Goal: Feedback & Contribution: Contribute content

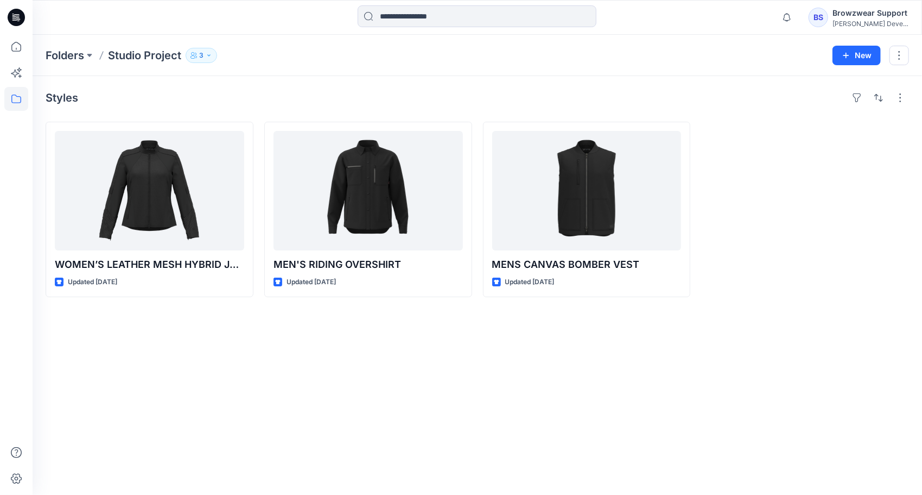
click at [197, 55] on icon "button" at bounding box center [194, 55] width 7 height 7
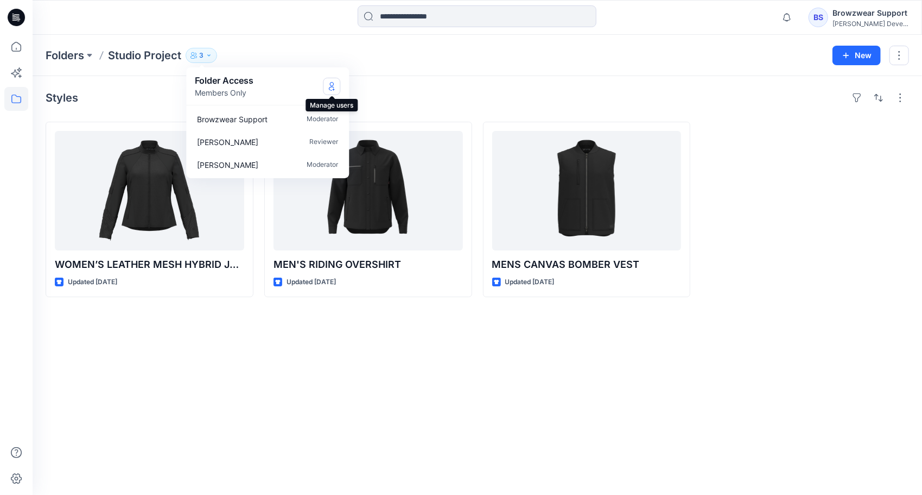
click at [333, 88] on icon "Manage Users" at bounding box center [332, 86] width 4 height 9
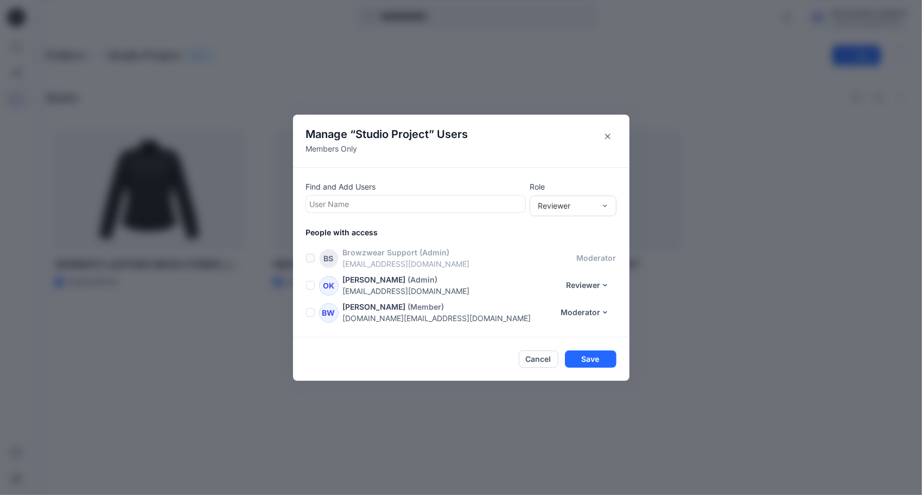
click at [353, 203] on div at bounding box center [416, 204] width 212 height 14
type input "***"
click at [372, 231] on p "Kai Bannister" at bounding box center [361, 231] width 61 height 14
click at [599, 205] on div "Reviewer" at bounding box center [567, 205] width 68 height 11
click at [581, 249] on div "Contributor" at bounding box center [573, 245] width 83 height 19
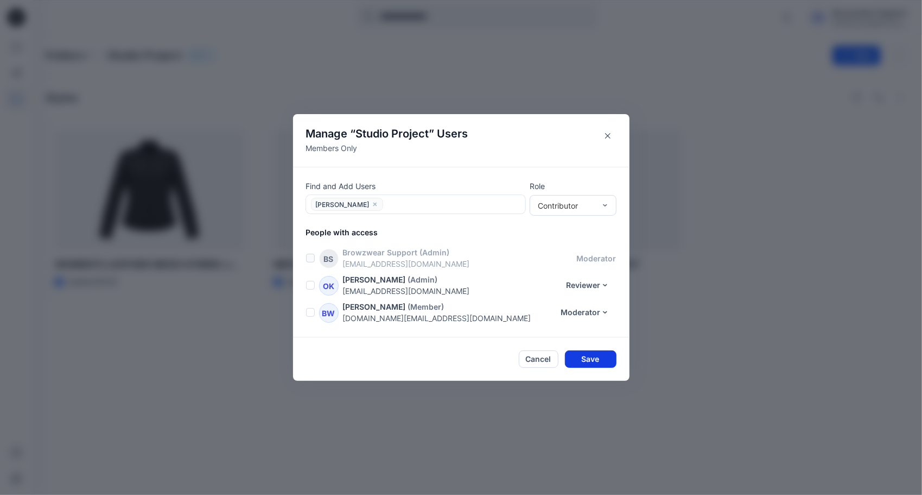
click at [587, 364] on button "Save" at bounding box center [591, 358] width 52 height 17
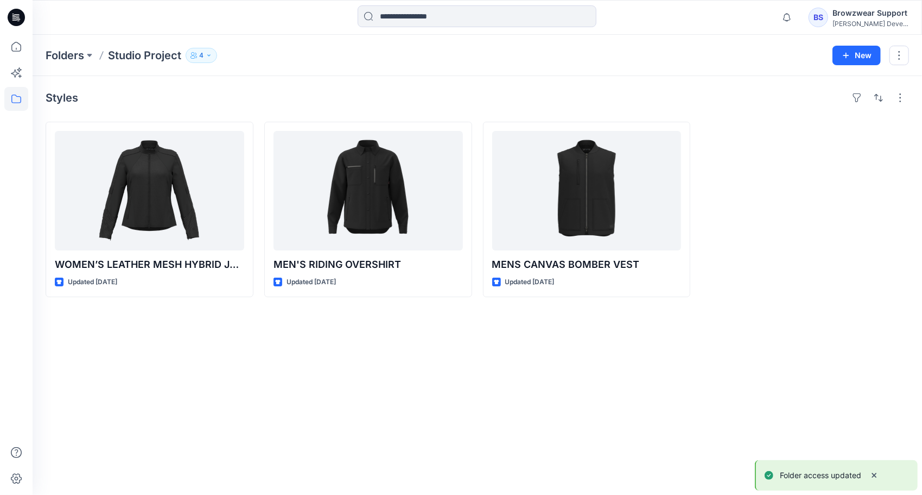
click at [206, 55] on icon "button" at bounding box center [209, 55] width 7 height 7
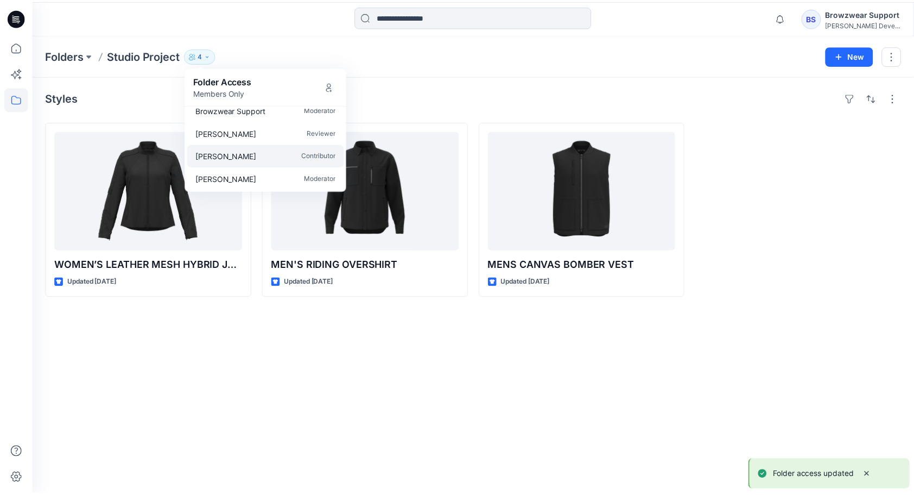
scroll to position [10, 0]
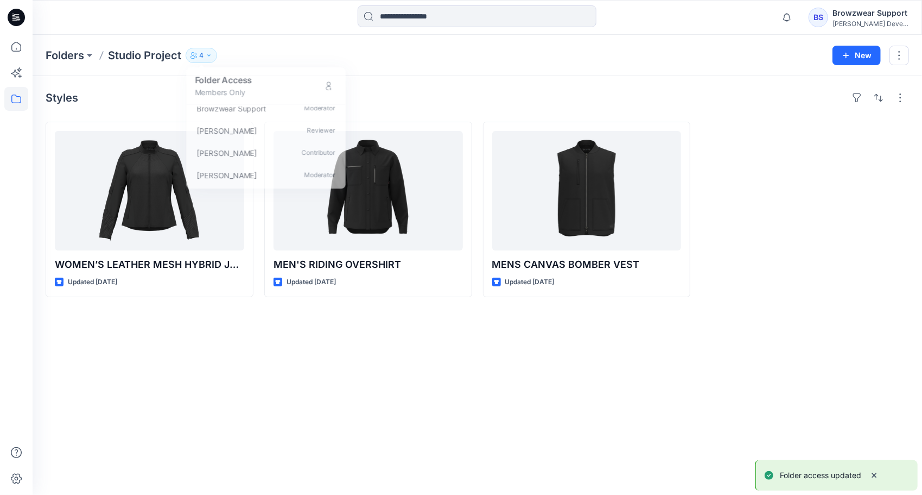
drag, startPoint x: 496, startPoint y: 378, endPoint x: 521, endPoint y: 388, distance: 26.6
click at [496, 378] on div "Styles WOMEN’S LEATHER MESH HYBRID JACKET Updated 6 days ago MEN'S RIDING OVERS…" at bounding box center [478, 285] width 890 height 419
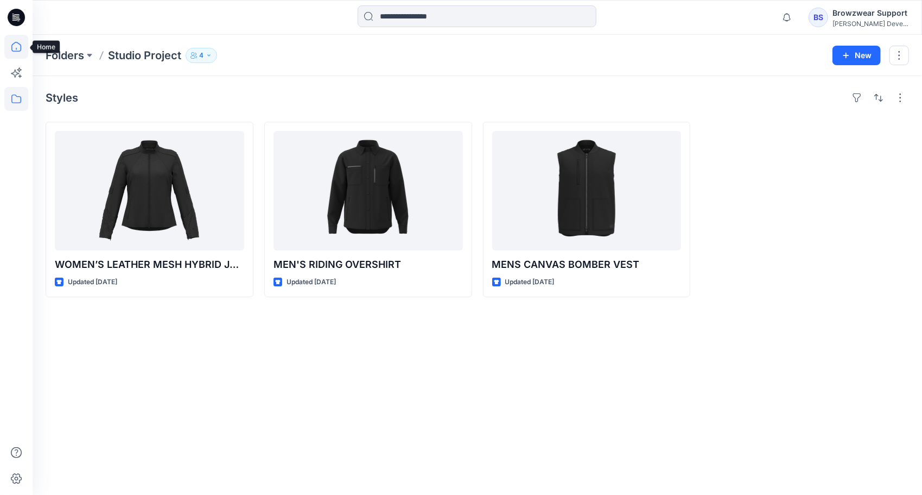
click at [18, 53] on icon at bounding box center [16, 47] width 24 height 24
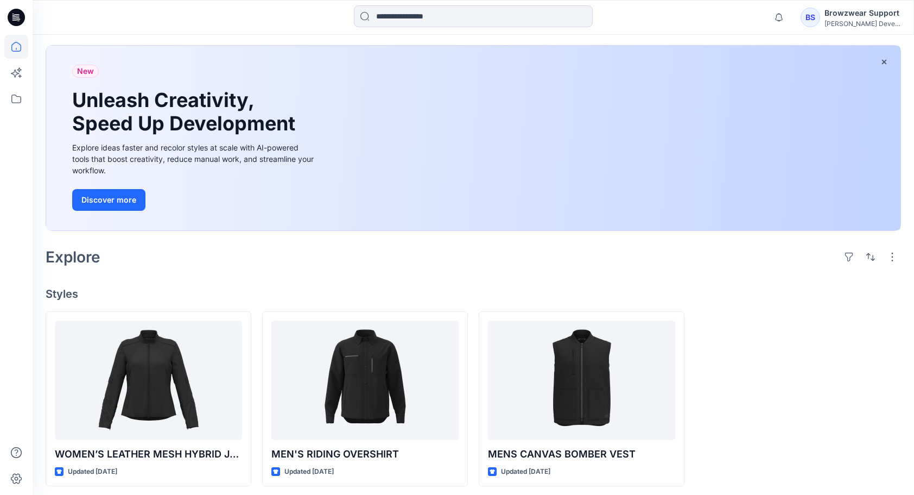
scroll to position [52, 0]
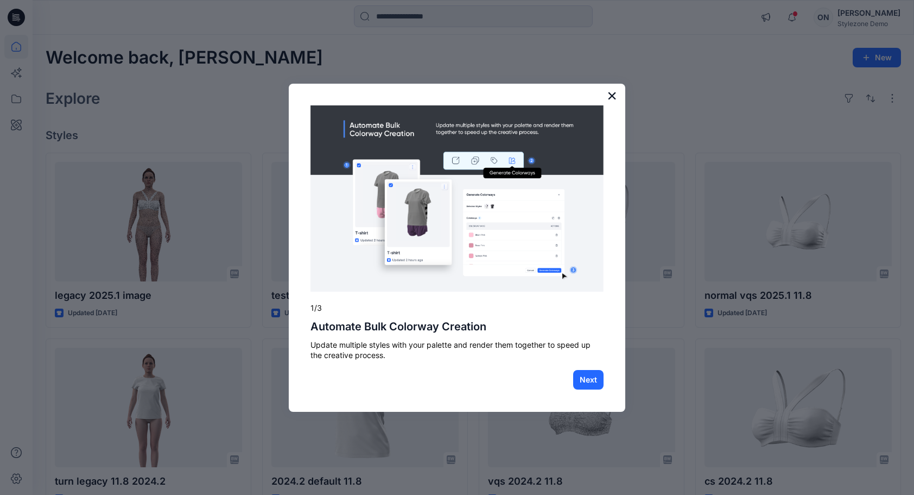
click at [613, 97] on button "×" at bounding box center [612, 95] width 10 height 17
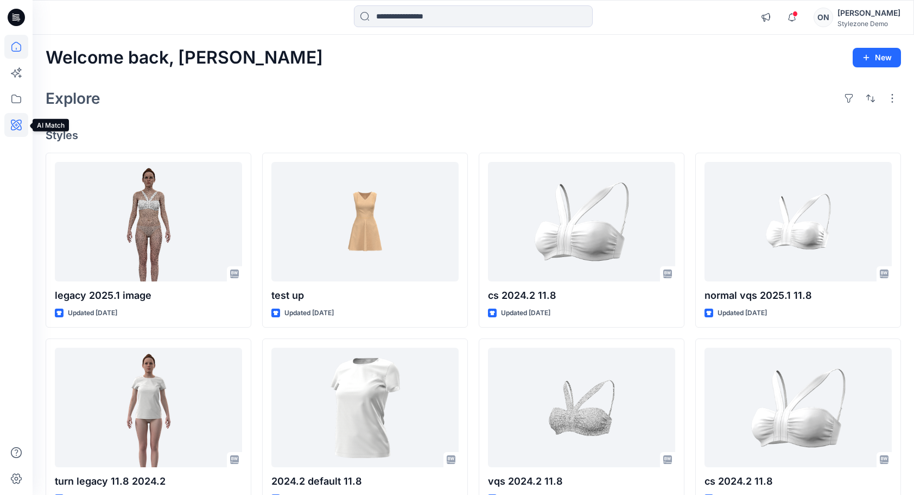
click at [14, 127] on icon at bounding box center [16, 124] width 11 height 11
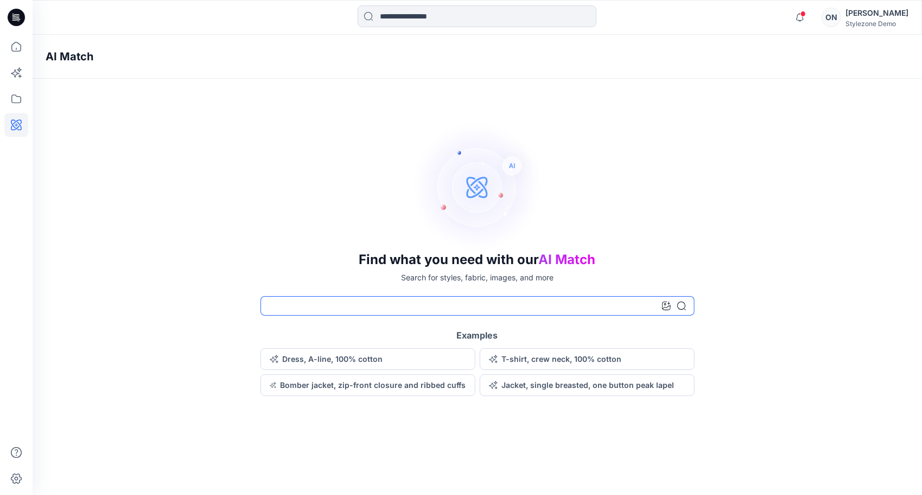
click at [401, 306] on input at bounding box center [478, 306] width 434 height 20
click at [666, 307] on icon at bounding box center [666, 305] width 9 height 9
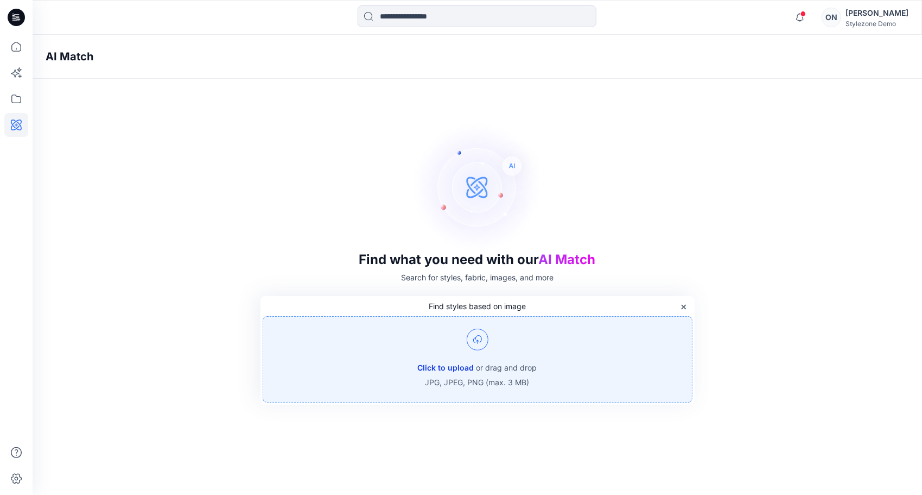
click at [458, 370] on button "Click to upload" at bounding box center [446, 367] width 56 height 13
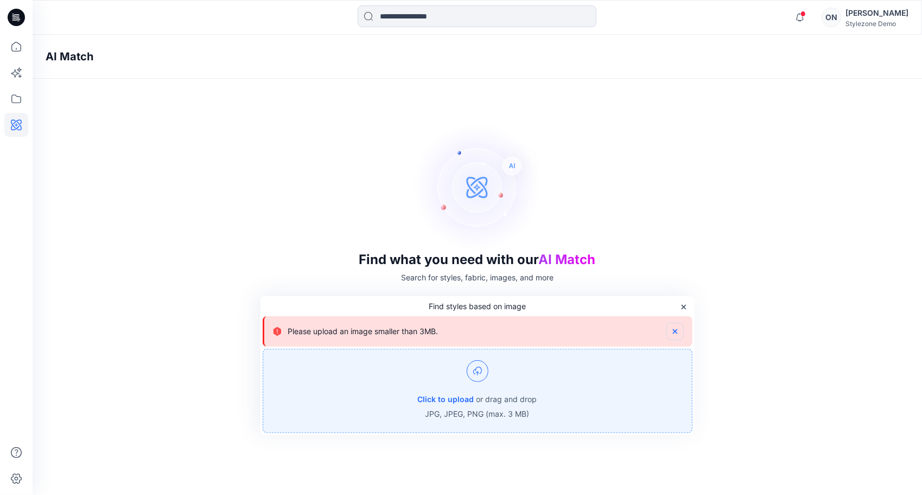
click at [676, 330] on icon "button" at bounding box center [675, 331] width 9 height 9
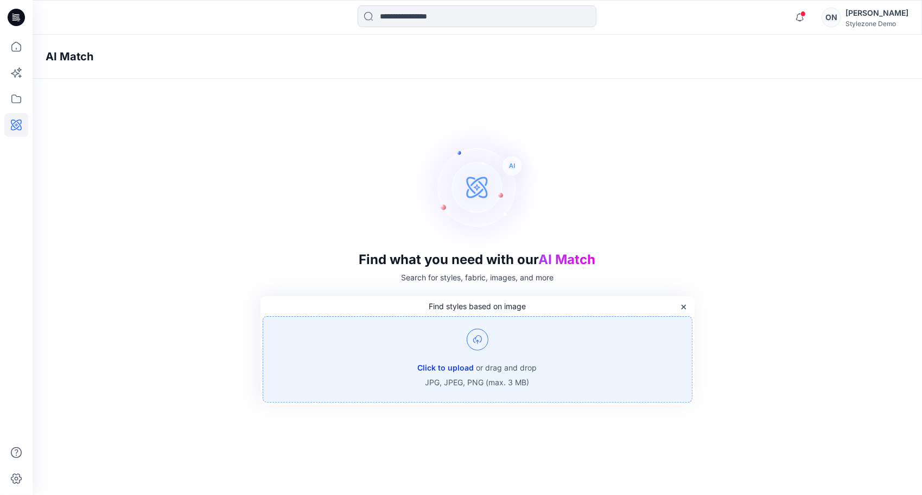
click at [454, 365] on button "Click to upload" at bounding box center [446, 367] width 56 height 13
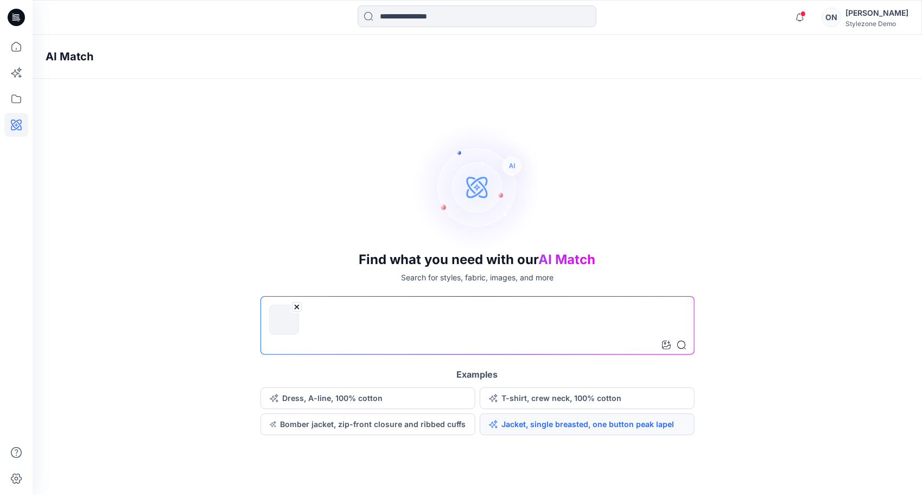
click at [556, 429] on button "Jacket, single breasted, one button peak lapel" at bounding box center [587, 424] width 215 height 22
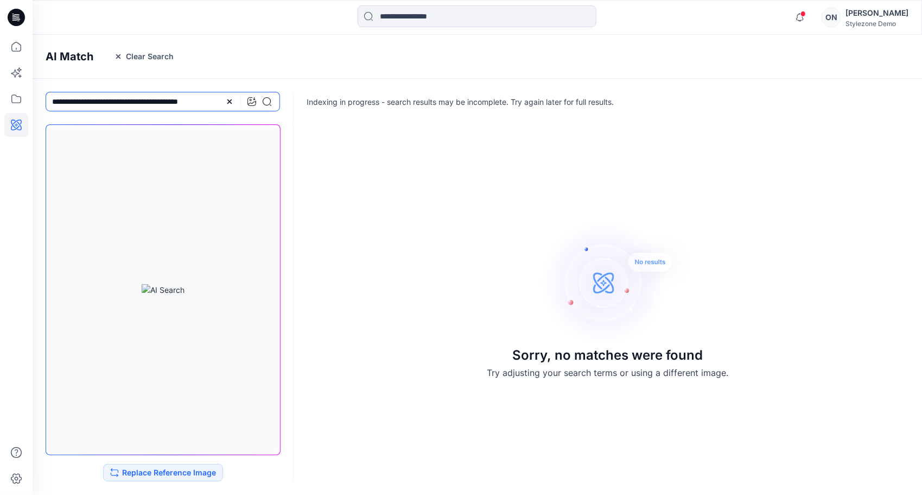
click at [132, 98] on input "**********" at bounding box center [163, 102] width 235 height 20
click at [52, 101] on input "**********" at bounding box center [163, 102] width 235 height 20
drag, startPoint x: 76, startPoint y: 101, endPoint x: 232, endPoint y: 103, distance: 155.8
click at [232, 103] on div "**********" at bounding box center [163, 102] width 235 height 20
type input "******"
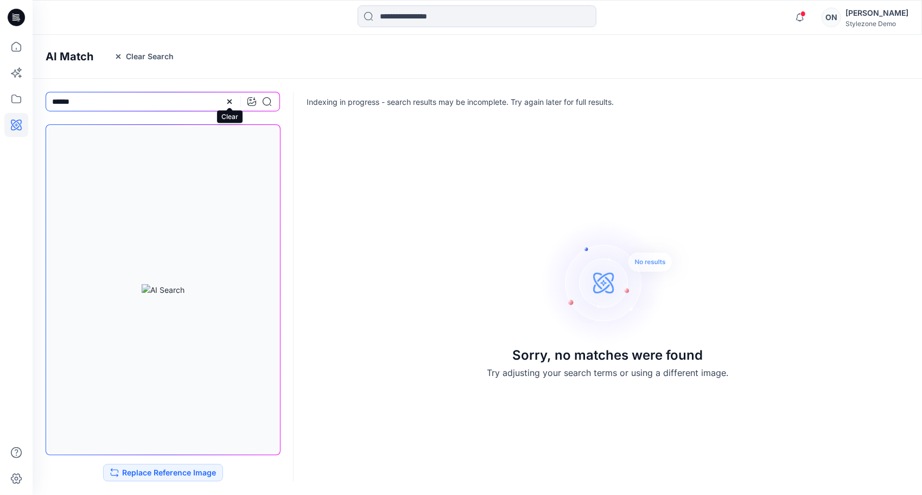
click at [231, 101] on icon at bounding box center [229, 101] width 9 height 9
click at [17, 74] on icon at bounding box center [15, 73] width 8 height 8
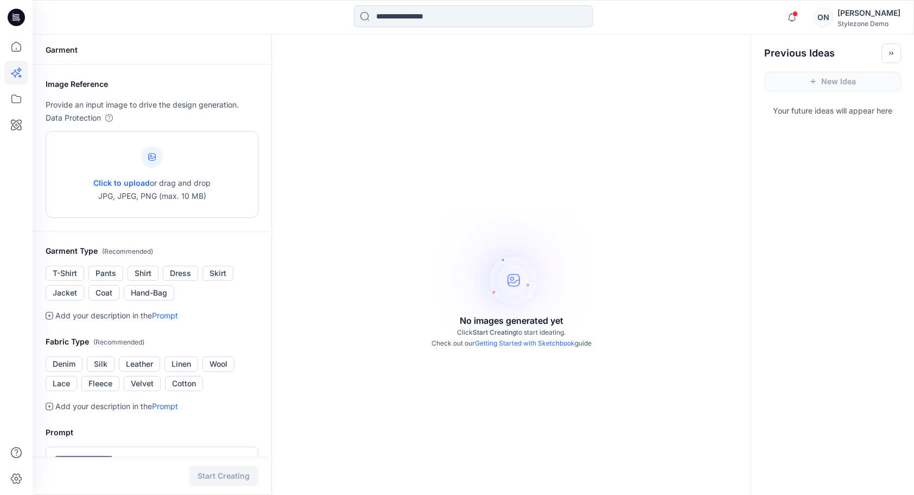
click at [162, 164] on div "Click to upload or drag and drop JPG, JPEG, PNG (max. 10 MB)" at bounding box center [151, 174] width 117 height 83
click at [152, 159] on icon at bounding box center [152, 157] width 8 height 8
type input "**********"
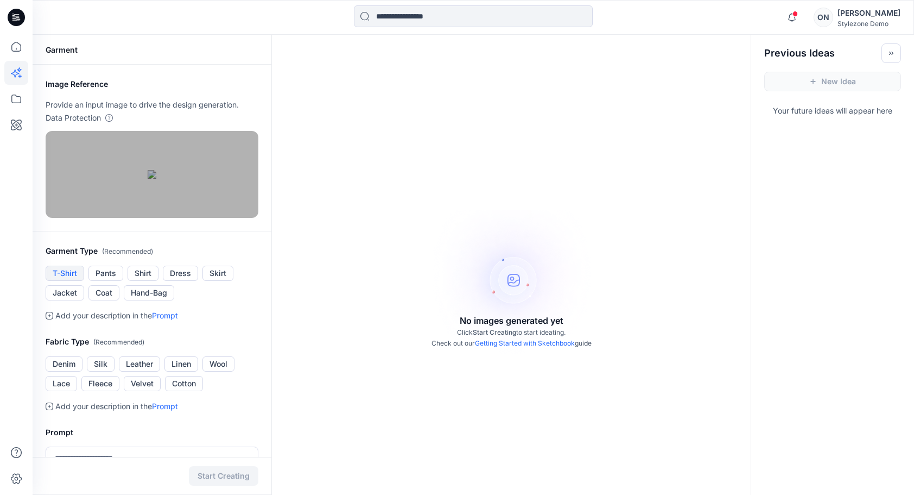
click at [68, 281] on button "T-Shirt" at bounding box center [65, 272] width 39 height 15
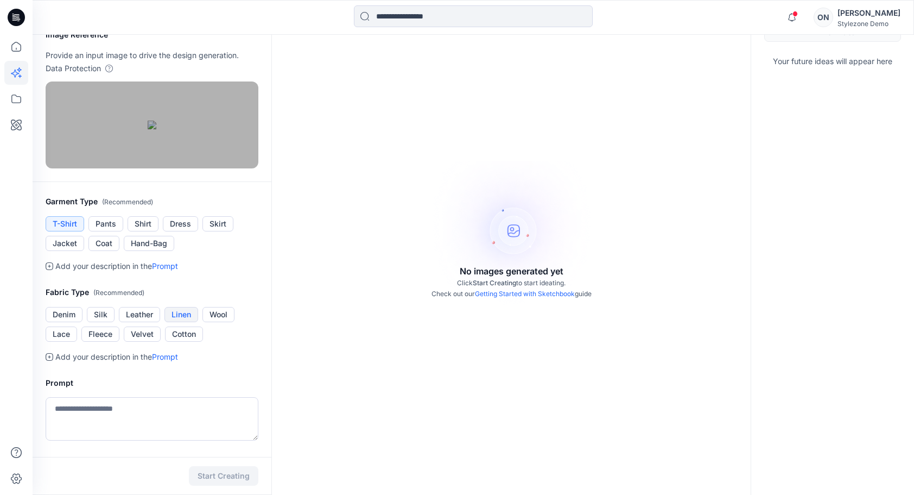
scroll to position [54, 0]
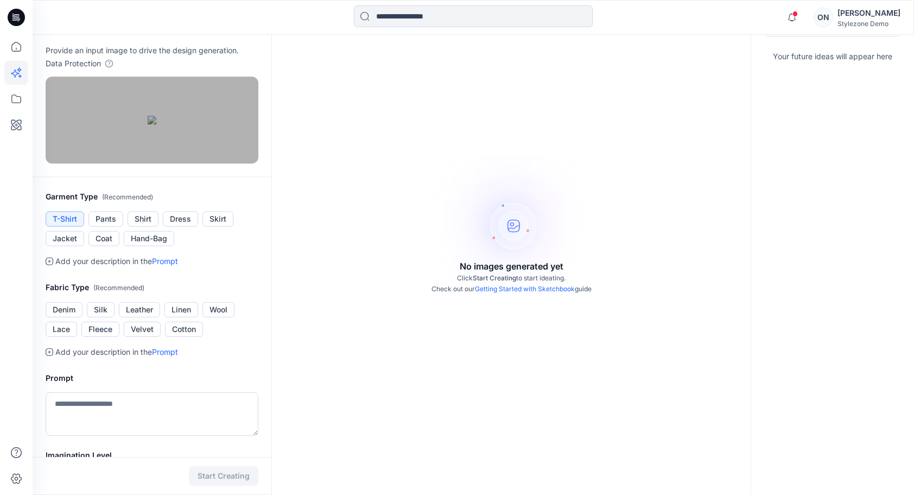
click at [176, 356] on link "Prompt" at bounding box center [165, 351] width 26 height 9
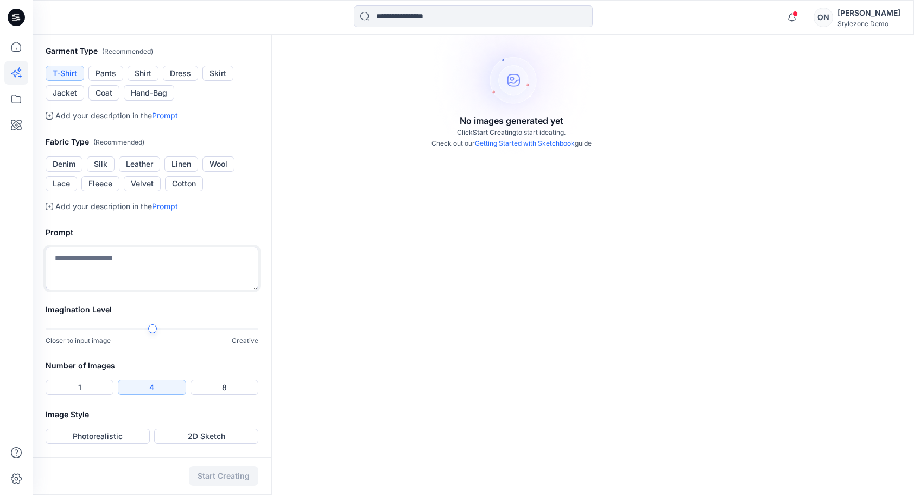
scroll to position [187, 0]
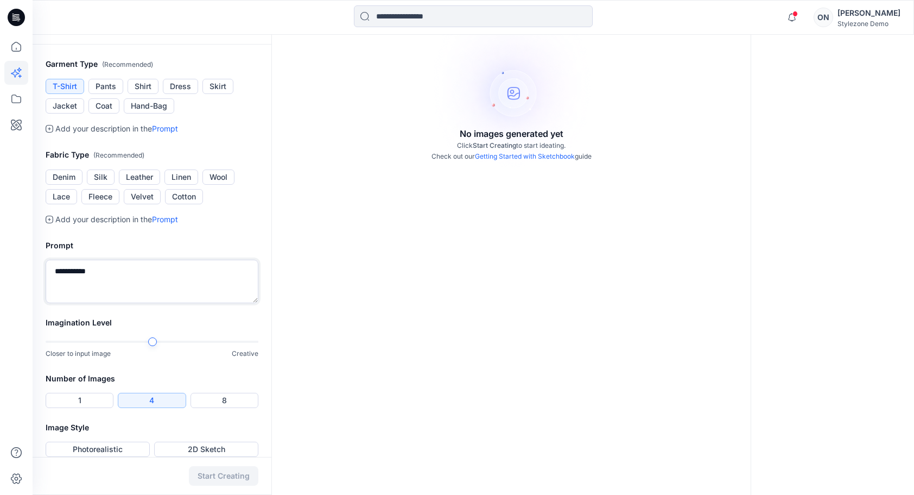
click at [54, 303] on textarea "**********" at bounding box center [152, 280] width 213 height 43
click at [113, 303] on textarea "**********" at bounding box center [152, 280] width 213 height 43
type textarea "**********"
click at [93, 408] on button "1" at bounding box center [80, 399] width 68 height 15
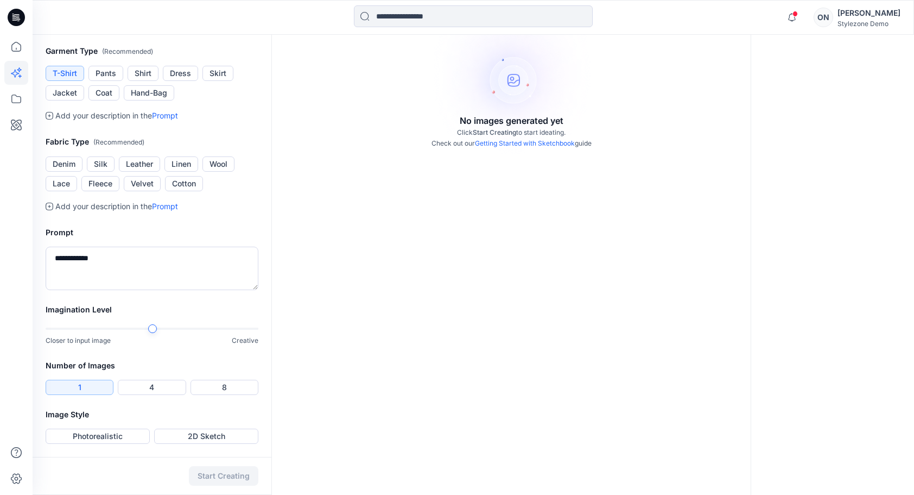
scroll to position [241, 0]
click at [85, 435] on button "Photorealistic" at bounding box center [98, 435] width 104 height 15
click at [242, 470] on button "Start Creating" at bounding box center [223, 476] width 69 height 20
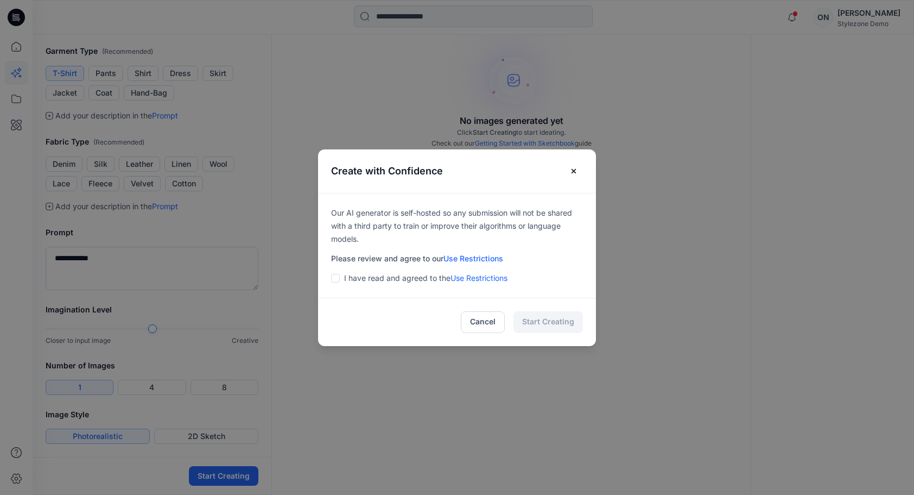
click at [338, 278] on span at bounding box center [335, 278] width 9 height 9
click at [557, 325] on button "Start Creating" at bounding box center [548, 322] width 69 height 22
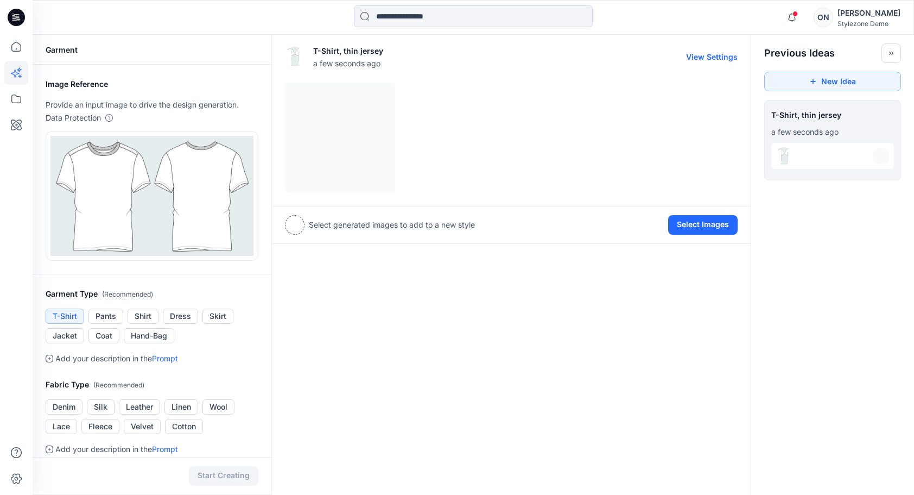
click at [334, 152] on div at bounding box center [511, 138] width 453 height 110
click at [388, 168] on div at bounding box center [511, 138] width 453 height 110
click at [293, 53] on img at bounding box center [295, 57] width 20 height 20
click at [384, 136] on div at bounding box center [511, 138] width 453 height 110
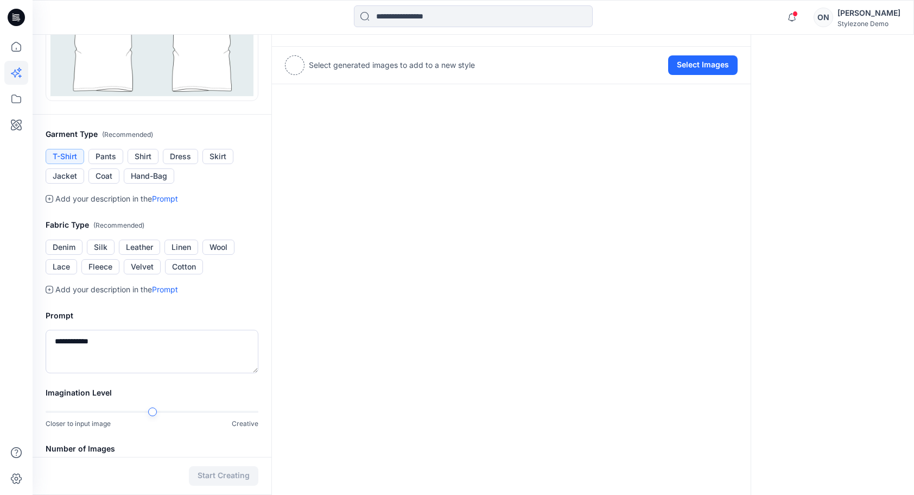
scroll to position [163, 0]
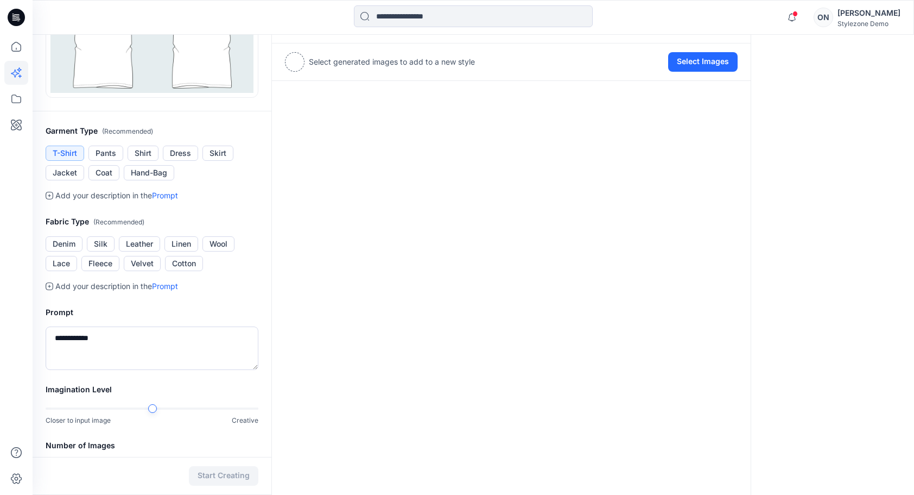
click at [50, 286] on icon at bounding box center [50, 286] width 8 height 8
click at [93, 337] on textarea "**********" at bounding box center [152, 347] width 213 height 43
drag, startPoint x: 67, startPoint y: 335, endPoint x: 41, endPoint y: 319, distance: 31.2
click at [33, 333] on div "**********" at bounding box center [152, 338] width 239 height 90
click at [112, 338] on textarea "**********" at bounding box center [152, 347] width 213 height 43
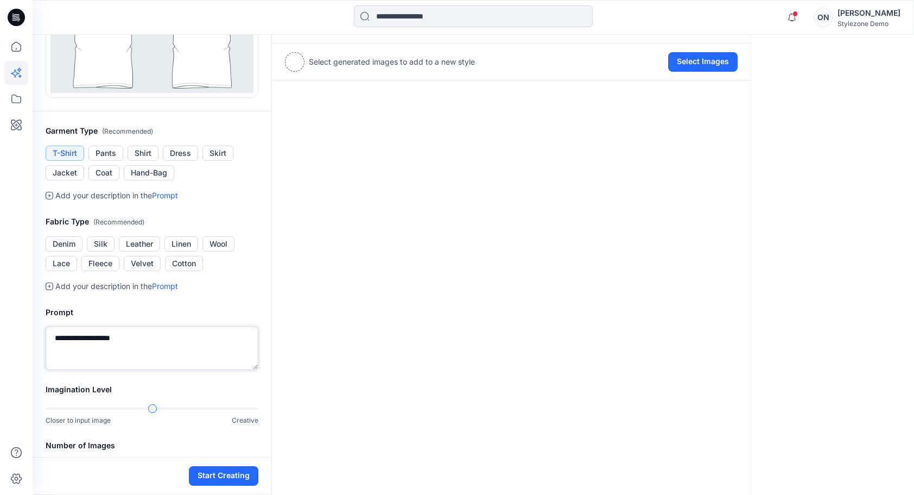
click at [85, 338] on textarea "**********" at bounding box center [152, 347] width 213 height 43
click at [0, 0] on lt-span "**********" at bounding box center [0, 0] width 0 height 0
click at [134, 332] on textarea "**********" at bounding box center [152, 347] width 213 height 43
click at [103, 337] on textarea "**********" at bounding box center [152, 347] width 213 height 43
click at [139, 338] on textarea "**********" at bounding box center [152, 347] width 213 height 43
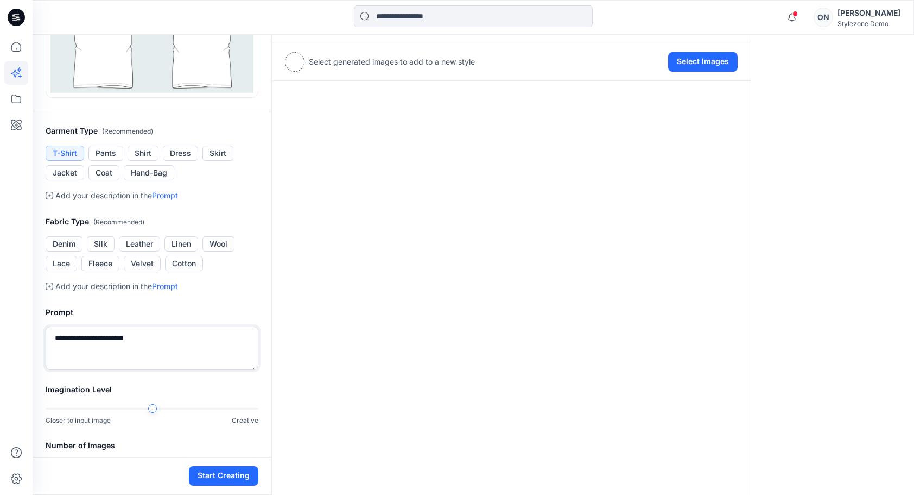
click at [192, 406] on div at bounding box center [152, 408] width 213 height 8
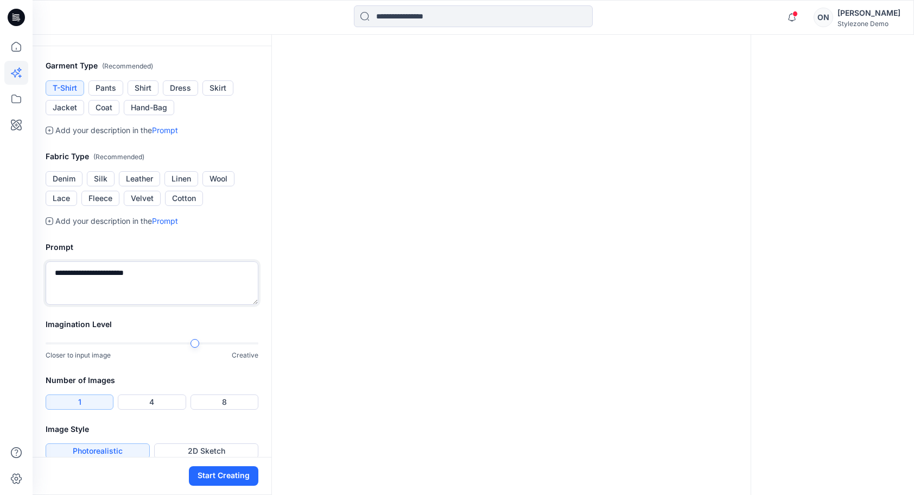
scroll to position [241, 0]
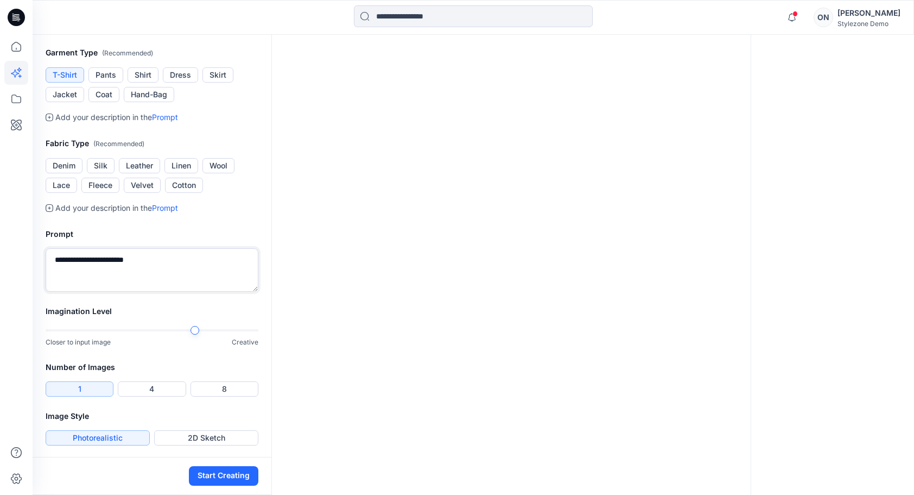
type textarea "**********"
click at [92, 435] on button "Photorealistic" at bounding box center [98, 437] width 104 height 15
click at [243, 476] on button "Start Creating" at bounding box center [223, 476] width 69 height 20
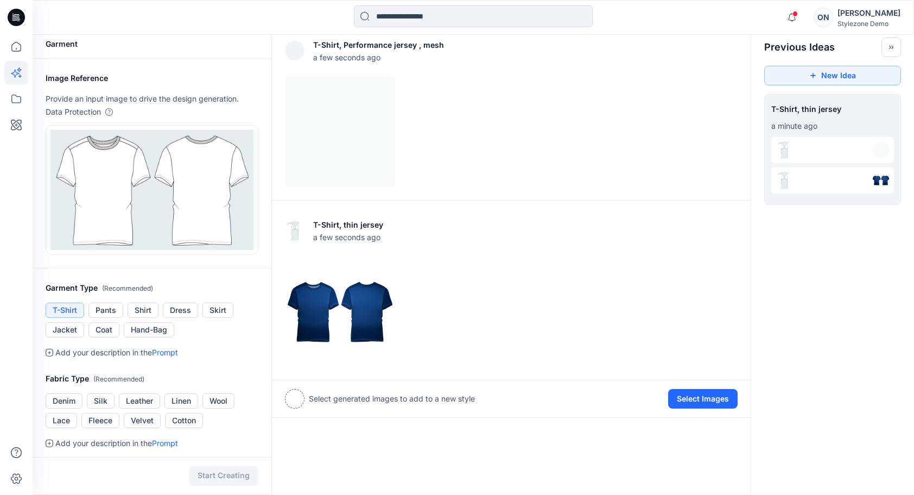
scroll to position [4, 0]
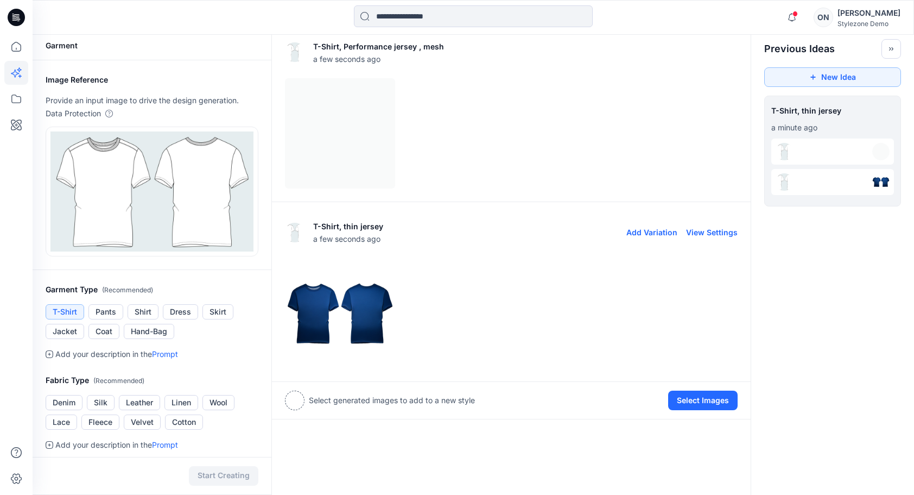
click at [322, 311] on img at bounding box center [340, 313] width 109 height 109
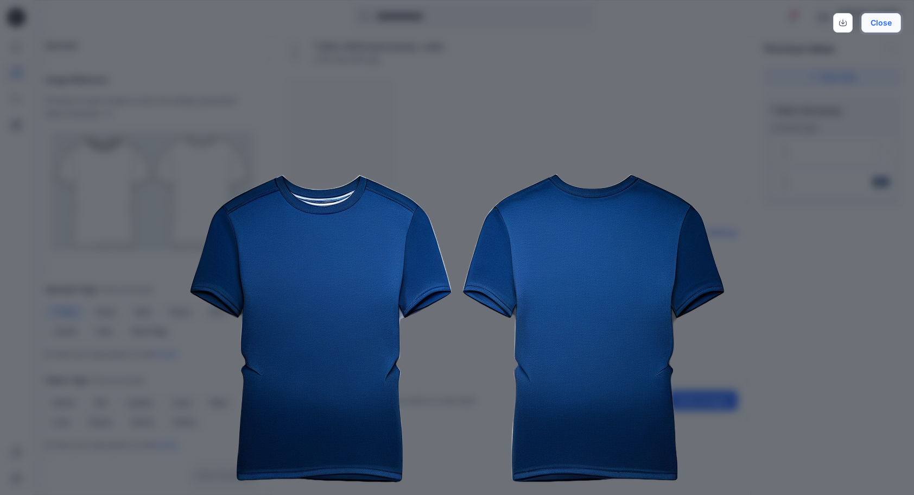
click at [885, 24] on button "Close" at bounding box center [881, 23] width 40 height 20
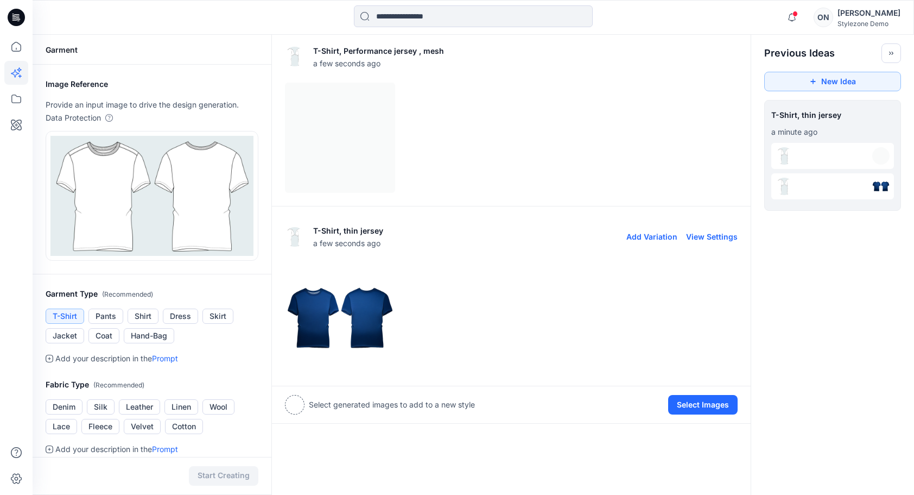
scroll to position [0, 0]
click at [651, 237] on button "Add Variation" at bounding box center [651, 236] width 51 height 9
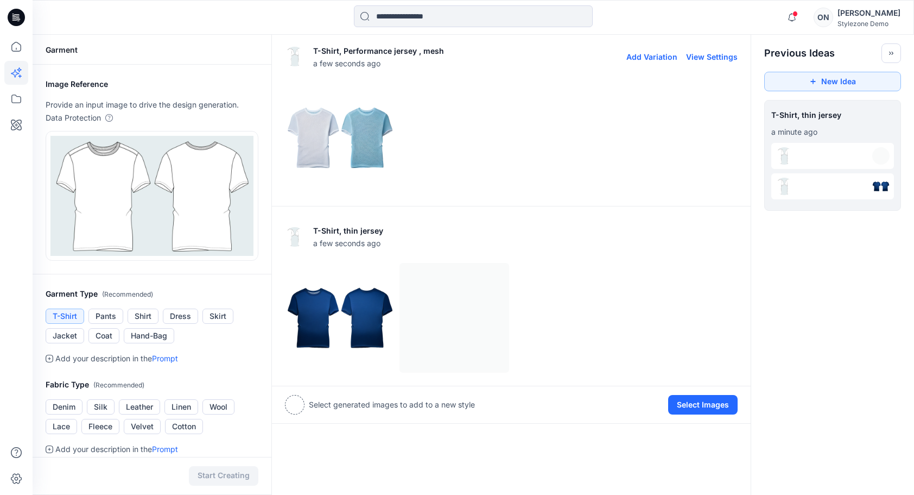
click at [373, 137] on img at bounding box center [340, 137] width 109 height 109
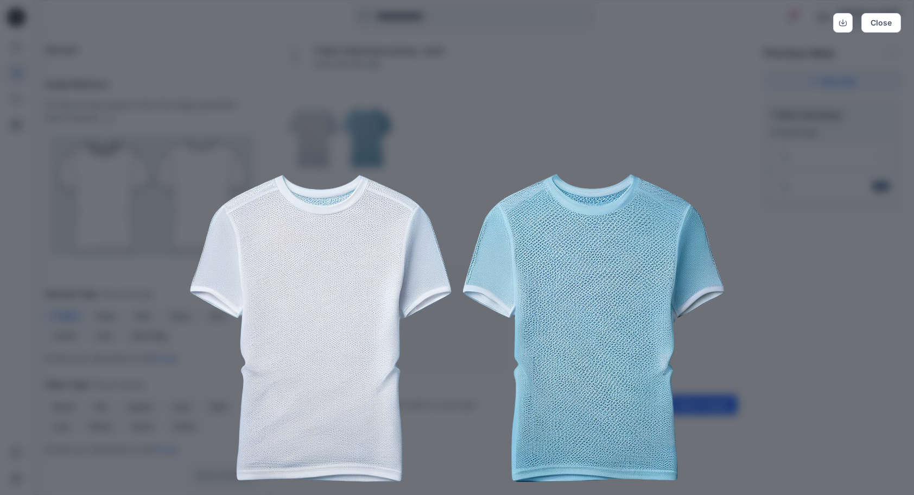
scroll to position [78, 0]
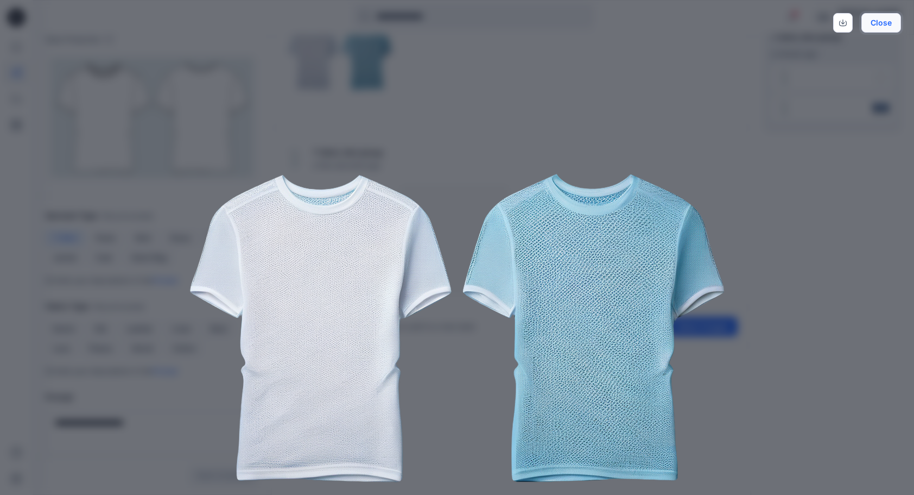
click at [878, 22] on button "Close" at bounding box center [881, 23] width 40 height 20
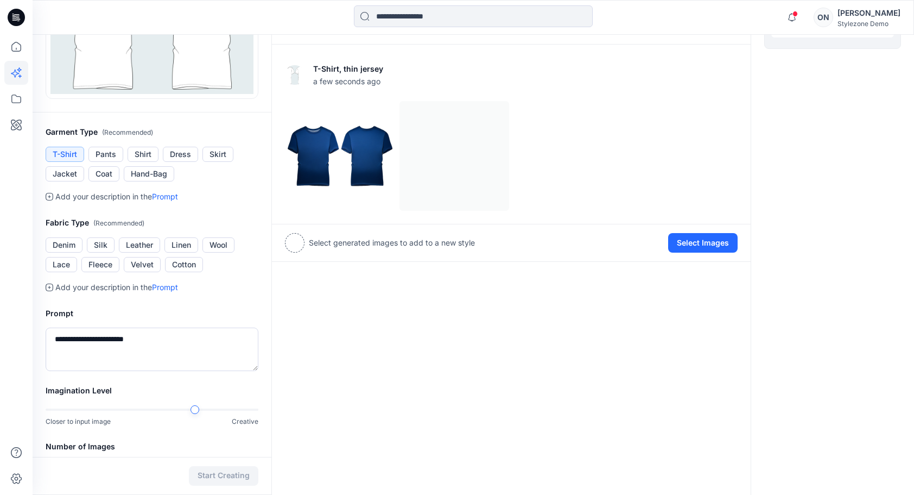
scroll to position [163, 0]
click at [130, 336] on textarea "**********" at bounding box center [152, 347] width 213 height 43
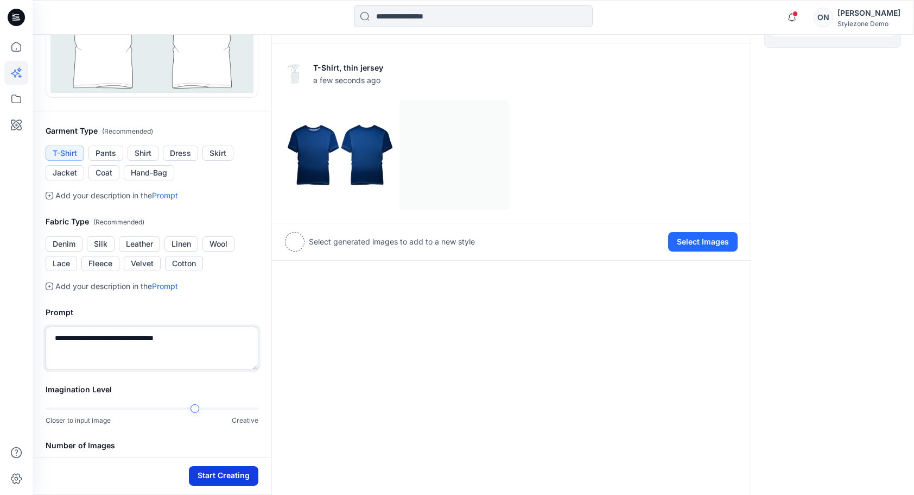
type textarea "**********"
click at [236, 474] on button "Start Creating" at bounding box center [223, 476] width 69 height 20
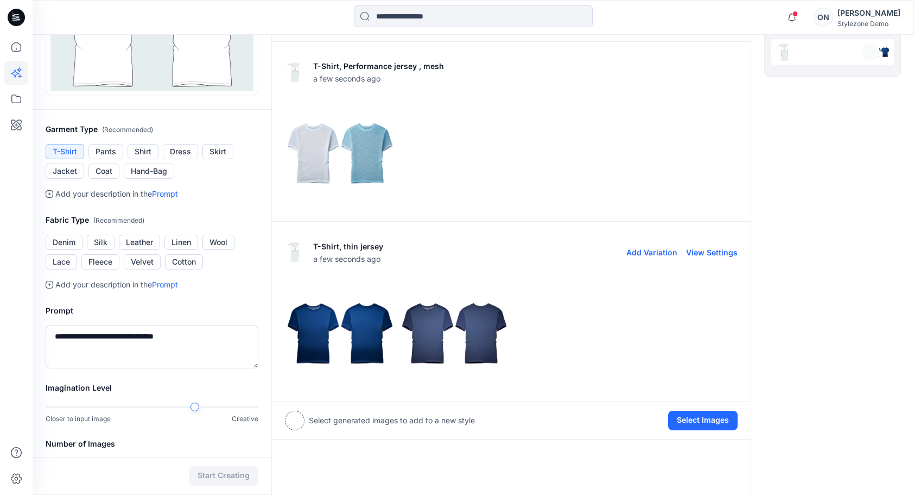
scroll to position [167, 0]
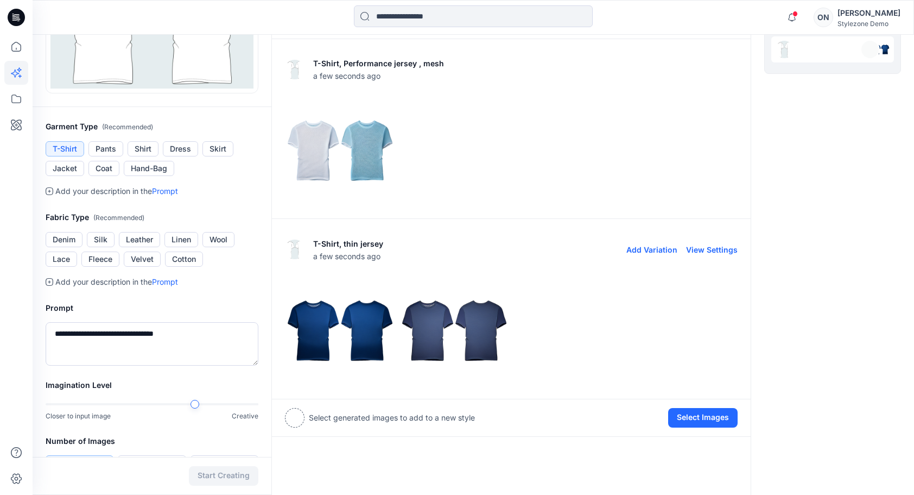
click at [439, 321] on img at bounding box center [454, 330] width 109 height 109
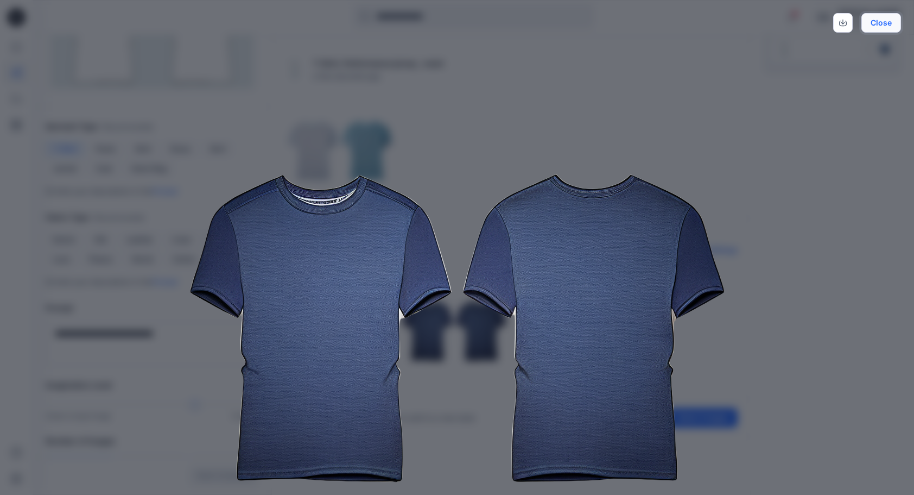
click at [870, 24] on button "Close" at bounding box center [881, 23] width 40 height 20
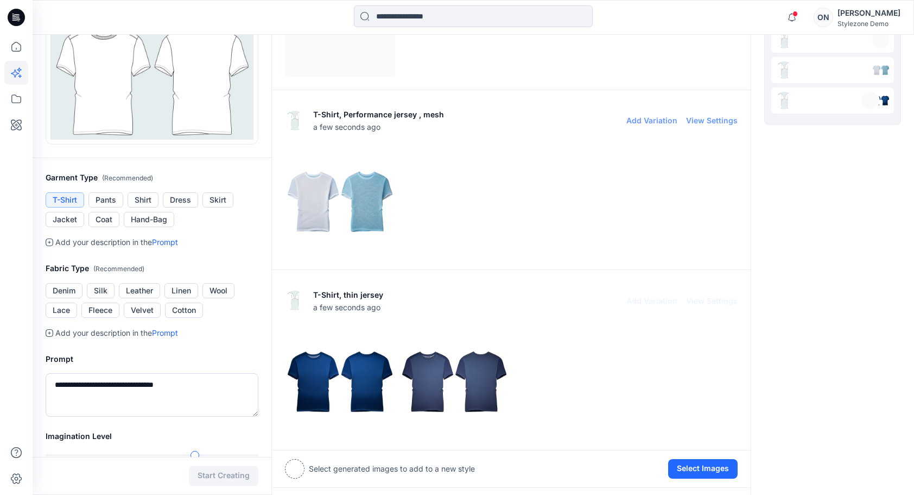
scroll to position [113, 0]
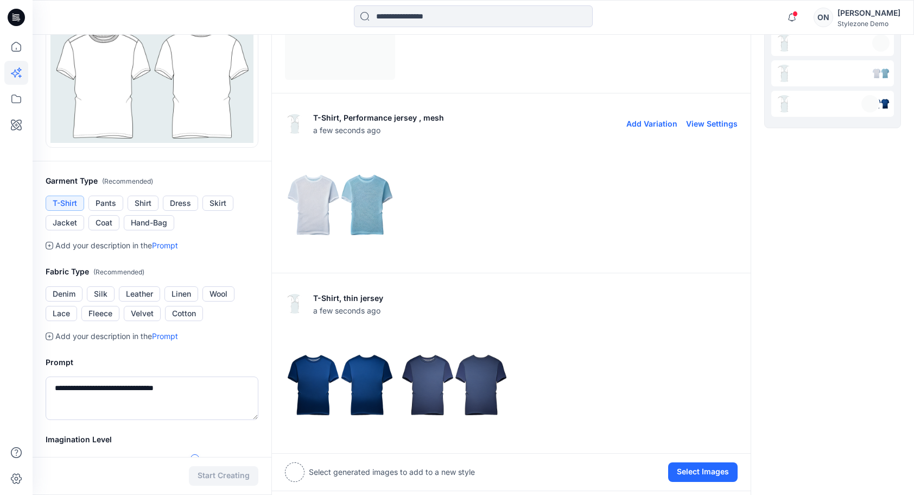
click at [382, 208] on img at bounding box center [340, 204] width 109 height 109
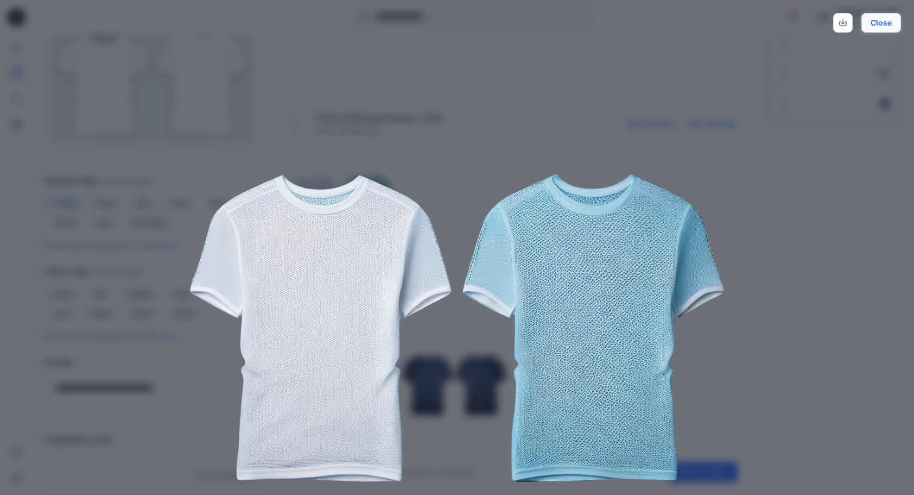
click at [881, 29] on button "Close" at bounding box center [881, 23] width 40 height 20
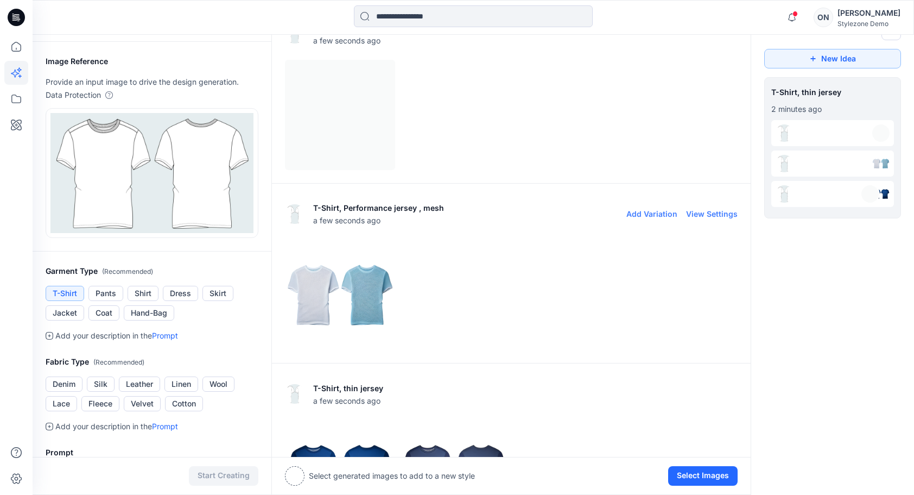
scroll to position [0, 0]
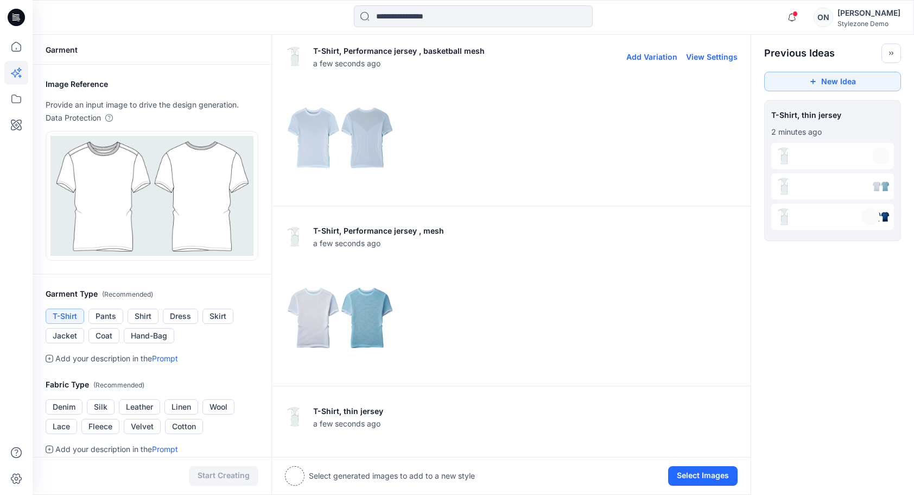
click at [314, 130] on img at bounding box center [340, 137] width 109 height 109
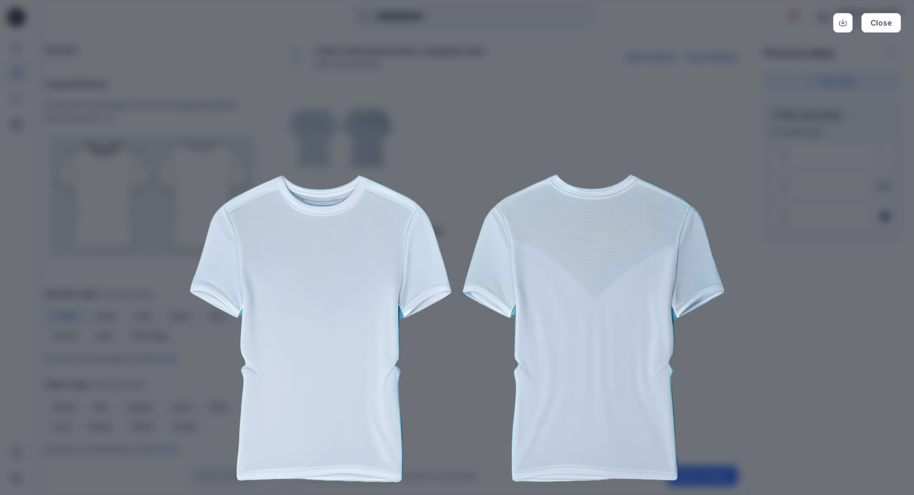
click at [566, 281] on img at bounding box center [457, 328] width 556 height 556
click at [880, 25] on button "Close" at bounding box center [881, 23] width 40 height 20
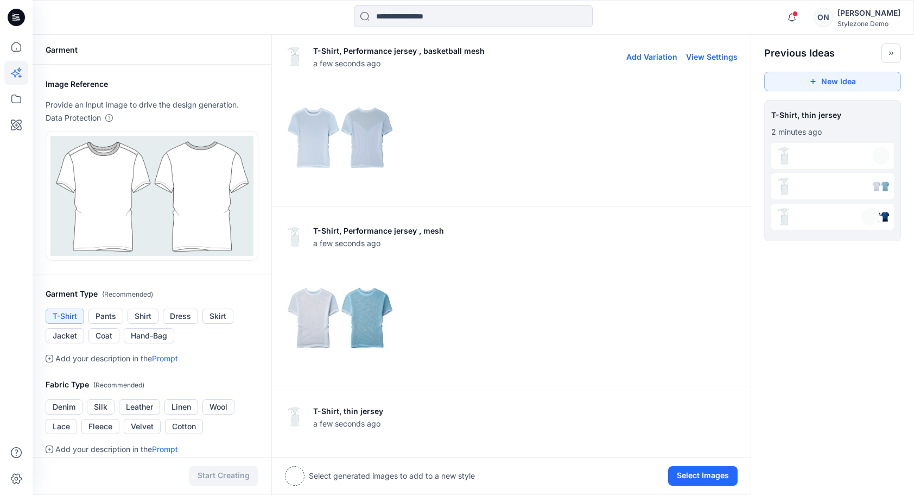
click at [325, 134] on img at bounding box center [340, 137] width 109 height 109
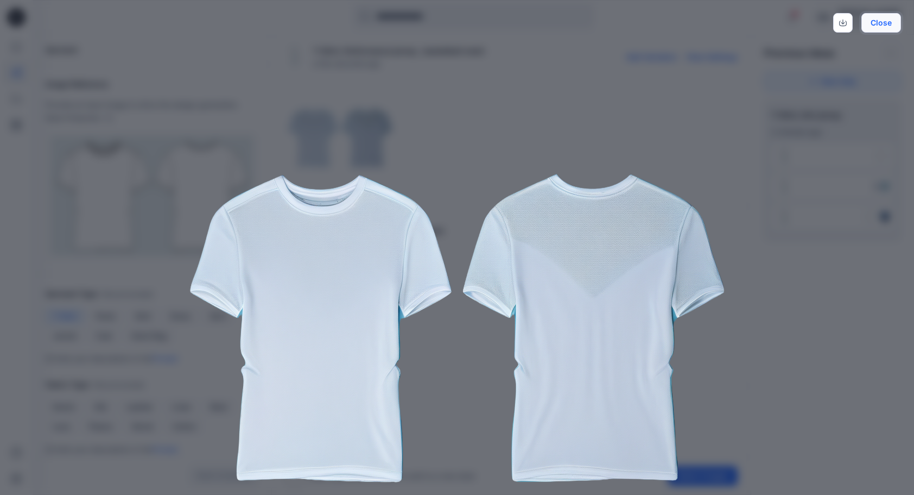
click at [893, 27] on button "Close" at bounding box center [881, 23] width 40 height 20
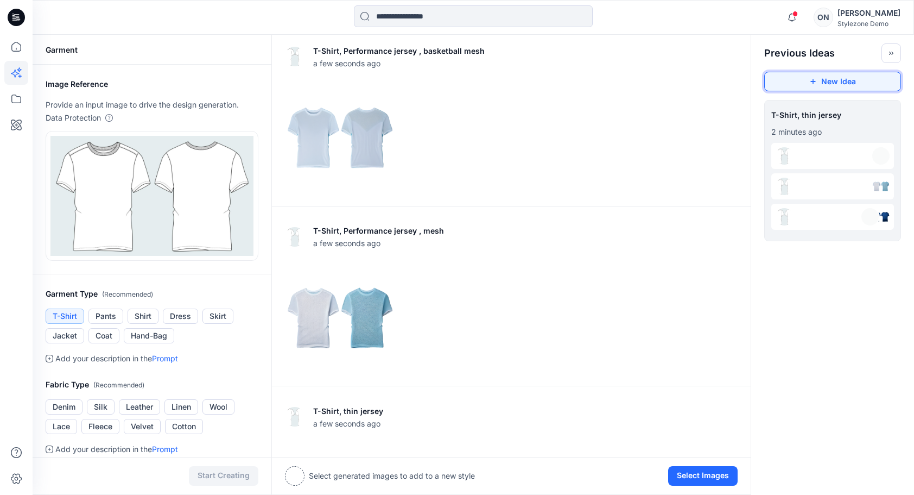
click at [834, 84] on button "New Idea" at bounding box center [832, 82] width 137 height 20
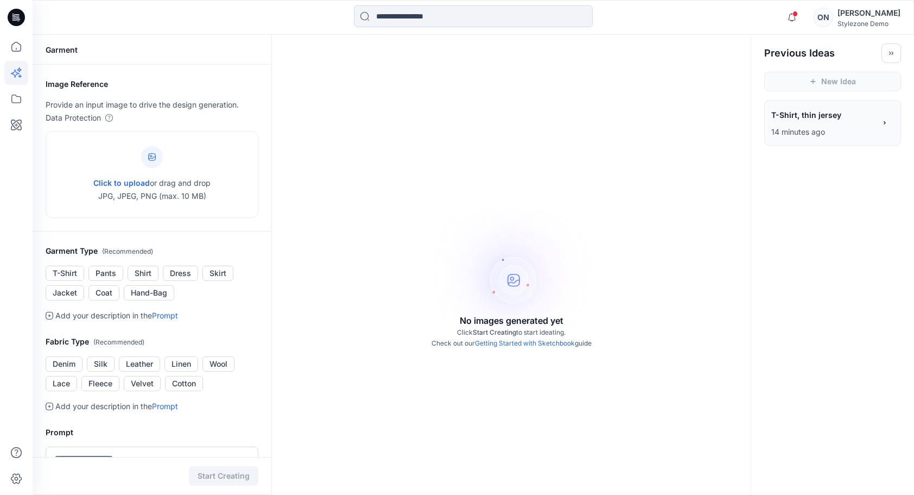
click at [856, 124] on div "**********" at bounding box center [823, 116] width 104 height 18
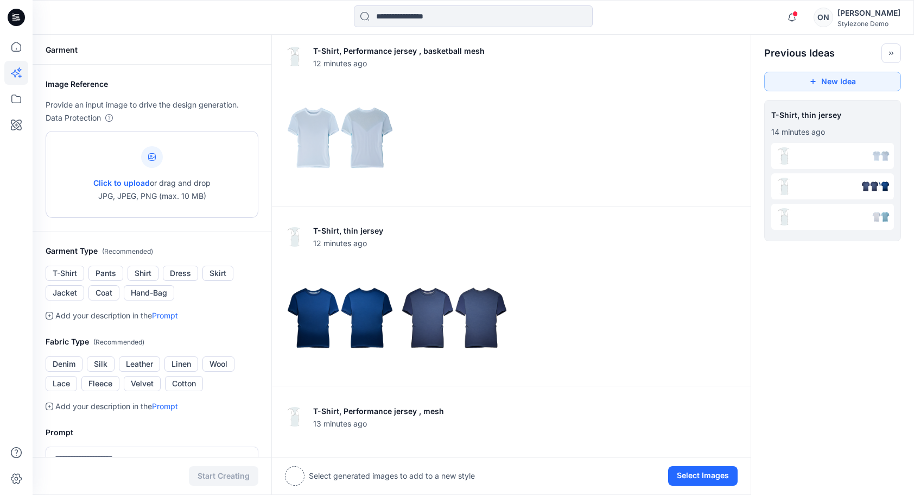
click at [155, 170] on div "Click to upload or drag and drop JPG, JPEG, PNG (max. 10 MB)" at bounding box center [151, 174] width 117 height 83
type input "**********"
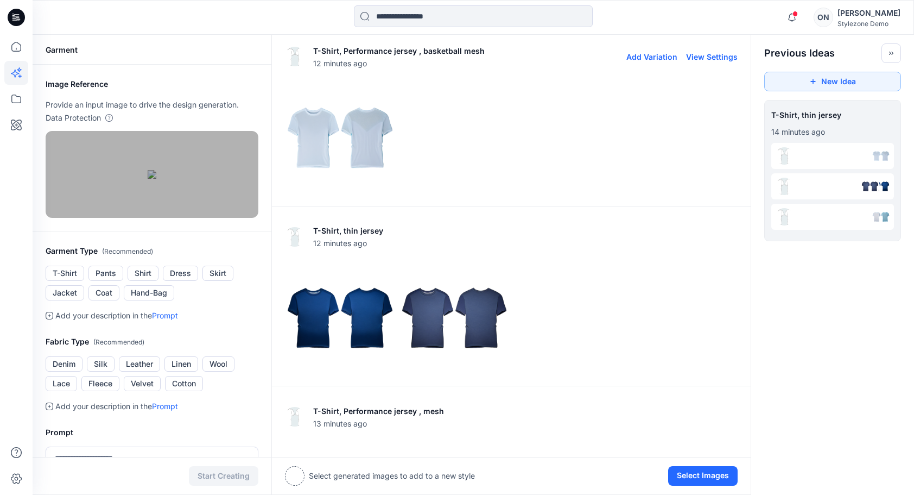
click at [366, 136] on img at bounding box center [340, 137] width 109 height 109
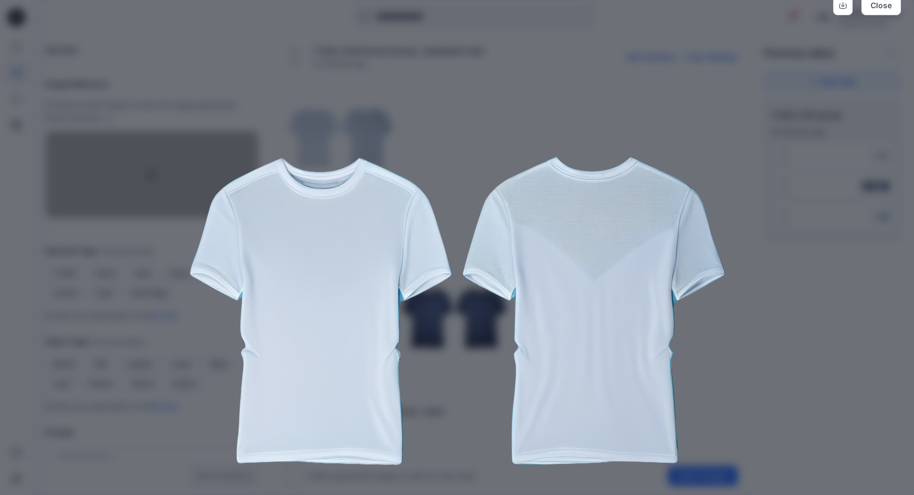
scroll to position [7, 0]
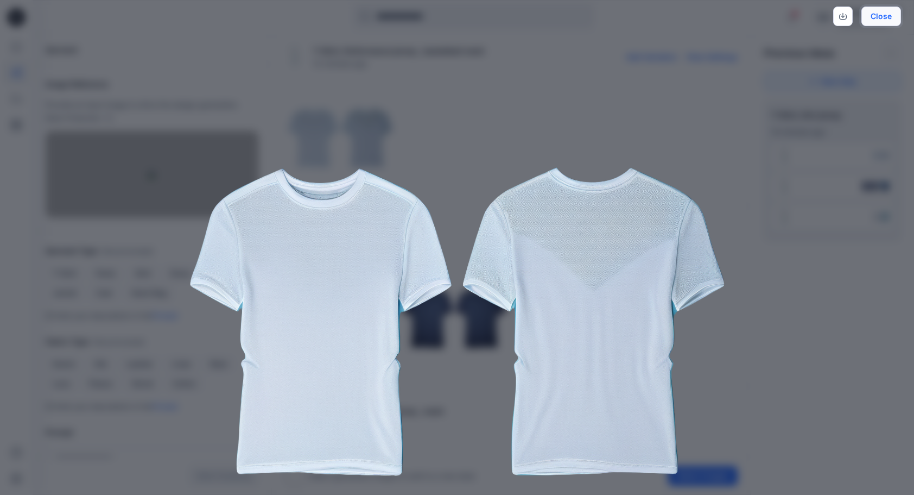
click at [886, 21] on button "Close" at bounding box center [881, 17] width 40 height 20
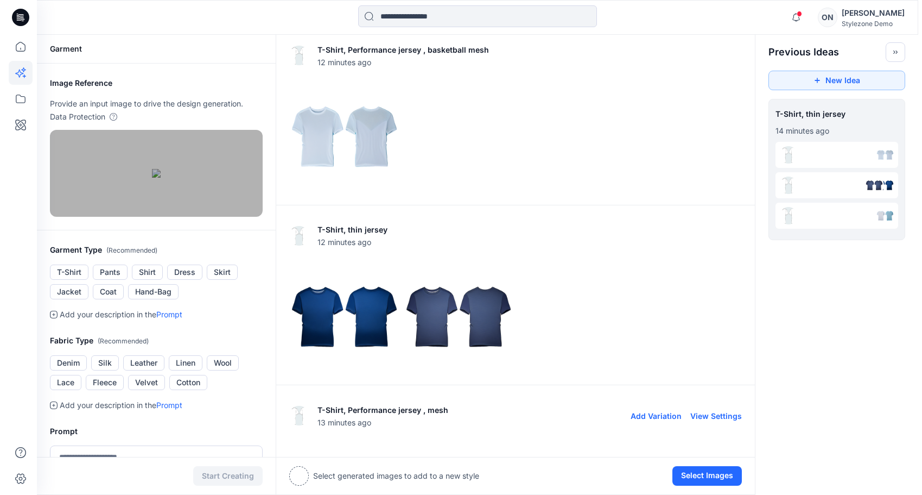
scroll to position [0, 0]
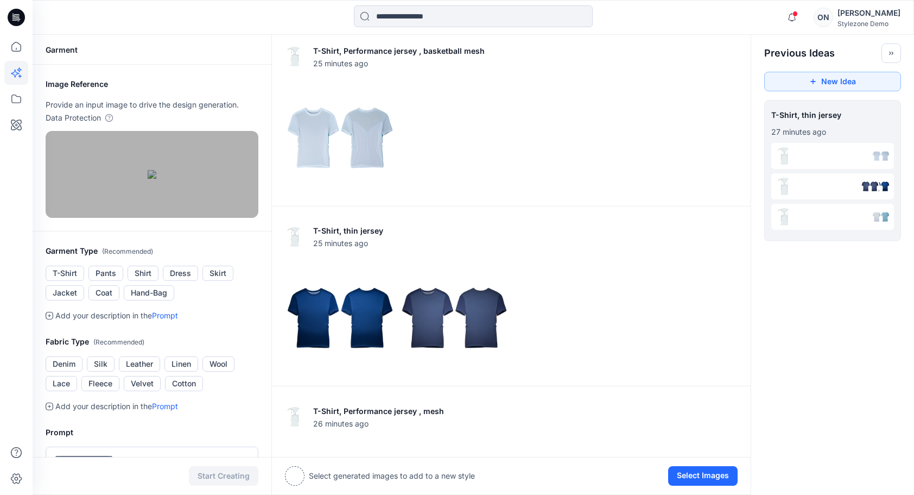
drag, startPoint x: 876, startPoint y: 19, endPoint x: 871, endPoint y: 24, distance: 7.3
click at [876, 19] on div "[PERSON_NAME]" at bounding box center [869, 13] width 63 height 13
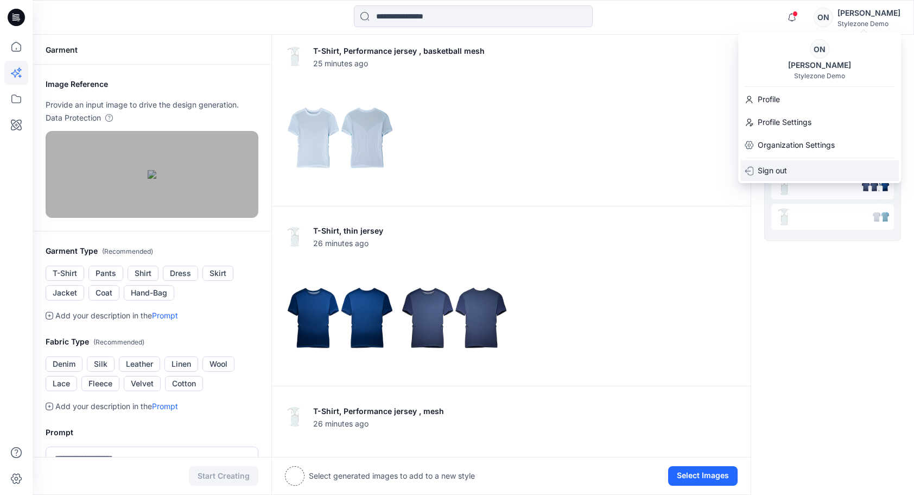
click at [775, 169] on p "Sign out" at bounding box center [772, 170] width 29 height 13
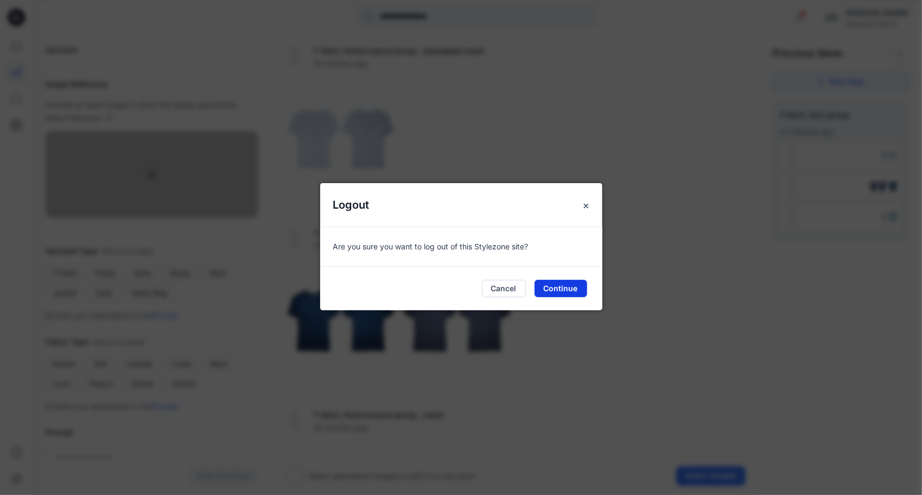
click at [578, 292] on button "Continue" at bounding box center [561, 288] width 53 height 17
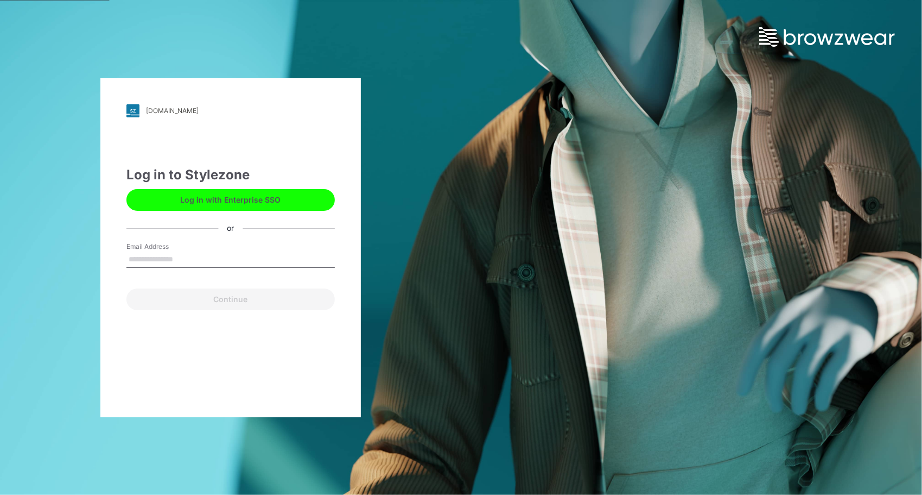
click at [182, 254] on input "Email Address" at bounding box center [230, 259] width 208 height 16
type input "**********"
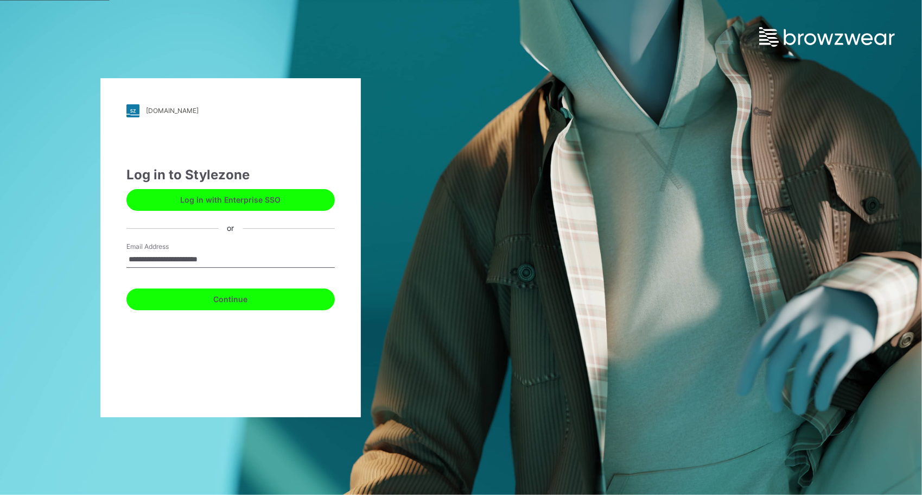
click at [235, 300] on button "Continue" at bounding box center [230, 299] width 208 height 22
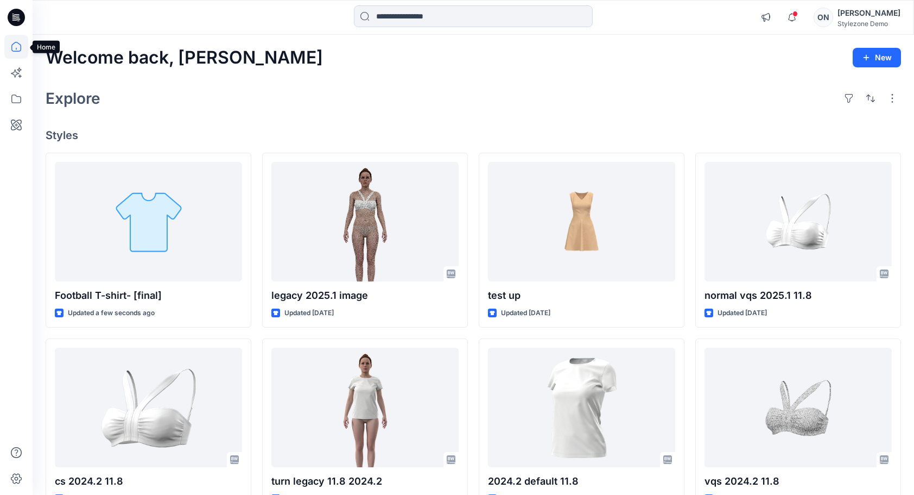
click at [16, 46] on icon at bounding box center [16, 47] width 24 height 24
click at [19, 99] on icon at bounding box center [16, 99] width 24 height 24
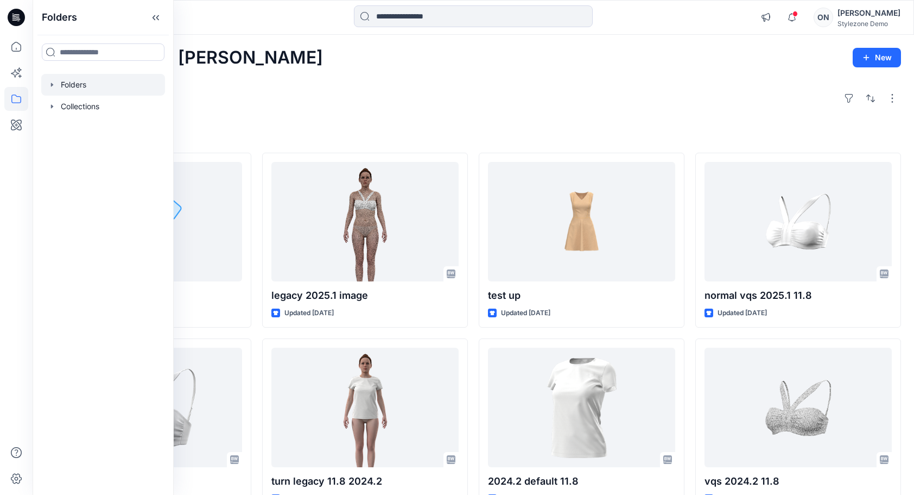
click at [79, 87] on div at bounding box center [103, 85] width 124 height 22
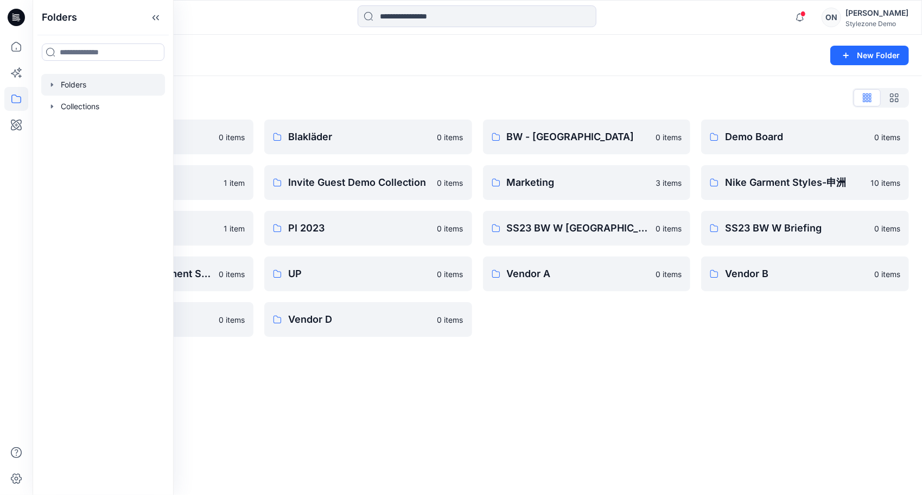
click at [49, 84] on icon "button" at bounding box center [52, 84] width 9 height 9
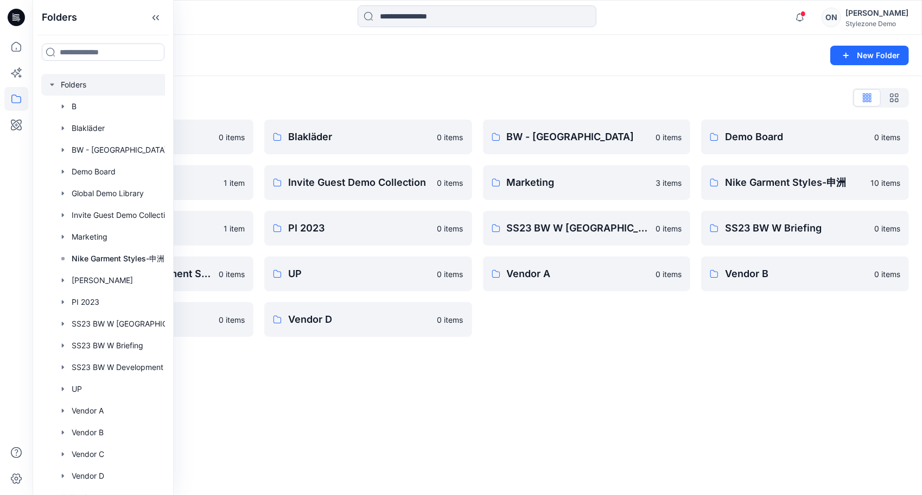
click at [52, 83] on icon "button" at bounding box center [52, 84] width 9 height 9
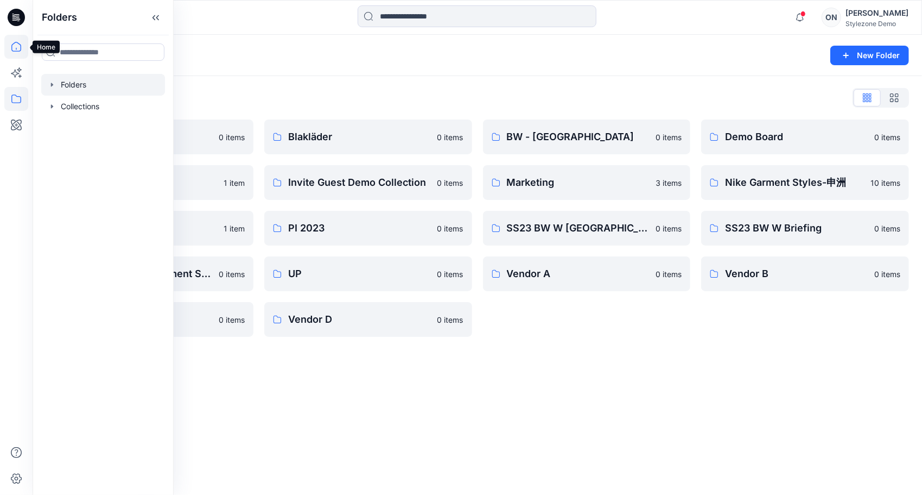
click at [13, 50] on icon at bounding box center [16, 47] width 24 height 24
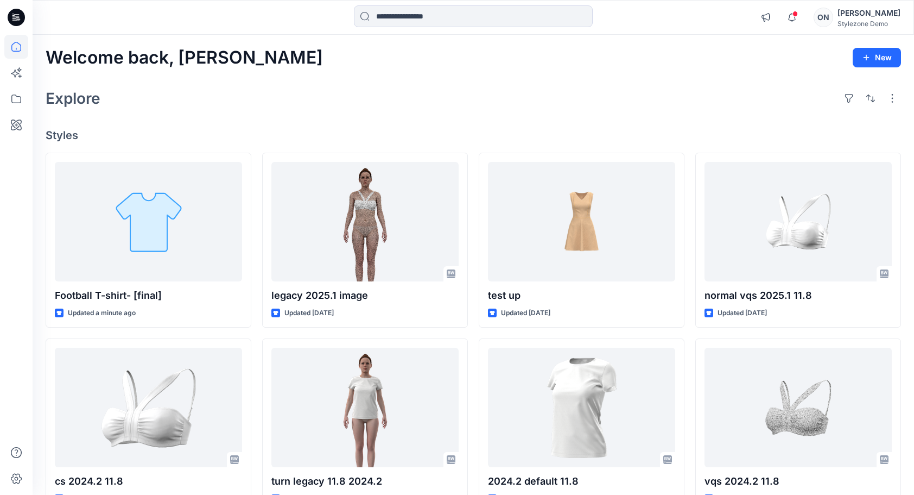
click at [292, 88] on div "Explore" at bounding box center [474, 98] width 856 height 26
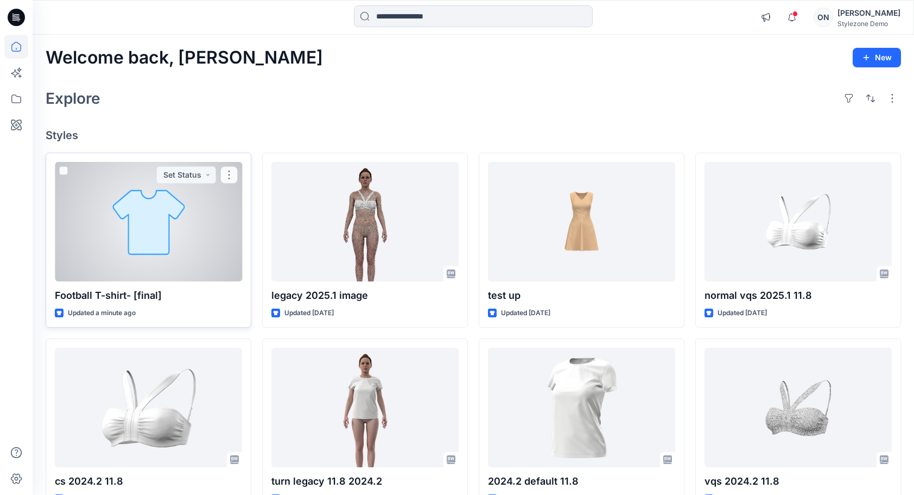
click at [178, 247] on div at bounding box center [148, 221] width 187 height 119
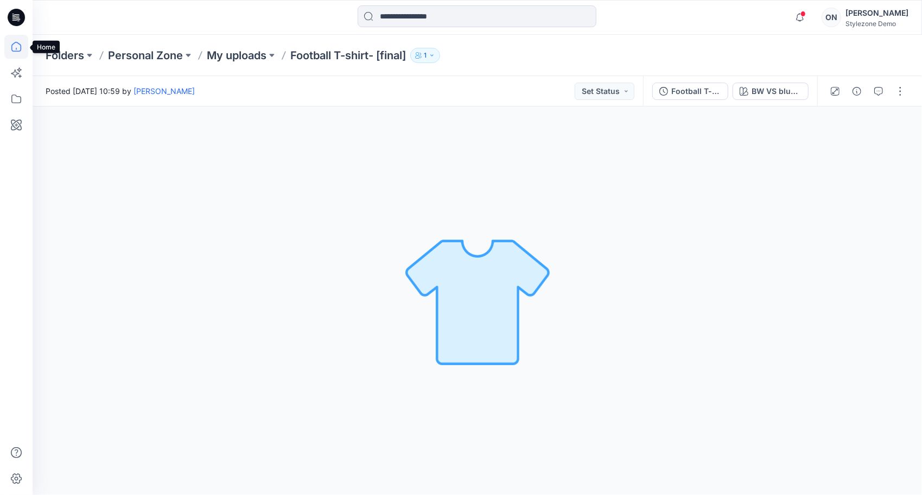
click at [15, 52] on icon at bounding box center [16, 47] width 24 height 24
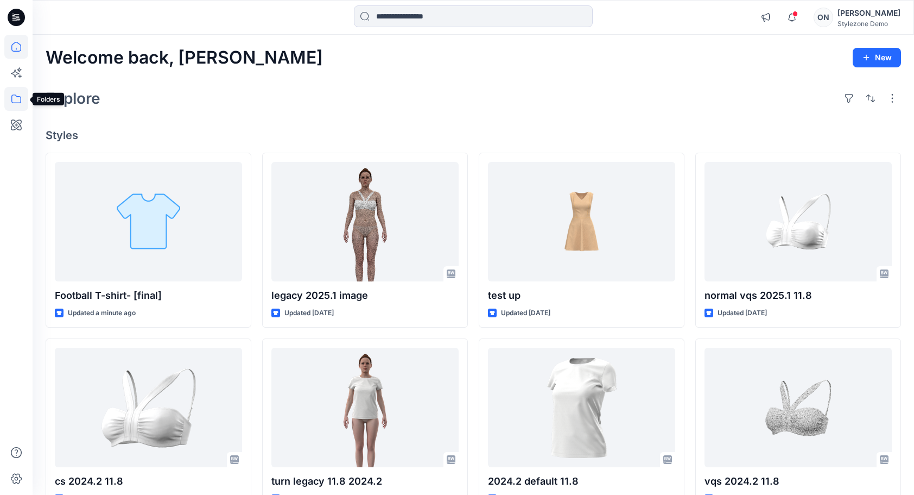
click at [18, 99] on icon at bounding box center [16, 99] width 24 height 24
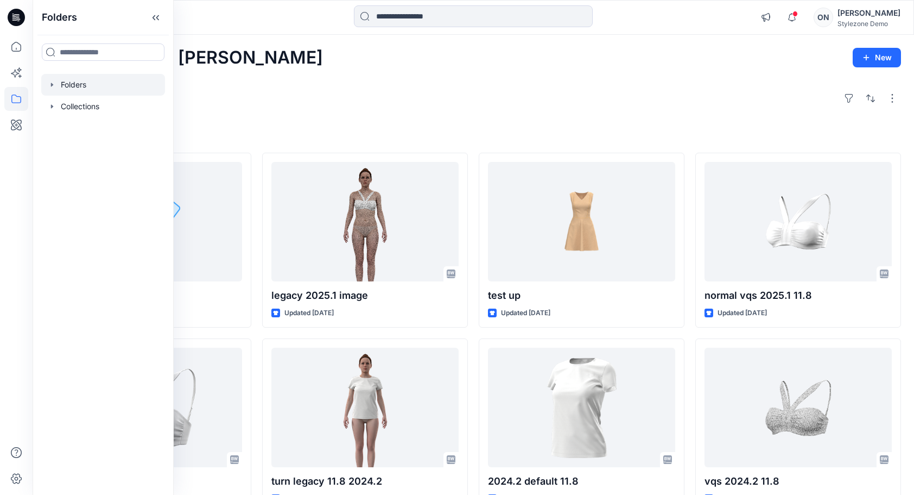
click at [76, 85] on div at bounding box center [103, 85] width 124 height 22
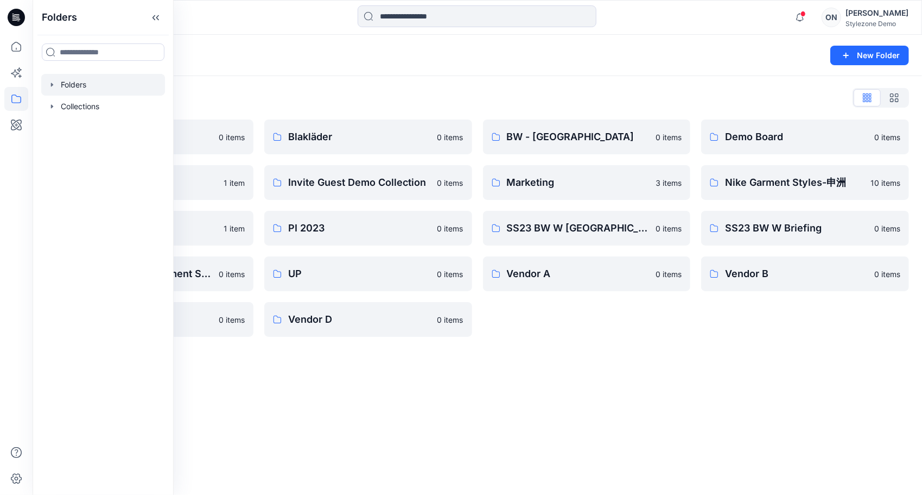
click at [639, 378] on div "Folders New Folder Folders List B 0 items Global Demo Library 1 item [PERSON_NA…" at bounding box center [478, 265] width 890 height 460
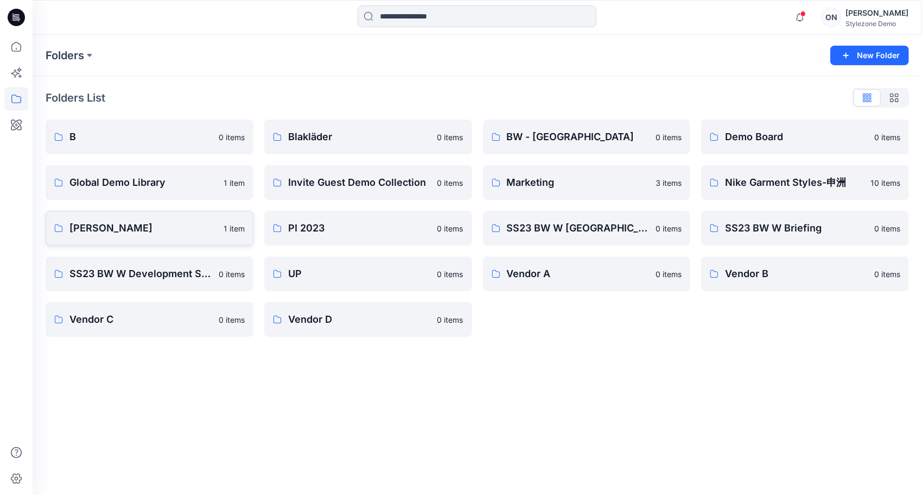
click at [135, 237] on link "[PERSON_NAME] 1 item" at bounding box center [150, 228] width 208 height 35
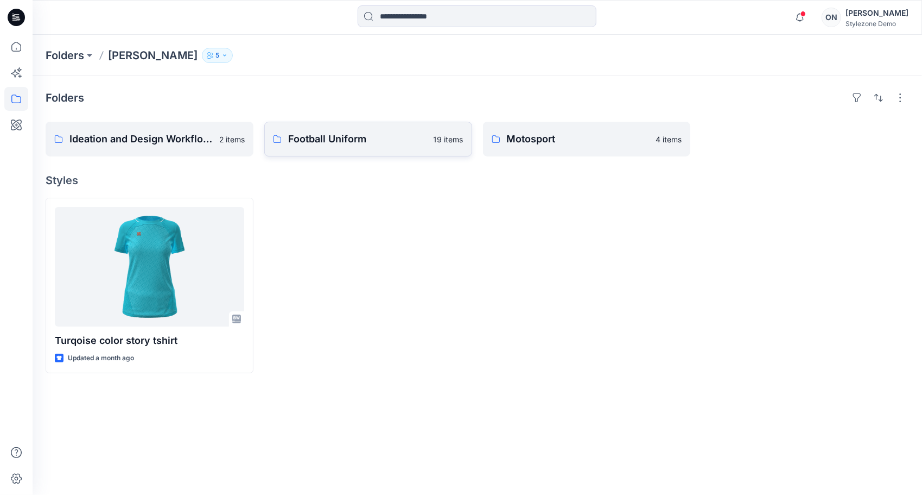
click at [391, 148] on link "Football Uniform 19 items" at bounding box center [368, 139] width 208 height 35
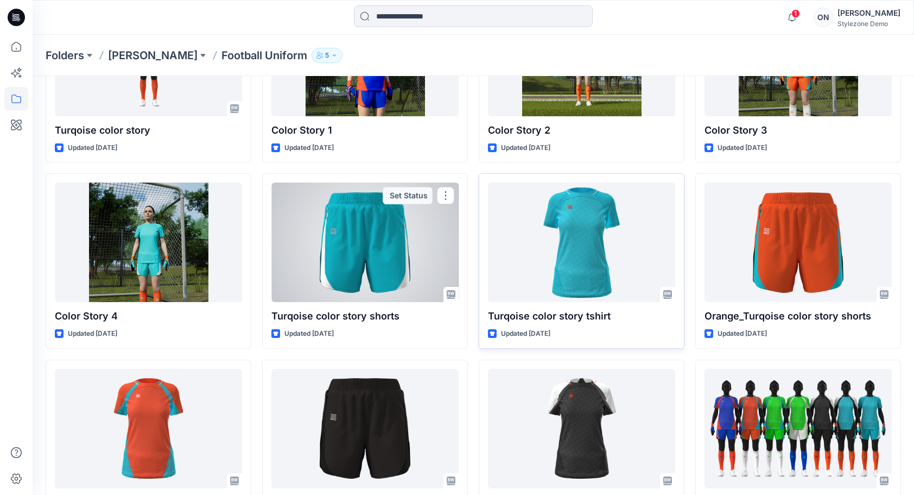
scroll to position [326, 0]
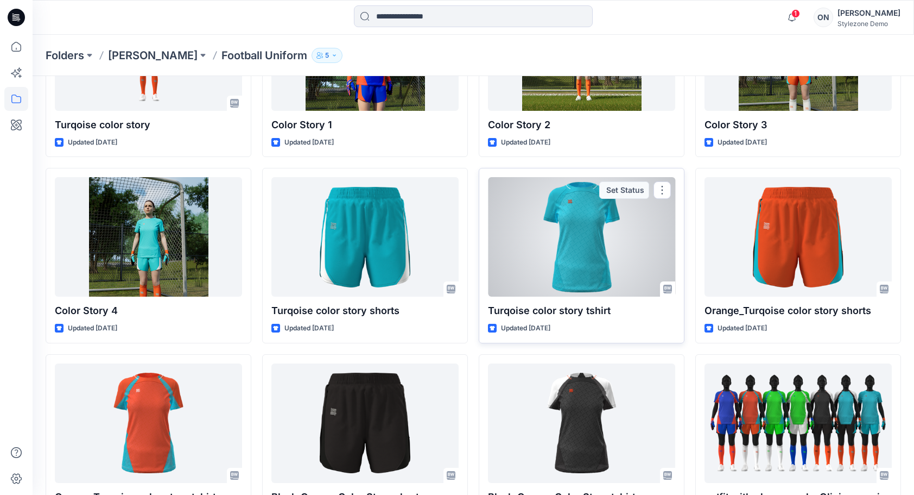
click at [557, 216] on div at bounding box center [581, 236] width 187 height 119
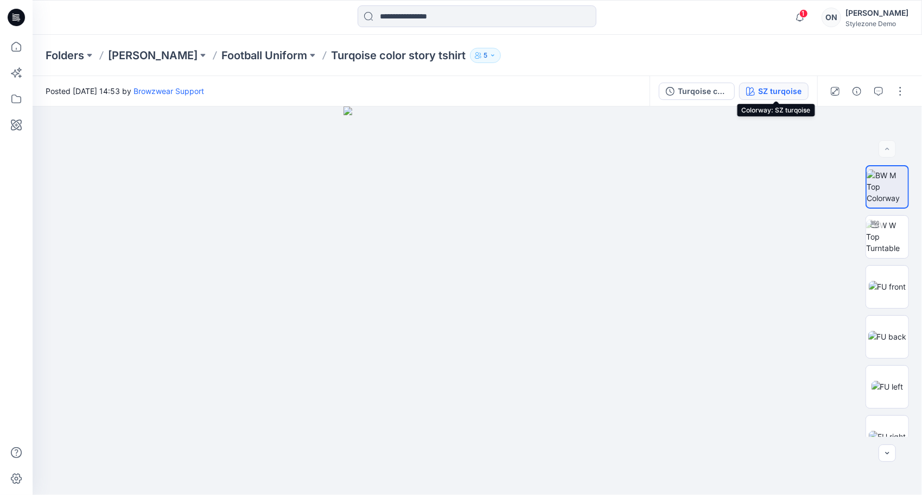
click at [766, 90] on div "SZ turqoise" at bounding box center [779, 91] width 43 height 12
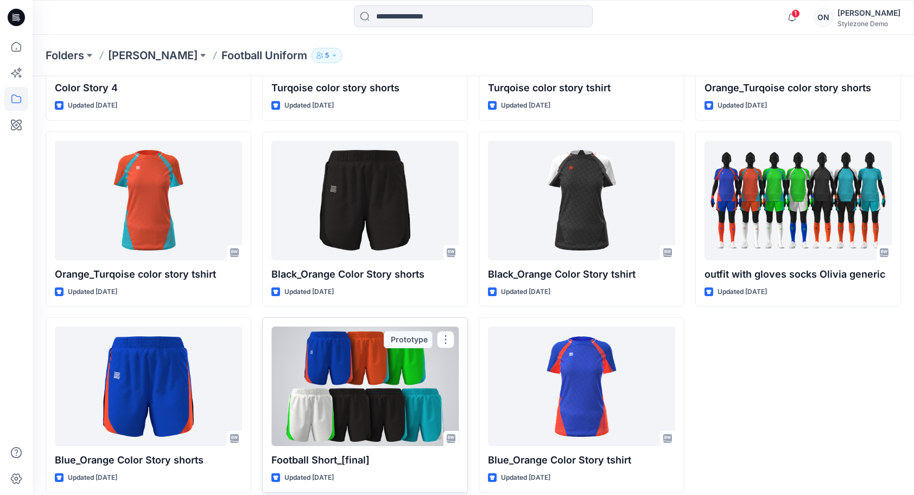
scroll to position [556, 0]
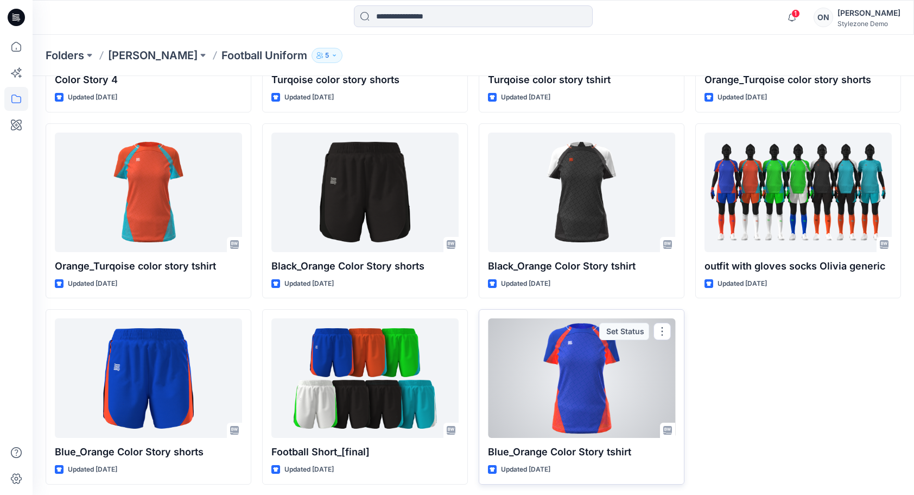
click at [588, 384] on div at bounding box center [581, 377] width 187 height 119
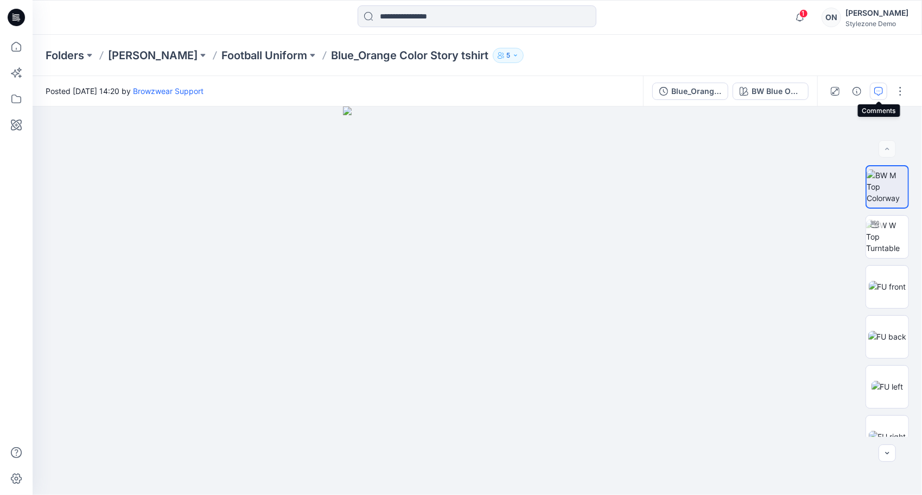
click at [880, 92] on icon "button" at bounding box center [879, 91] width 9 height 9
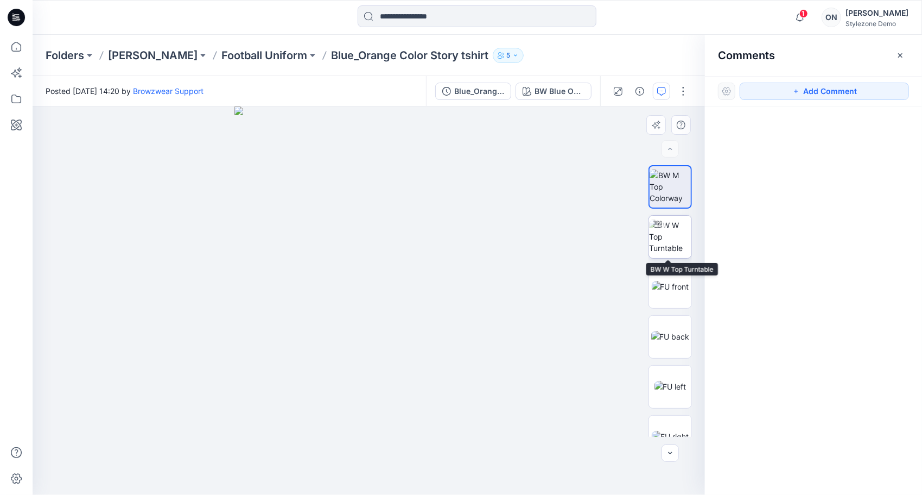
click at [679, 238] on img at bounding box center [670, 236] width 42 height 34
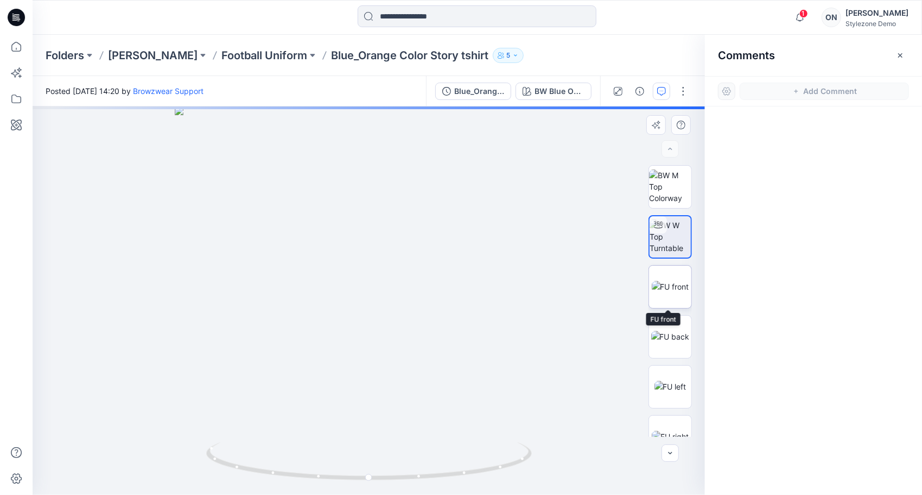
click at [681, 292] on img at bounding box center [670, 286] width 37 height 11
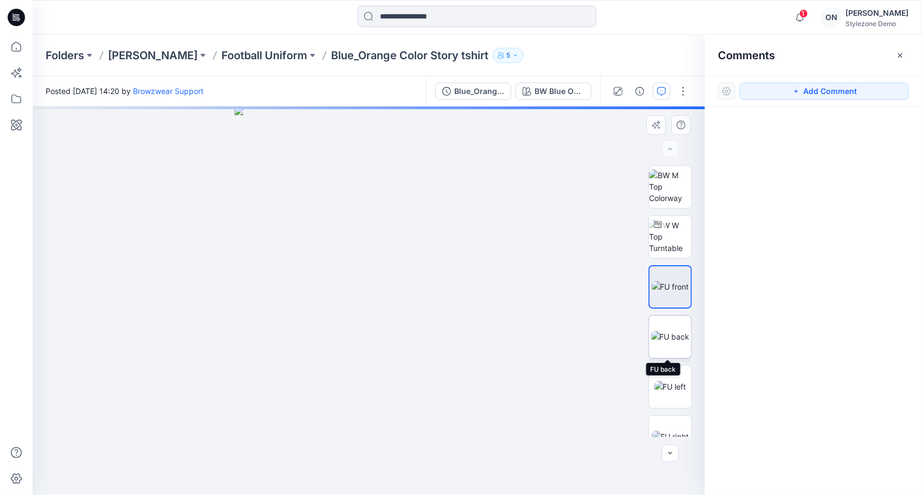
click at [677, 332] on img at bounding box center [670, 336] width 39 height 11
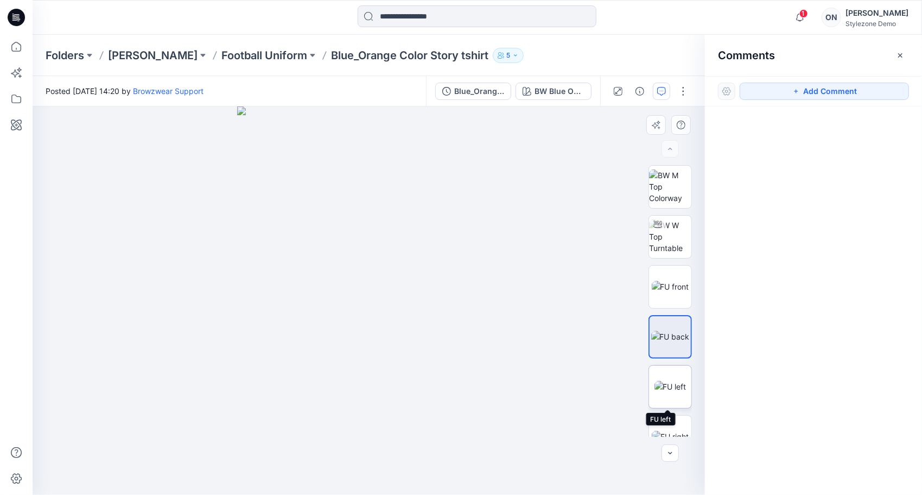
click at [681, 392] on img at bounding box center [671, 386] width 32 height 11
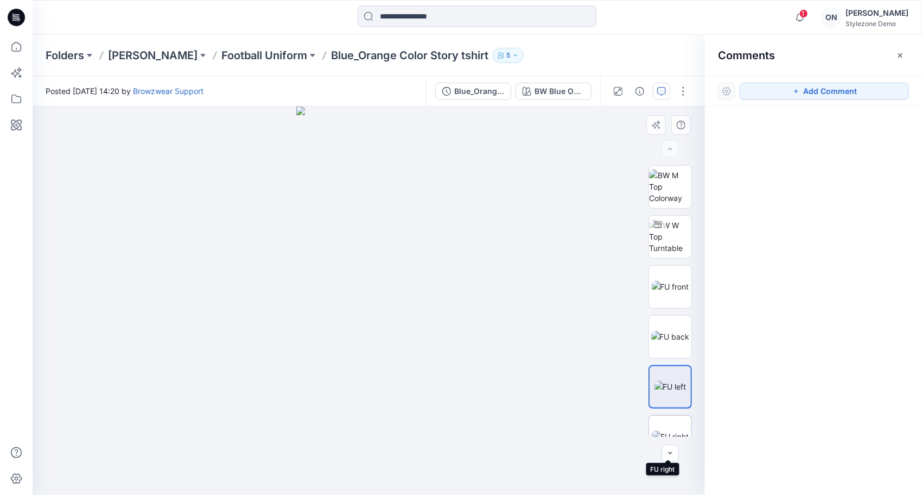
click at [682, 430] on img at bounding box center [670, 435] width 37 height 11
click at [498, 53] on icon "button" at bounding box center [501, 55] width 7 height 7
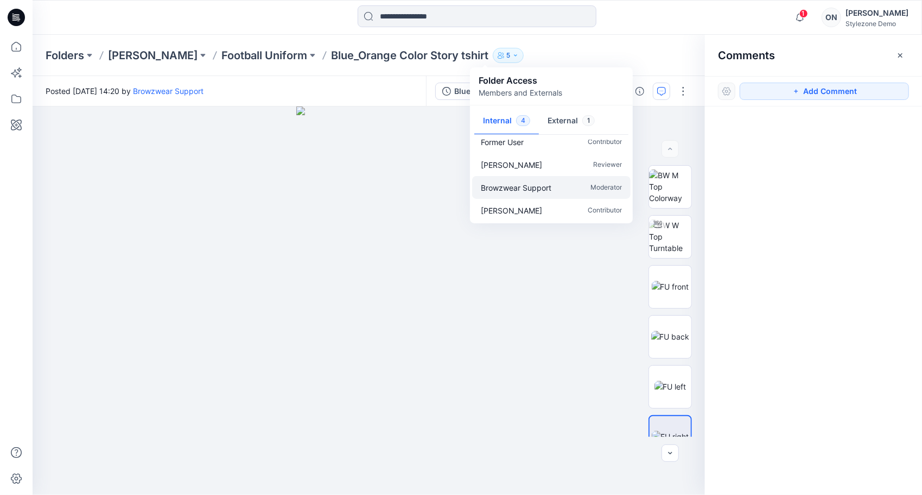
scroll to position [10, 0]
click at [562, 121] on button "External 1" at bounding box center [571, 121] width 65 height 28
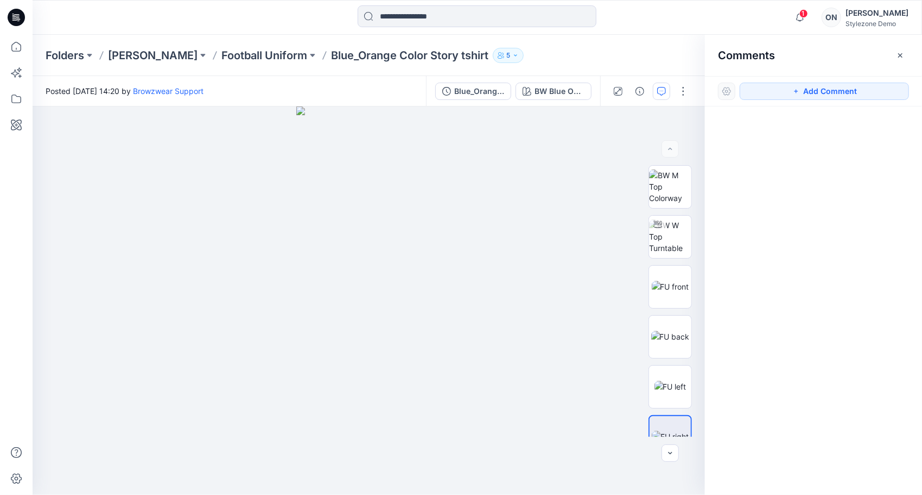
click at [587, 45] on div "Folders Olga Nagula Football Uniform Blue_Orange Color Story tshirt 5 Folder Ac…" at bounding box center [478, 55] width 890 height 41
click at [662, 185] on img at bounding box center [670, 186] width 42 height 34
click at [899, 54] on icon "button" at bounding box center [900, 55] width 9 height 9
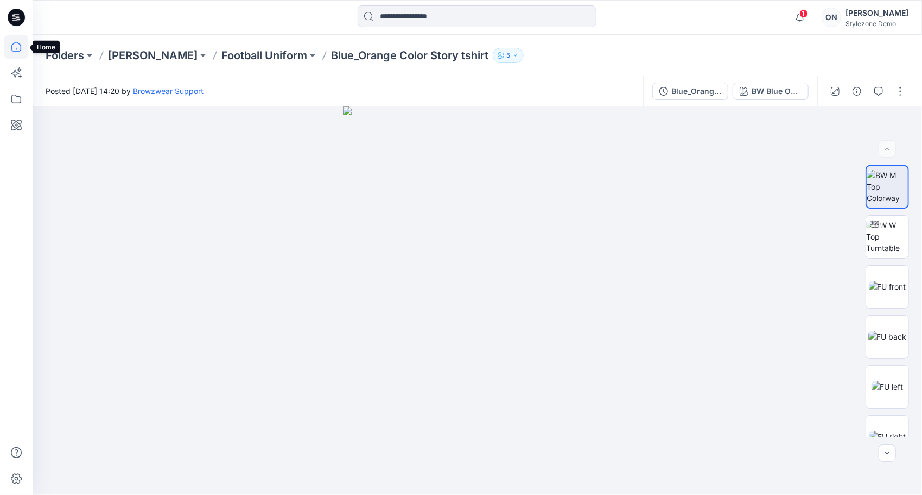
click at [17, 48] on icon at bounding box center [16, 47] width 24 height 24
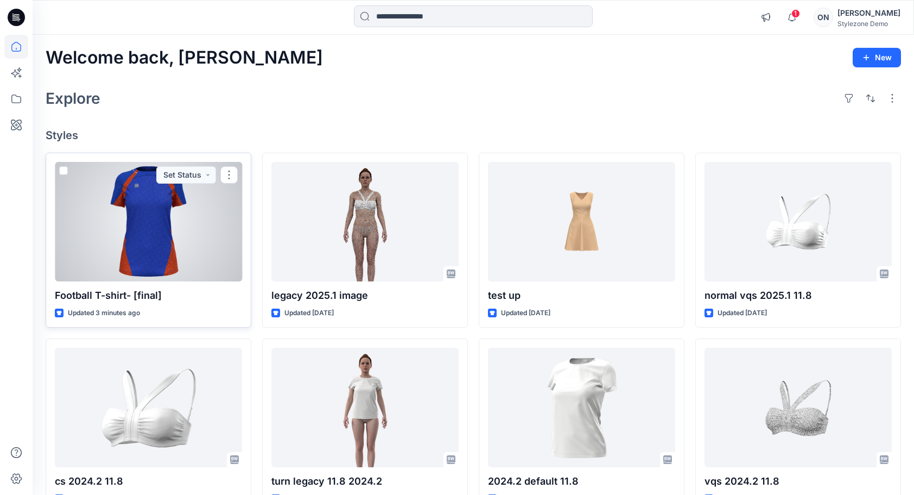
click at [149, 234] on div at bounding box center [148, 221] width 187 height 119
click at [61, 170] on span at bounding box center [63, 170] width 9 height 9
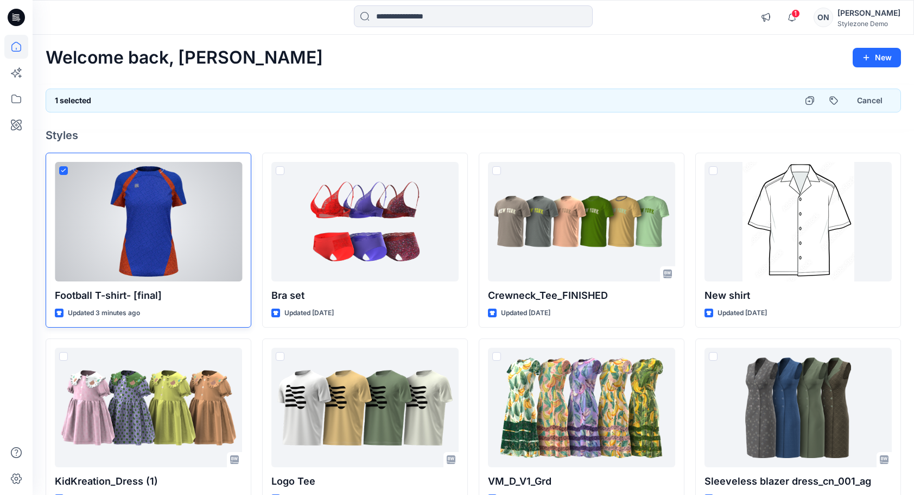
click at [219, 197] on div at bounding box center [148, 221] width 187 height 119
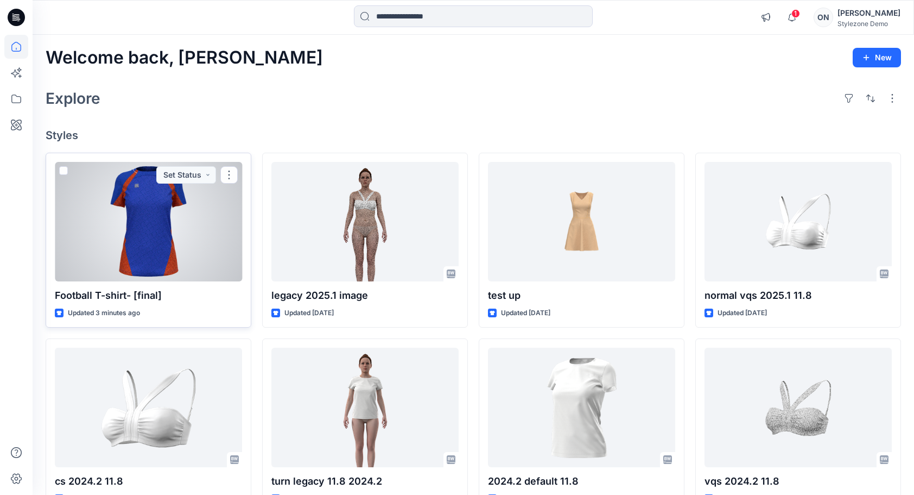
click at [181, 218] on div at bounding box center [148, 221] width 187 height 119
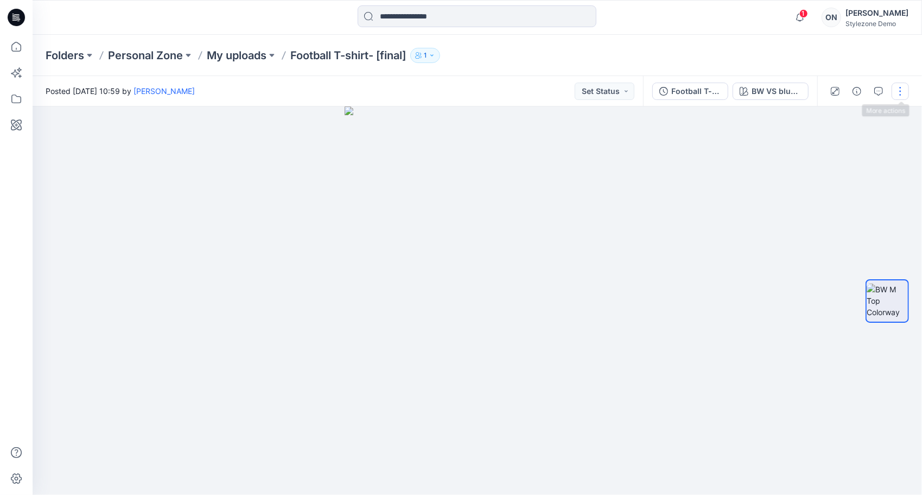
click at [901, 92] on button "button" at bounding box center [900, 91] width 17 height 17
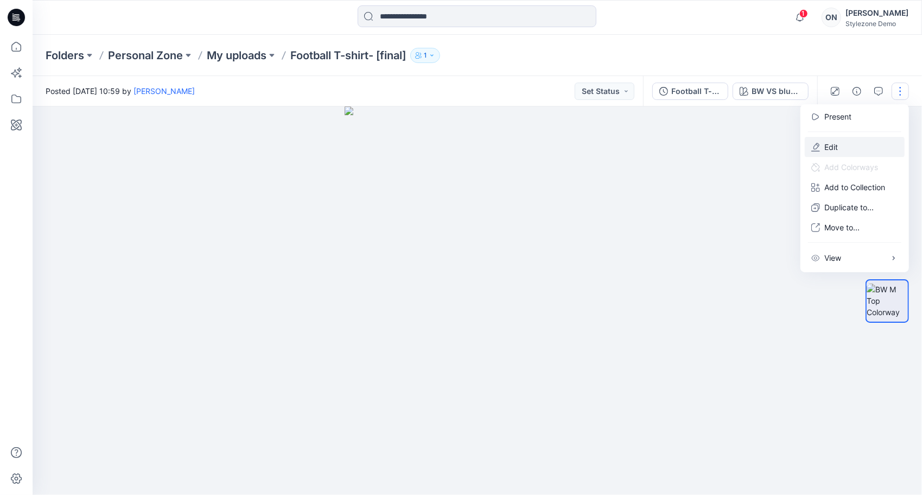
click at [845, 140] on button "Edit" at bounding box center [855, 147] width 100 height 20
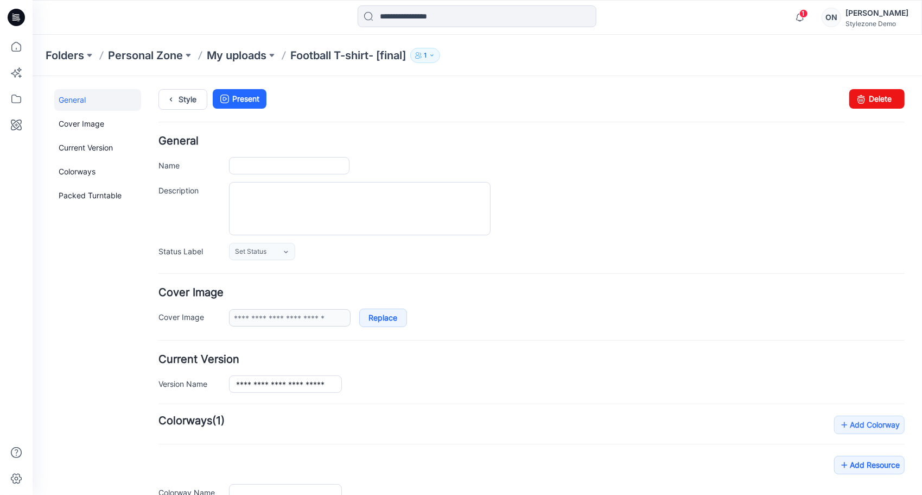
type input "**********"
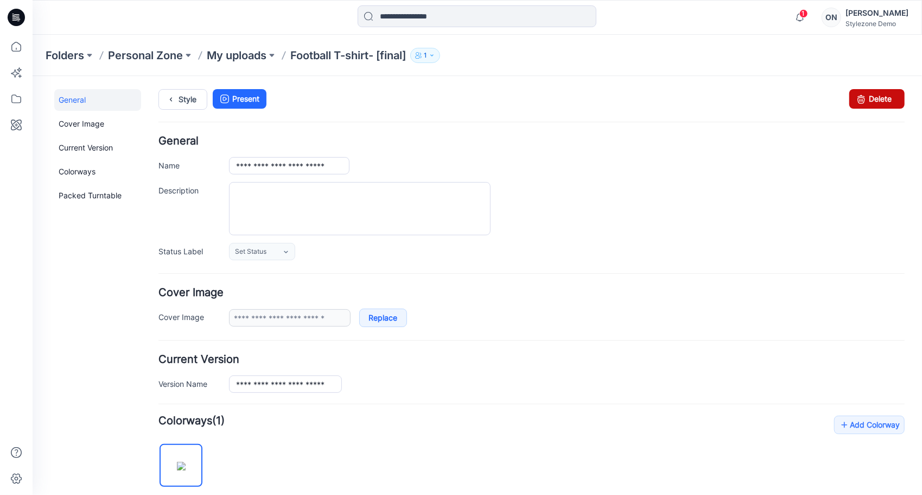
click at [863, 98] on link "Delete" at bounding box center [876, 98] width 55 height 20
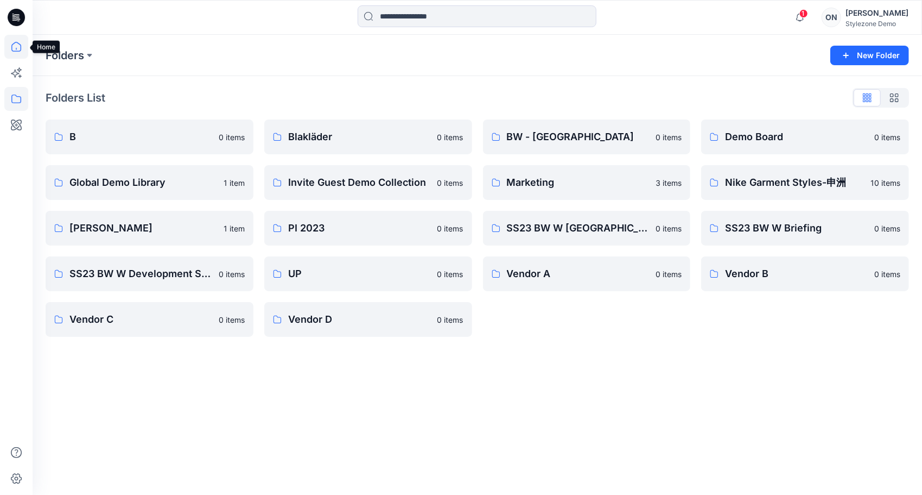
click at [20, 45] on icon at bounding box center [16, 47] width 24 height 24
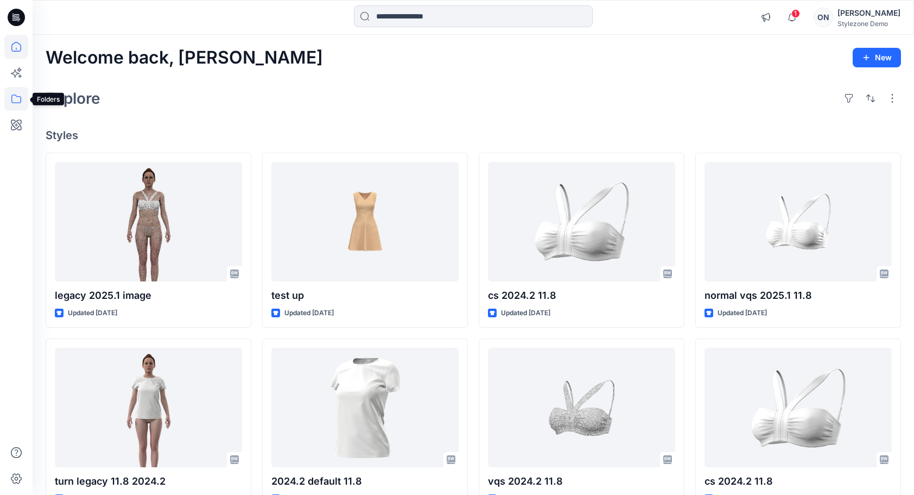
click at [19, 100] on icon at bounding box center [16, 99] width 24 height 24
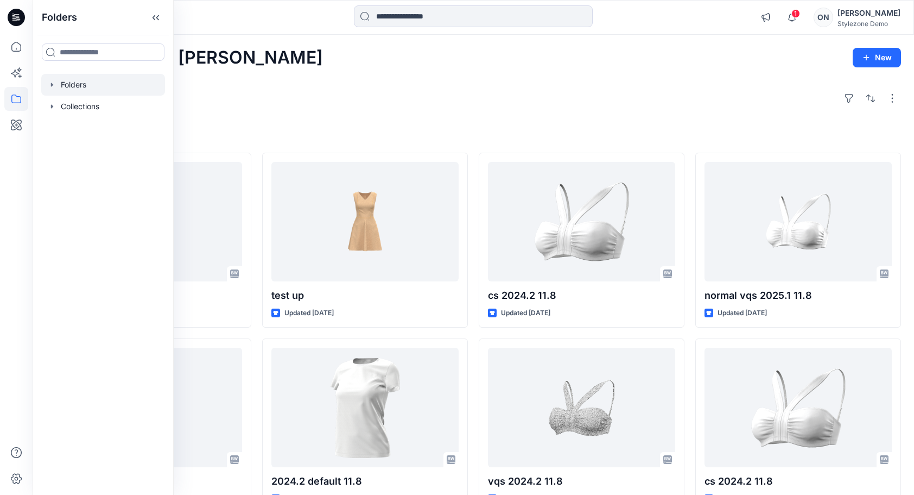
click at [77, 85] on div at bounding box center [103, 85] width 124 height 22
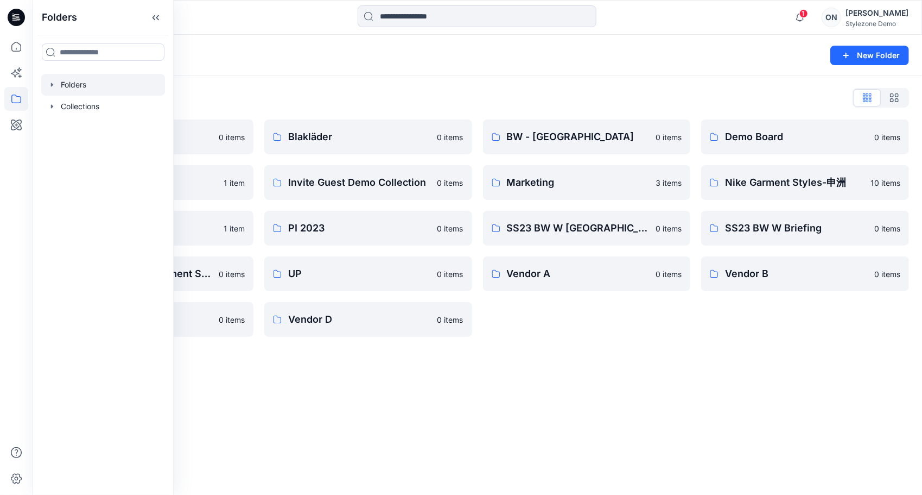
click at [358, 428] on div "Folders New Folder Folders List B 0 items Global Demo Library 1 item [PERSON_NA…" at bounding box center [478, 265] width 890 height 460
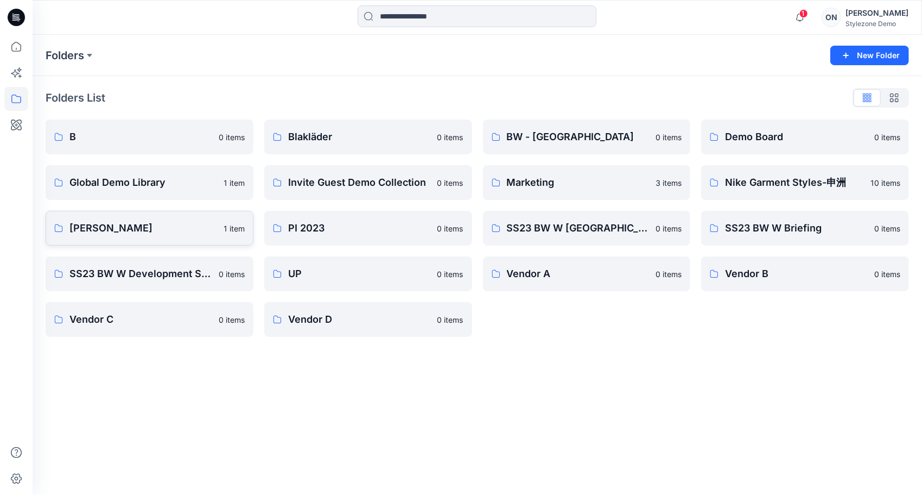
click at [85, 227] on p "[PERSON_NAME]" at bounding box center [143, 227] width 148 height 15
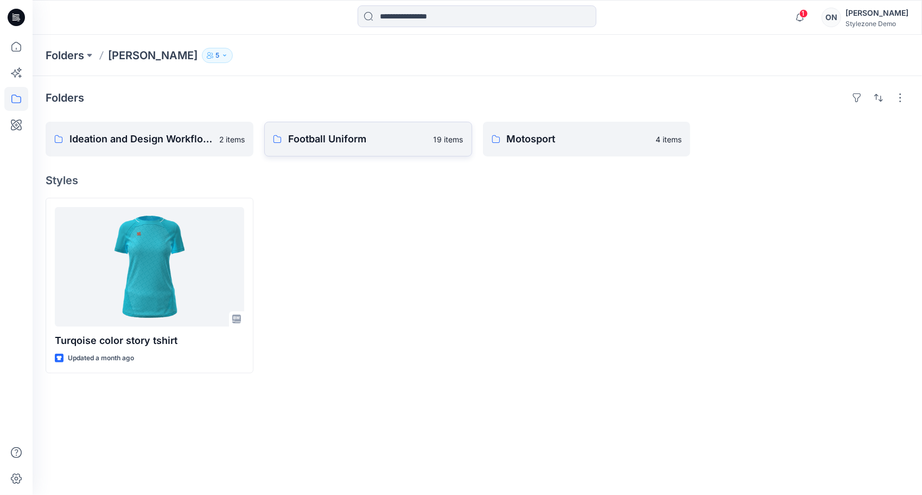
click at [334, 138] on p "Football Uniform" at bounding box center [357, 138] width 139 height 15
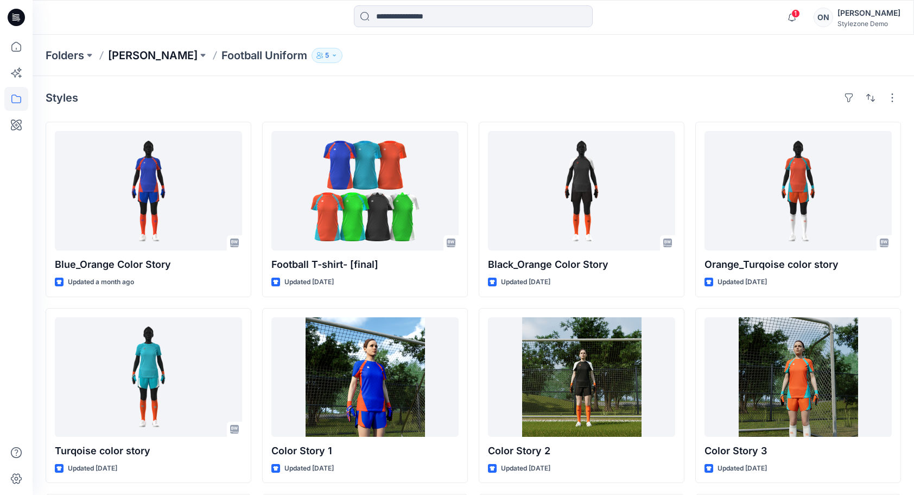
click at [148, 61] on p "[PERSON_NAME]" at bounding box center [153, 55] width 90 height 15
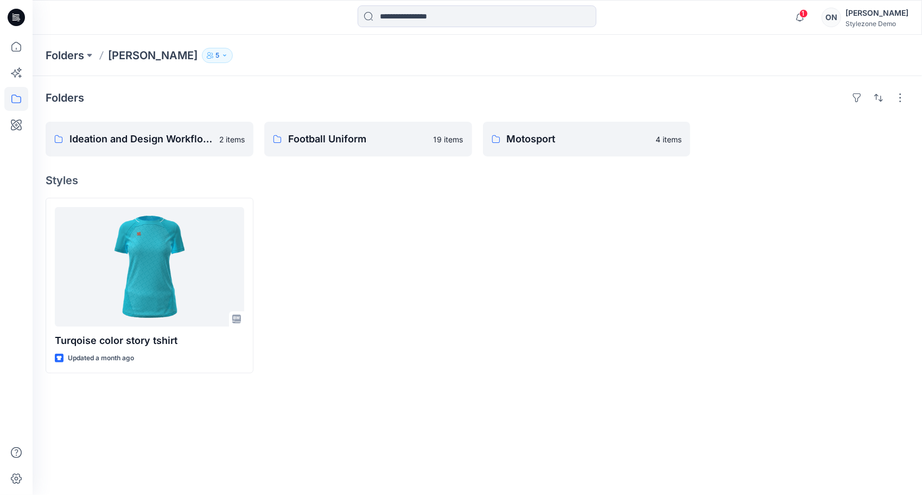
click at [477, 267] on div "Turqoise color story tshirt Updated a month ago" at bounding box center [478, 285] width 864 height 175
click at [900, 104] on button "button" at bounding box center [900, 97] width 17 height 17
click at [769, 230] on div at bounding box center [805, 285] width 208 height 175
click at [480, 242] on div "Turqoise color story tshirt Updated a month ago" at bounding box center [478, 285] width 864 height 175
drag, startPoint x: 480, startPoint y: 242, endPoint x: 476, endPoint y: 295, distance: 53.4
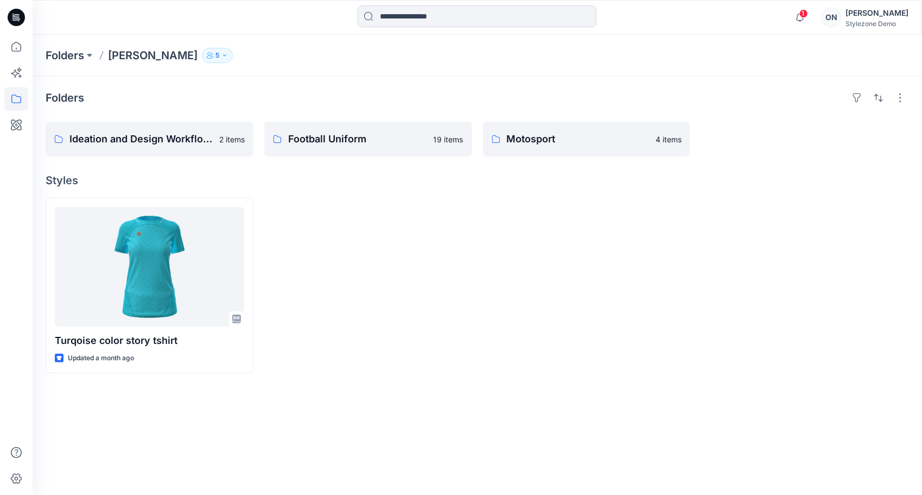
click at [476, 297] on div "Turqoise color story tshirt Updated a month ago" at bounding box center [478, 285] width 864 height 175
click at [897, 97] on button "button" at bounding box center [900, 97] width 17 height 17
click at [384, 255] on div at bounding box center [368, 285] width 208 height 175
click at [193, 140] on p "Ideation and Design Workflows" at bounding box center [140, 138] width 143 height 15
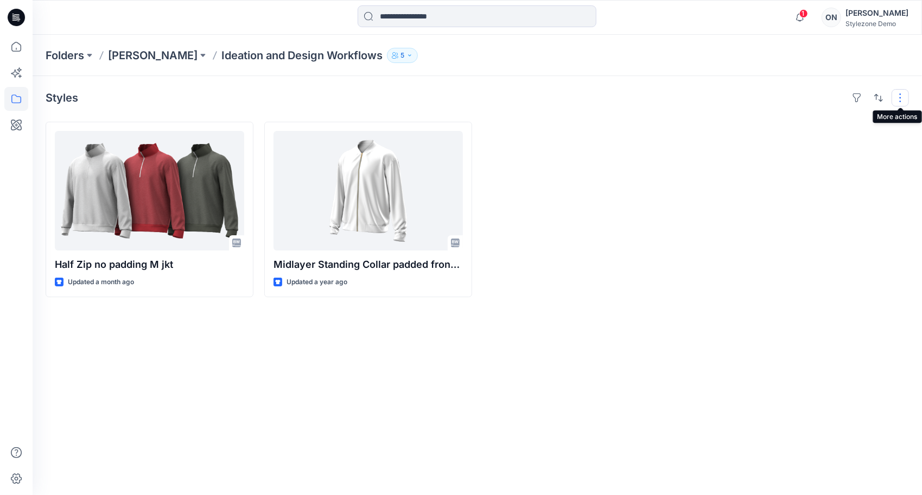
click at [899, 98] on button "button" at bounding box center [900, 97] width 17 height 17
drag, startPoint x: 601, startPoint y: 213, endPoint x: 563, endPoint y: 202, distance: 39.5
click at [600, 213] on div at bounding box center [587, 209] width 208 height 175
click at [131, 51] on p "[PERSON_NAME]" at bounding box center [153, 55] width 90 height 15
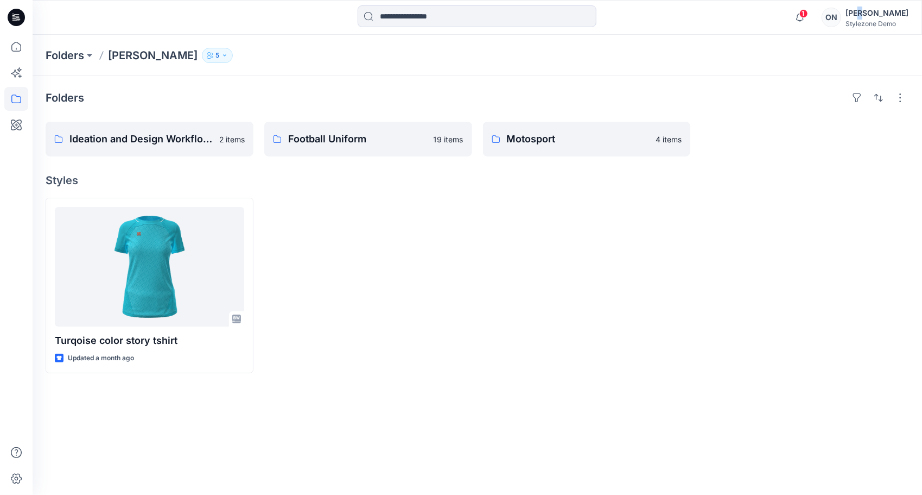
click at [873, 5] on div "1 Notifications Your style Football T-shirt- [final] has been updated with Foot…" at bounding box center [848, 17] width 119 height 24
click at [221, 53] on icon "button" at bounding box center [224, 55] width 7 height 7
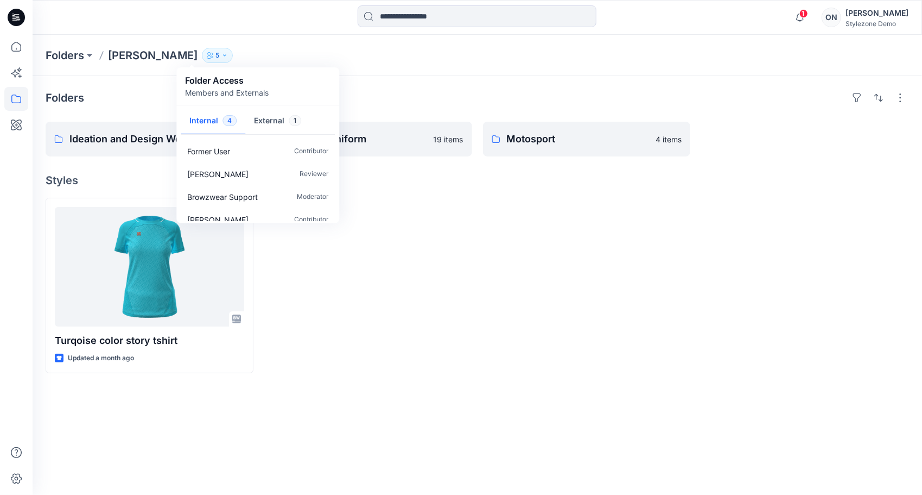
click at [472, 275] on div "Turqoise color story tshirt Updated a month ago" at bounding box center [478, 285] width 864 height 175
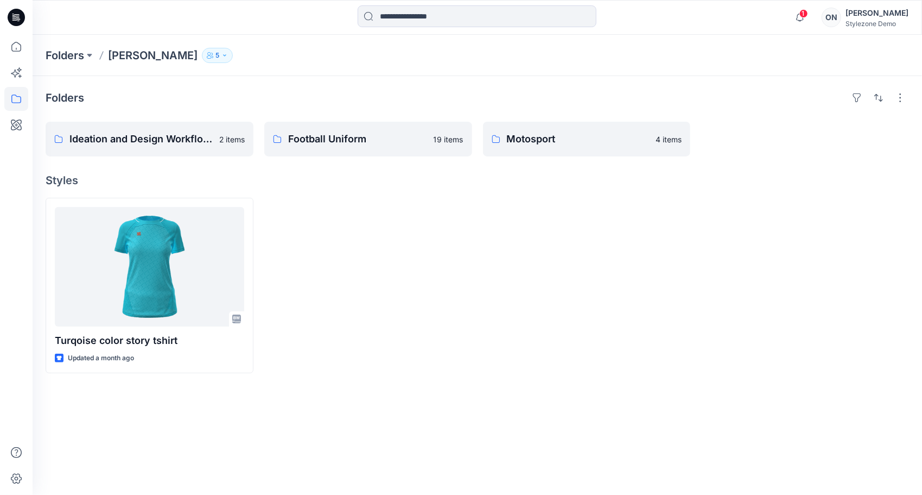
click at [875, 16] on div "[PERSON_NAME]" at bounding box center [877, 13] width 63 height 13
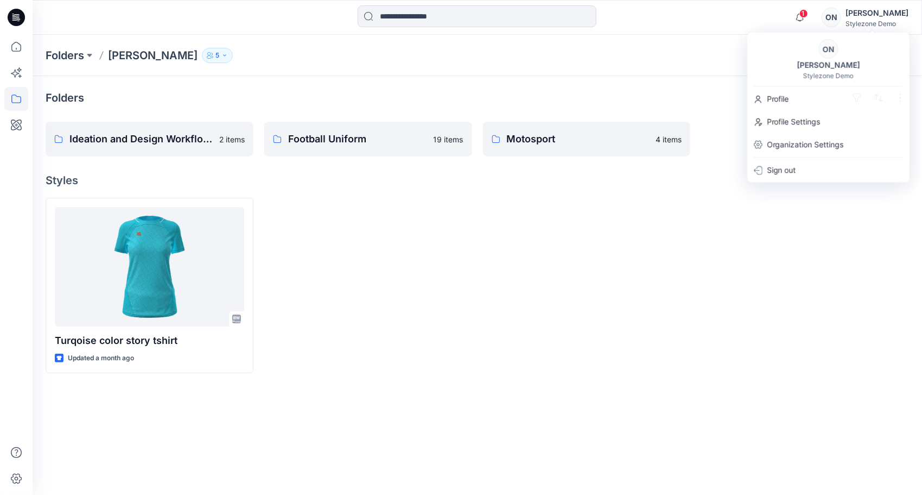
drag, startPoint x: 381, startPoint y: 221, endPoint x: 430, endPoint y: 201, distance: 52.8
click at [382, 221] on div at bounding box center [368, 285] width 208 height 175
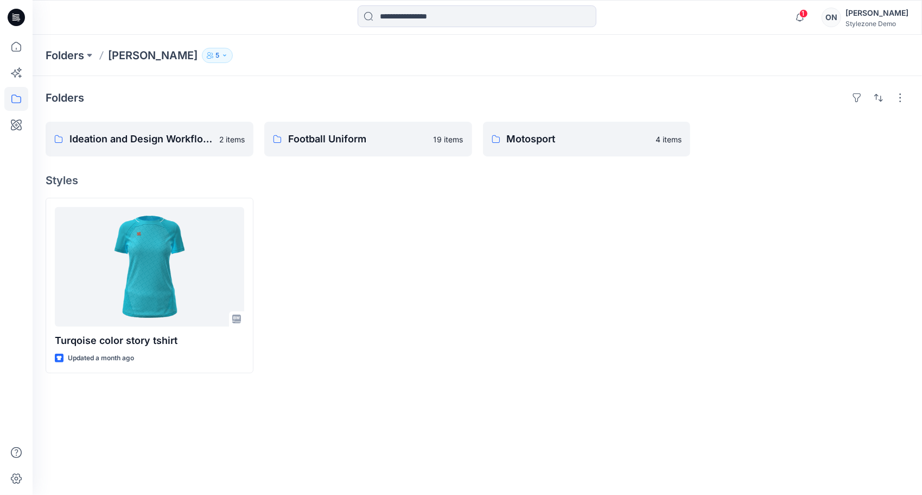
click at [872, 19] on div "[PERSON_NAME]" at bounding box center [877, 13] width 63 height 13
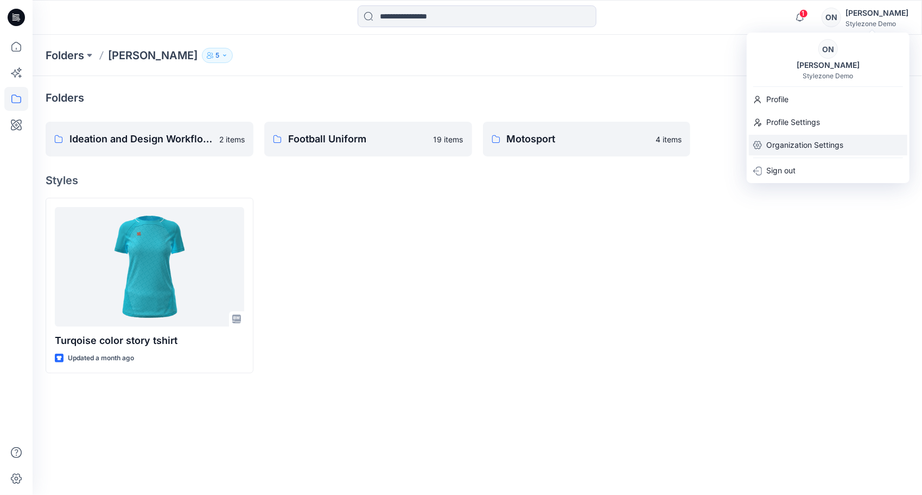
click at [801, 142] on p "Organization Settings" at bounding box center [804, 145] width 77 height 21
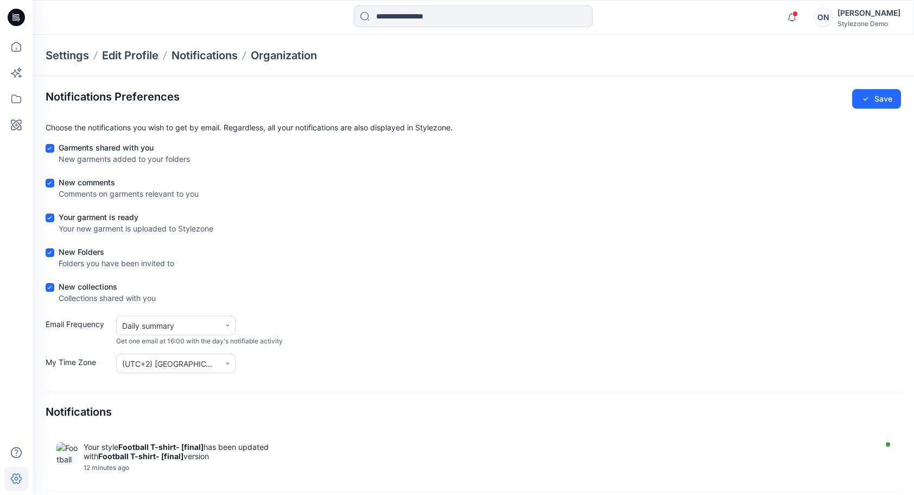
click at [868, 8] on div "[PERSON_NAME]" at bounding box center [869, 13] width 63 height 13
click at [316, 52] on p "Organization" at bounding box center [284, 55] width 66 height 15
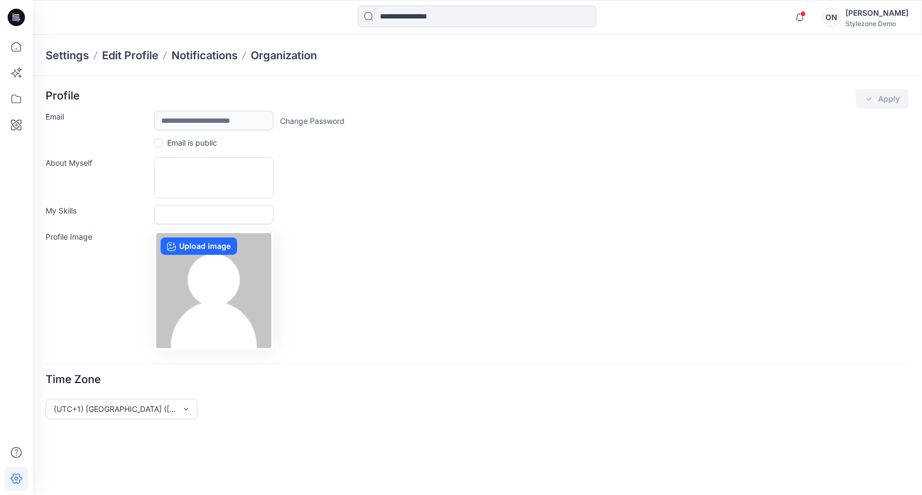
click at [870, 21] on div "Stylezone Demo" at bounding box center [877, 24] width 63 height 8
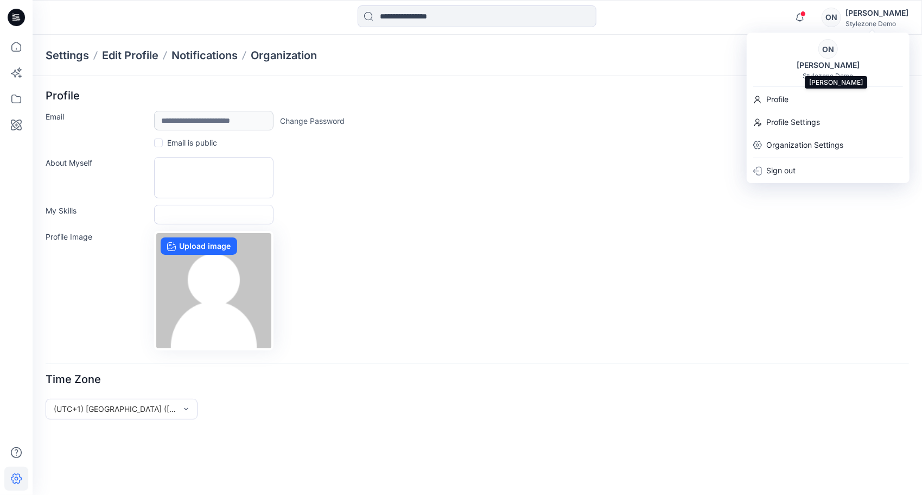
click at [814, 61] on div "[PERSON_NAME]" at bounding box center [828, 65] width 76 height 13
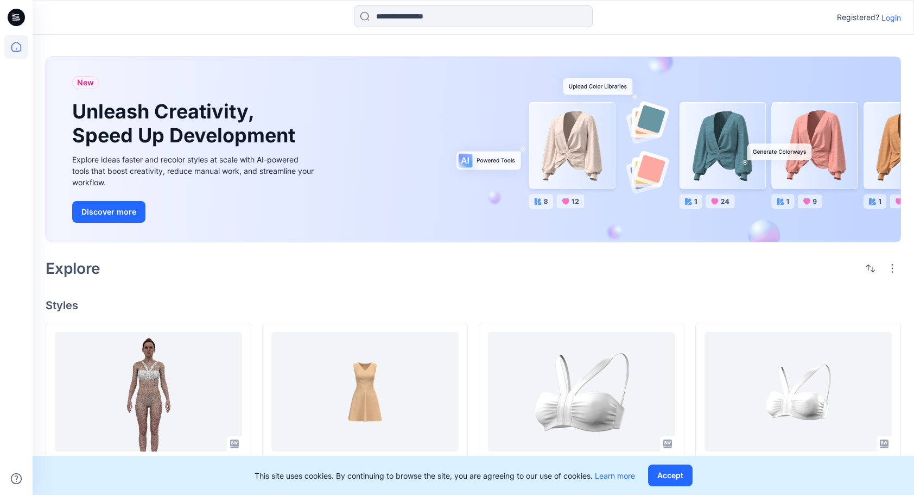
click at [205, 274] on div "Explore" at bounding box center [474, 268] width 856 height 26
click at [895, 15] on p "Login" at bounding box center [892, 17] width 20 height 11
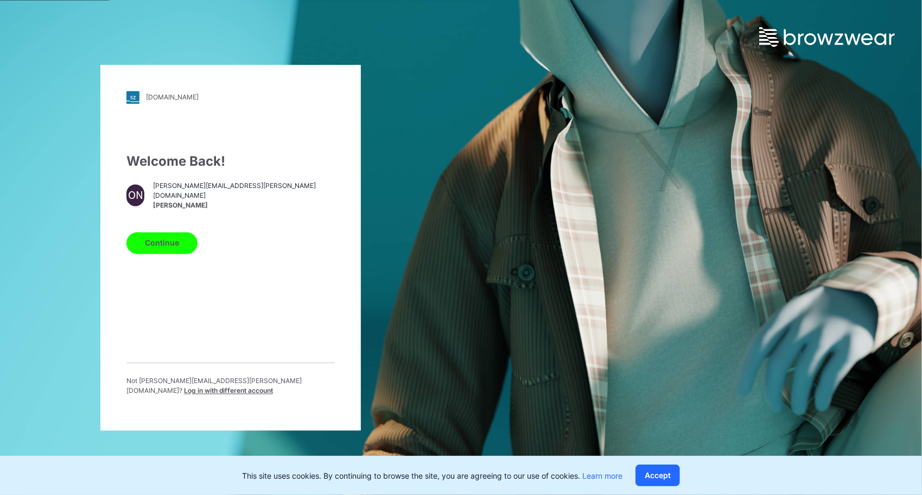
click at [273, 386] on span "Log in with different account" at bounding box center [228, 390] width 89 height 8
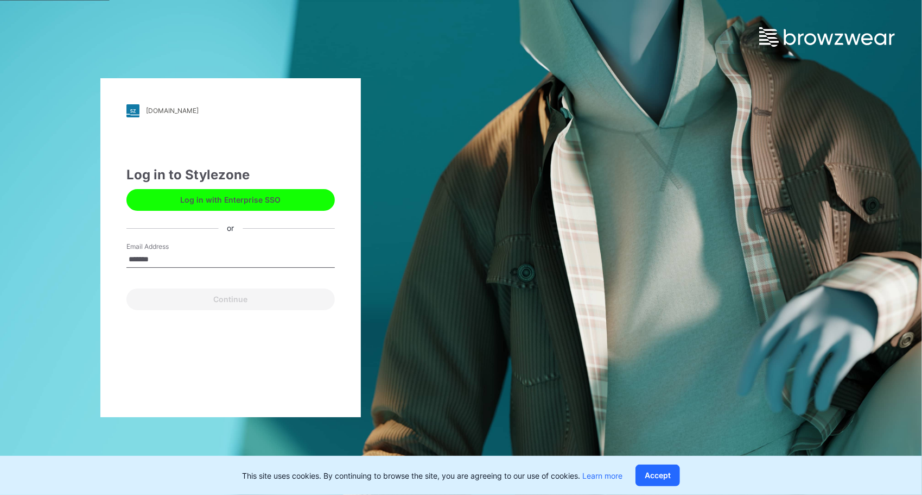
type input "**********"
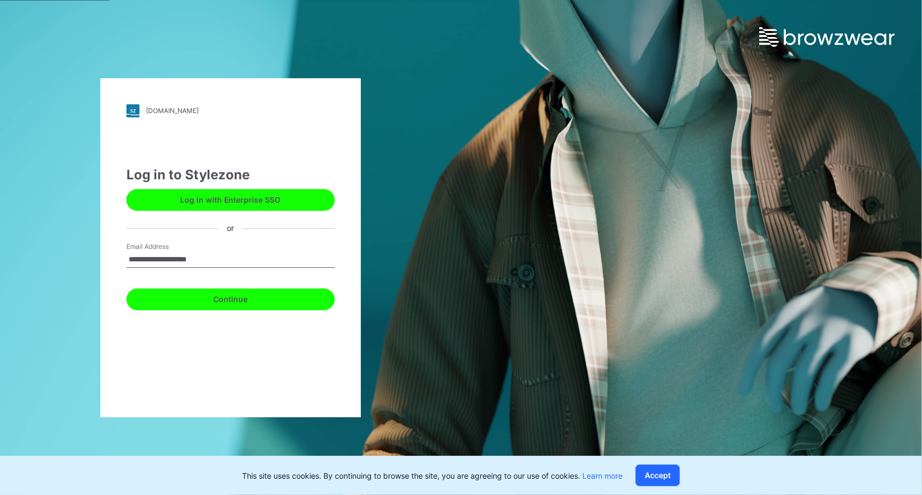
click at [234, 302] on button "Continue" at bounding box center [230, 299] width 208 height 22
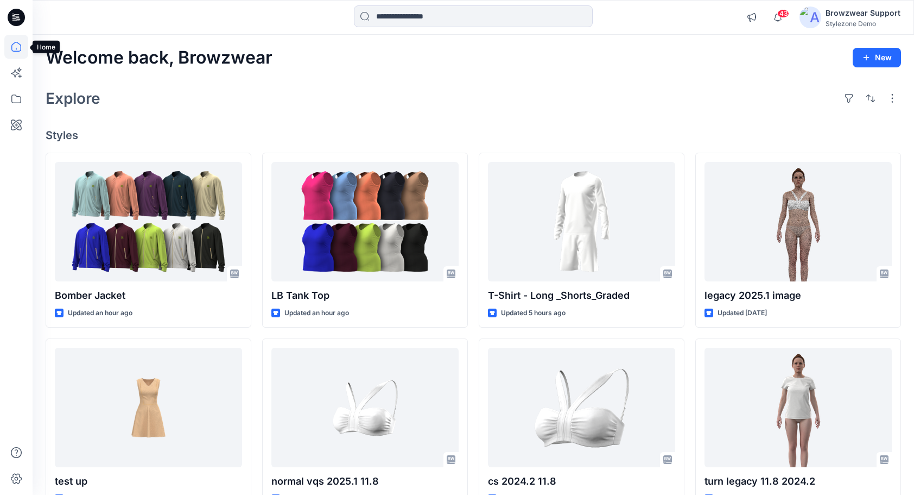
click at [15, 45] on icon at bounding box center [16, 47] width 24 height 24
click at [20, 101] on icon at bounding box center [16, 99] width 24 height 24
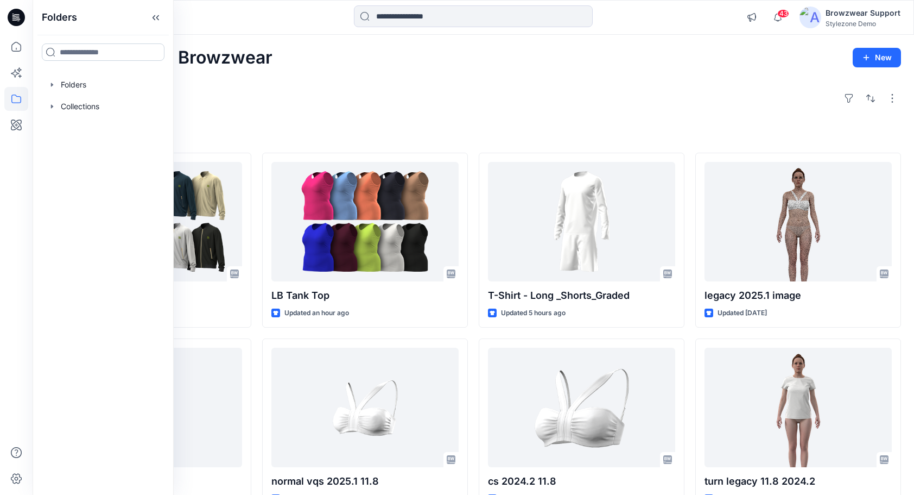
click at [92, 55] on input at bounding box center [103, 51] width 123 height 17
type input "****"
click at [121, 80] on span "[PERSON_NAME]" at bounding box center [152, 75] width 63 height 9
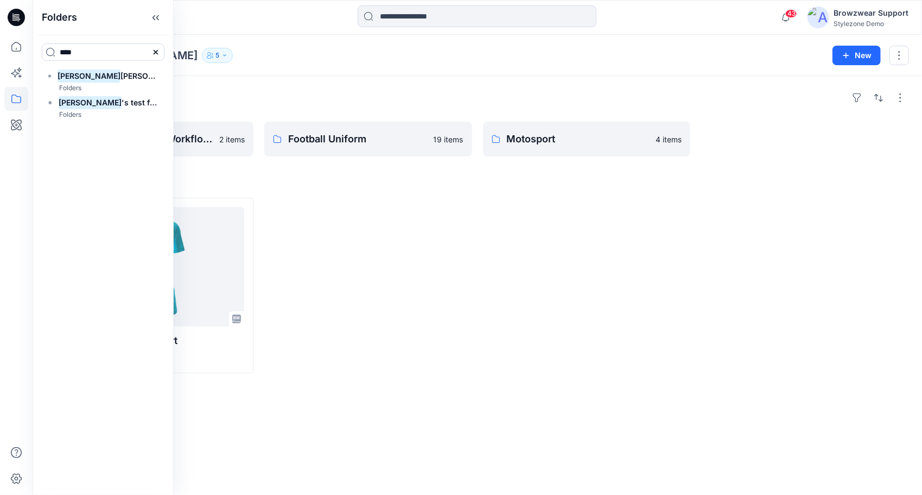
click at [479, 247] on div "Turqoise color story tshirt Updated a month ago" at bounding box center [478, 285] width 864 height 175
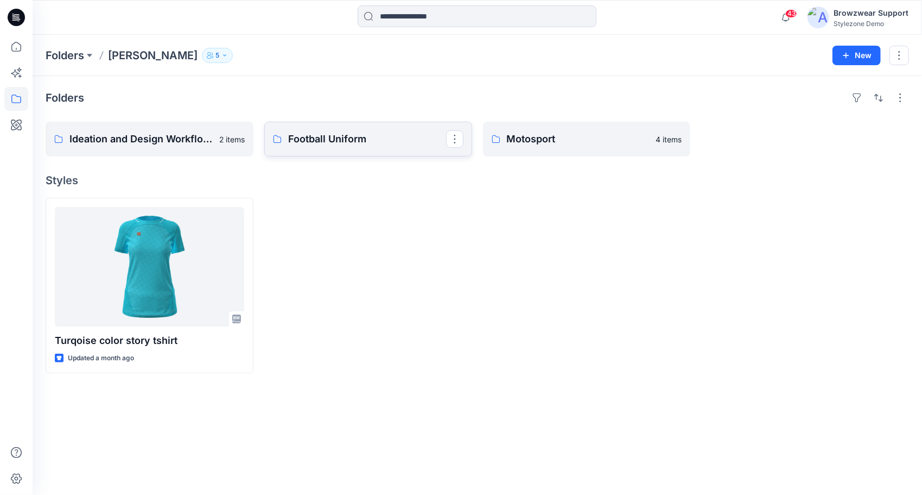
click at [372, 151] on link "Football Uniform" at bounding box center [368, 139] width 208 height 35
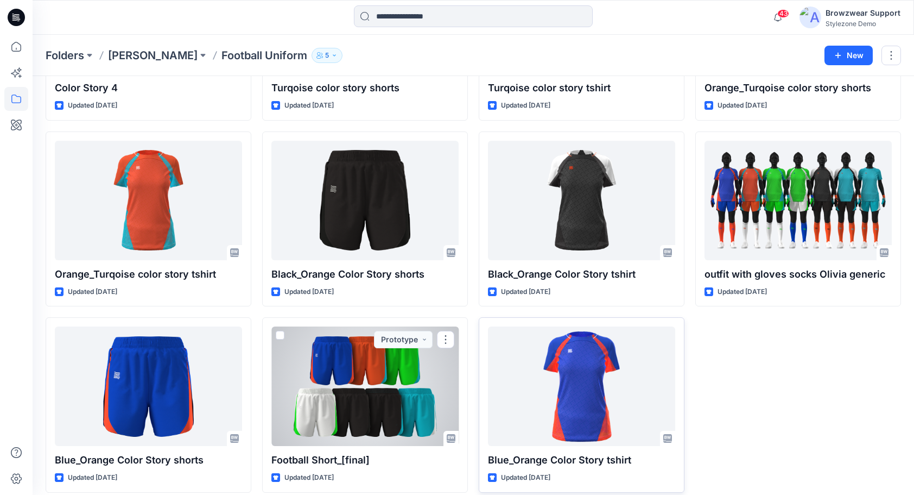
scroll to position [556, 0]
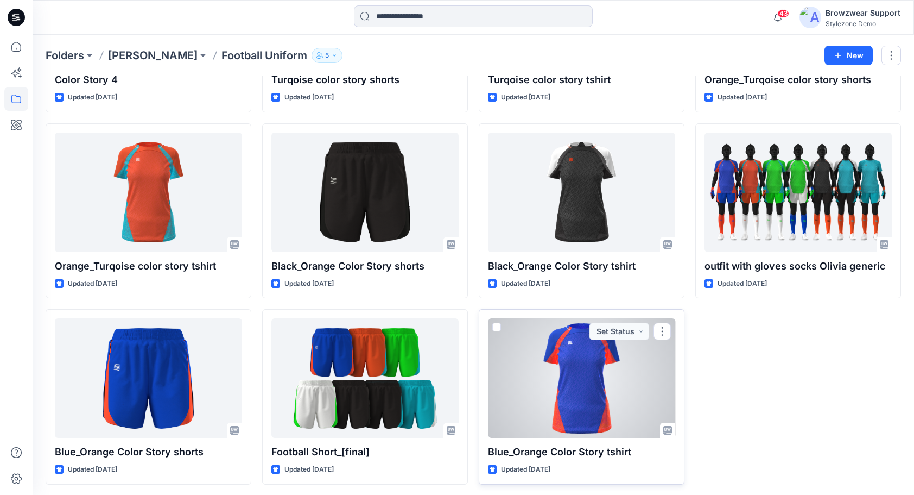
click at [565, 353] on div at bounding box center [581, 377] width 187 height 119
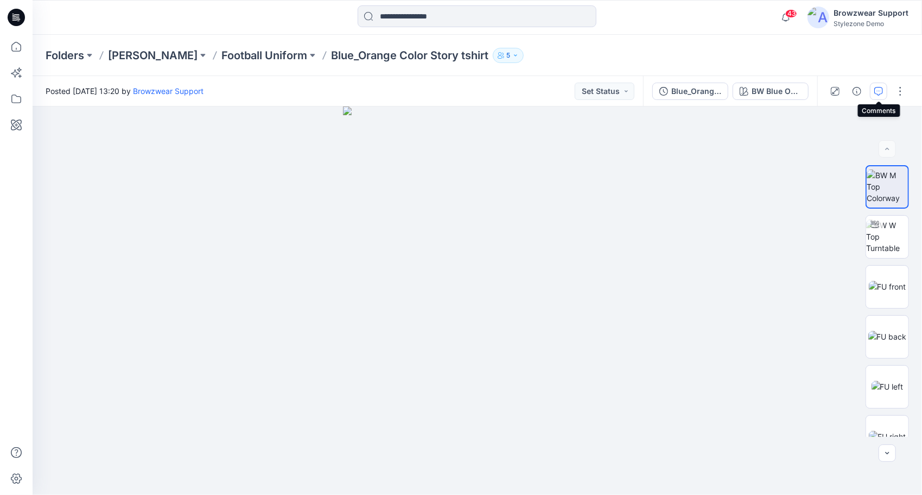
click at [877, 91] on icon "button" at bounding box center [879, 91] width 9 height 9
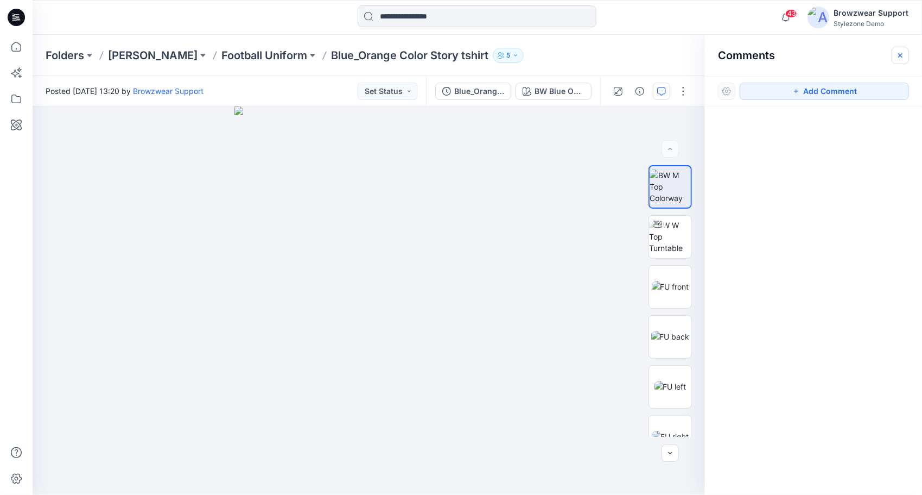
click at [903, 53] on icon "button" at bounding box center [900, 55] width 9 height 9
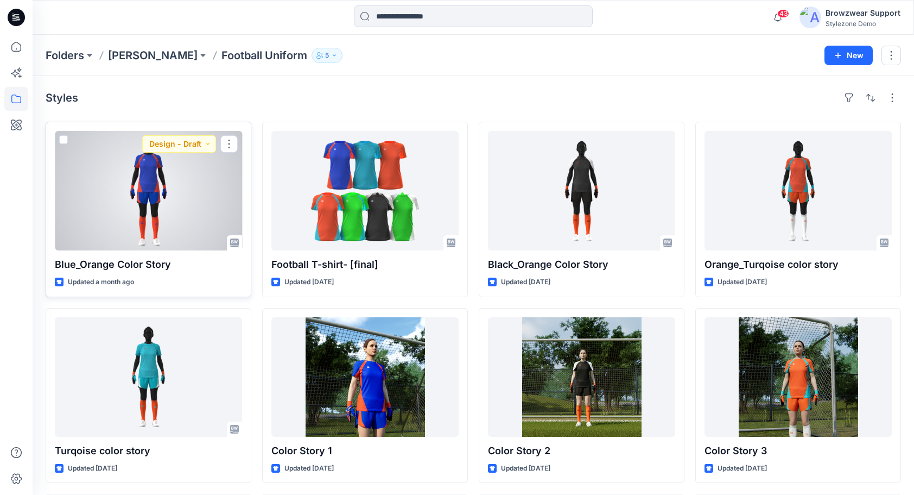
click at [183, 186] on div at bounding box center [148, 190] width 187 height 119
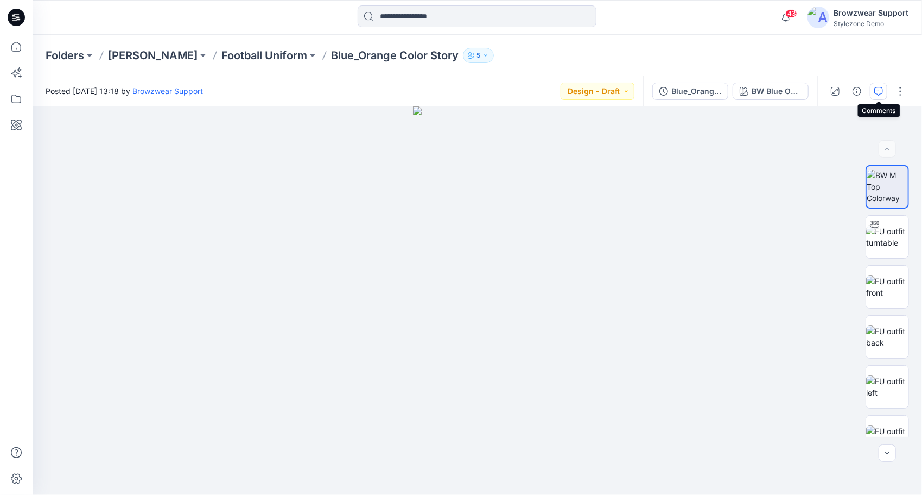
click at [879, 93] on icon "button" at bounding box center [879, 91] width 9 height 9
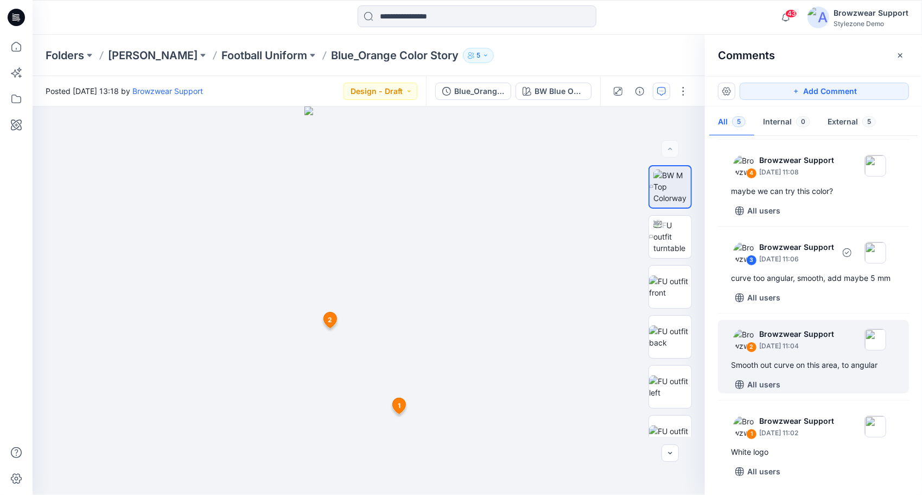
scroll to position [98, 0]
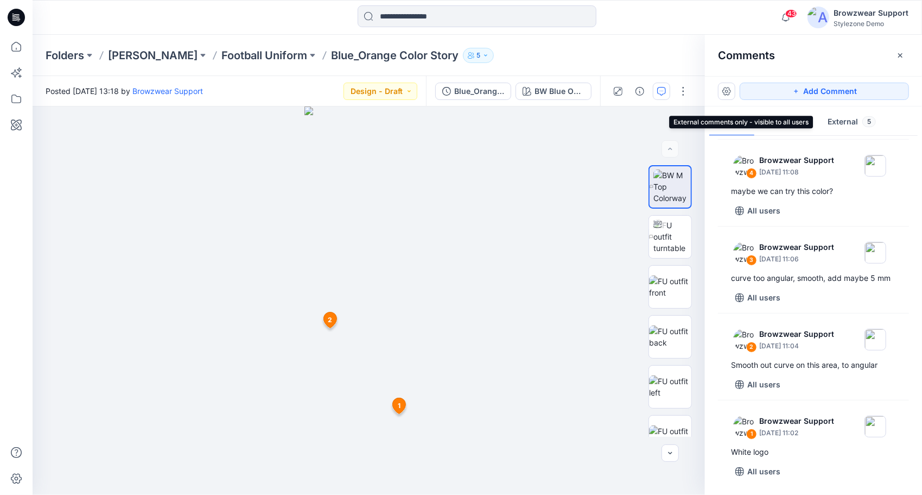
click at [845, 119] on button "External 5" at bounding box center [852, 123] width 66 height 28
click at [781, 121] on button "Internal 0" at bounding box center [787, 123] width 65 height 28
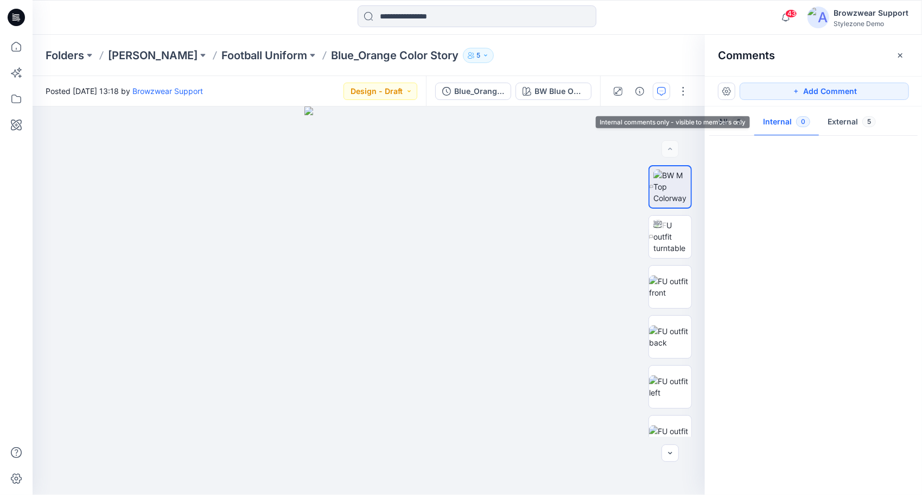
scroll to position [0, 0]
click at [842, 121] on button "External 5" at bounding box center [852, 123] width 66 height 28
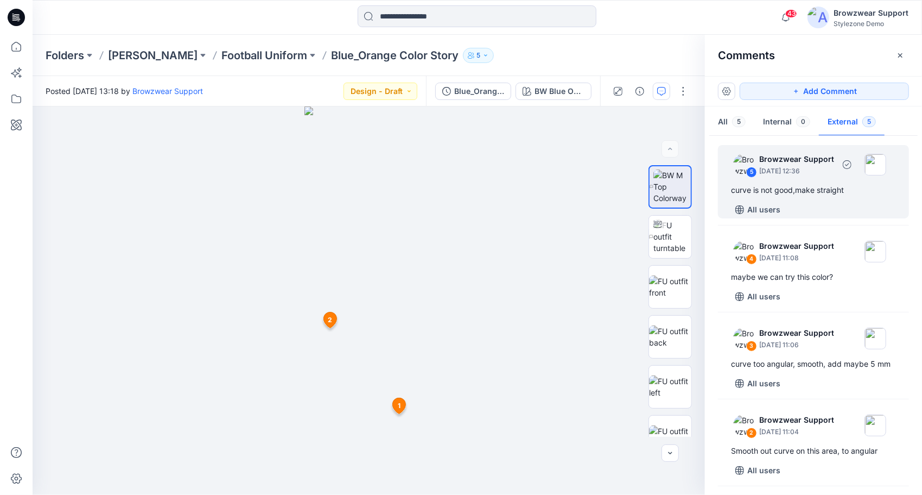
click at [791, 183] on div "curve is not good,make straight" at bounding box center [813, 189] width 165 height 13
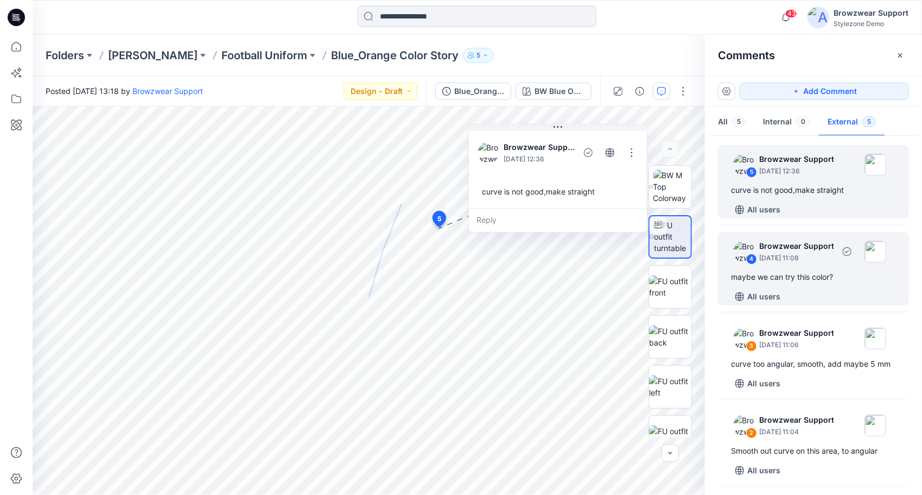
click at [807, 262] on p "[DATE] 11:08" at bounding box center [796, 257] width 75 height 11
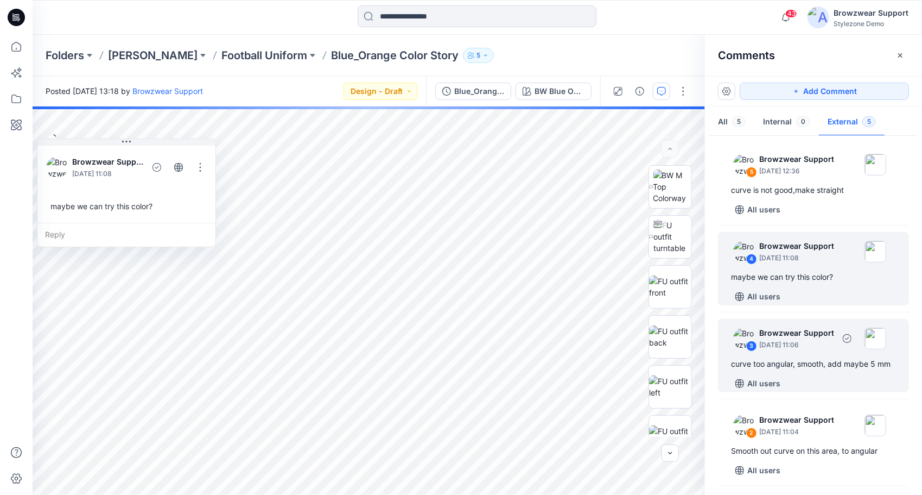
click at [804, 363] on div "curve too angular, smooth, add maybe 5 mm" at bounding box center [813, 363] width 165 height 13
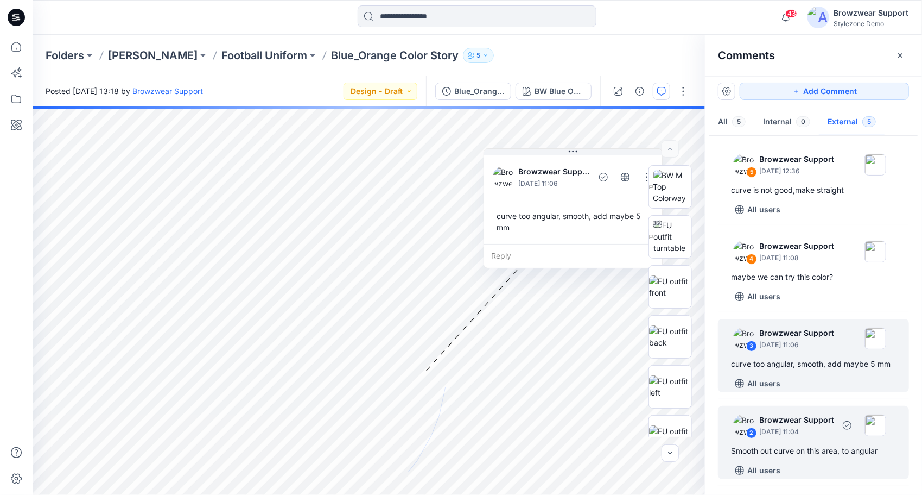
click at [780, 454] on div "2 Browzwear Support [DATE] 11:04 Smooth out curve on this area, to angular All …" at bounding box center [813, 442] width 191 height 73
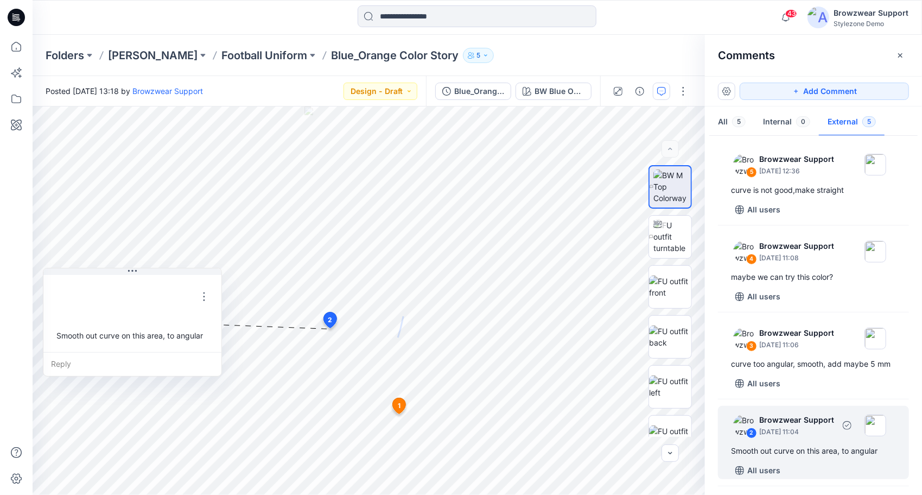
scroll to position [4, 0]
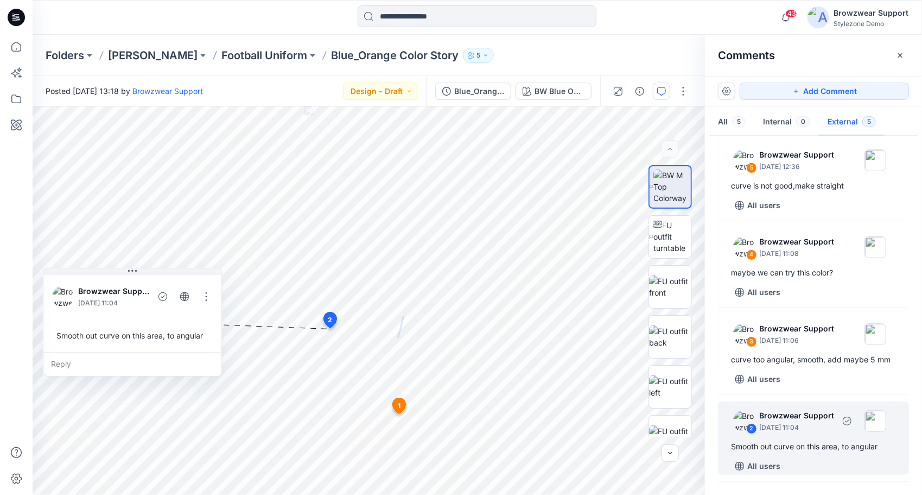
click at [823, 433] on p "[DATE] 11:04" at bounding box center [796, 427] width 75 height 11
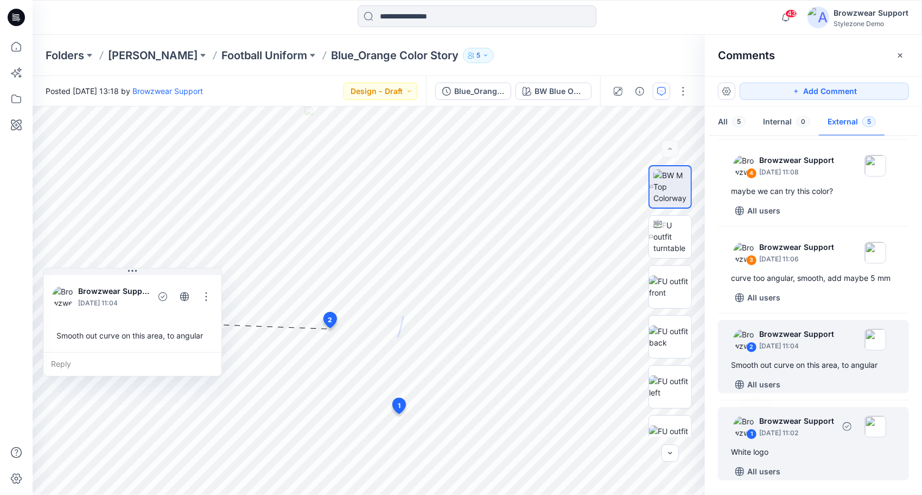
scroll to position [98, 0]
click at [797, 449] on div "White logo" at bounding box center [813, 451] width 165 height 13
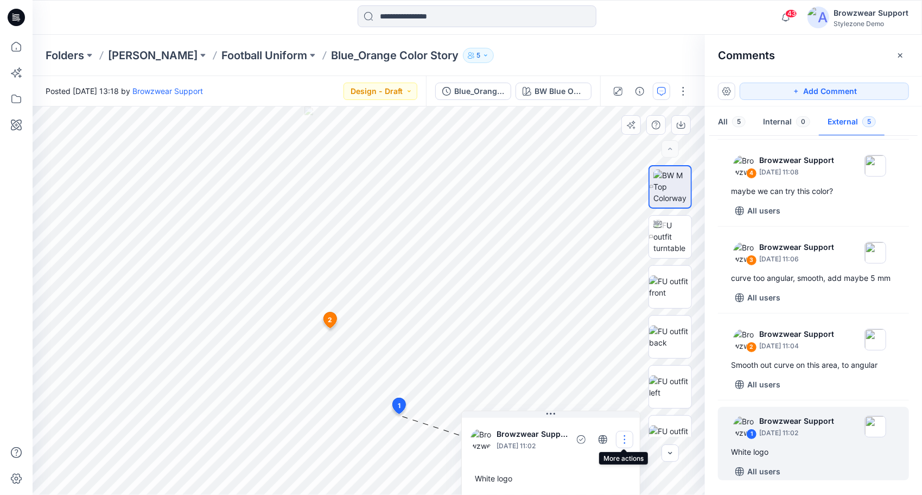
click at [626, 442] on button "button" at bounding box center [624, 438] width 17 height 17
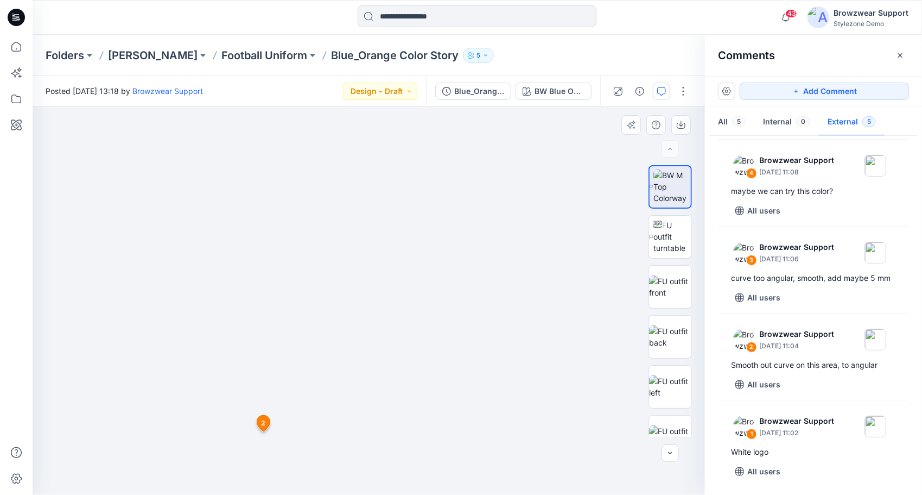
drag, startPoint x: 400, startPoint y: 192, endPoint x: 414, endPoint y: 249, distance: 58.9
click at [414, 249] on img at bounding box center [369, 166] width 346 height 657
drag, startPoint x: 560, startPoint y: 310, endPoint x: 471, endPoint y: 329, distance: 91.6
click at [471, 329] on div at bounding box center [369, 300] width 673 height 388
click at [674, 236] on img at bounding box center [673, 236] width 38 height 34
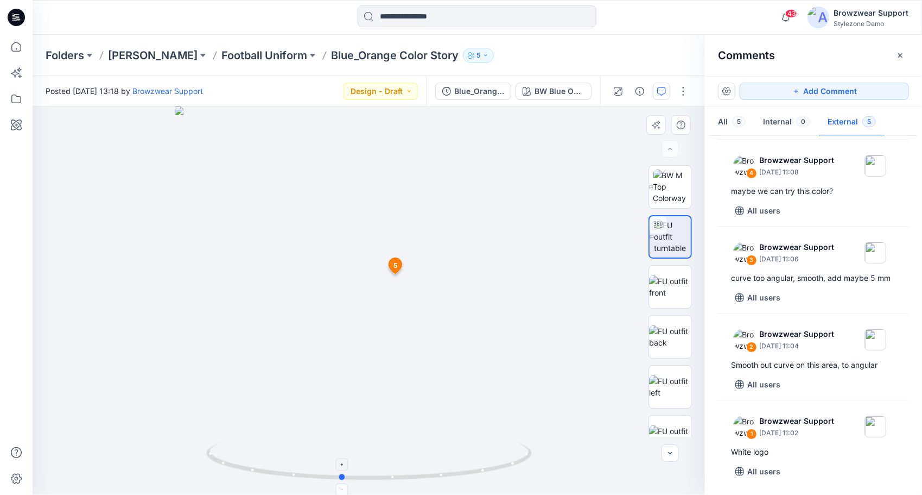
drag, startPoint x: 446, startPoint y: 478, endPoint x: 440, endPoint y: 452, distance: 26.7
click at [435, 462] on icon at bounding box center [370, 462] width 328 height 41
drag, startPoint x: 343, startPoint y: 477, endPoint x: 406, endPoint y: 471, distance: 63.2
click at [406, 471] on icon at bounding box center [370, 462] width 328 height 41
click at [124, 58] on p "[PERSON_NAME]" at bounding box center [153, 55] width 90 height 15
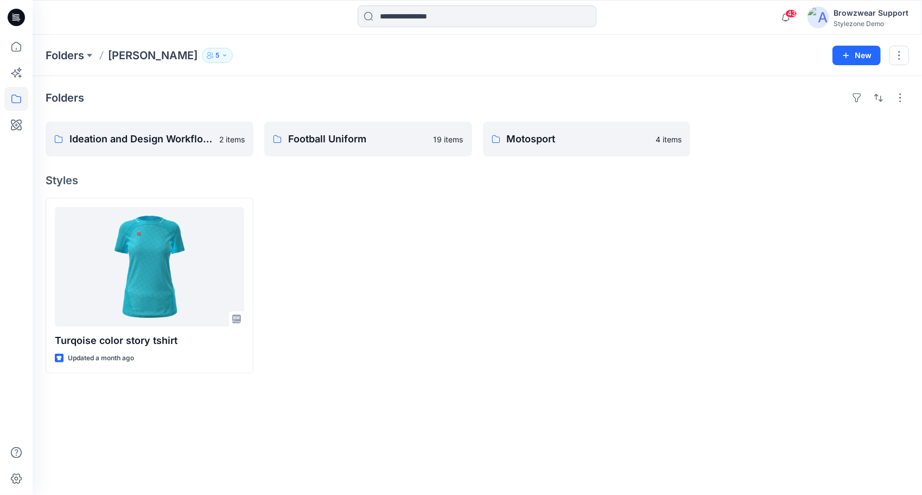
click at [223, 55] on icon "button" at bounding box center [224, 55] width 3 height 2
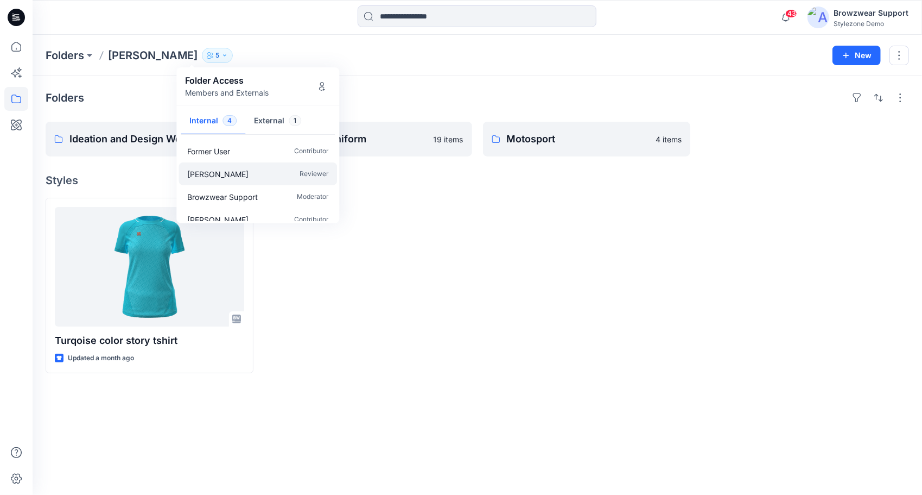
click at [225, 175] on p "[PERSON_NAME]" at bounding box center [217, 173] width 61 height 11
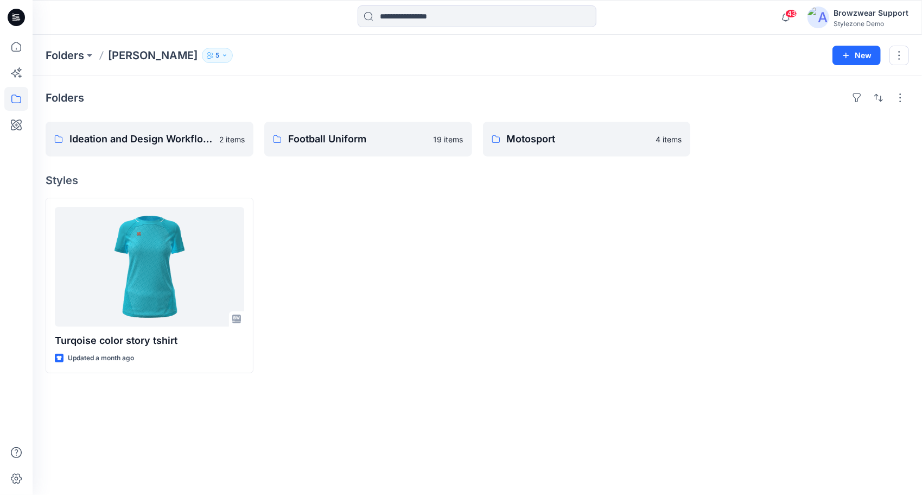
click at [223, 55] on icon "button" at bounding box center [224, 55] width 3 height 2
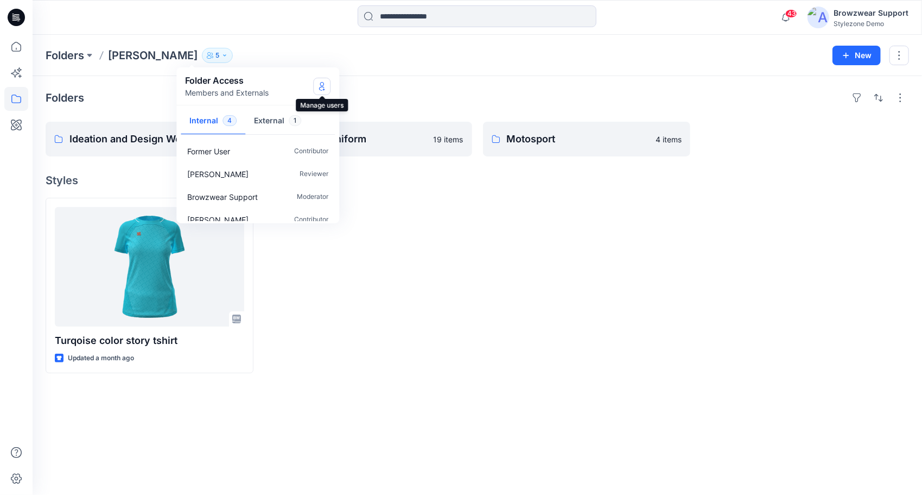
click at [324, 87] on icon "Manage Users" at bounding box center [322, 86] width 9 height 9
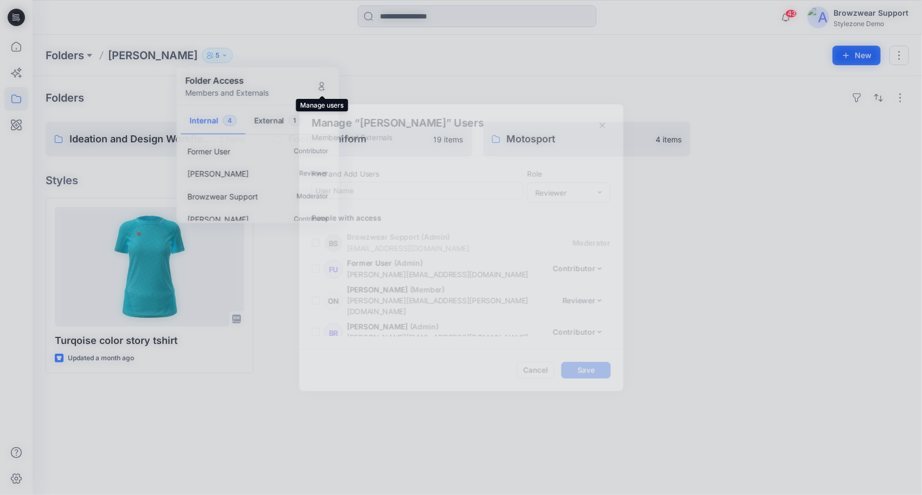
scroll to position [23, 0]
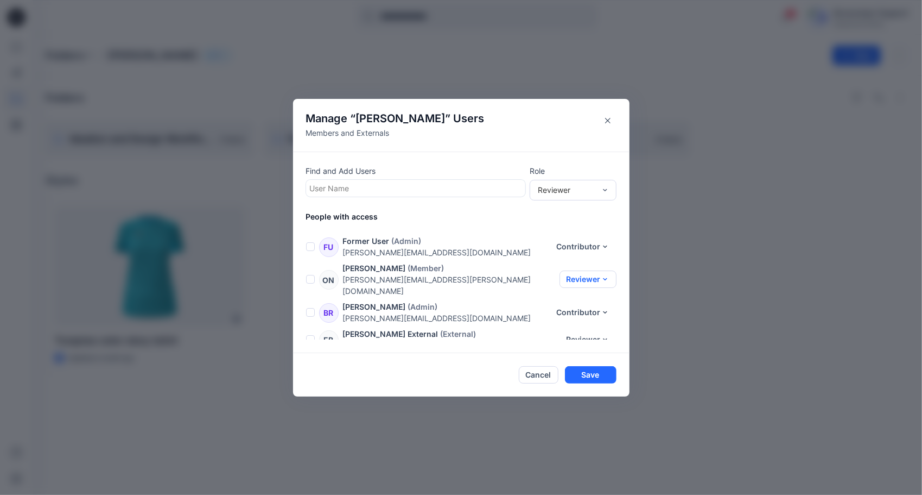
click at [604, 273] on button "Reviewer" at bounding box center [588, 278] width 57 height 17
click at [590, 341] on button "Moderator" at bounding box center [577, 338] width 72 height 20
click at [595, 375] on button "Save" at bounding box center [591, 374] width 52 height 17
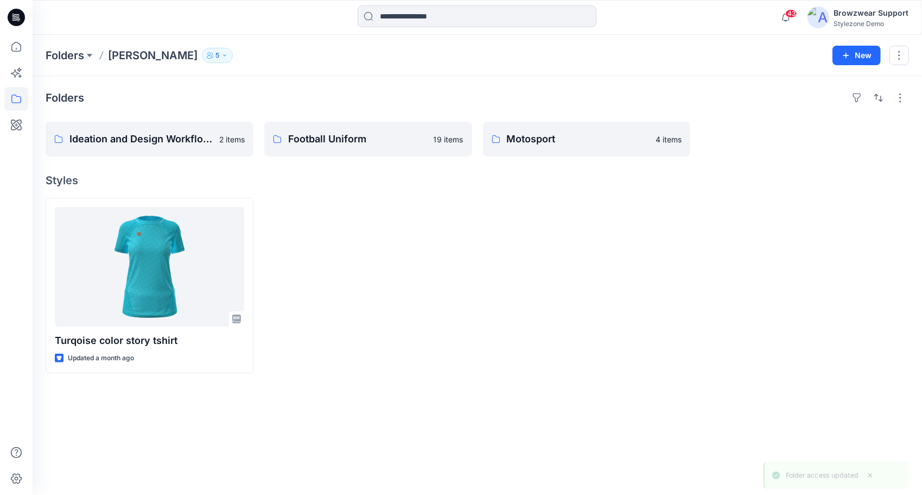
drag, startPoint x: 465, startPoint y: 240, endPoint x: 413, endPoint y: 276, distance: 63.2
click at [354, 282] on div at bounding box center [368, 285] width 208 height 175
click at [861, 53] on button "New" at bounding box center [857, 56] width 48 height 20
click at [834, 105] on p "New Folder" at bounding box center [826, 102] width 40 height 11
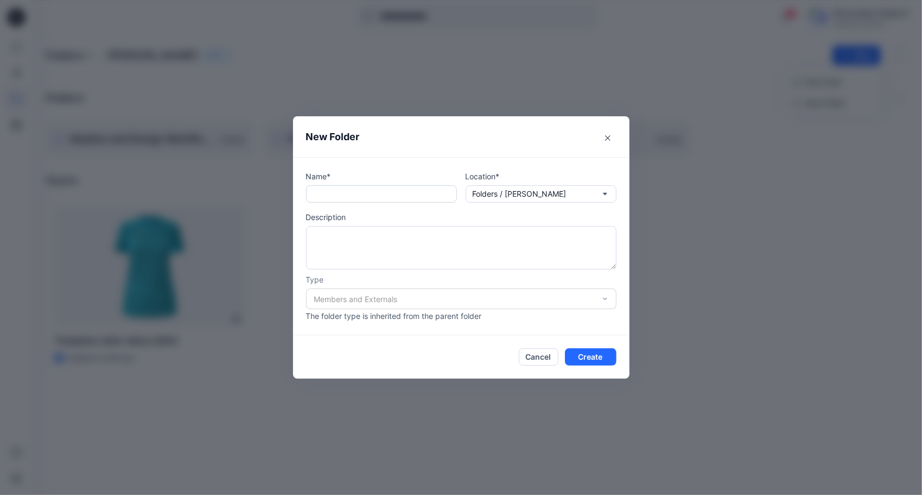
click at [358, 190] on input "text" at bounding box center [381, 193] width 151 height 17
type input "**********"
click at [383, 244] on textarea at bounding box center [461, 247] width 311 height 43
type textarea "**********"
click at [417, 296] on div "Members and Externals" at bounding box center [461, 298] width 311 height 21
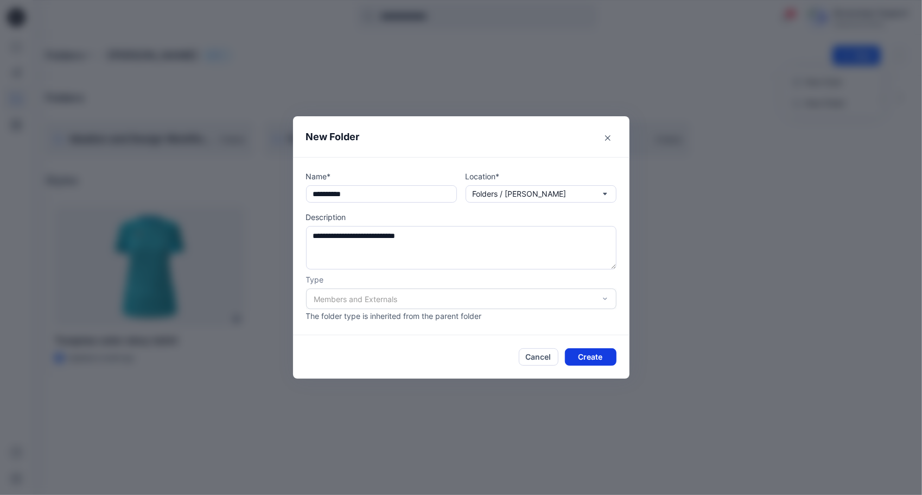
click at [599, 359] on button "Create" at bounding box center [591, 356] width 52 height 17
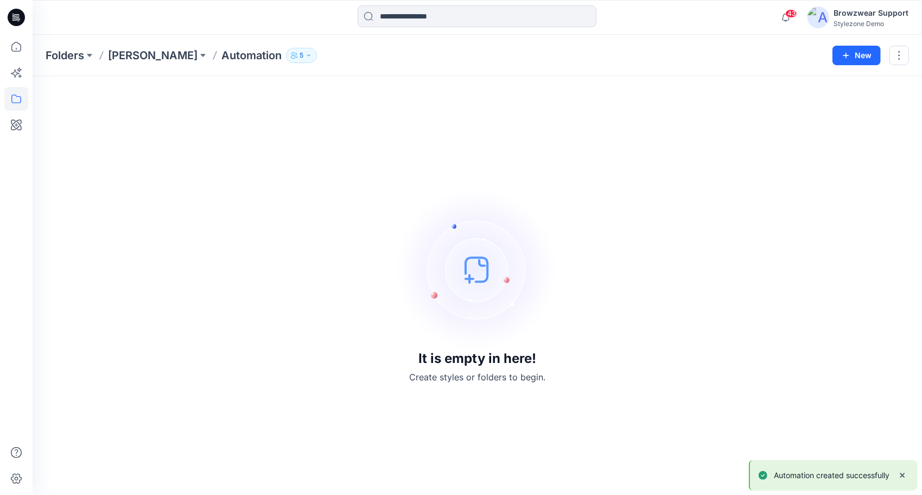
click at [300, 53] on p "5" at bounding box center [302, 55] width 4 height 12
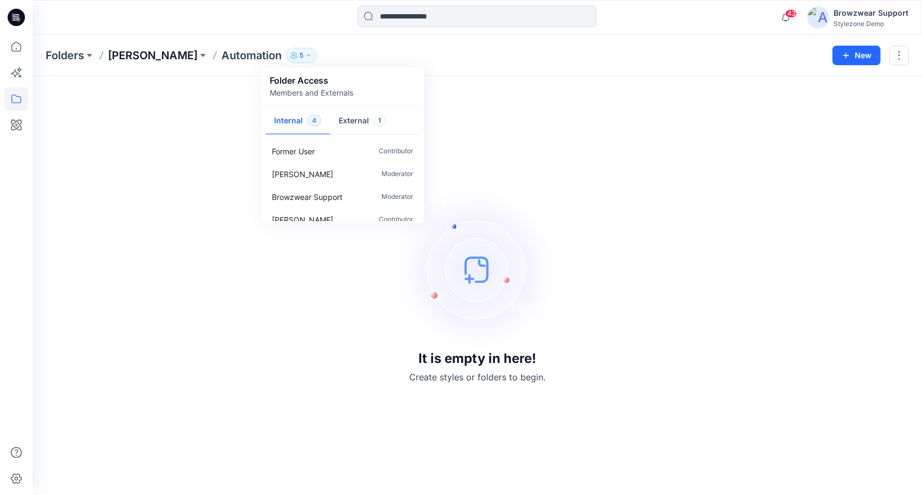
click at [140, 55] on p "[PERSON_NAME]" at bounding box center [153, 55] width 90 height 15
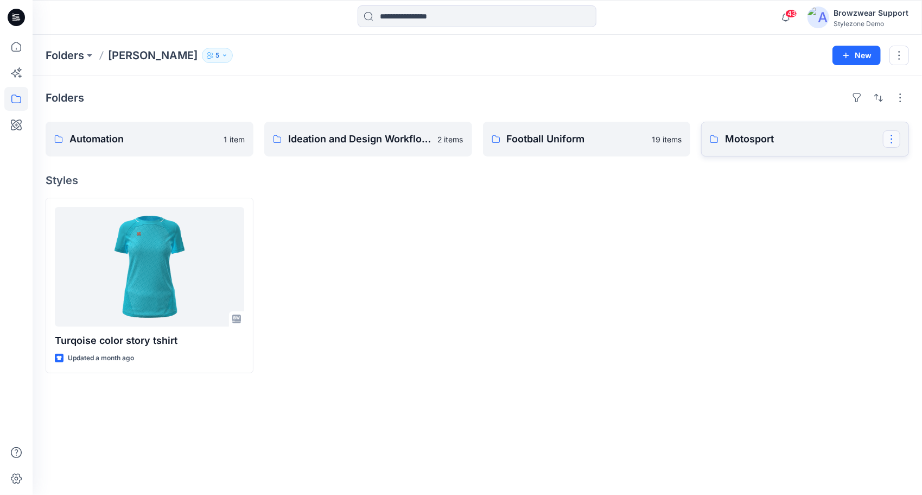
click at [894, 142] on button "button" at bounding box center [891, 138] width 17 height 17
click at [790, 168] on button "Edit" at bounding box center [839, 164] width 117 height 20
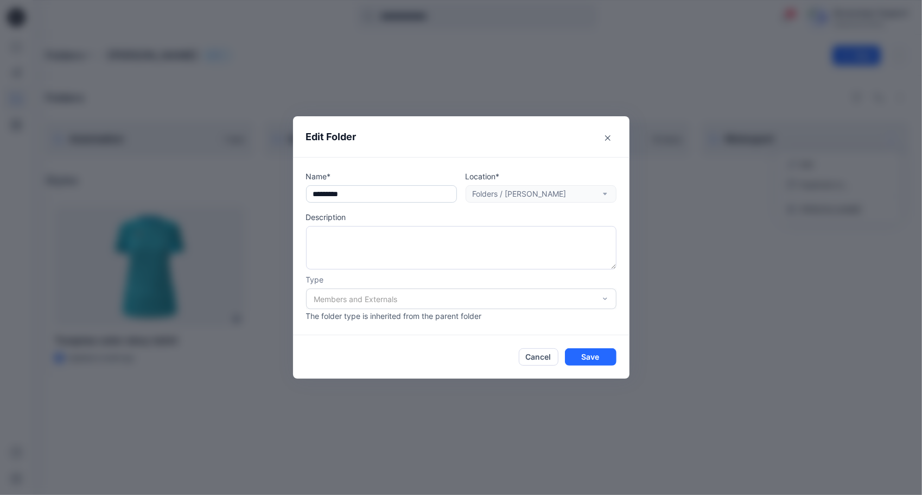
click at [331, 193] on input "text" at bounding box center [381, 193] width 151 height 17
type input "**********"
click at [602, 360] on button "Save" at bounding box center [591, 356] width 52 height 17
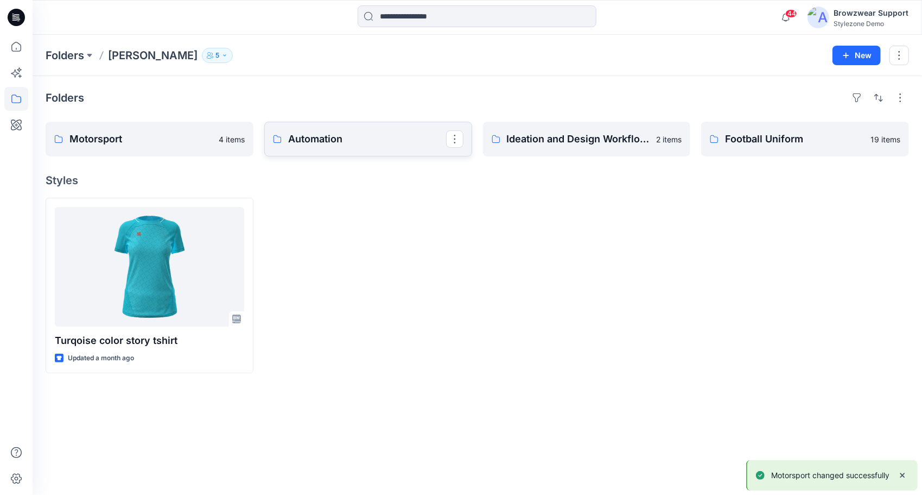
click at [351, 144] on p "Automation" at bounding box center [367, 138] width 158 height 15
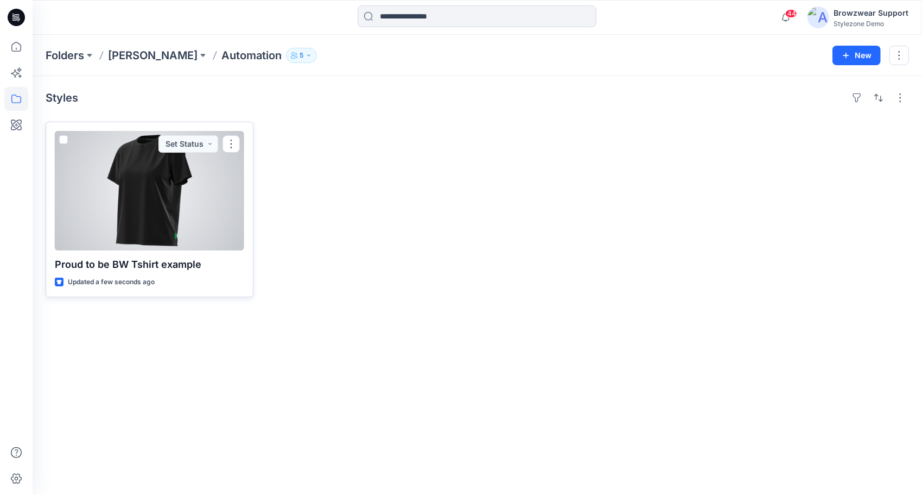
click at [65, 139] on span at bounding box center [63, 139] width 9 height 9
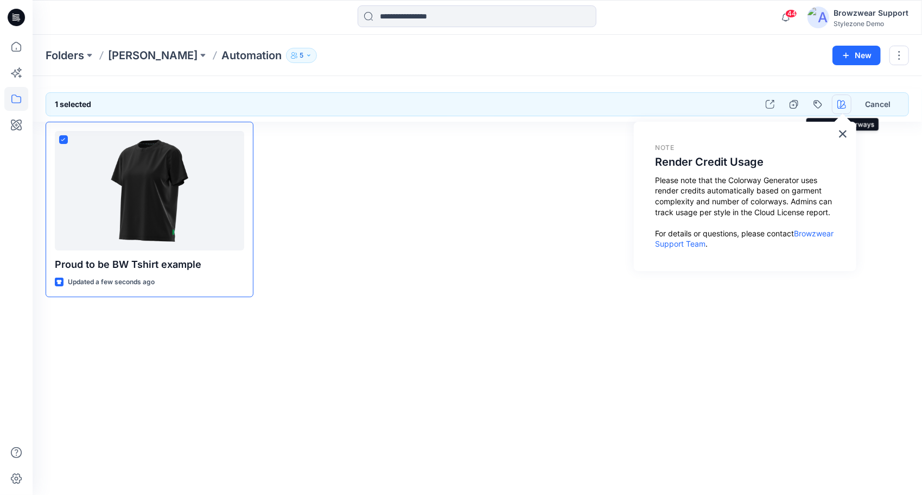
click at [845, 102] on icon "button" at bounding box center [842, 104] width 9 height 9
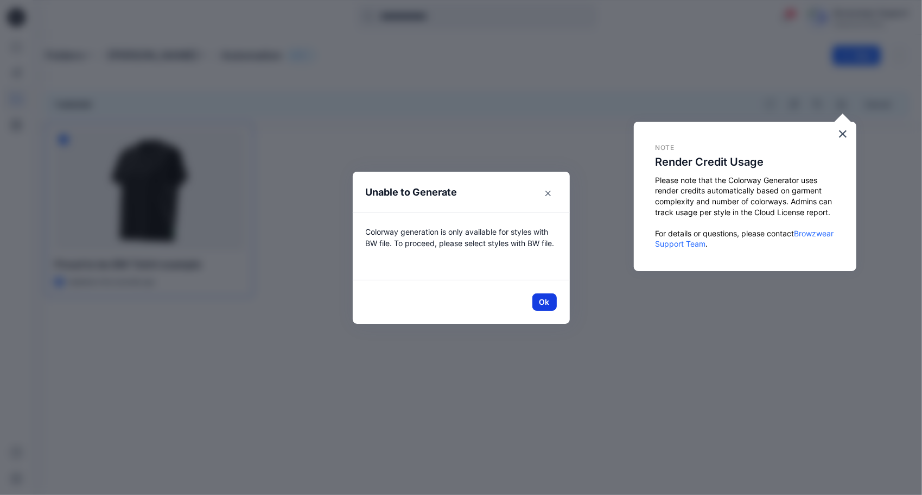
click at [545, 305] on button "Ok" at bounding box center [545, 301] width 24 height 17
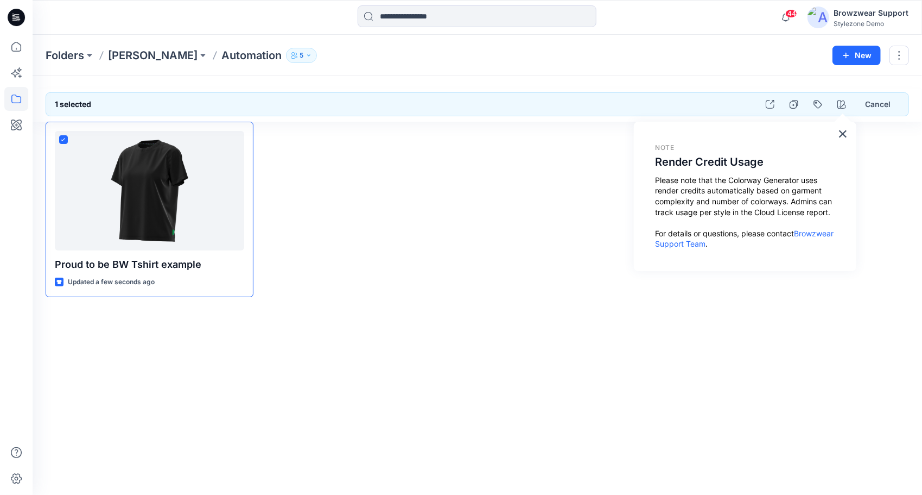
click at [837, 134] on div "× Note Render Credit Usage Please note that the Colorway Generator uses render …" at bounding box center [745, 196] width 223 height 149
click at [849, 132] on div "× Note Render Credit Usage Please note that the Colorway Generator uses render …" at bounding box center [745, 196] width 223 height 149
click at [842, 135] on button "×" at bounding box center [843, 133] width 10 height 17
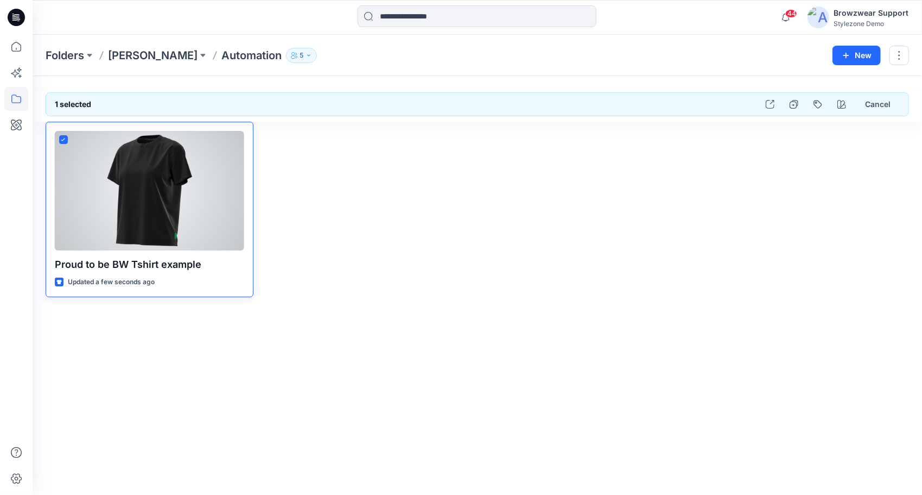
click at [160, 203] on div at bounding box center [149, 190] width 189 height 119
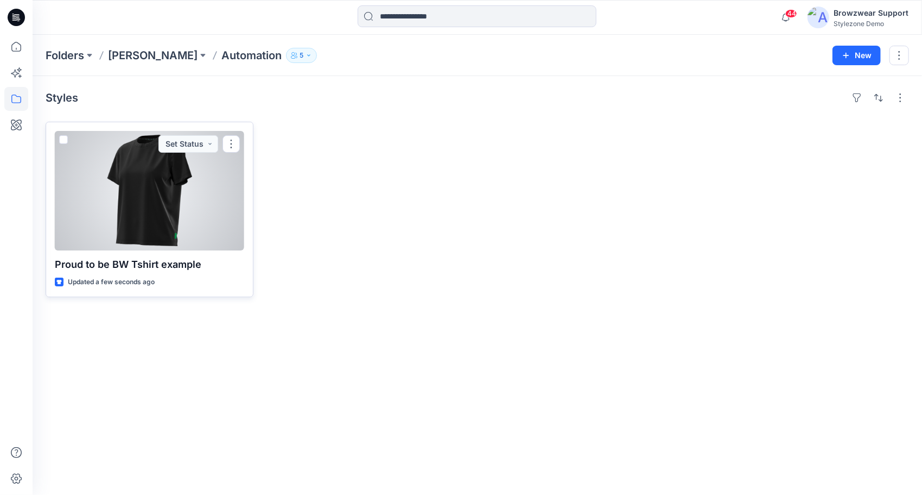
click at [148, 218] on div at bounding box center [149, 190] width 189 height 119
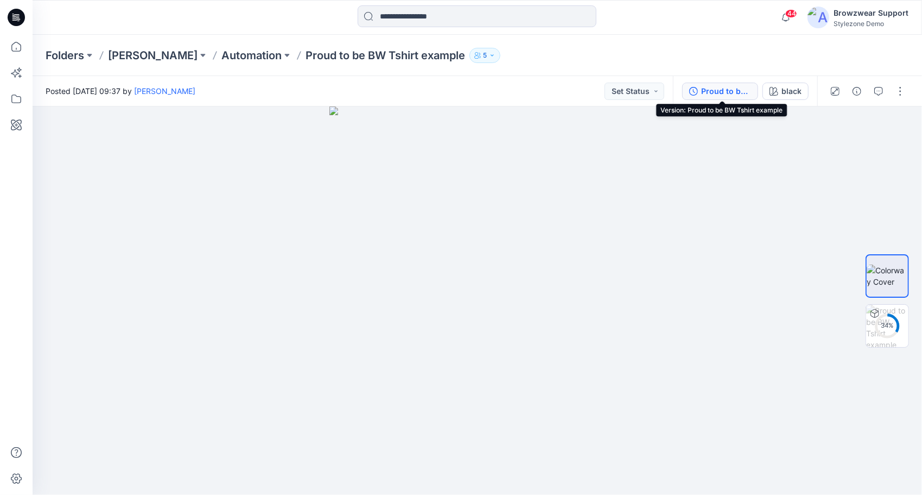
click at [721, 96] on div "Proud to be BW Tshirt example" at bounding box center [726, 91] width 50 height 12
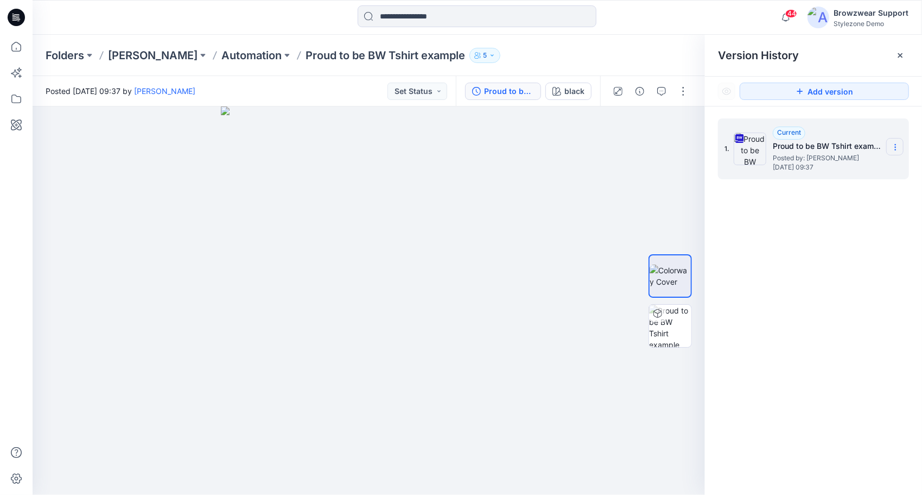
click at [891, 150] on icon at bounding box center [895, 147] width 9 height 9
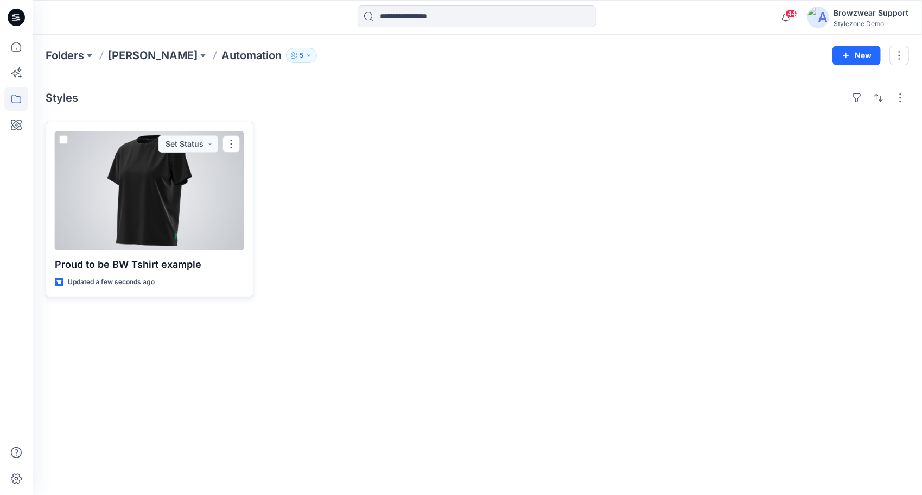
click at [60, 140] on span at bounding box center [63, 139] width 9 height 9
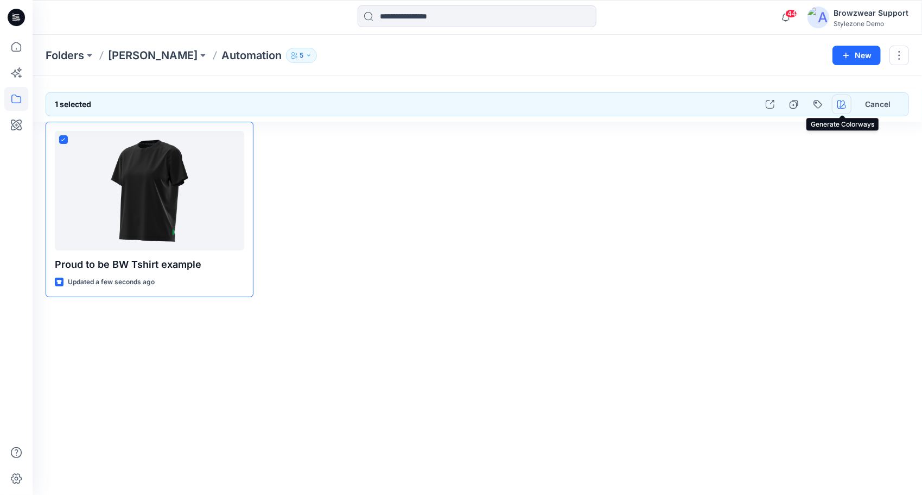
click at [843, 109] on button "button" at bounding box center [842, 104] width 20 height 20
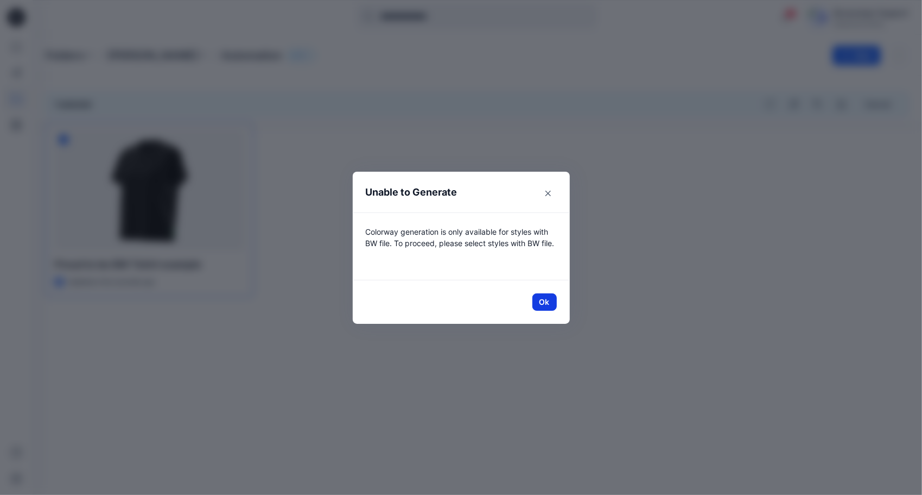
click at [553, 305] on button "Ok" at bounding box center [545, 301] width 24 height 17
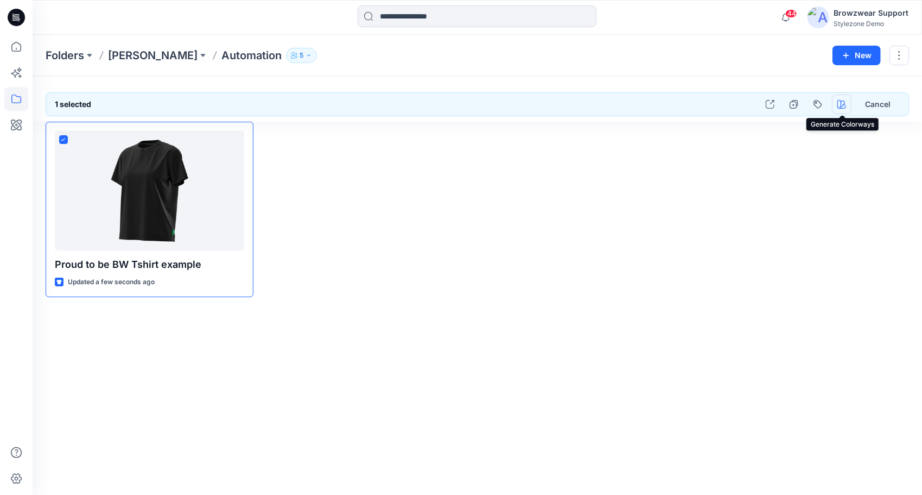
click at [841, 104] on icon "button" at bounding box center [842, 104] width 9 height 9
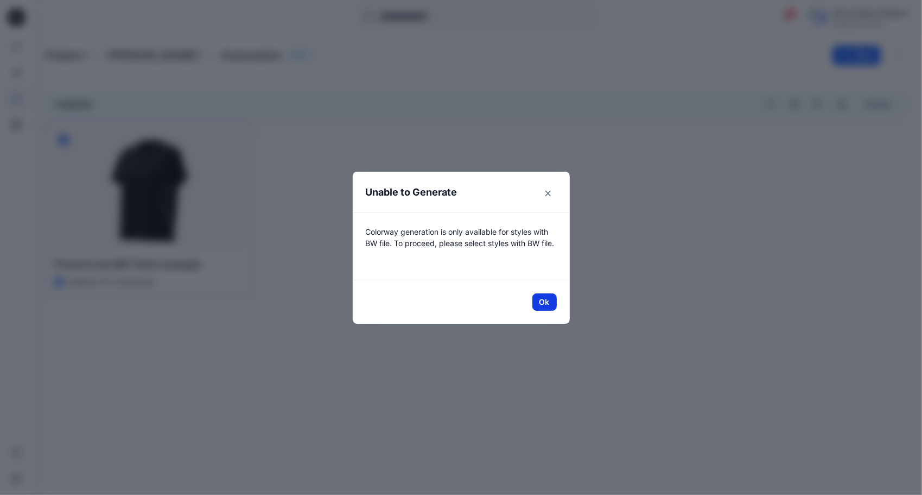
click at [543, 305] on button "Ok" at bounding box center [545, 301] width 24 height 17
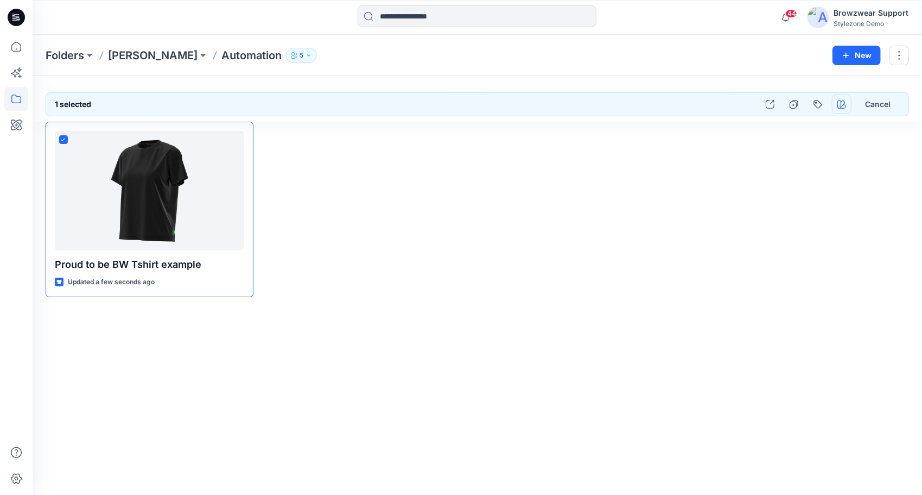
click at [840, 97] on button "button" at bounding box center [842, 104] width 20 height 20
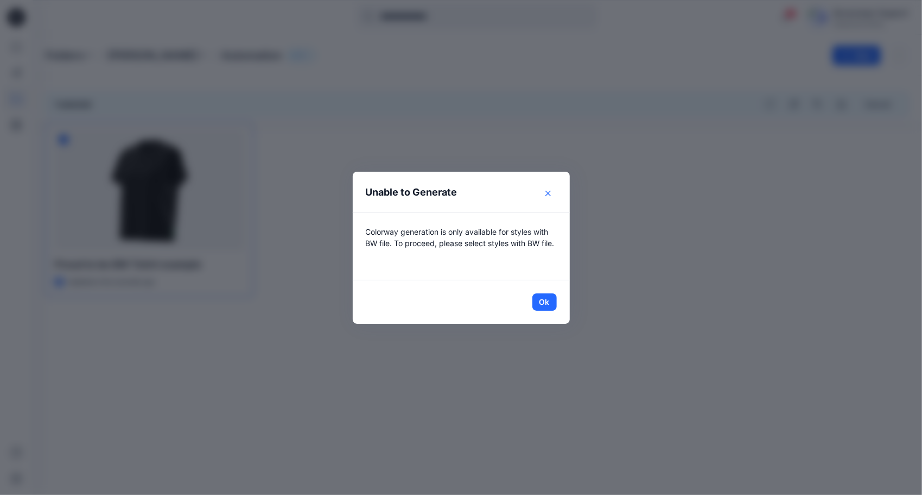
click at [552, 189] on button "Close" at bounding box center [548, 193] width 17 height 17
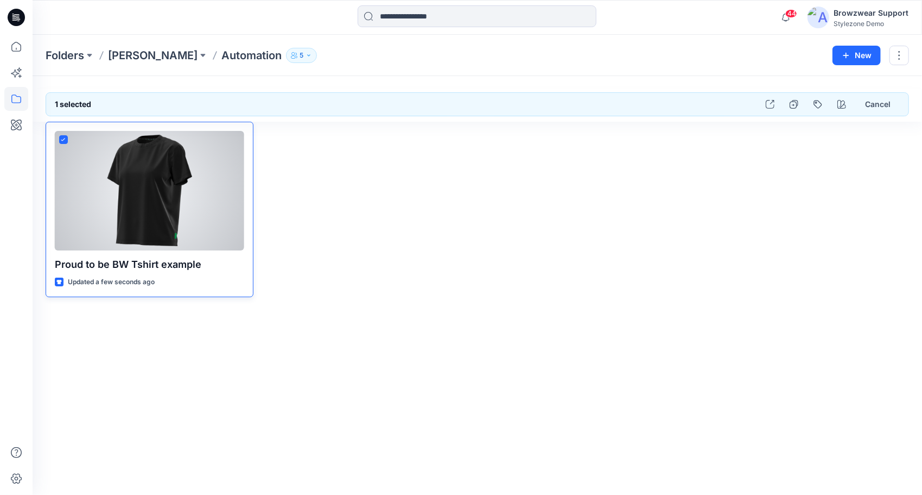
click at [184, 182] on div at bounding box center [149, 190] width 189 height 119
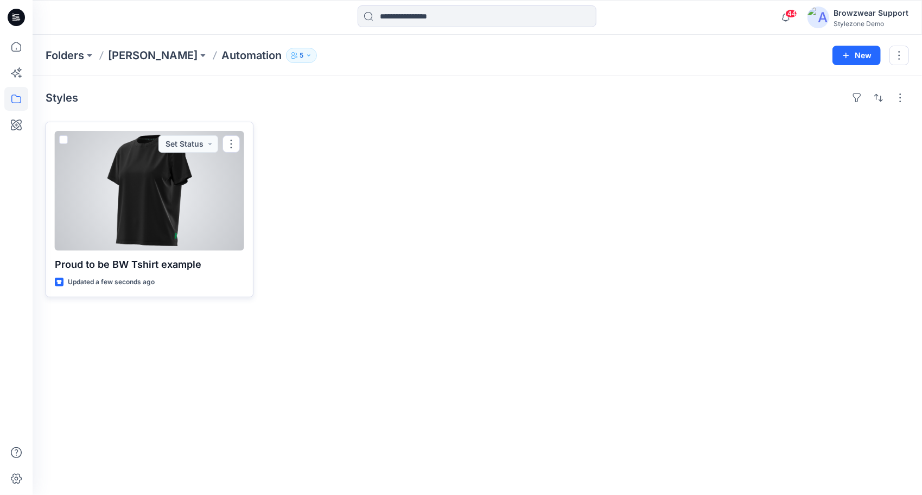
click at [167, 217] on div at bounding box center [149, 190] width 189 height 119
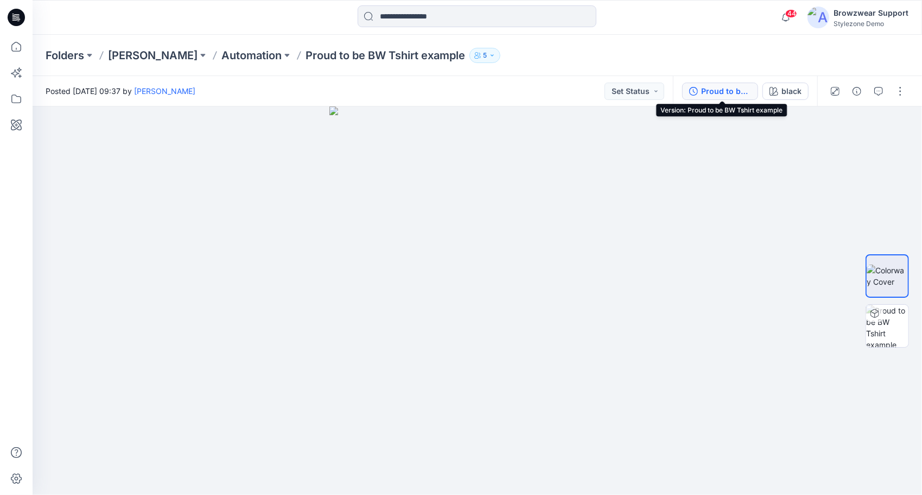
click at [729, 89] on div "Proud to be BW Tshirt example" at bounding box center [726, 91] width 50 height 12
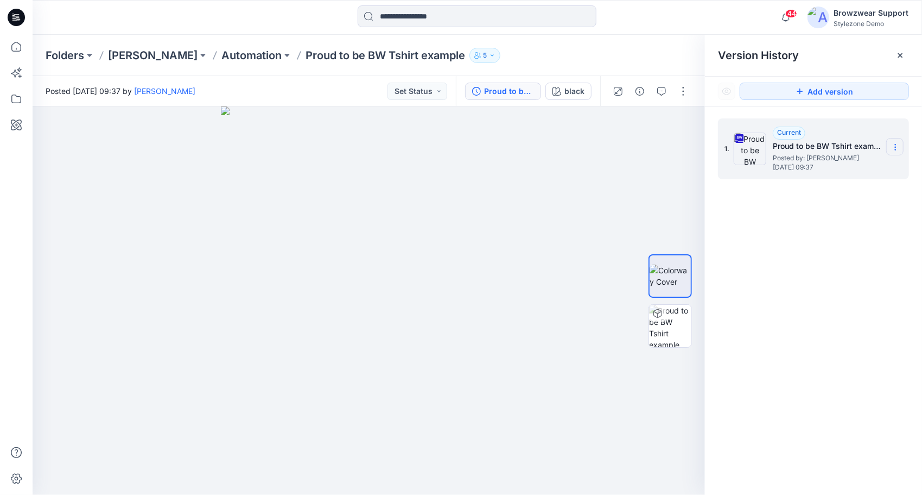
click at [900, 147] on section at bounding box center [894, 146] width 17 height 17
click at [898, 57] on icon at bounding box center [900, 55] width 4 height 4
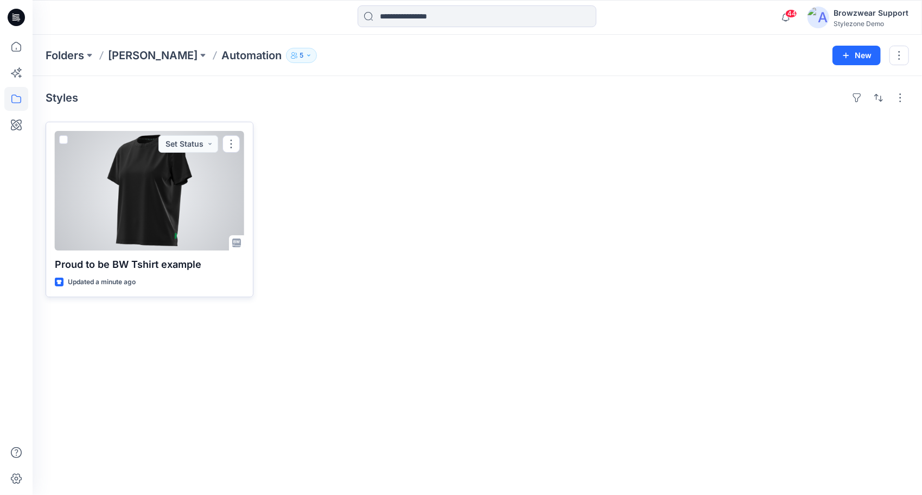
click at [63, 139] on span at bounding box center [63, 139] width 9 height 9
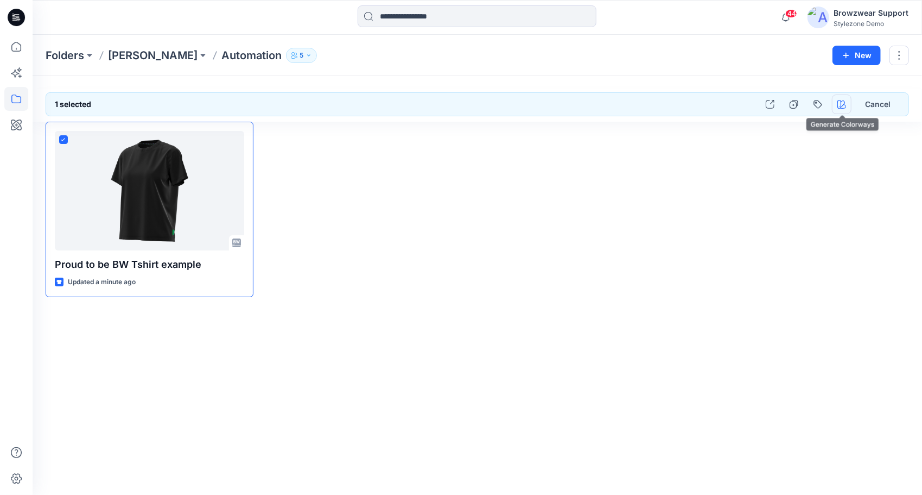
click at [847, 103] on button "button" at bounding box center [842, 104] width 20 height 20
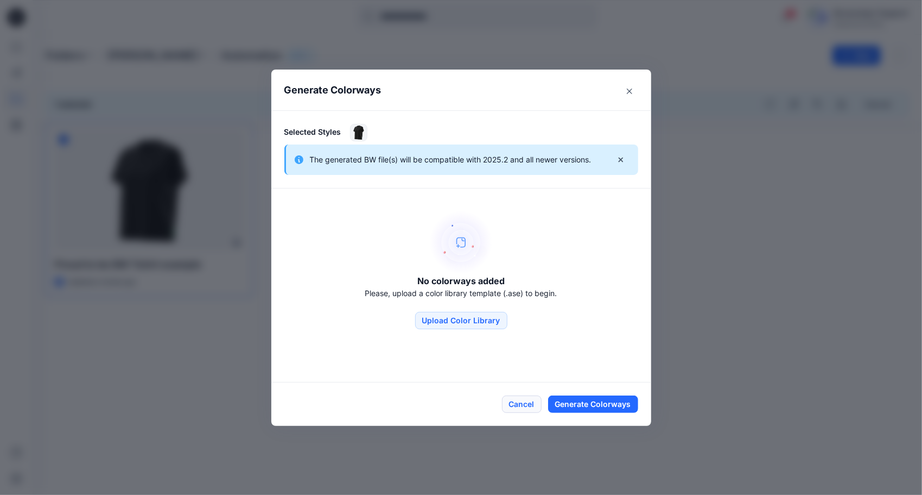
click at [513, 407] on button "Cancel" at bounding box center [522, 403] width 40 height 17
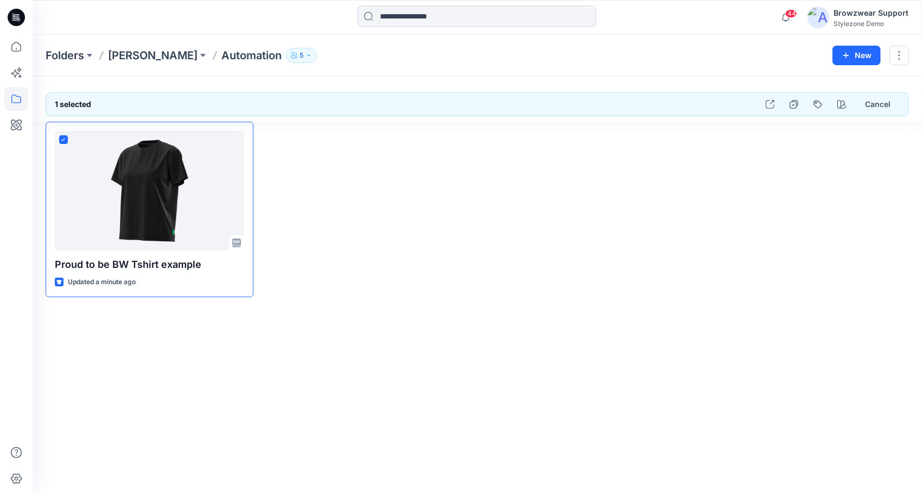
click at [852, 23] on div "Stylezone Demo" at bounding box center [871, 24] width 75 height 8
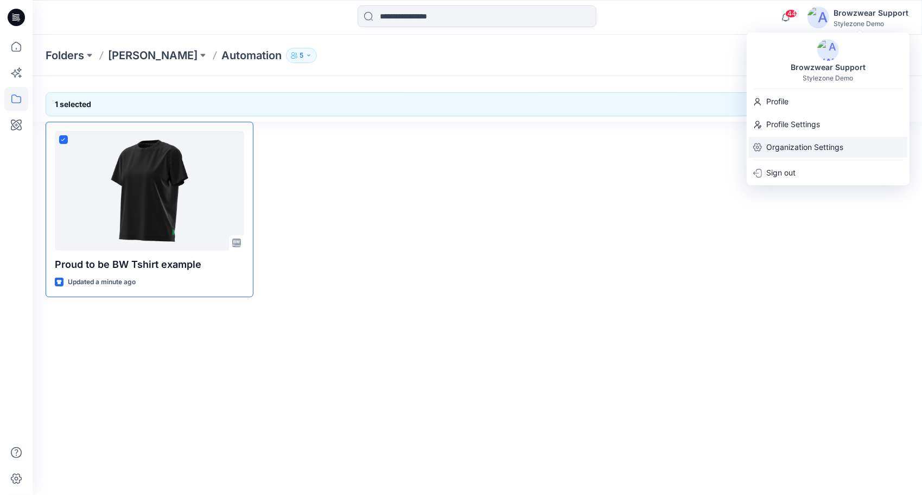
click at [801, 150] on p "Organization Settings" at bounding box center [804, 147] width 77 height 21
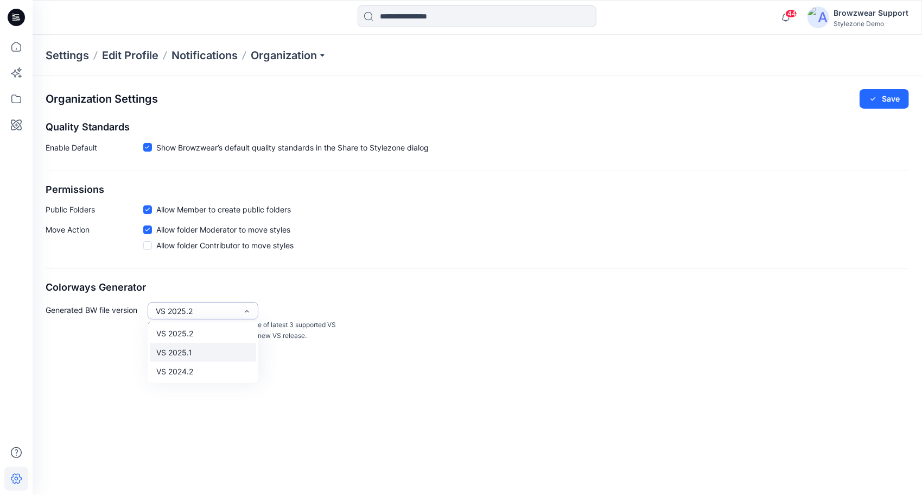
click at [224, 355] on div "VS 2025.1" at bounding box center [203, 352] width 106 height 19
click at [884, 103] on button "Save" at bounding box center [884, 99] width 49 height 20
click at [860, 15] on div "Browzwear Support" at bounding box center [871, 13] width 75 height 13
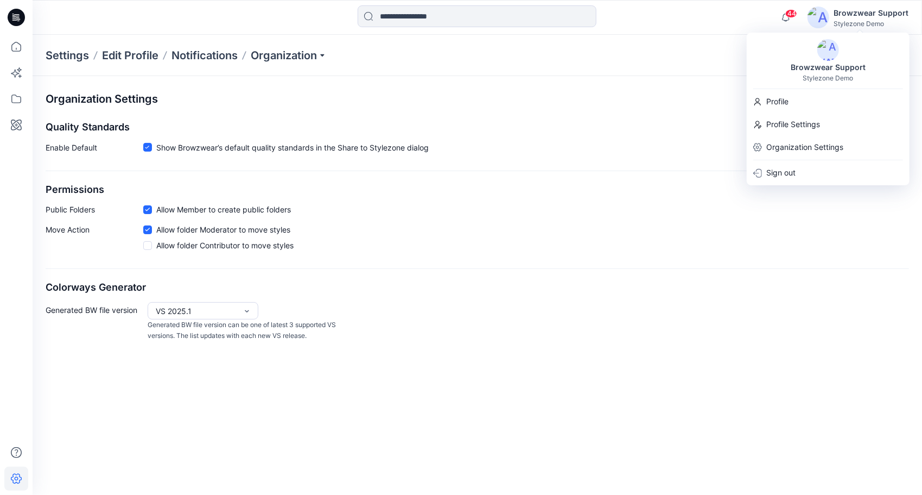
click at [572, 300] on div "Organization Settings Save Quality Standards Enable Default Show Browzwear’s de…" at bounding box center [478, 215] width 890 height 278
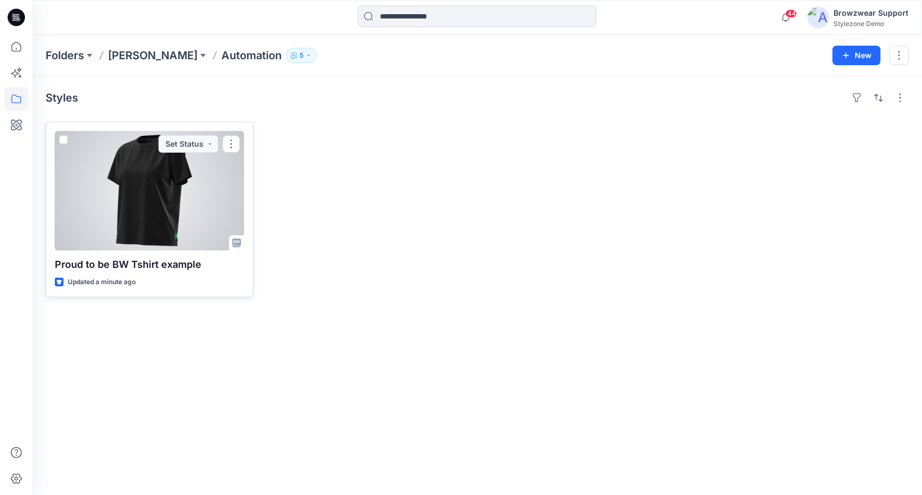
click at [152, 191] on div at bounding box center [149, 190] width 189 height 119
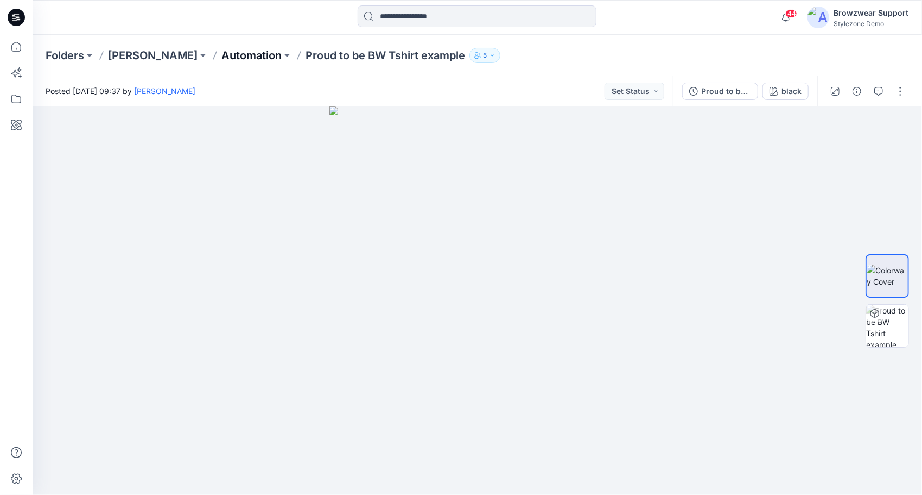
click at [231, 58] on p "Automation" at bounding box center [251, 55] width 60 height 15
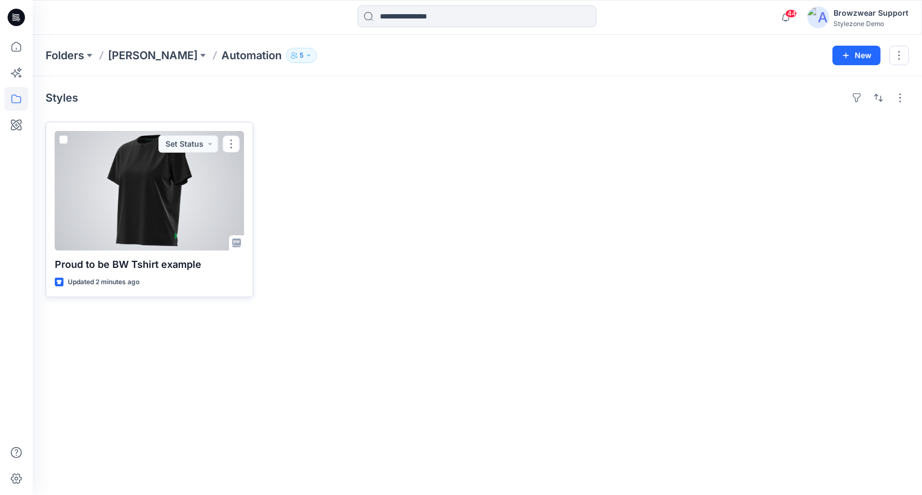
click at [64, 137] on span at bounding box center [63, 139] width 9 height 9
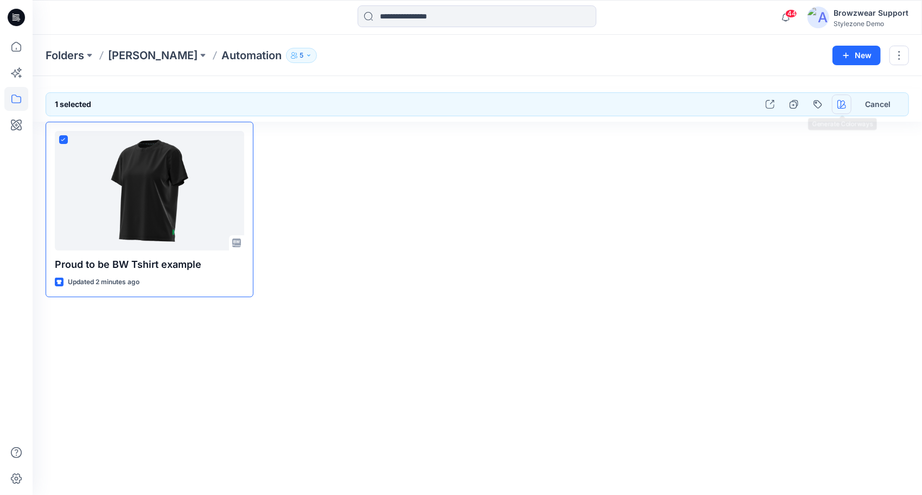
click at [842, 107] on icon "button" at bounding box center [842, 104] width 9 height 9
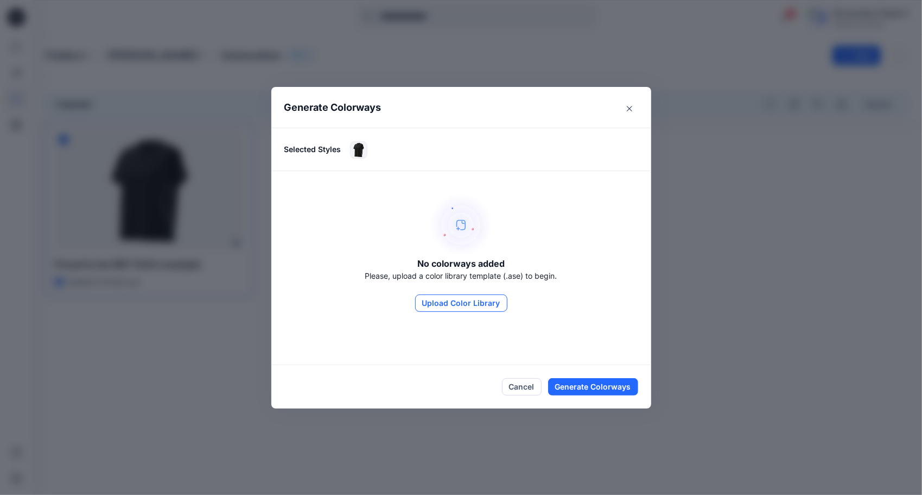
click at [456, 307] on button "Upload Color Library" at bounding box center [461, 302] width 92 height 17
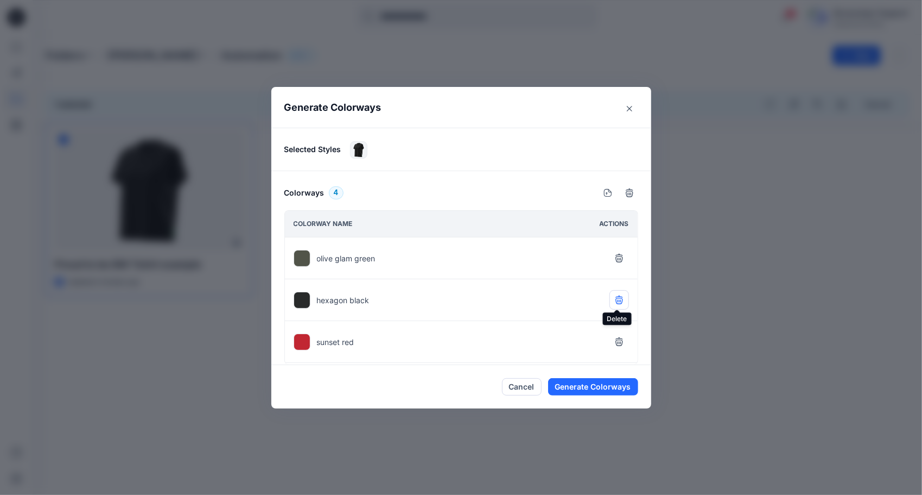
click at [616, 297] on icon "button" at bounding box center [619, 300] width 7 height 7
click at [575, 387] on button "Generate Colorways" at bounding box center [593, 386] width 90 height 17
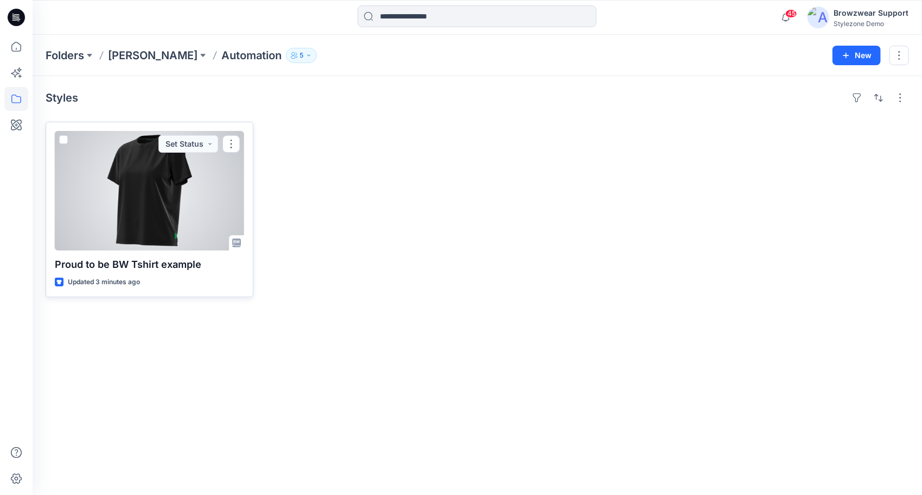
click at [163, 214] on div at bounding box center [149, 190] width 189 height 119
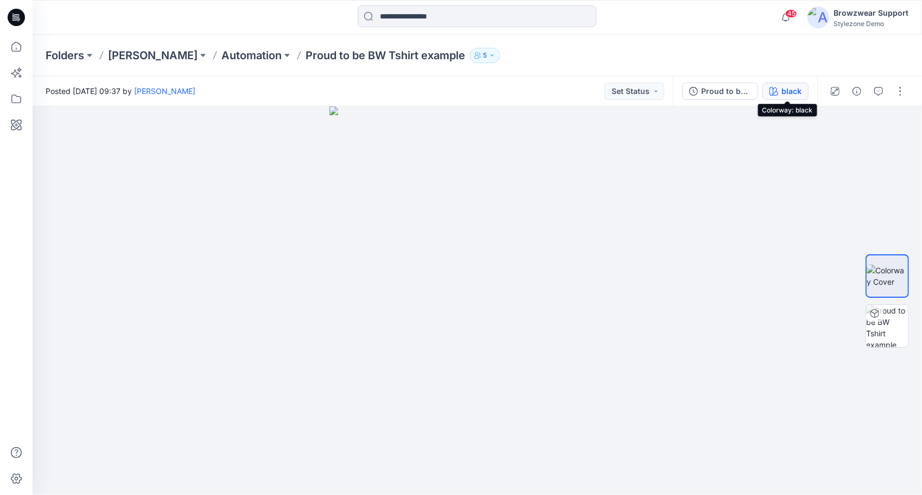
click at [796, 92] on div "black" at bounding box center [792, 91] width 20 height 12
click at [720, 97] on button "Proud to be BW Tshirt example" at bounding box center [720, 91] width 76 height 17
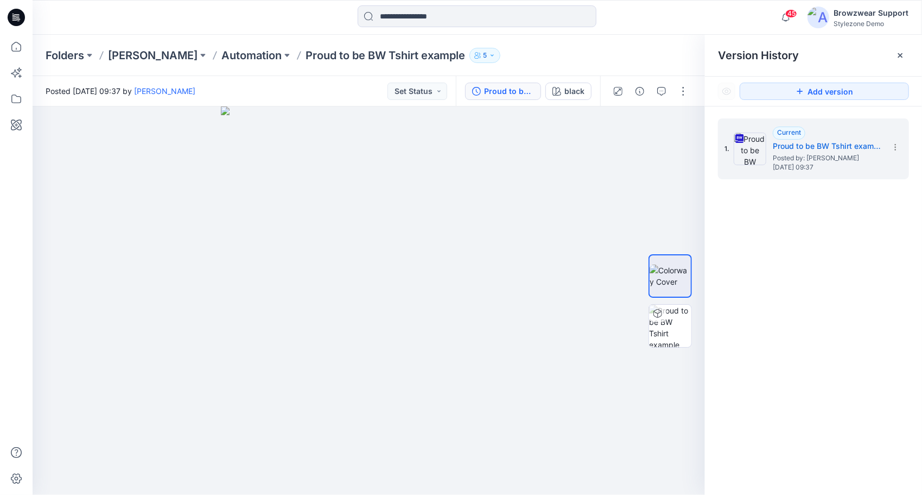
click at [902, 60] on div at bounding box center [900, 55] width 17 height 17
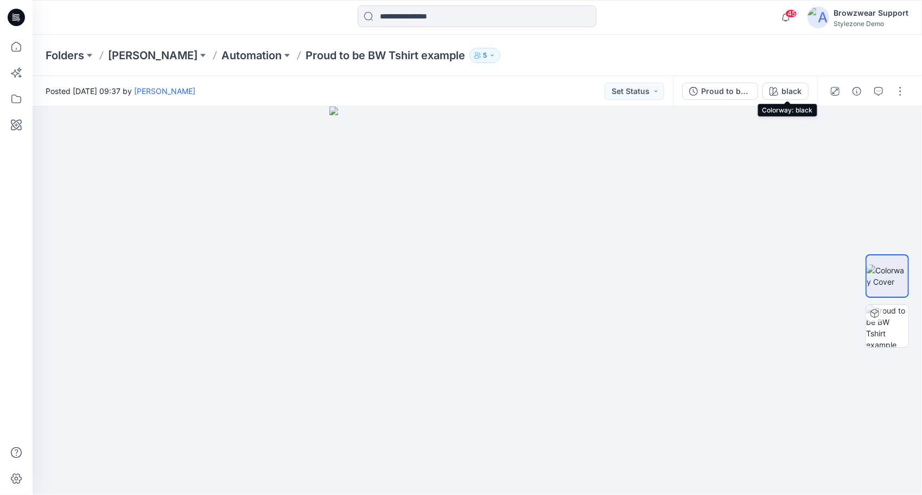
click at [797, 90] on div "black" at bounding box center [792, 91] width 20 height 12
click at [801, 92] on div "black" at bounding box center [792, 91] width 20 height 12
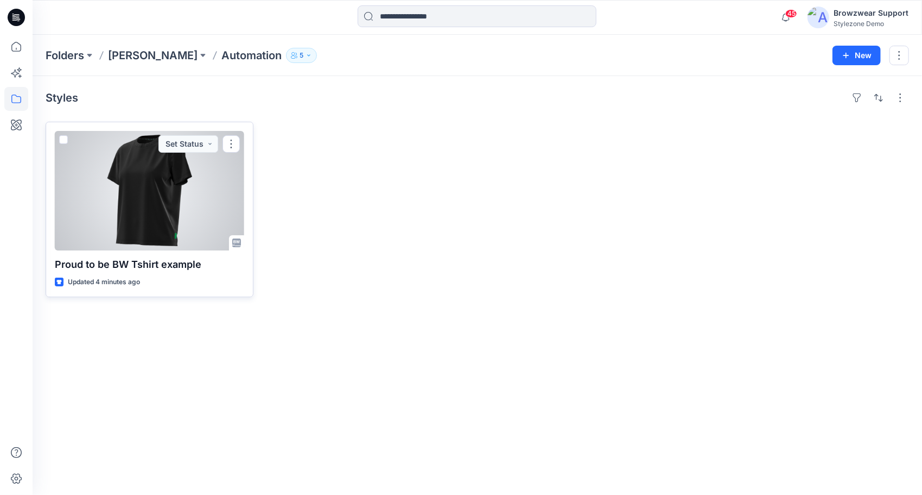
click at [179, 185] on div at bounding box center [149, 190] width 189 height 119
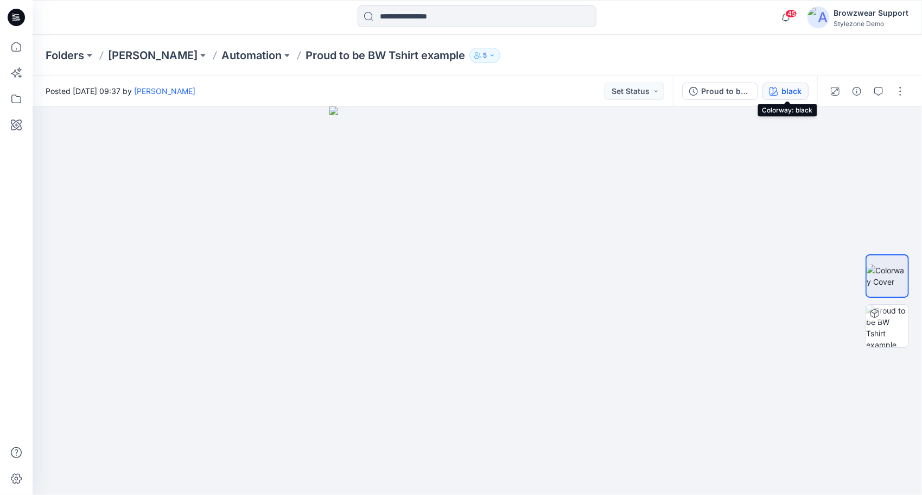
click at [793, 89] on div "black" at bounding box center [792, 91] width 20 height 12
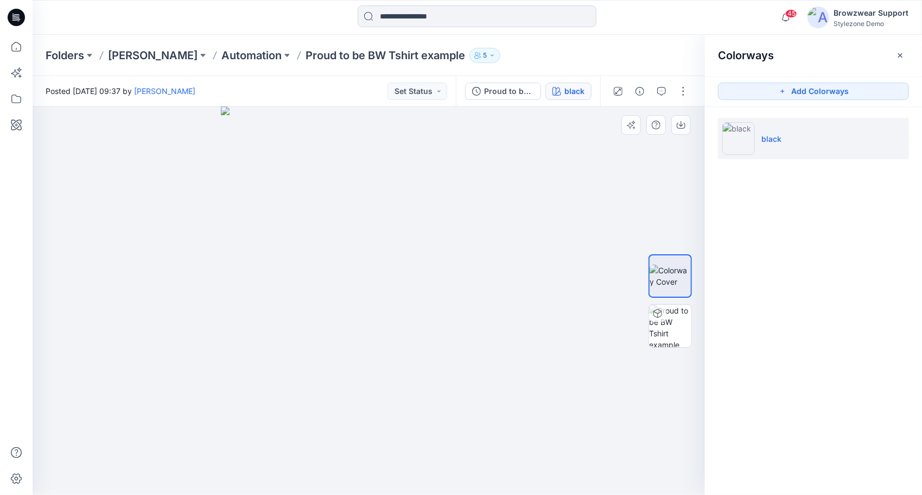
click at [496, 157] on img at bounding box center [369, 300] width 296 height 388
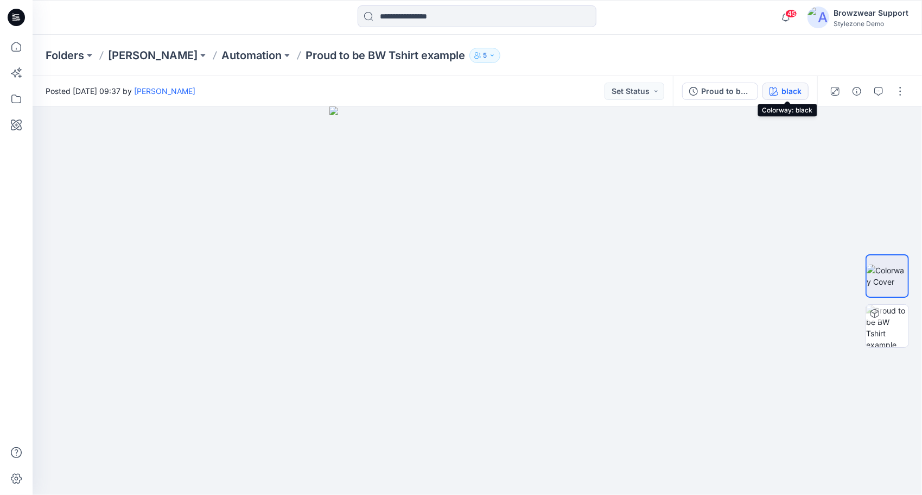
click at [799, 88] on div "black" at bounding box center [792, 91] width 20 height 12
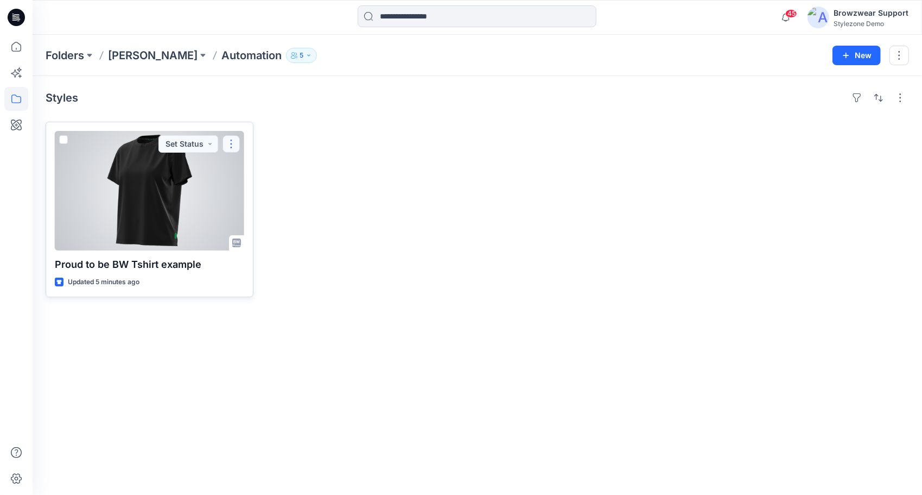
click at [236, 150] on button "button" at bounding box center [231, 143] width 17 height 17
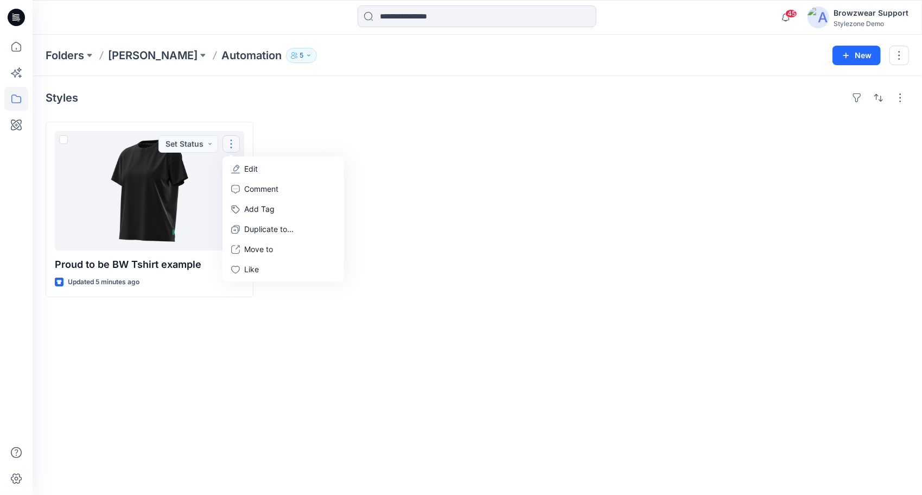
click at [612, 296] on div "Styles Proud to be BW Tshirt example Updated 5 minutes ago Set Status Edit Comm…" at bounding box center [478, 285] width 890 height 419
click at [901, 106] on div "Styles Proud to be BW Tshirt example Updated 5 minutes ago" at bounding box center [478, 285] width 890 height 419
click at [626, 289] on div at bounding box center [587, 209] width 208 height 175
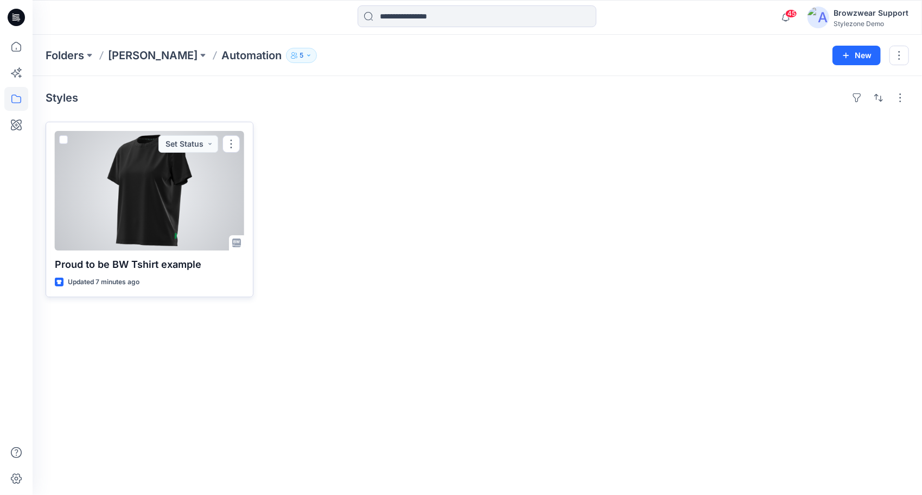
click at [182, 199] on div at bounding box center [149, 190] width 189 height 119
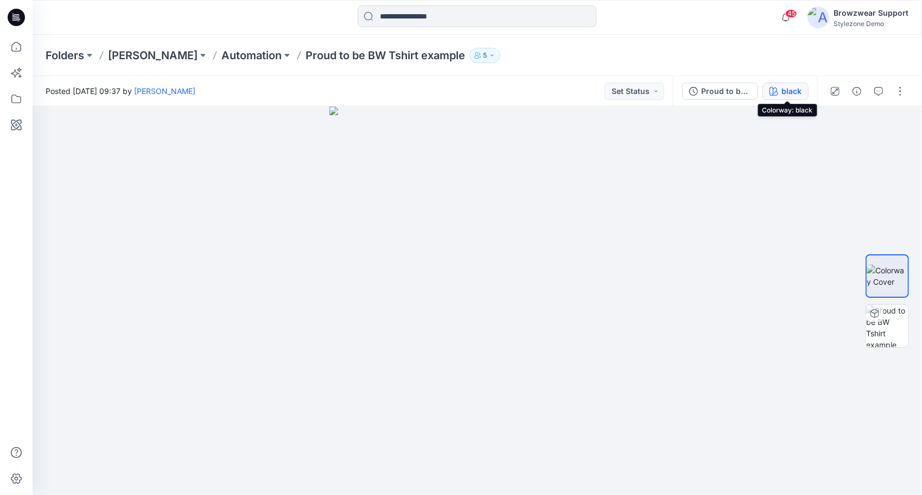
click at [794, 95] on div "black" at bounding box center [792, 91] width 20 height 12
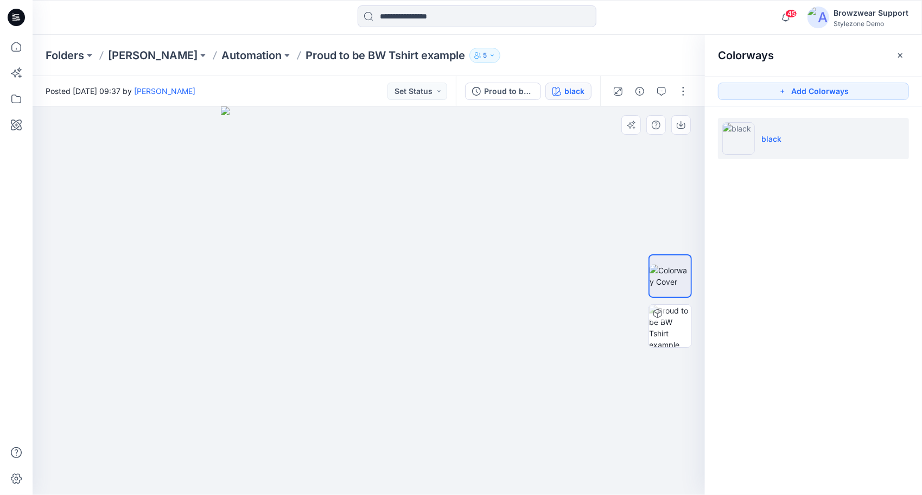
click at [567, 398] on div at bounding box center [369, 300] width 673 height 388
click at [594, 48] on div "Folders Olga Nagula Automation Proud to be BW Tshirt example 5" at bounding box center [435, 55] width 779 height 15
click at [591, 61] on div "Folders Olga Nagula Automation Proud to be BW Tshirt example 5" at bounding box center [435, 55] width 779 height 15
click at [902, 54] on icon "button" at bounding box center [900, 55] width 9 height 9
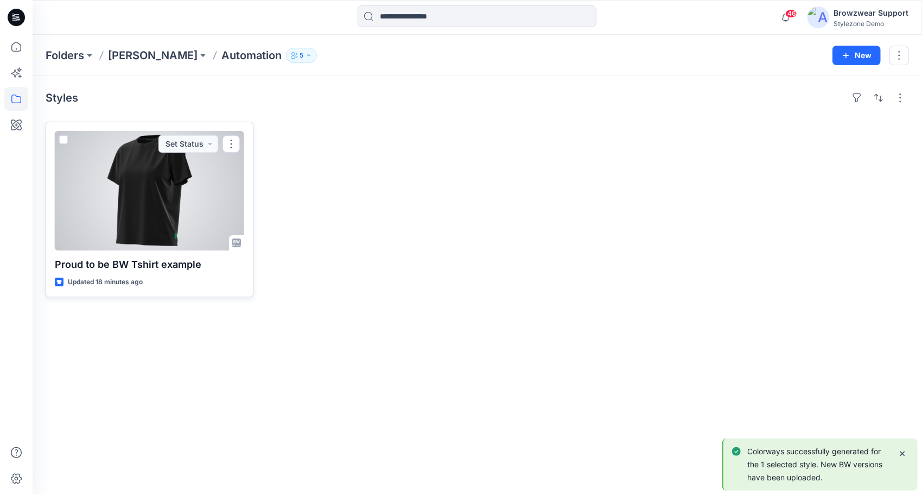
click at [174, 207] on div at bounding box center [149, 190] width 189 height 119
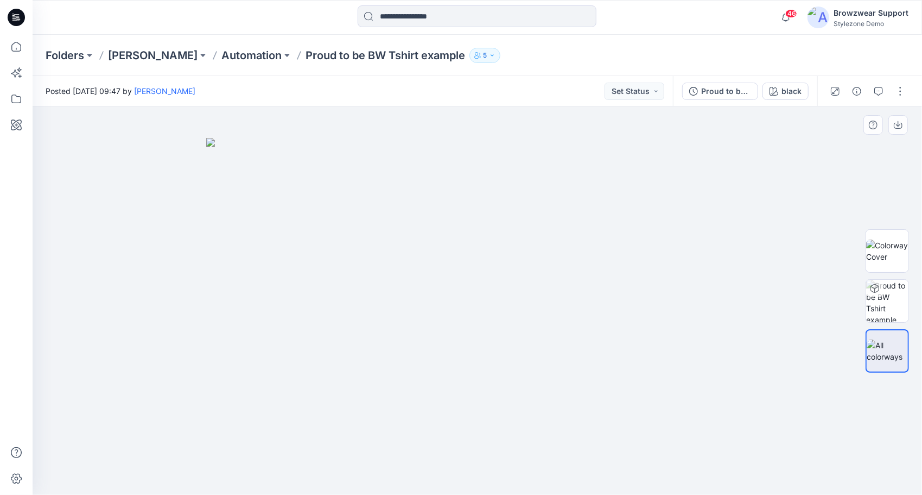
click at [543, 255] on img at bounding box center [477, 316] width 543 height 357
click at [785, 91] on div "black" at bounding box center [792, 91] width 20 height 12
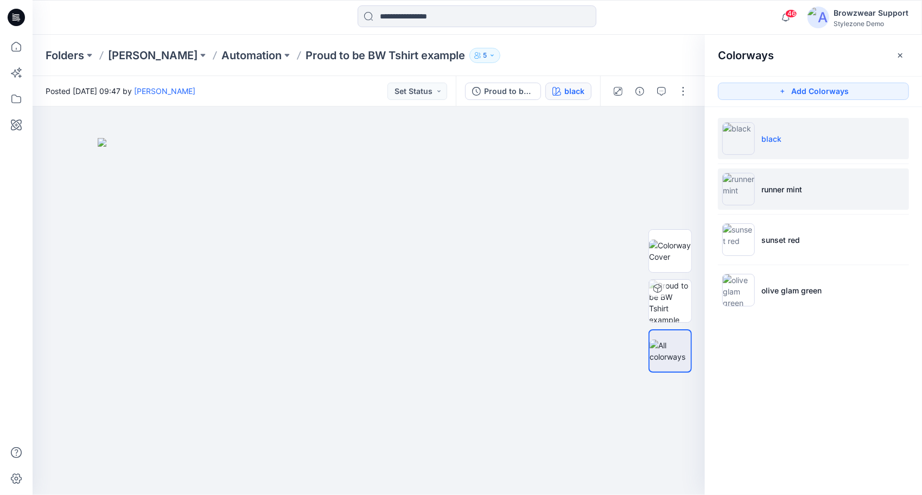
click at [788, 193] on p "runner mint" at bounding box center [782, 188] width 41 height 11
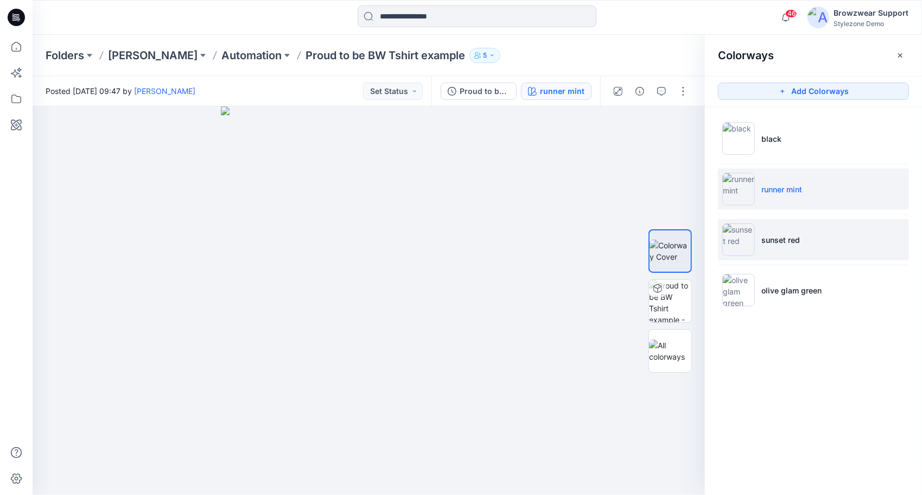
click at [814, 250] on li "sunset red" at bounding box center [813, 239] width 191 height 41
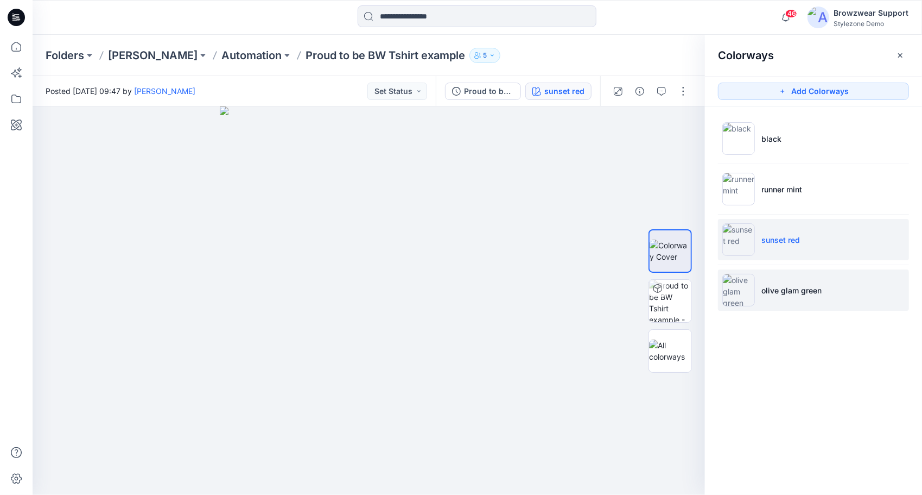
click at [808, 295] on li "olive glam green" at bounding box center [813, 289] width 191 height 41
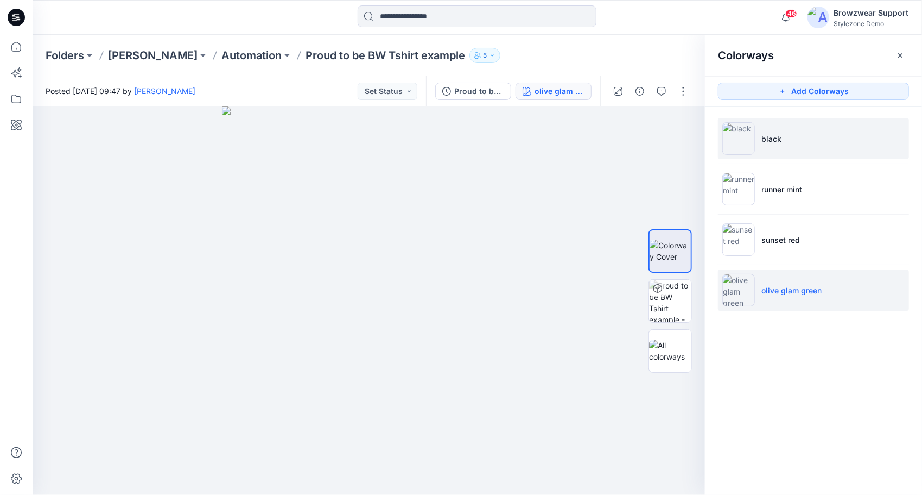
click at [772, 136] on p "black" at bounding box center [772, 138] width 20 height 11
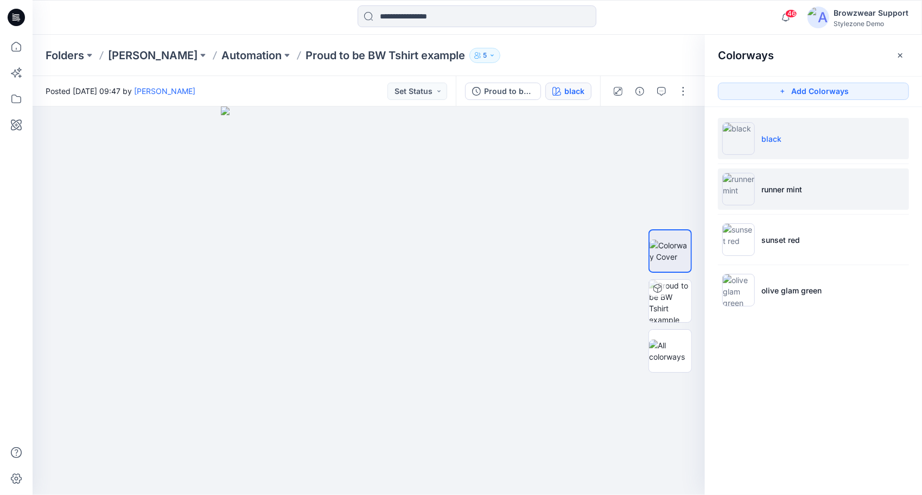
click at [801, 192] on p "runner mint" at bounding box center [782, 188] width 41 height 11
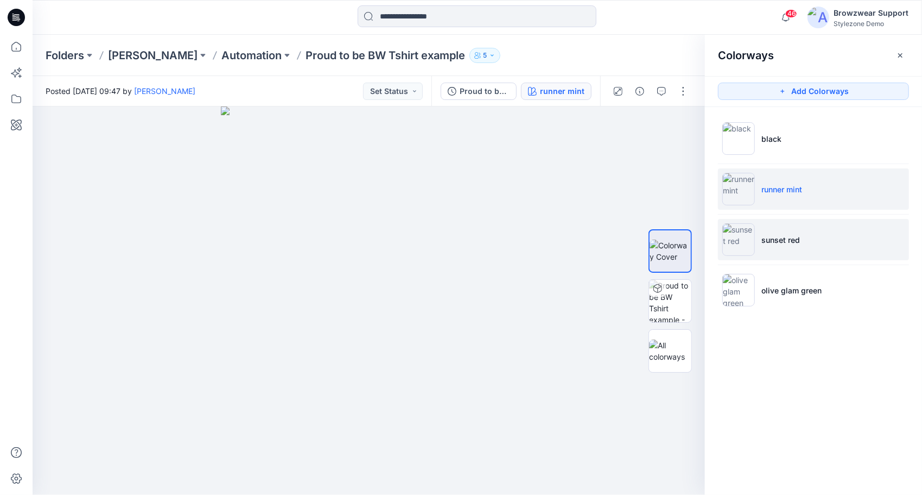
click at [827, 243] on li "sunset red" at bounding box center [813, 239] width 191 height 41
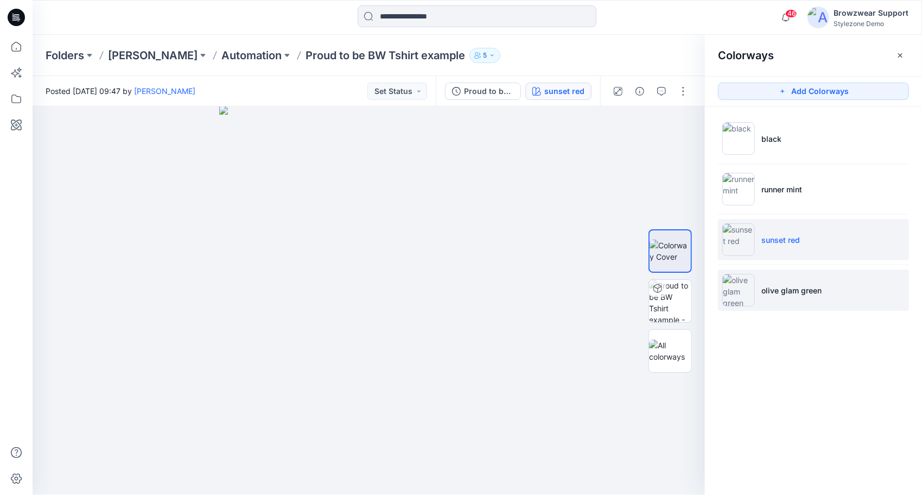
click at [807, 299] on li "olive glam green" at bounding box center [813, 289] width 191 height 41
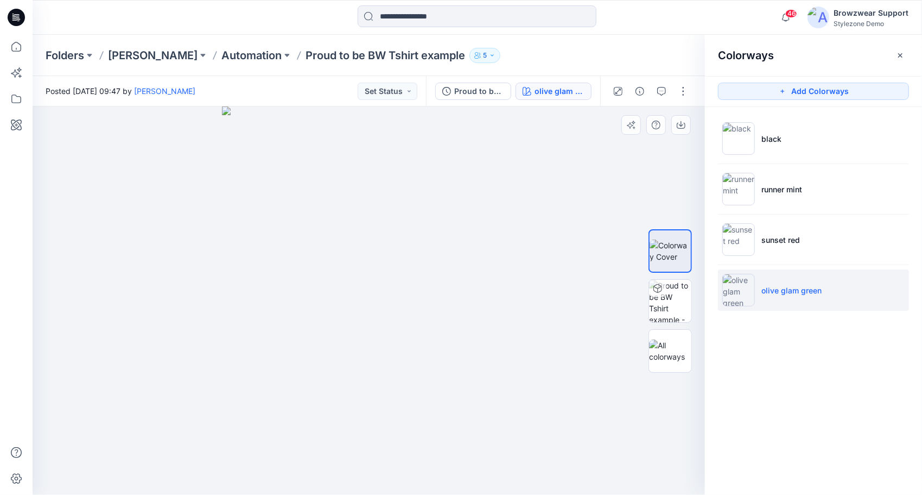
click at [368, 435] on img at bounding box center [369, 300] width 294 height 388
click at [341, 440] on img at bounding box center [368, 300] width 295 height 389
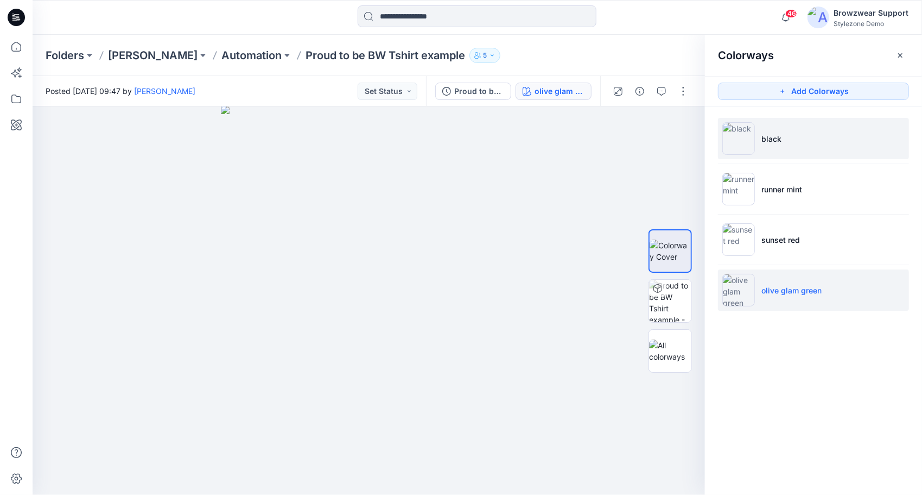
click at [834, 149] on li "black" at bounding box center [813, 138] width 191 height 41
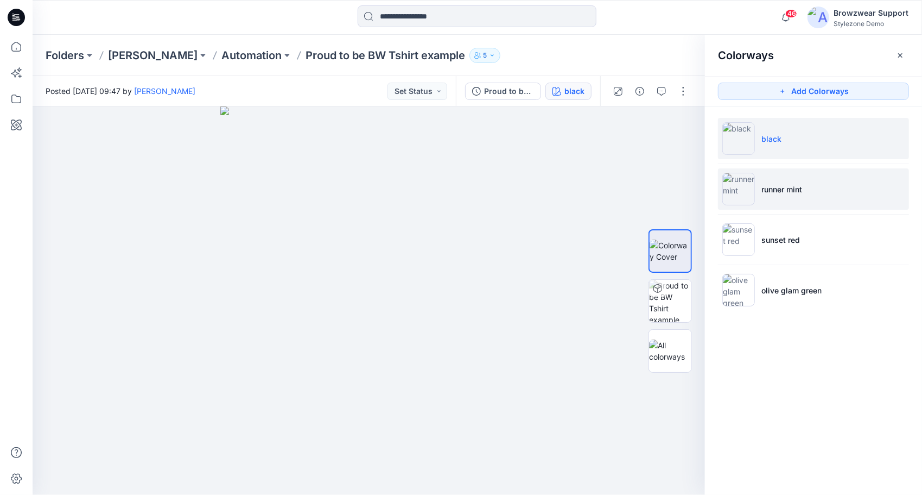
click at [834, 173] on li "runner mint" at bounding box center [813, 188] width 191 height 41
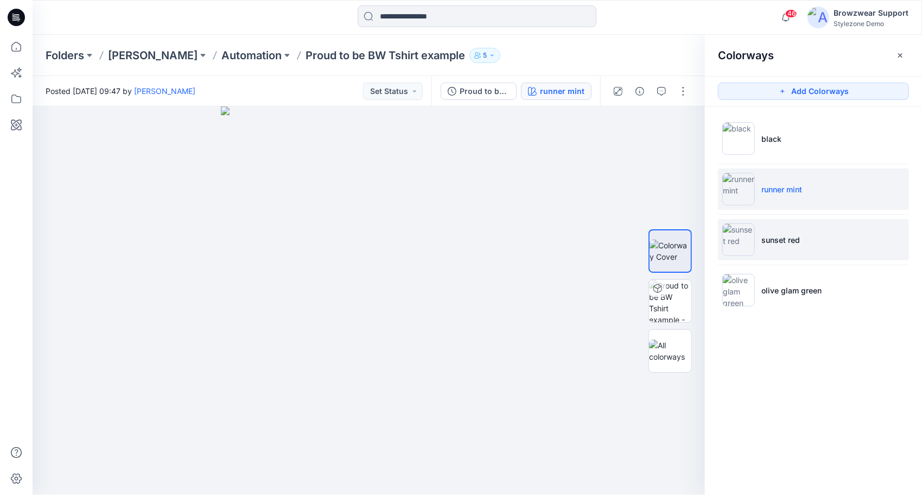
click at [832, 230] on li "sunset red" at bounding box center [813, 239] width 191 height 41
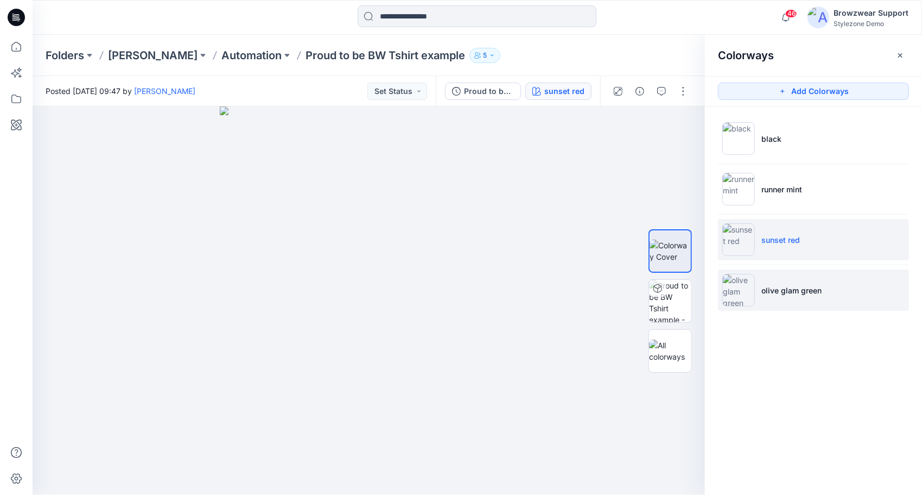
click at [824, 288] on li "olive glam green" at bounding box center [813, 289] width 191 height 41
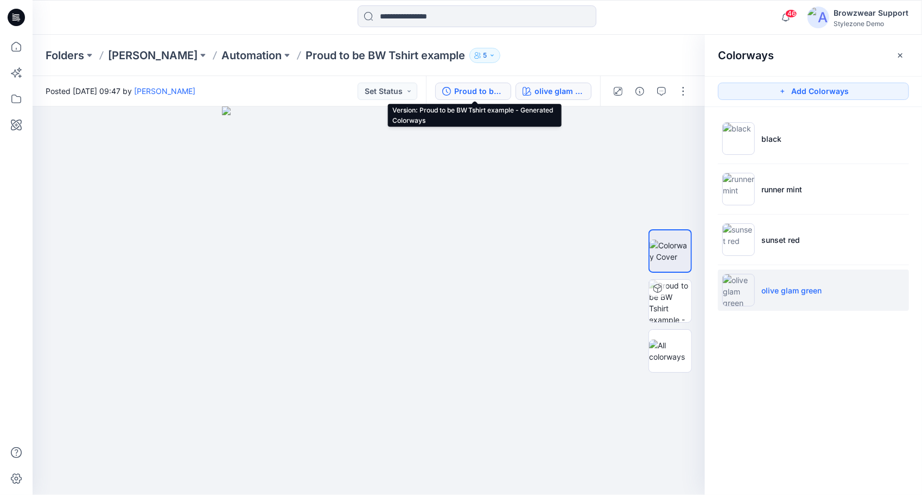
click at [491, 91] on div "Proud to be BW Tshirt example - Generated Colorways" at bounding box center [479, 91] width 50 height 12
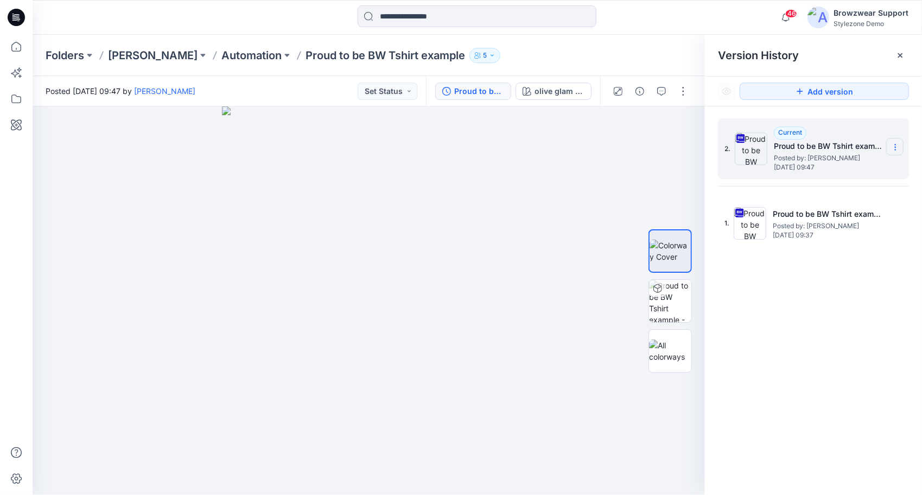
click at [889, 149] on section at bounding box center [894, 146] width 17 height 17
click at [839, 170] on span "Download Source BW File" at bounding box center [840, 168] width 91 height 13
click at [667, 356] on img at bounding box center [670, 350] width 42 height 23
click at [240, 57] on p "Automation" at bounding box center [251, 55] width 60 height 15
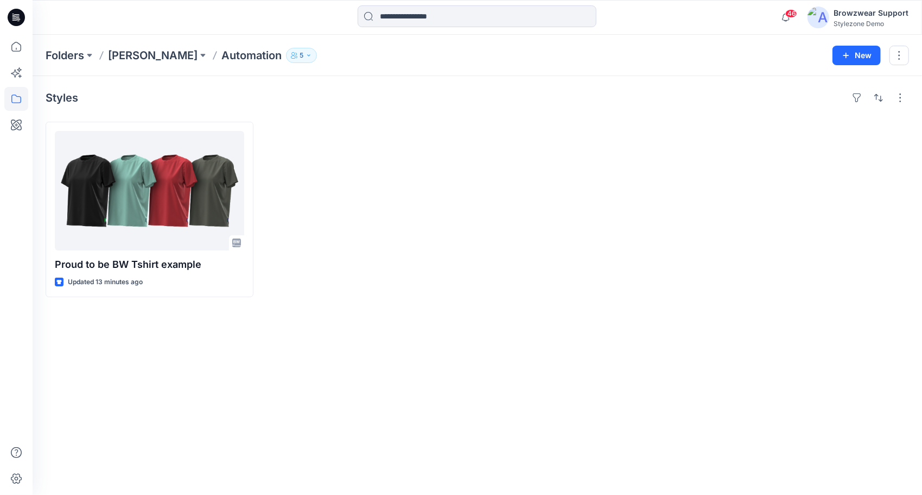
click at [681, 383] on div "Styles Proud to be BW Tshirt example Updated 13 minutes ago" at bounding box center [478, 285] width 890 height 419
click at [829, 272] on div at bounding box center [805, 209] width 208 height 175
click at [529, 393] on div "Styles Proud to be BW Tshirt example Updated 13 minutes ago" at bounding box center [478, 285] width 890 height 419
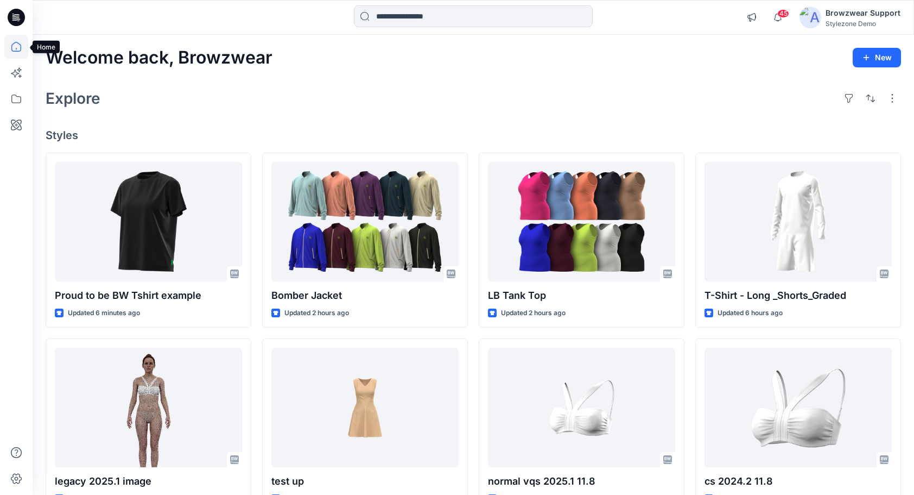
click at [18, 52] on icon at bounding box center [16, 47] width 24 height 24
click at [16, 74] on icon at bounding box center [16, 73] width 24 height 24
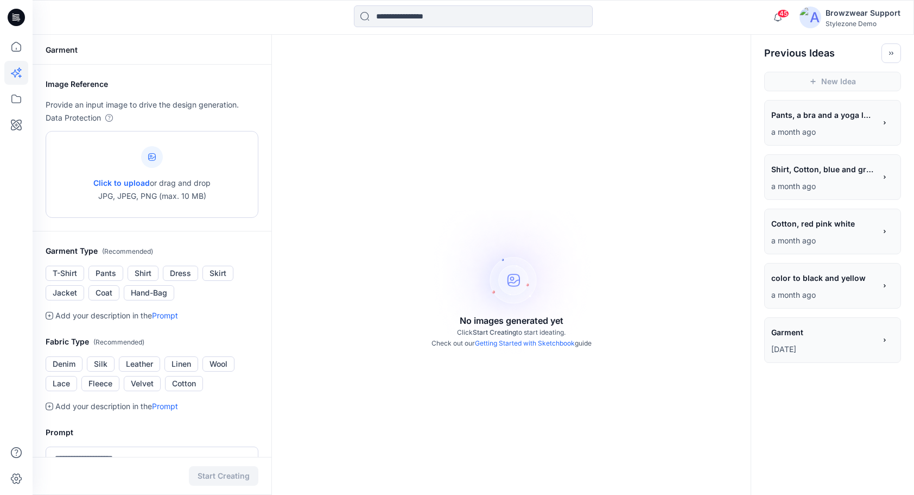
click at [158, 159] on div at bounding box center [152, 157] width 22 height 22
type input "**********"
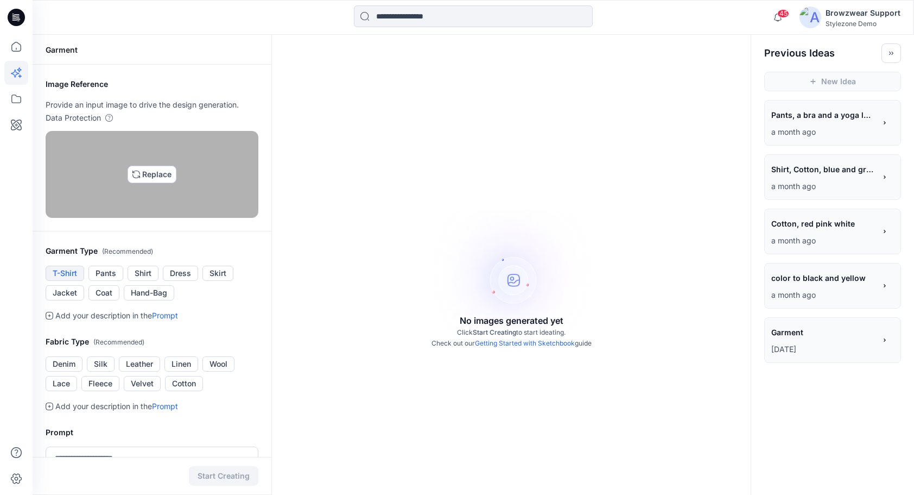
click at [67, 281] on button "T-Shirt" at bounding box center [65, 272] width 39 height 15
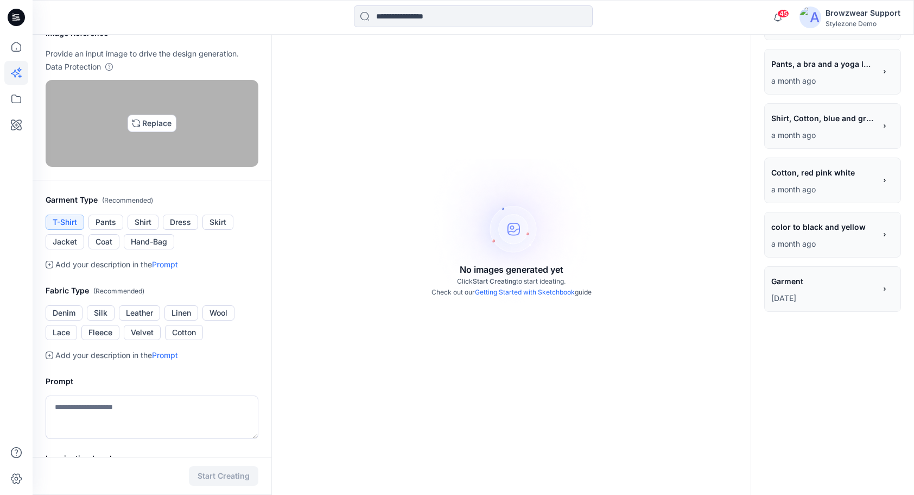
scroll to position [54, 0]
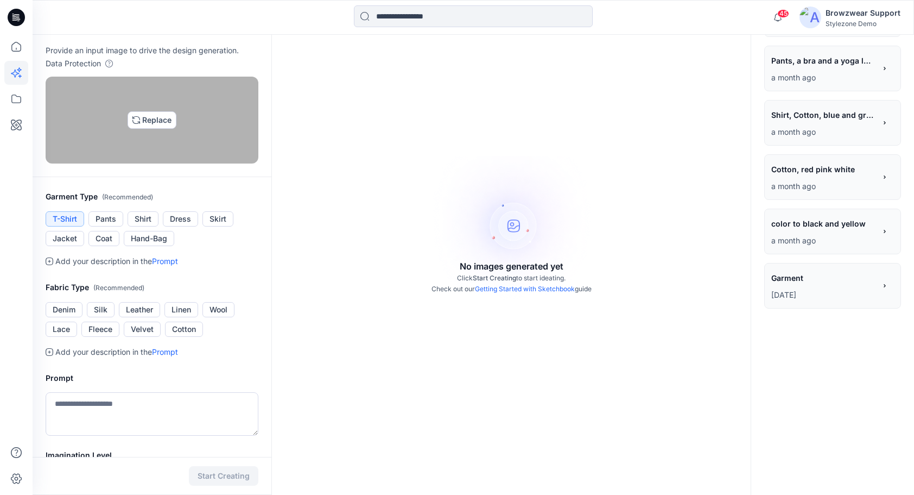
click at [167, 265] on link "Prompt" at bounding box center [165, 260] width 26 height 9
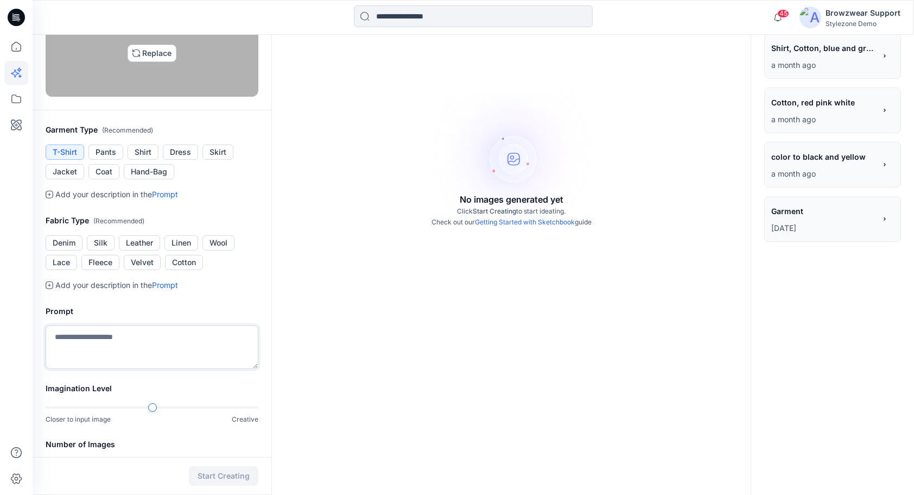
scroll to position [241, 0]
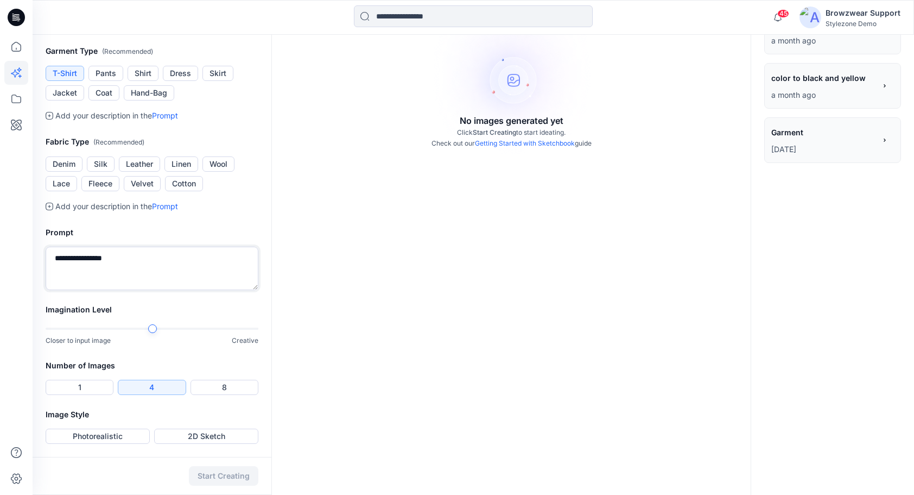
click at [101, 257] on textarea "**********" at bounding box center [152, 267] width 213 height 43
click at [132, 262] on textarea "**********" at bounding box center [152, 267] width 213 height 43
click at [206, 328] on div at bounding box center [152, 328] width 213 height 2
type textarea "**********"
click at [82, 385] on button "1" at bounding box center [80, 386] width 68 height 15
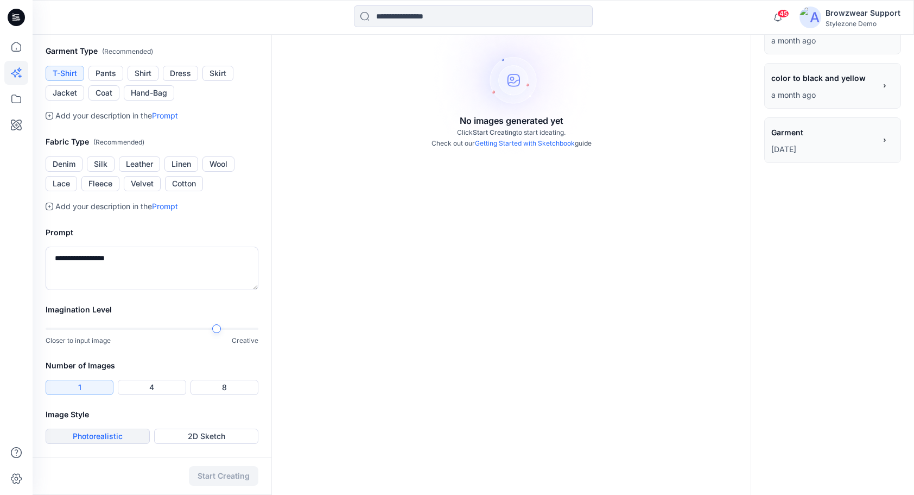
click at [93, 435] on button "Photorealistic" at bounding box center [98, 435] width 104 height 15
click at [217, 474] on button "Start Creating" at bounding box center [223, 476] width 69 height 20
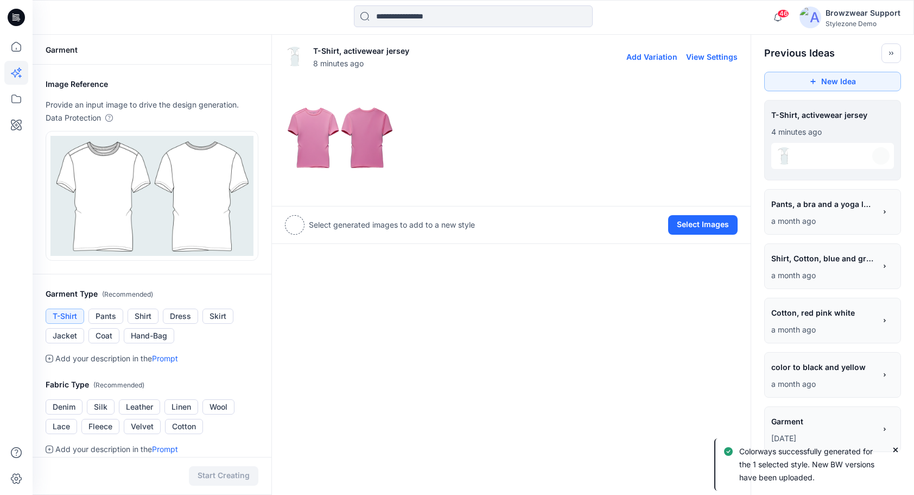
click at [316, 127] on img at bounding box center [340, 137] width 109 height 109
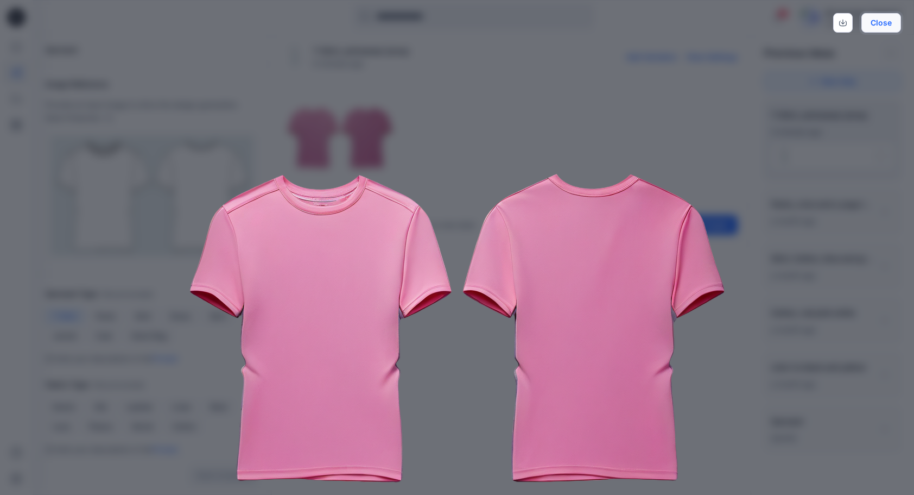
click at [882, 29] on button "Close" at bounding box center [881, 23] width 40 height 20
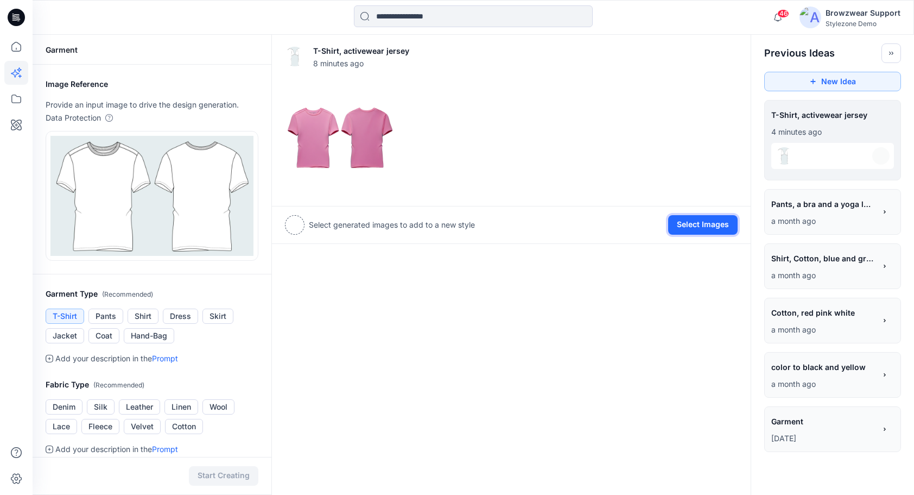
click at [717, 230] on button "Select Images" at bounding box center [702, 225] width 69 height 20
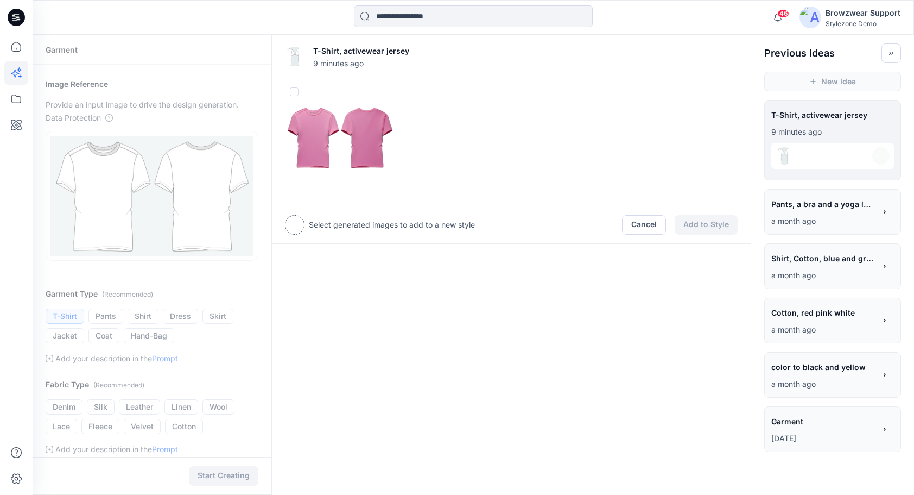
click at [301, 221] on div at bounding box center [295, 225] width 20 height 20
click at [290, 91] on span at bounding box center [294, 91] width 9 height 9
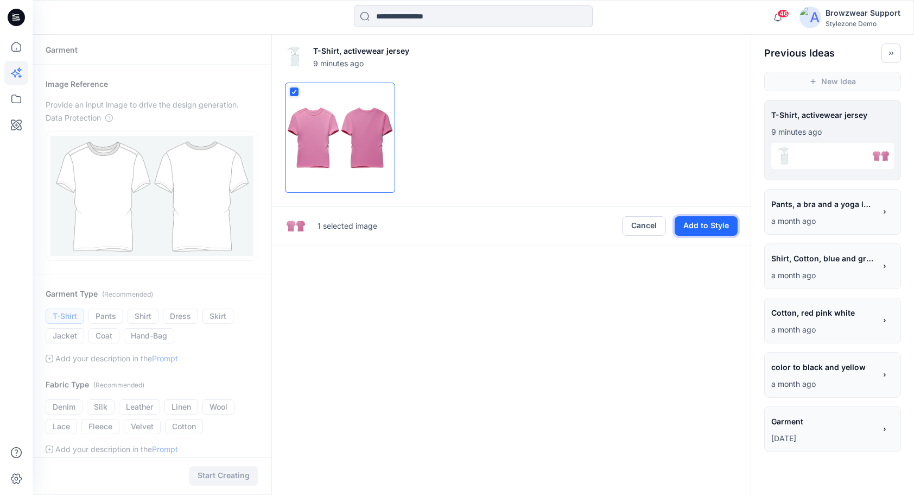
click at [702, 231] on button "Add to Style" at bounding box center [706, 226] width 63 height 20
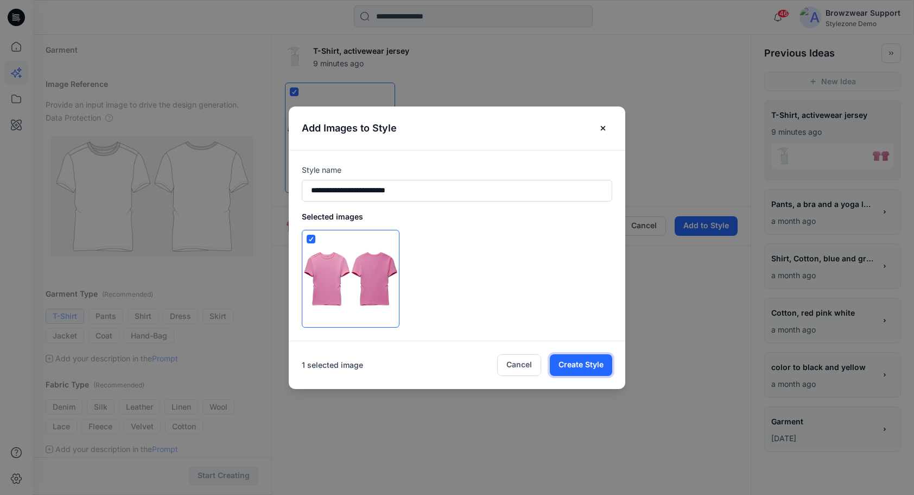
drag, startPoint x: 560, startPoint y: 372, endPoint x: 462, endPoint y: 358, distance: 99.3
click at [462, 358] on footer "1 selected image Cancel Create Style" at bounding box center [457, 365] width 337 height 48
click at [532, 359] on button "Cancel" at bounding box center [519, 365] width 44 height 22
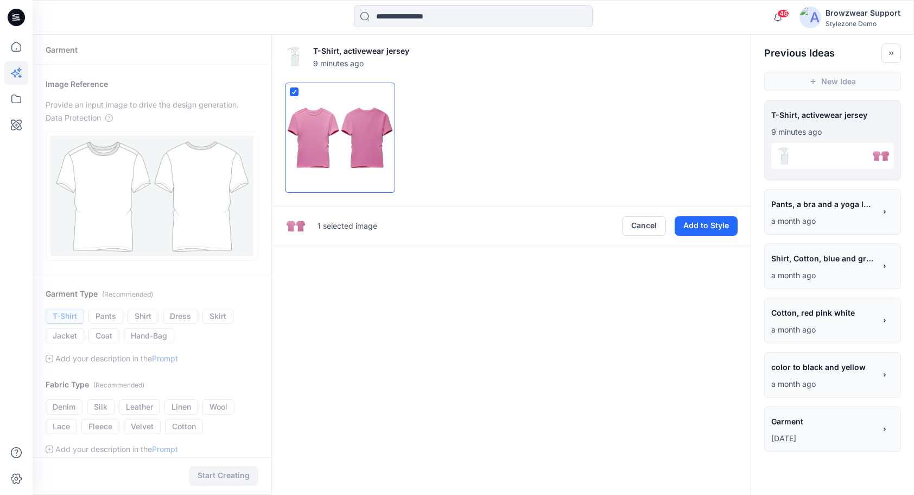
click at [474, 319] on div "T-Shirt, activewear jersey 9 minutes ago 1 selected image Cancel Add to Style" at bounding box center [511, 386] width 480 height 702
click at [293, 93] on polyline at bounding box center [294, 91] width 4 height 3
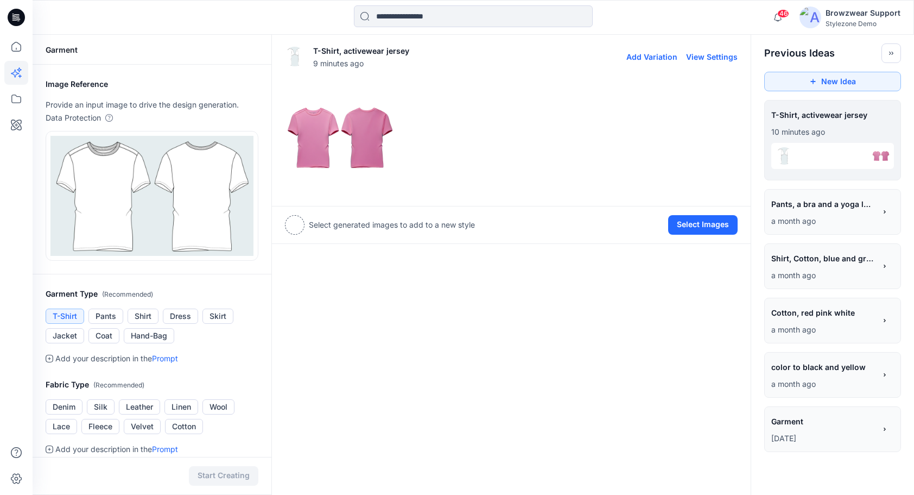
click at [371, 151] on img at bounding box center [340, 137] width 109 height 109
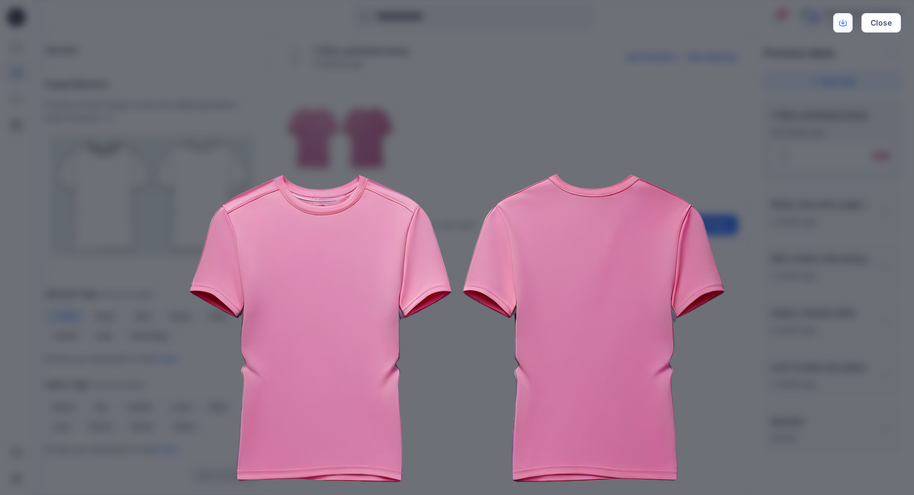
click at [841, 27] on link "Download" at bounding box center [843, 23] width 20 height 20
click at [776, 297] on div "Close" at bounding box center [457, 247] width 914 height 495
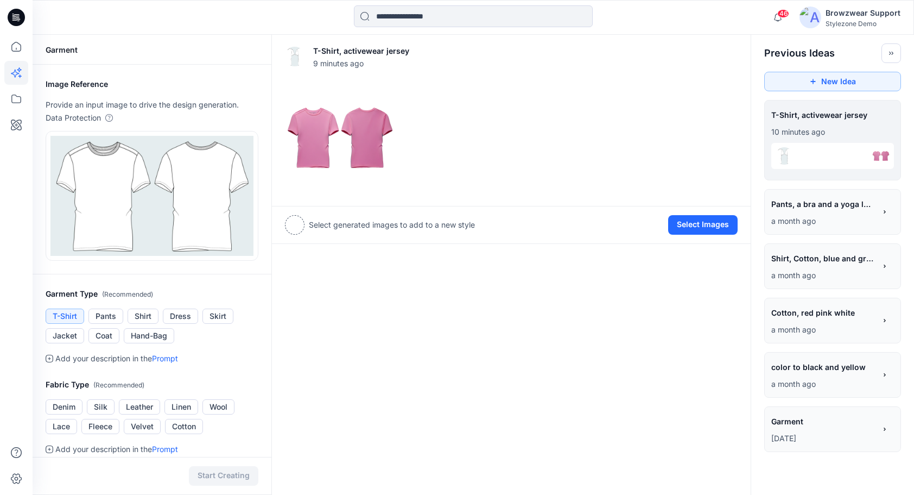
click at [436, 307] on div "T-Shirt, activewear jersey 9 minutes ago Add Variation View Settings Select gen…" at bounding box center [511, 386] width 480 height 702
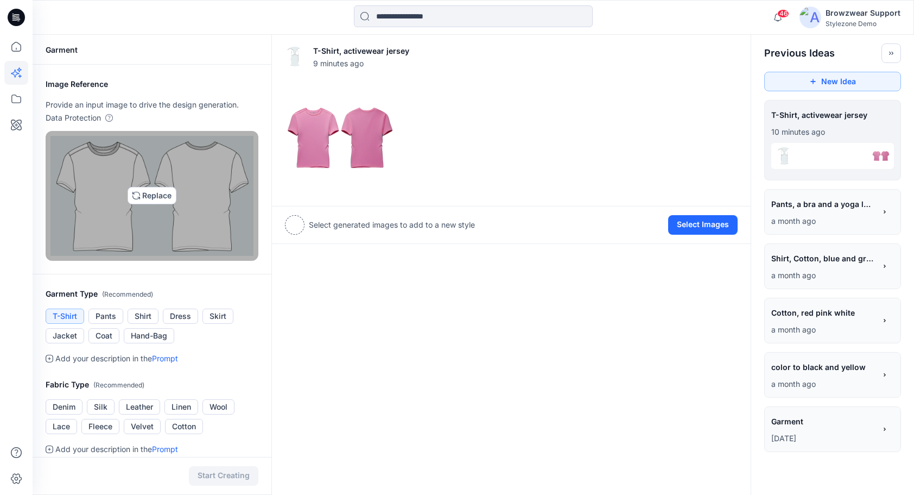
click at [160, 194] on img at bounding box center [151, 196] width 203 height 120
type input "**********"
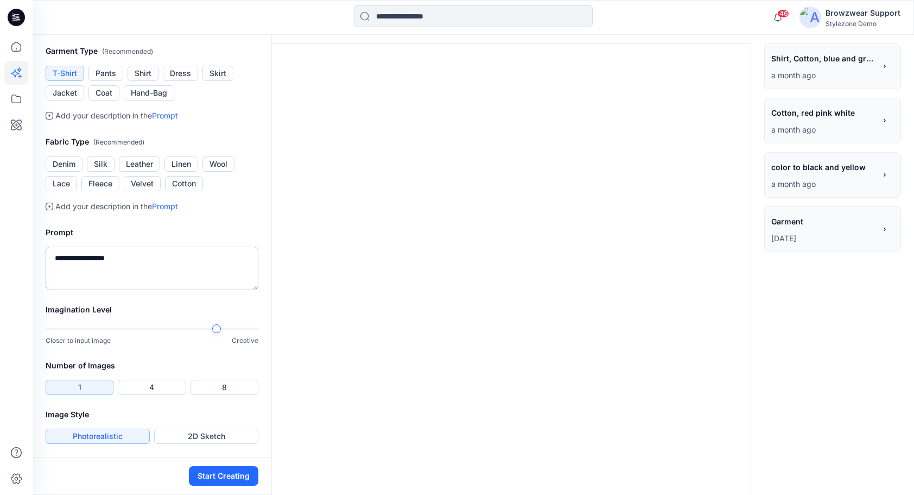
scroll to position [325, 0]
click at [125, 261] on textarea "**********" at bounding box center [152, 267] width 213 height 43
type textarea "**********"
click at [141, 391] on button "4" at bounding box center [152, 386] width 68 height 15
drag, startPoint x: 244, startPoint y: 479, endPoint x: 255, endPoint y: 472, distance: 12.5
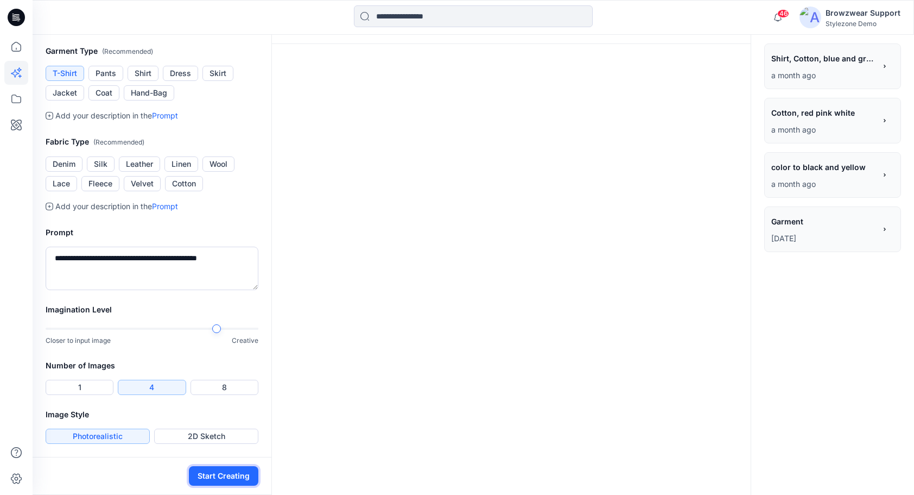
click at [245, 479] on button "Start Creating" at bounding box center [223, 476] width 69 height 20
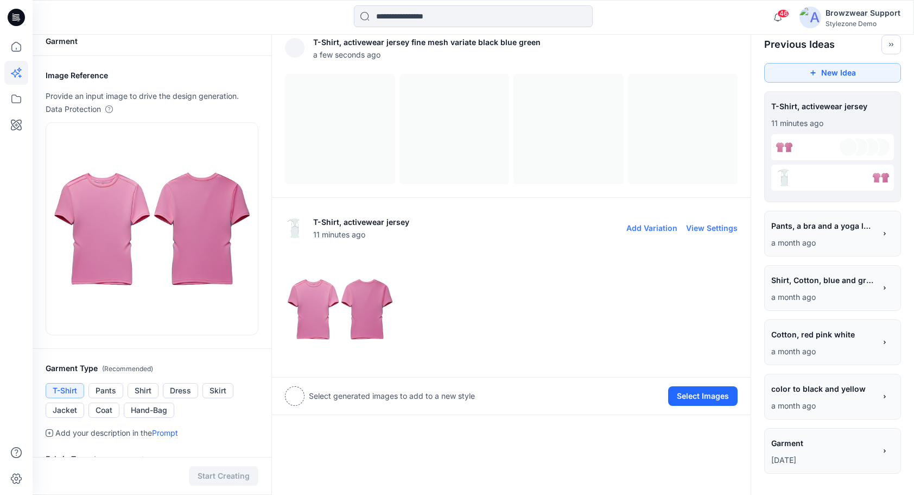
scroll to position [0, 0]
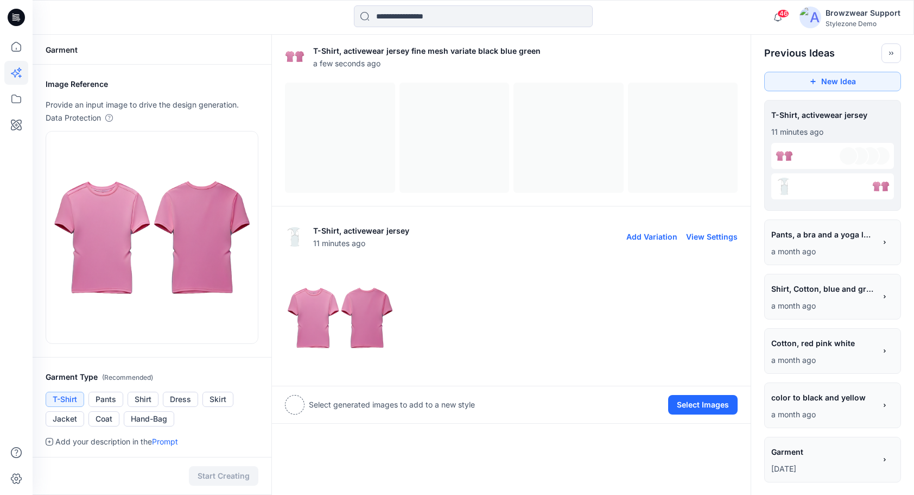
click at [379, 322] on img at bounding box center [340, 317] width 109 height 109
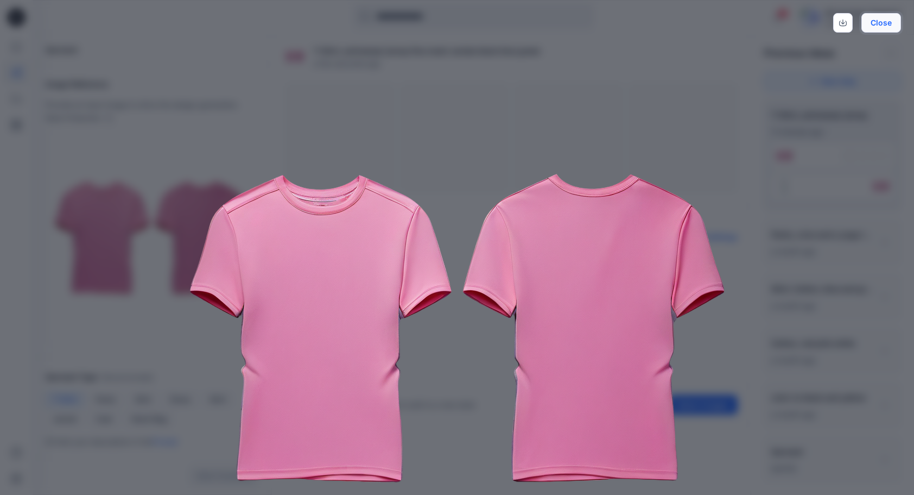
click at [885, 29] on button "Close" at bounding box center [881, 23] width 40 height 20
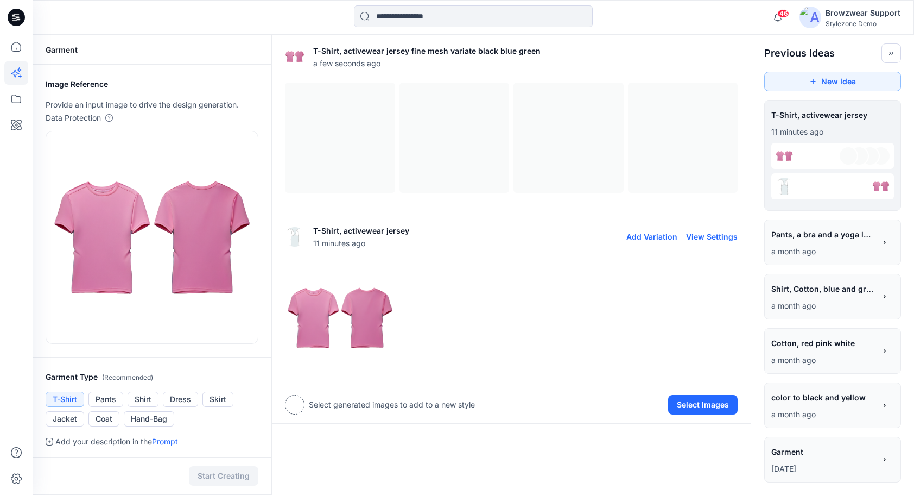
click at [473, 328] on div at bounding box center [511, 318] width 453 height 110
click at [718, 238] on button "View Settings" at bounding box center [712, 236] width 52 height 9
type textarea "**********"
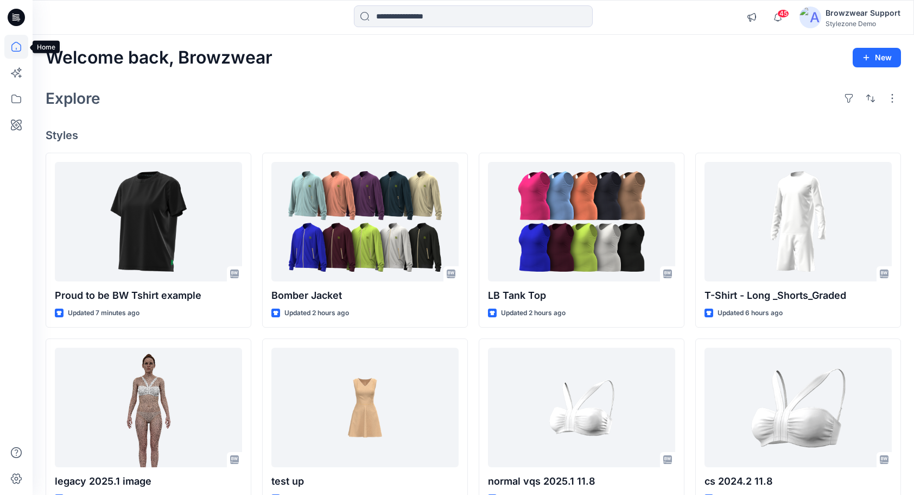
click at [12, 53] on icon at bounding box center [16, 47] width 24 height 24
click at [17, 102] on icon at bounding box center [16, 98] width 10 height 9
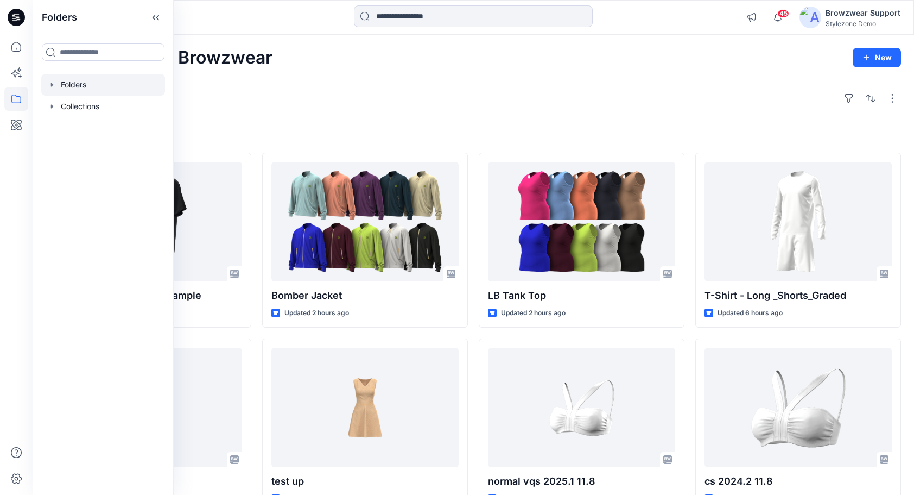
click at [78, 88] on div at bounding box center [103, 85] width 124 height 22
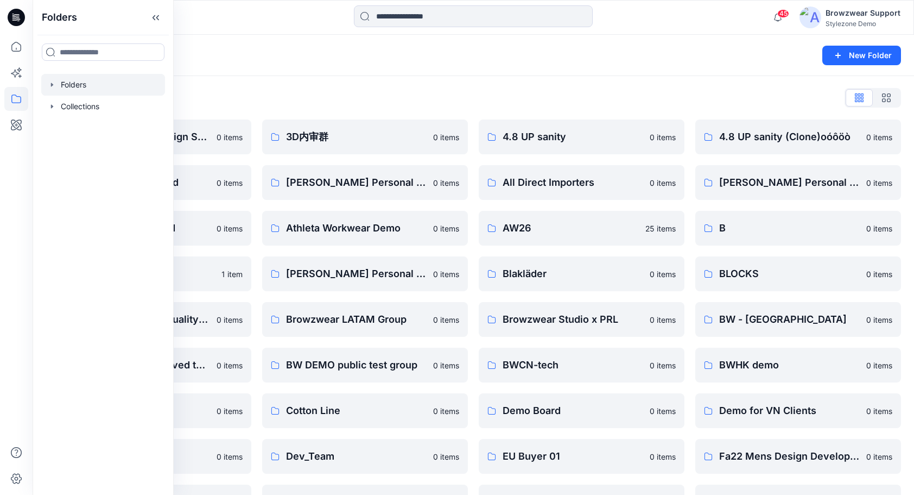
click at [53, 83] on icon "button" at bounding box center [52, 84] width 9 height 9
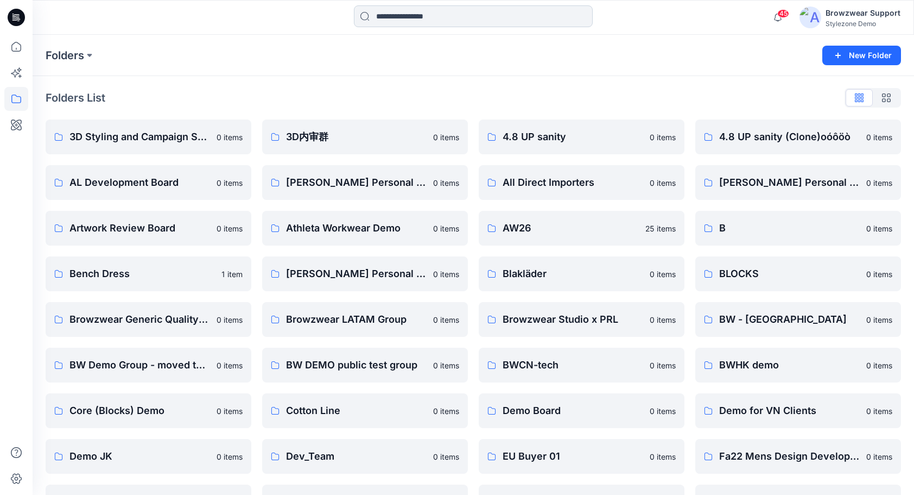
click at [423, 18] on input at bounding box center [473, 16] width 239 height 22
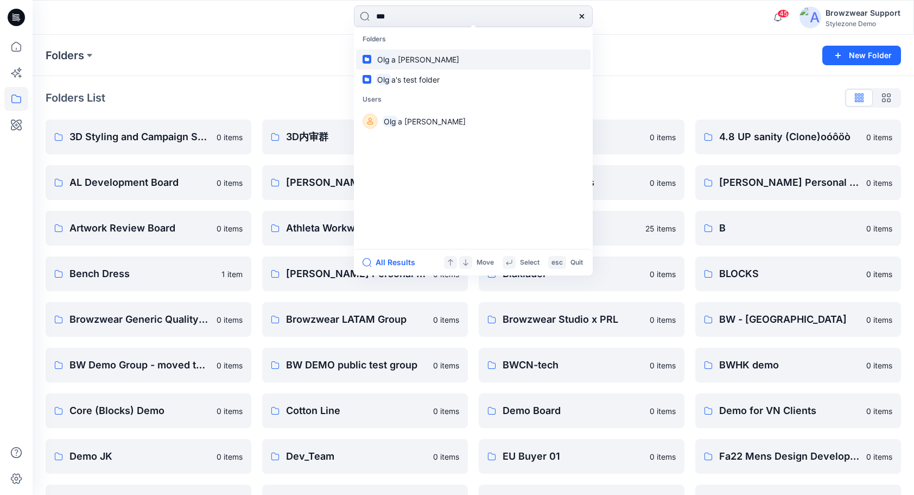
type input "***"
click at [403, 61] on span "a Nagula" at bounding box center [425, 59] width 68 height 9
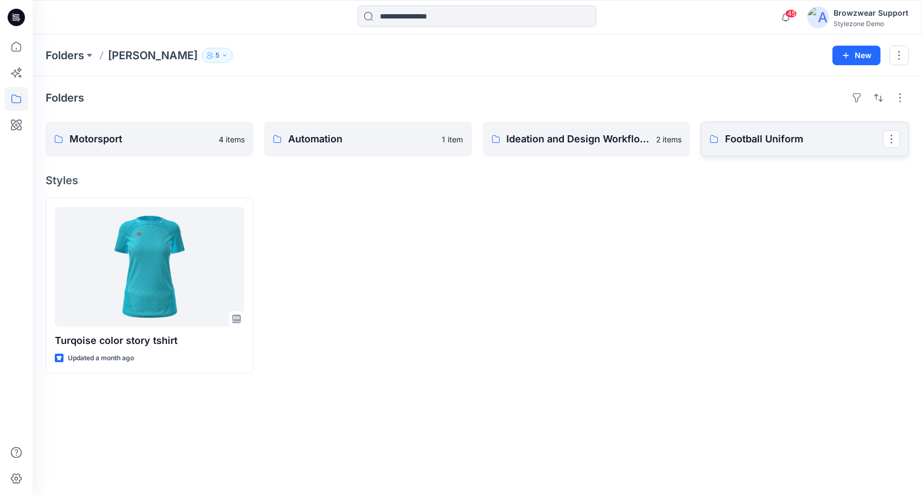
click at [760, 143] on p "Football Uniform" at bounding box center [804, 138] width 158 height 15
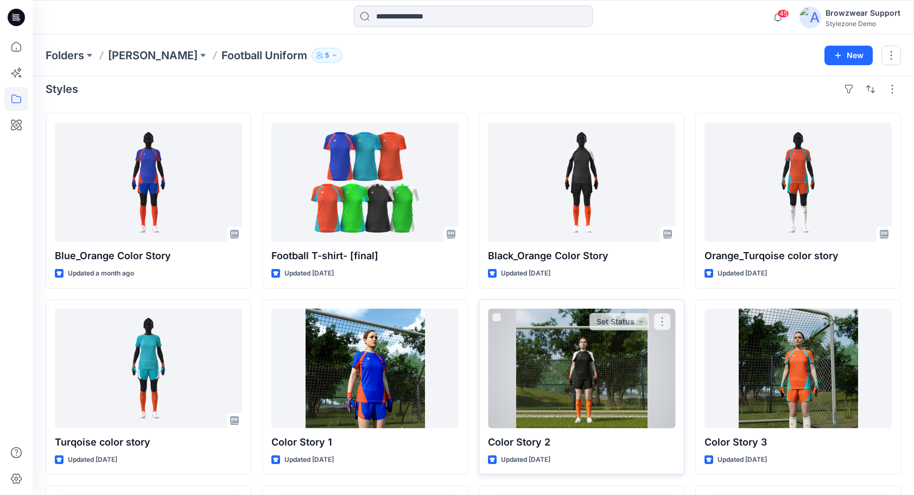
scroll to position [7, 0]
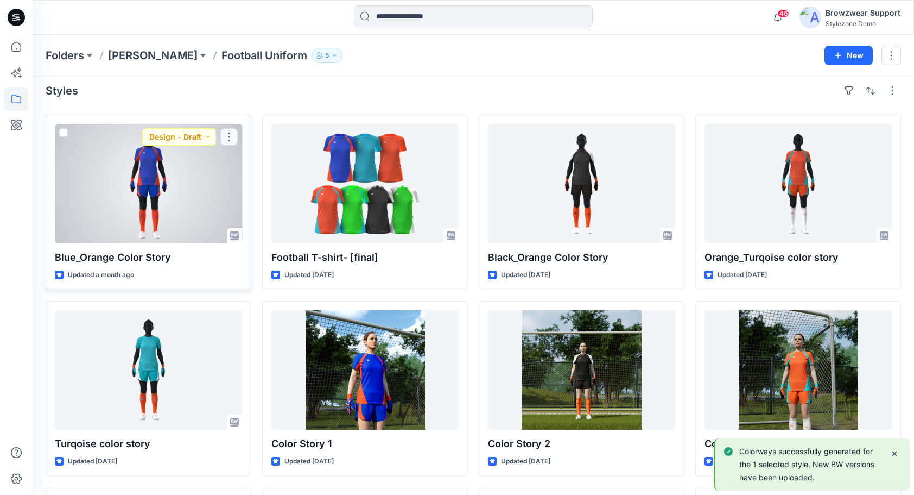
click at [227, 137] on button "button" at bounding box center [228, 136] width 17 height 17
click at [232, 138] on button "button" at bounding box center [228, 136] width 17 height 17
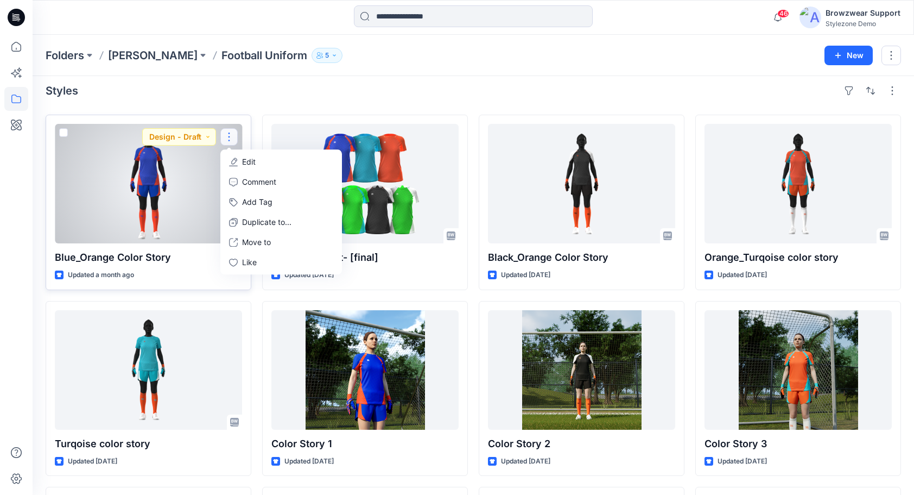
click at [142, 204] on div at bounding box center [148, 183] width 187 height 119
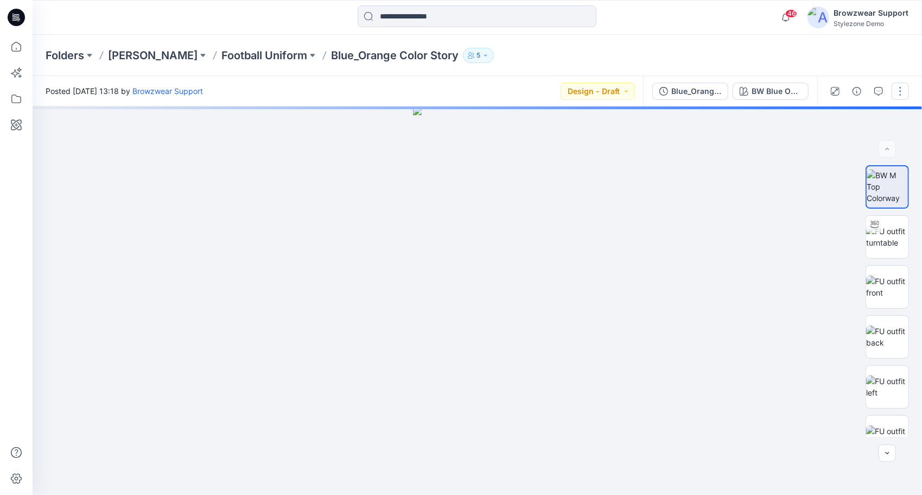
click at [898, 92] on button "button" at bounding box center [900, 91] width 17 height 17
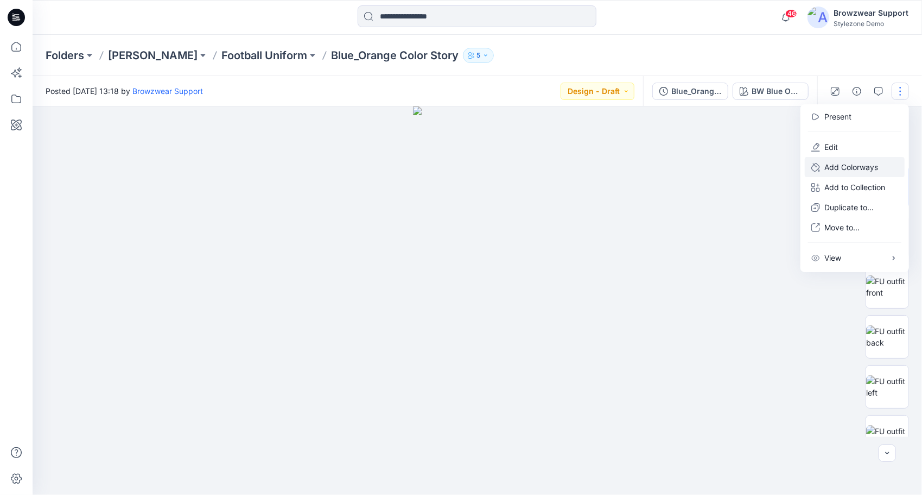
click at [818, 164] on icon "button" at bounding box center [816, 167] width 9 height 9
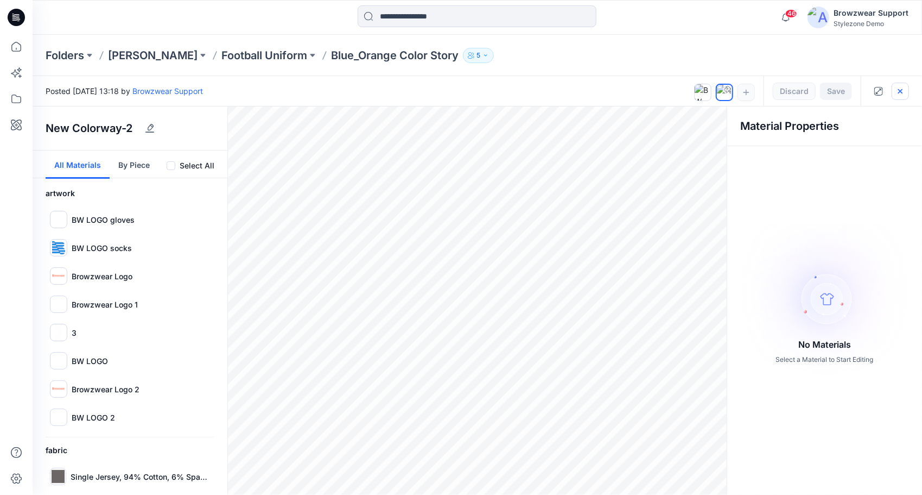
click at [903, 91] on icon "button" at bounding box center [900, 91] width 9 height 9
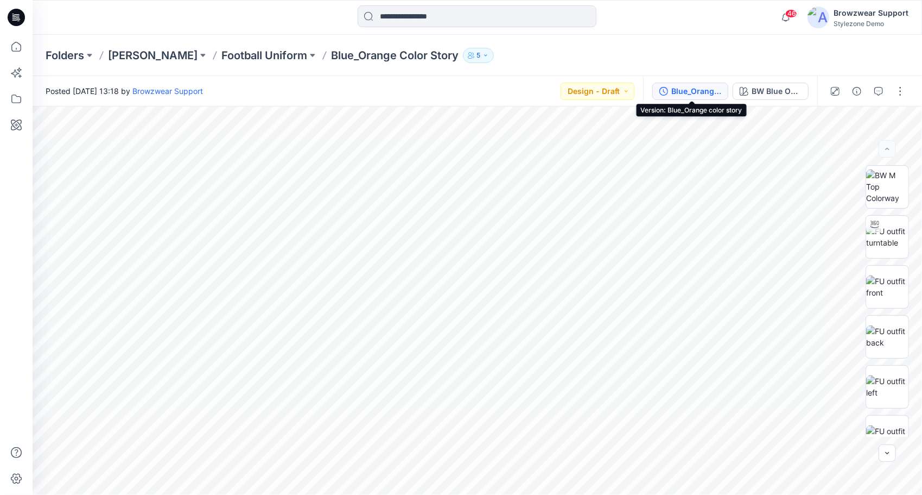
click at [693, 93] on div "Blue_Orange color story" at bounding box center [696, 91] width 50 height 12
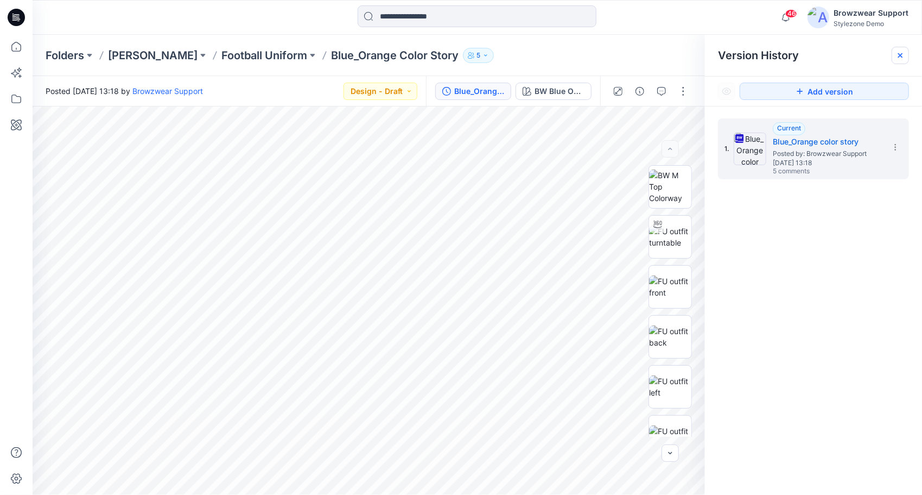
click at [902, 53] on icon at bounding box center [900, 55] width 4 height 4
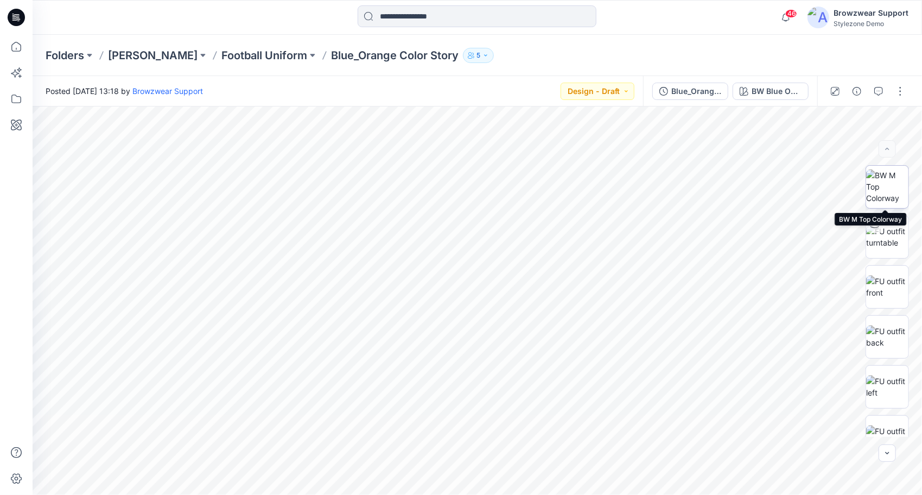
click at [873, 183] on img at bounding box center [887, 186] width 42 height 34
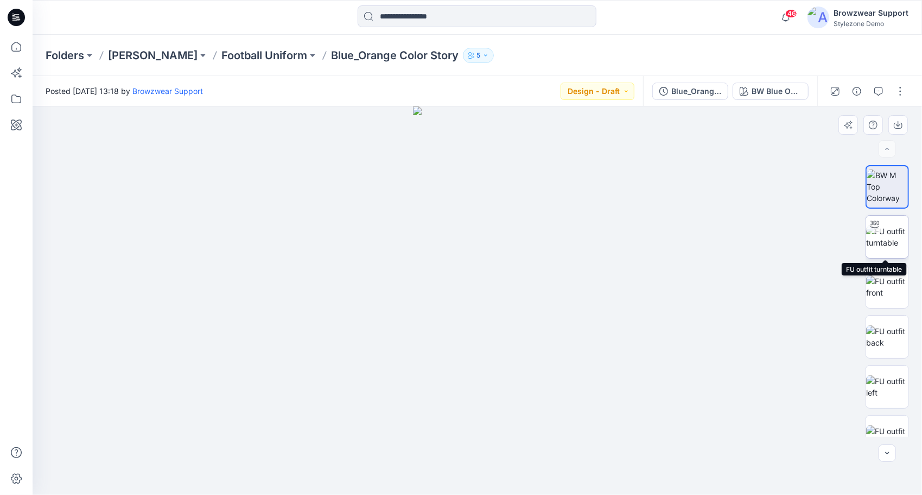
click at [887, 231] on img at bounding box center [887, 236] width 42 height 23
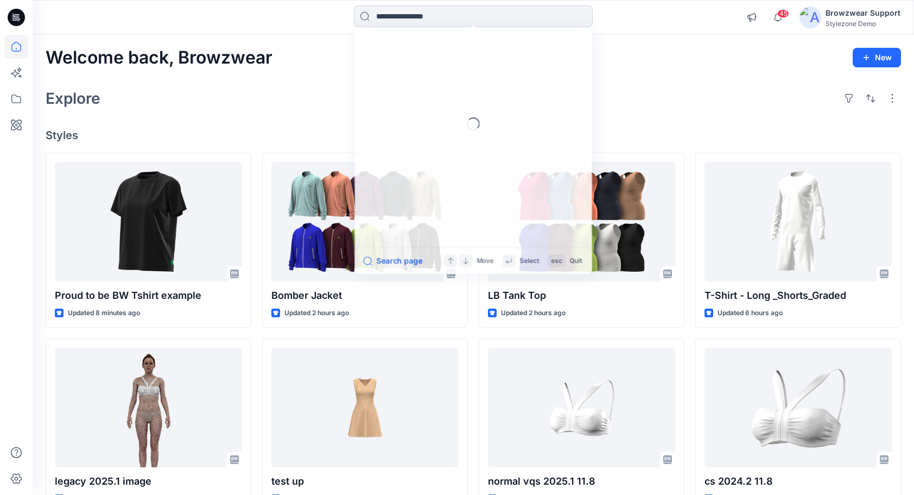
click at [419, 18] on input at bounding box center [473, 16] width 239 height 22
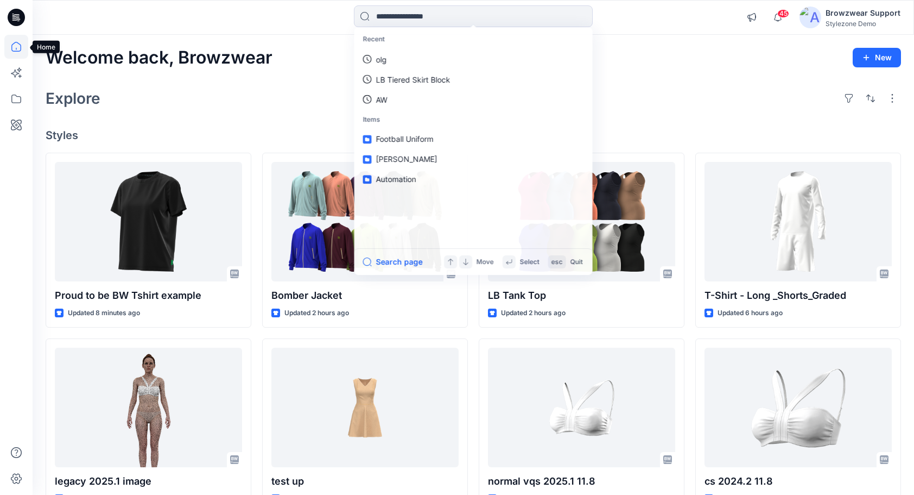
click at [12, 49] on icon at bounding box center [16, 47] width 24 height 24
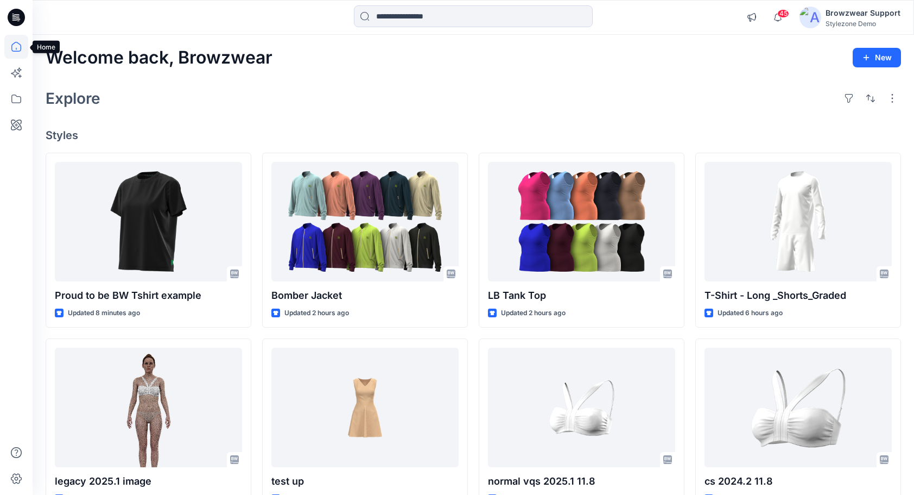
click at [22, 49] on icon at bounding box center [16, 47] width 24 height 24
click at [20, 91] on icon at bounding box center [16, 99] width 24 height 24
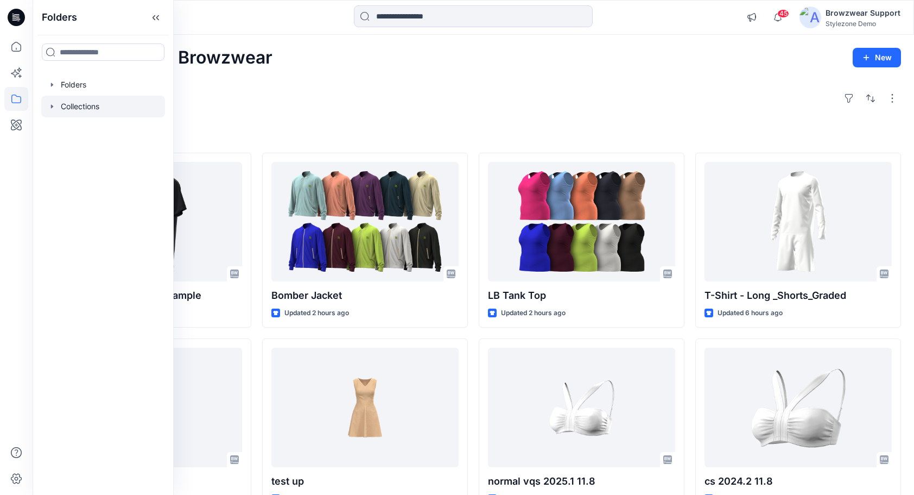
click at [59, 109] on div at bounding box center [103, 107] width 124 height 22
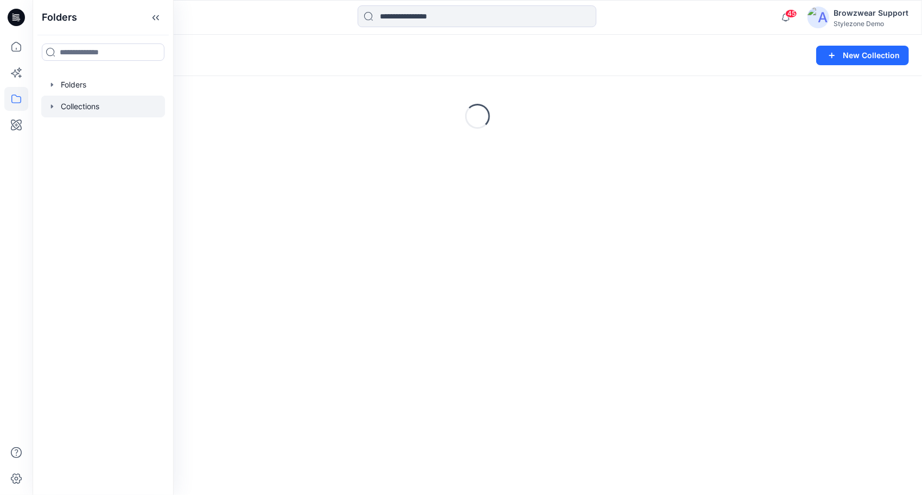
click at [52, 107] on icon "button" at bounding box center [52, 106] width 2 height 4
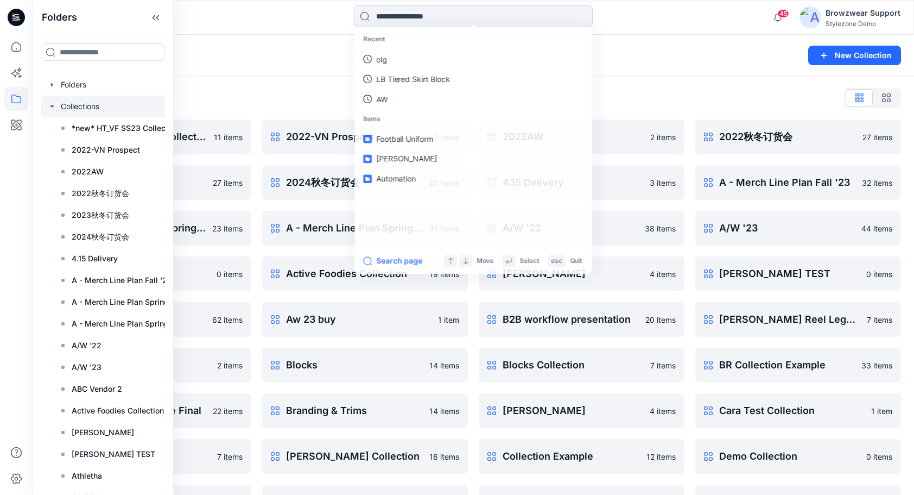
click at [438, 13] on input at bounding box center [473, 16] width 239 height 22
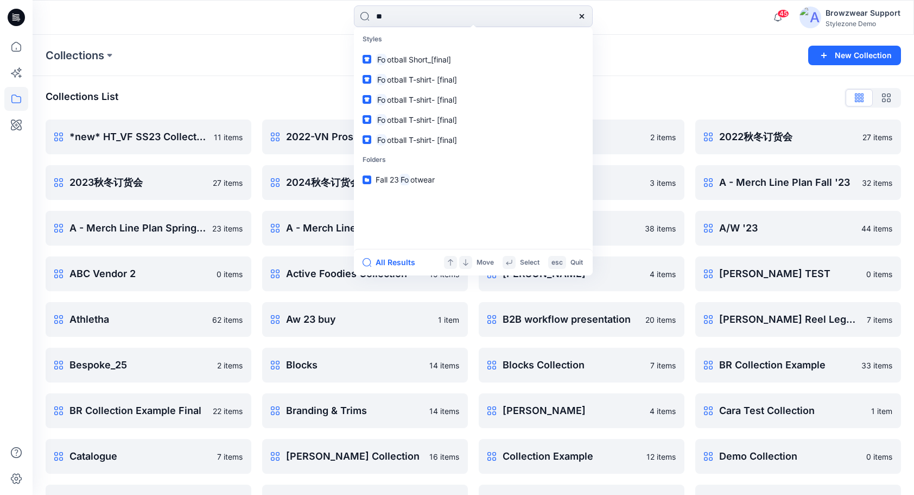
type input "*"
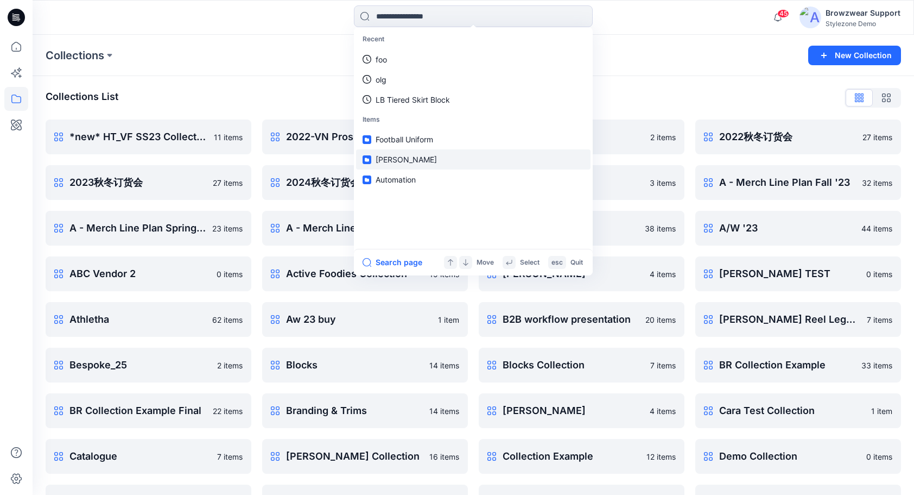
click at [404, 168] on link "[PERSON_NAME]" at bounding box center [473, 159] width 235 height 20
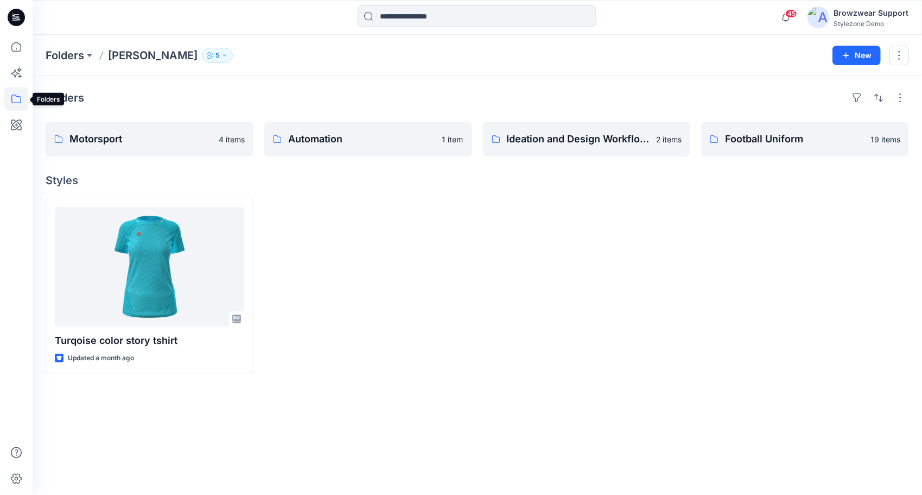
click at [19, 102] on icon at bounding box center [16, 98] width 10 height 9
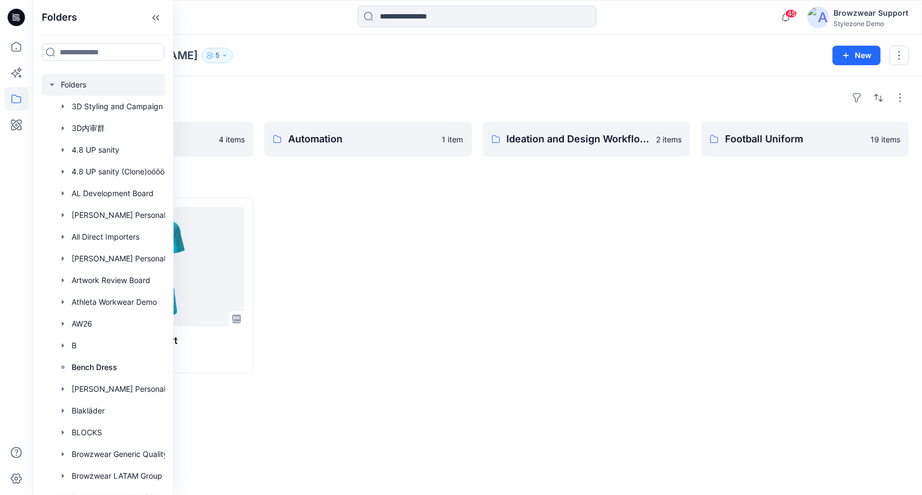
click at [49, 85] on icon "button" at bounding box center [52, 84] width 9 height 9
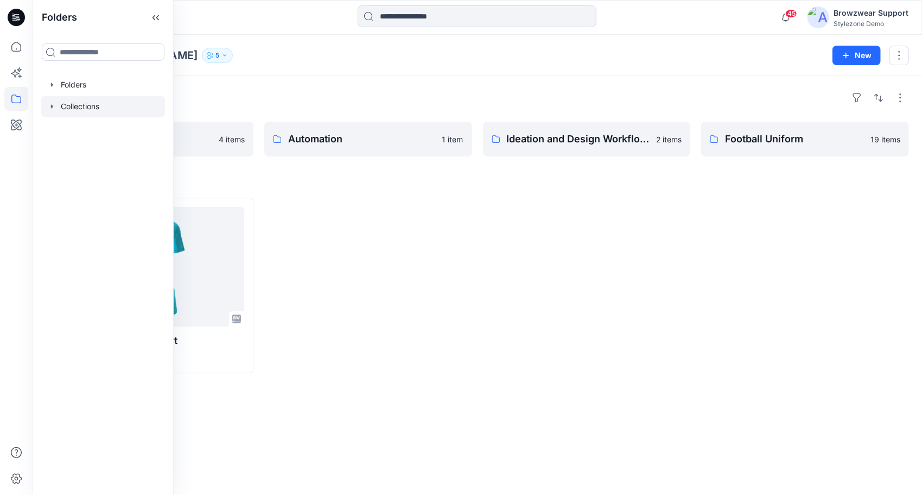
click at [51, 106] on icon "button" at bounding box center [52, 106] width 2 height 4
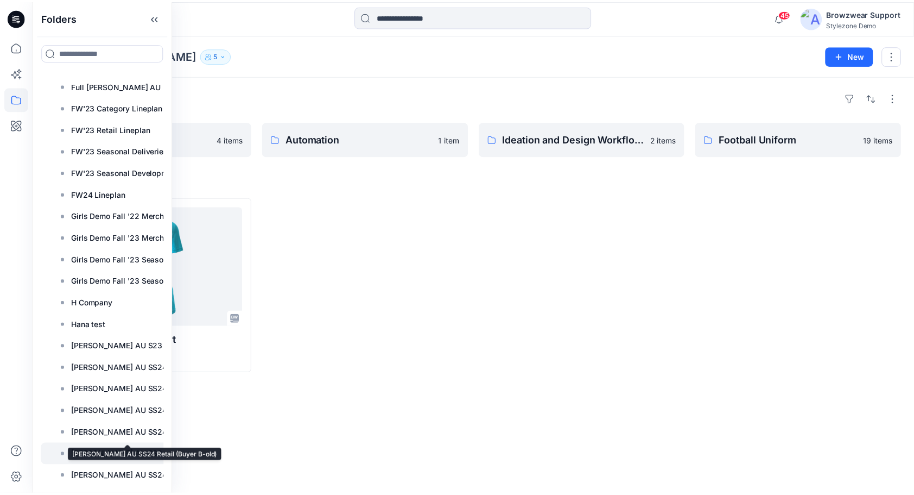
scroll to position [1050, 0]
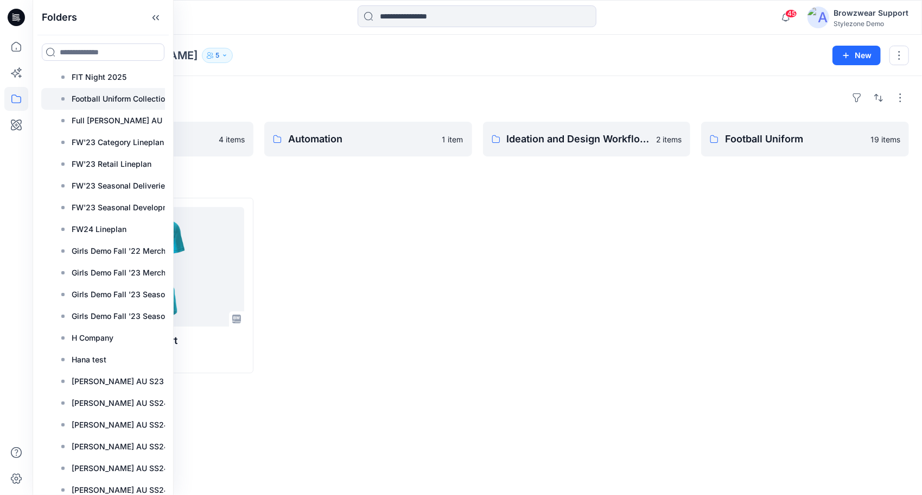
click at [140, 101] on p "Football Uniform Collection" at bounding box center [121, 98] width 98 height 13
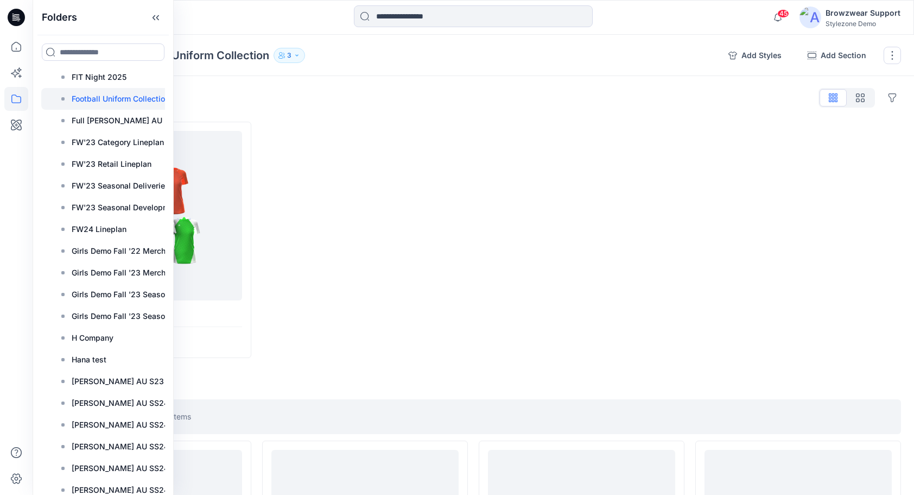
click at [463, 221] on div at bounding box center [365, 240] width 206 height 236
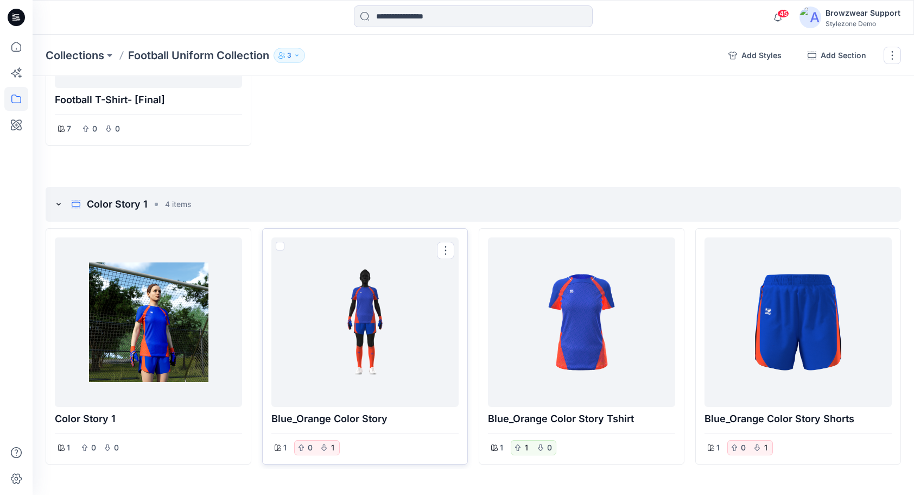
scroll to position [212, 0]
click at [329, 320] on div at bounding box center [365, 322] width 179 height 161
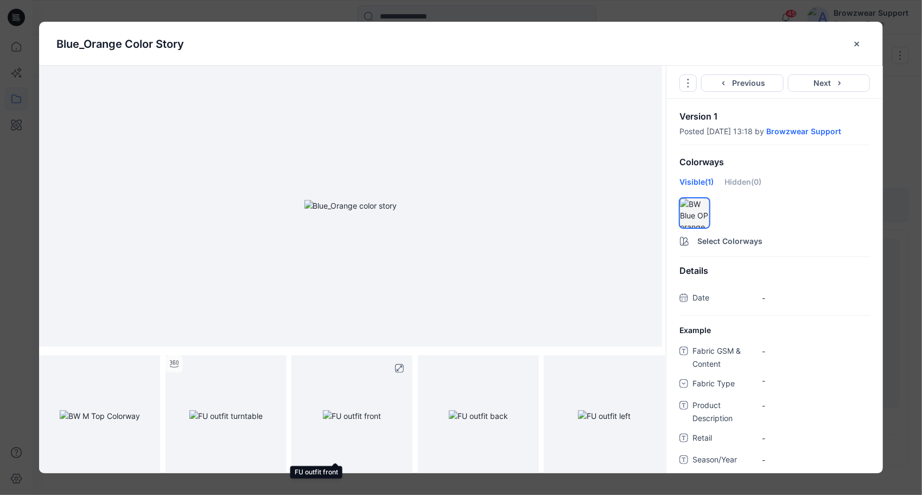
scroll to position [0, 0]
click at [857, 48] on button "close-btn" at bounding box center [857, 43] width 17 height 17
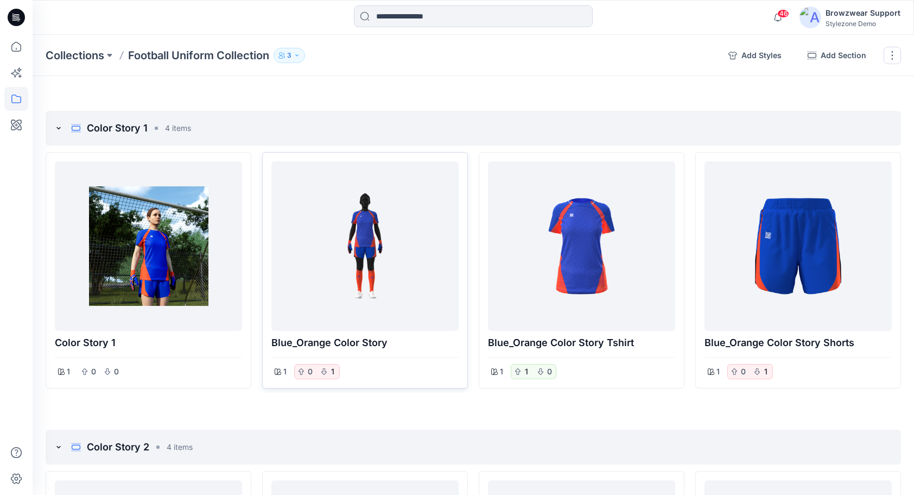
scroll to position [271, 0]
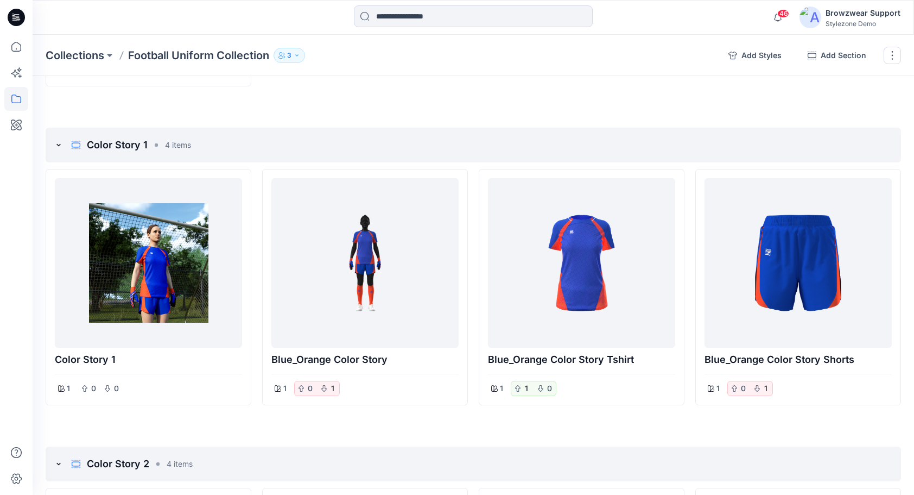
click at [291, 51] on p "3" at bounding box center [289, 55] width 4 height 12
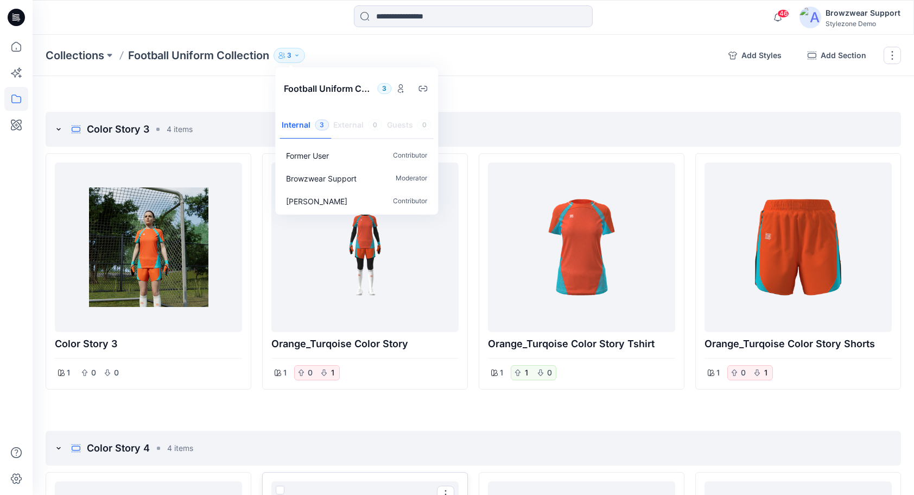
scroll to position [923, 0]
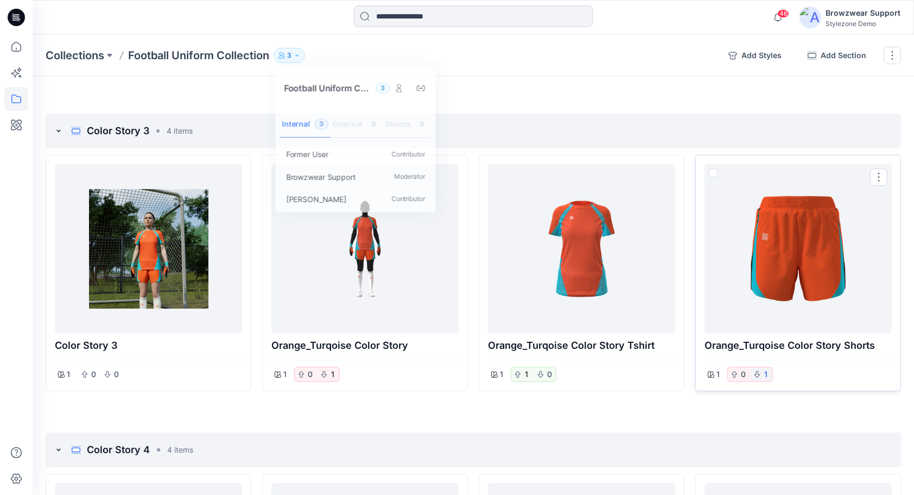
click at [768, 372] on button "1" at bounding box center [766, 374] width 7 height 13
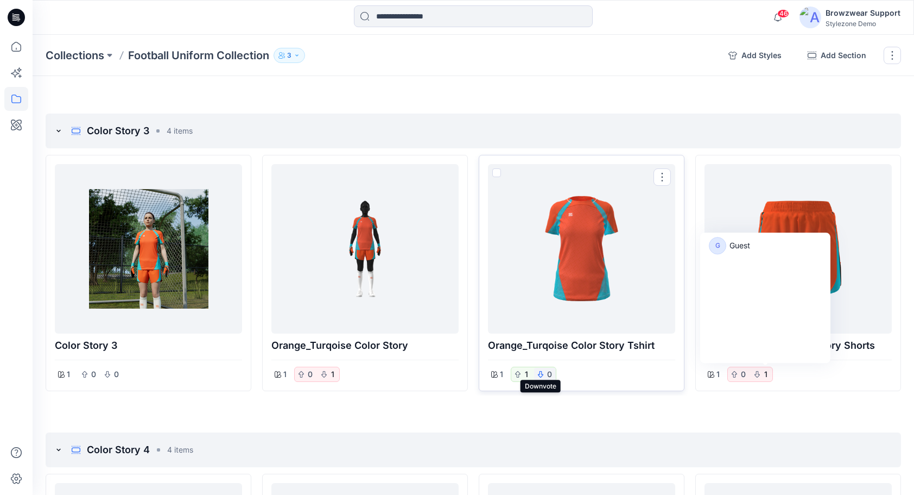
click at [542, 373] on icon "button" at bounding box center [540, 374] width 7 height 7
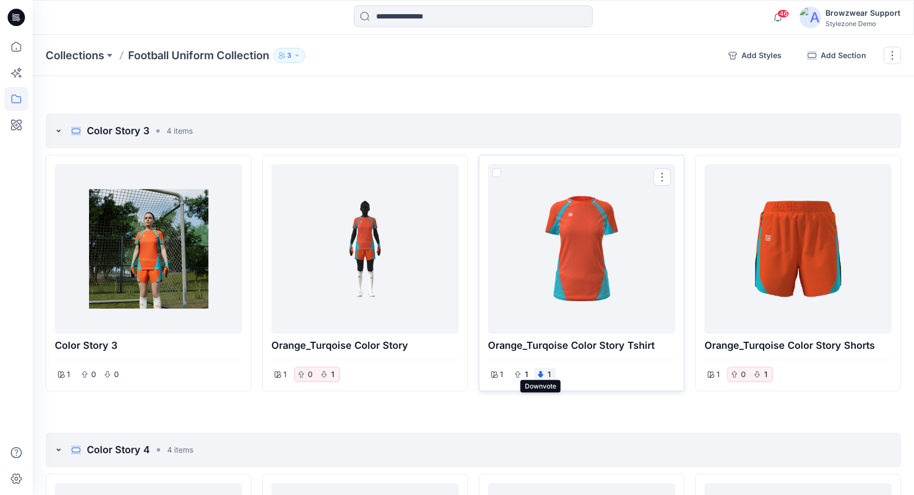
click at [541, 372] on icon "button" at bounding box center [540, 374] width 5 height 7
click at [520, 371] on icon "button" at bounding box center [518, 374] width 7 height 7
click at [520, 370] on div "2" at bounding box center [522, 374] width 22 height 13
click at [527, 372] on button "1" at bounding box center [526, 374] width 7 height 13
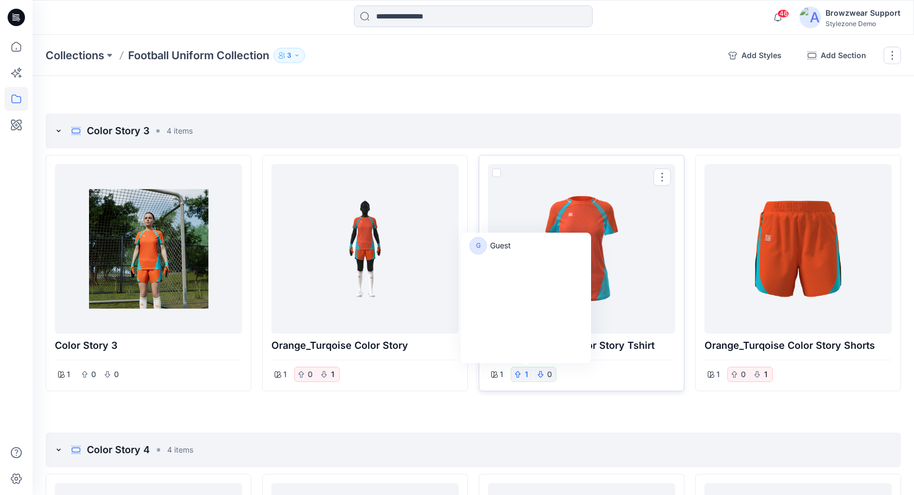
click at [526, 372] on button "1" at bounding box center [526, 374] width 7 height 13
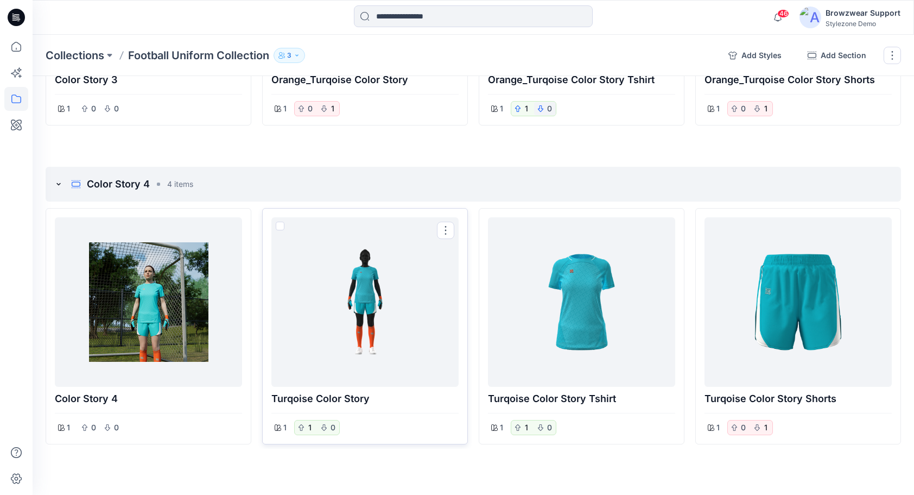
scroll to position [1189, 0]
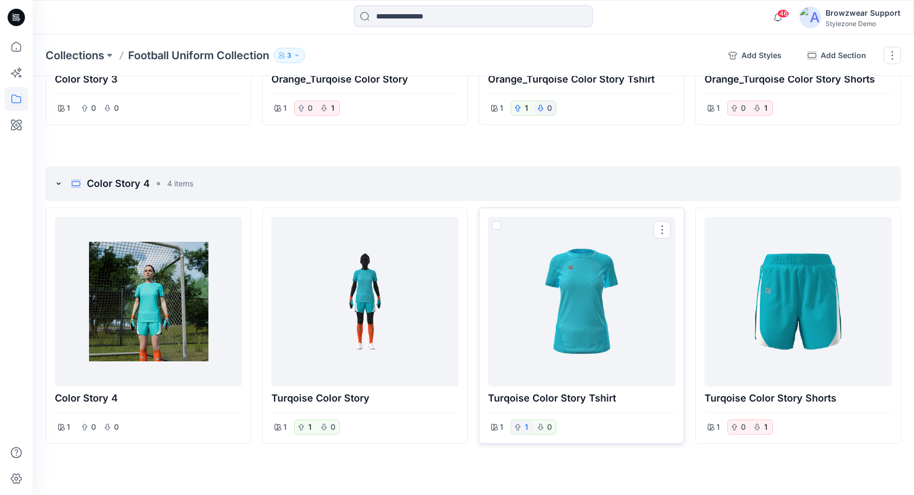
click at [527, 423] on button "1" at bounding box center [526, 426] width 7 height 13
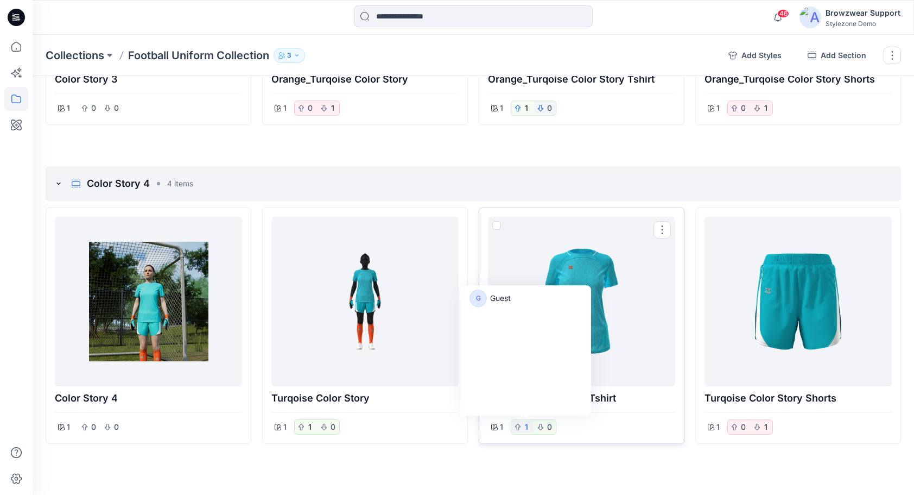
click at [527, 423] on button "1" at bounding box center [526, 426] width 7 height 13
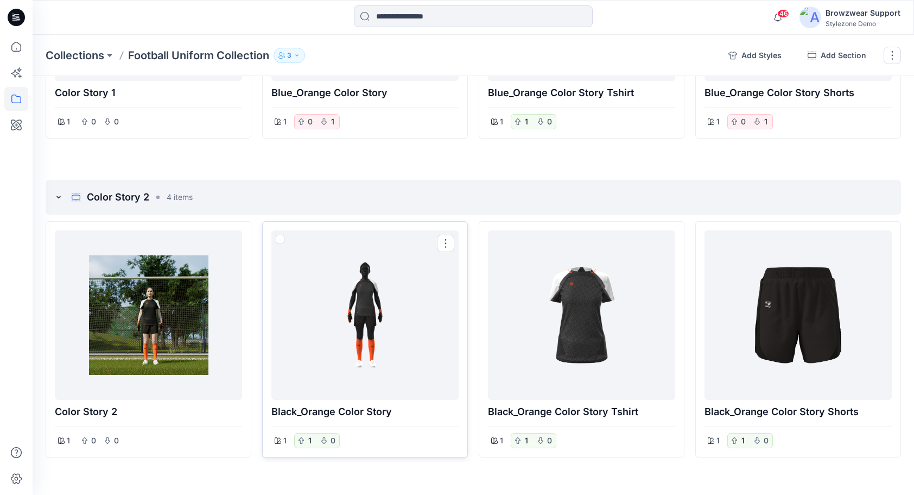
scroll to position [537, 0]
